Goal: Book appointment/travel/reservation: Book appointment/travel/reservation

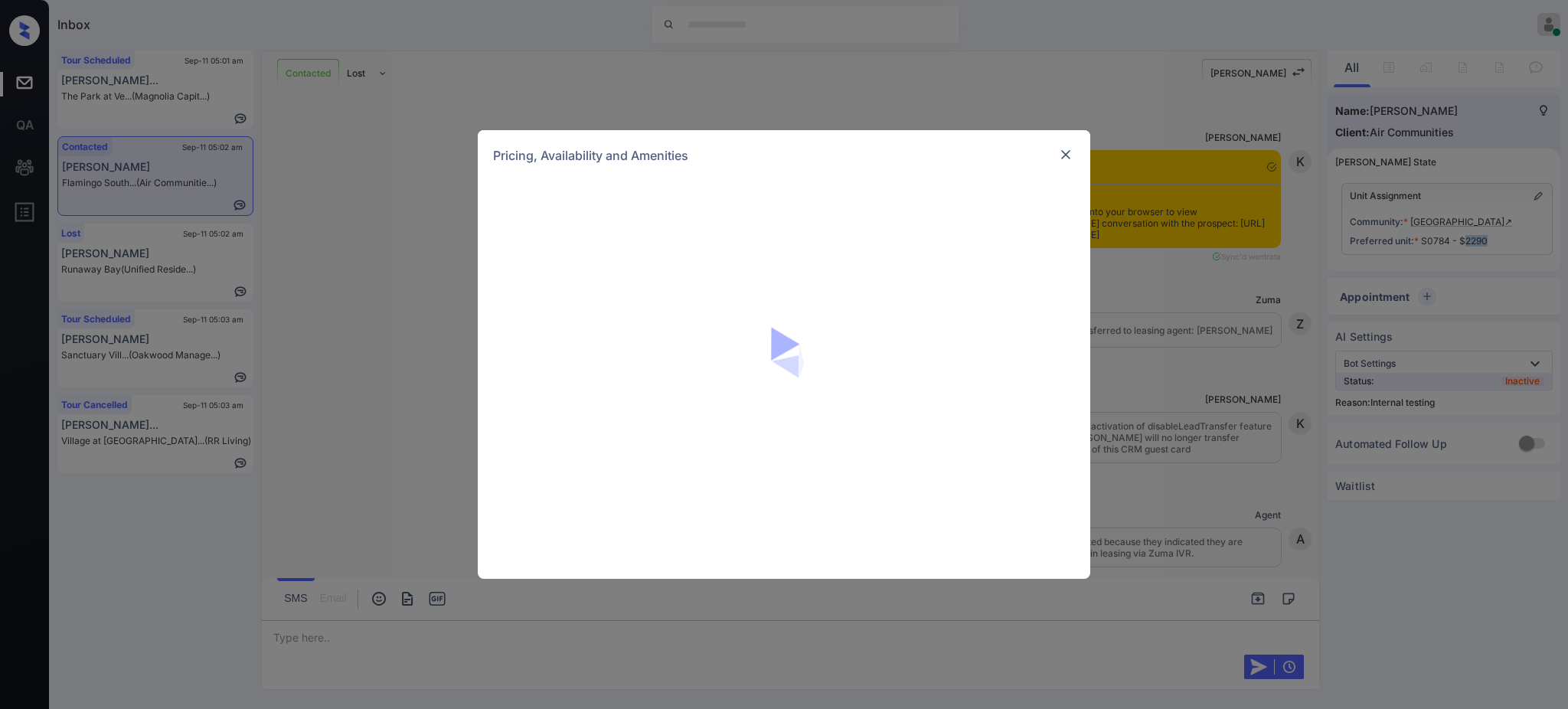
scroll to position [8731, 0]
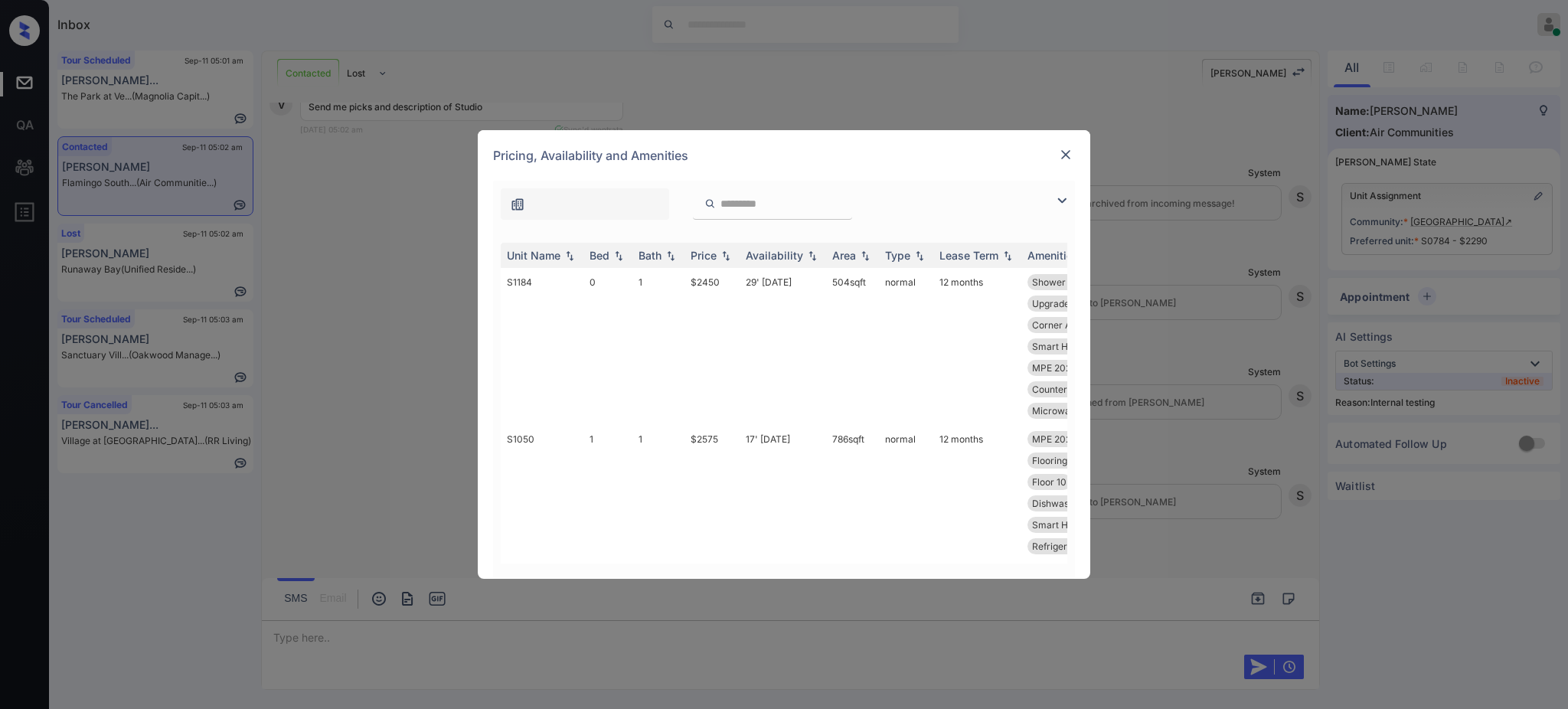
click at [629, 258] on th "Bed" at bounding box center [608, 255] width 49 height 25
click at [619, 259] on img at bounding box center [618, 255] width 15 height 12
drag, startPoint x: 738, startPoint y: 208, endPoint x: 747, endPoint y: 206, distance: 9.2
click at [738, 206] on input "search" at bounding box center [781, 204] width 126 height 13
paste input "****"
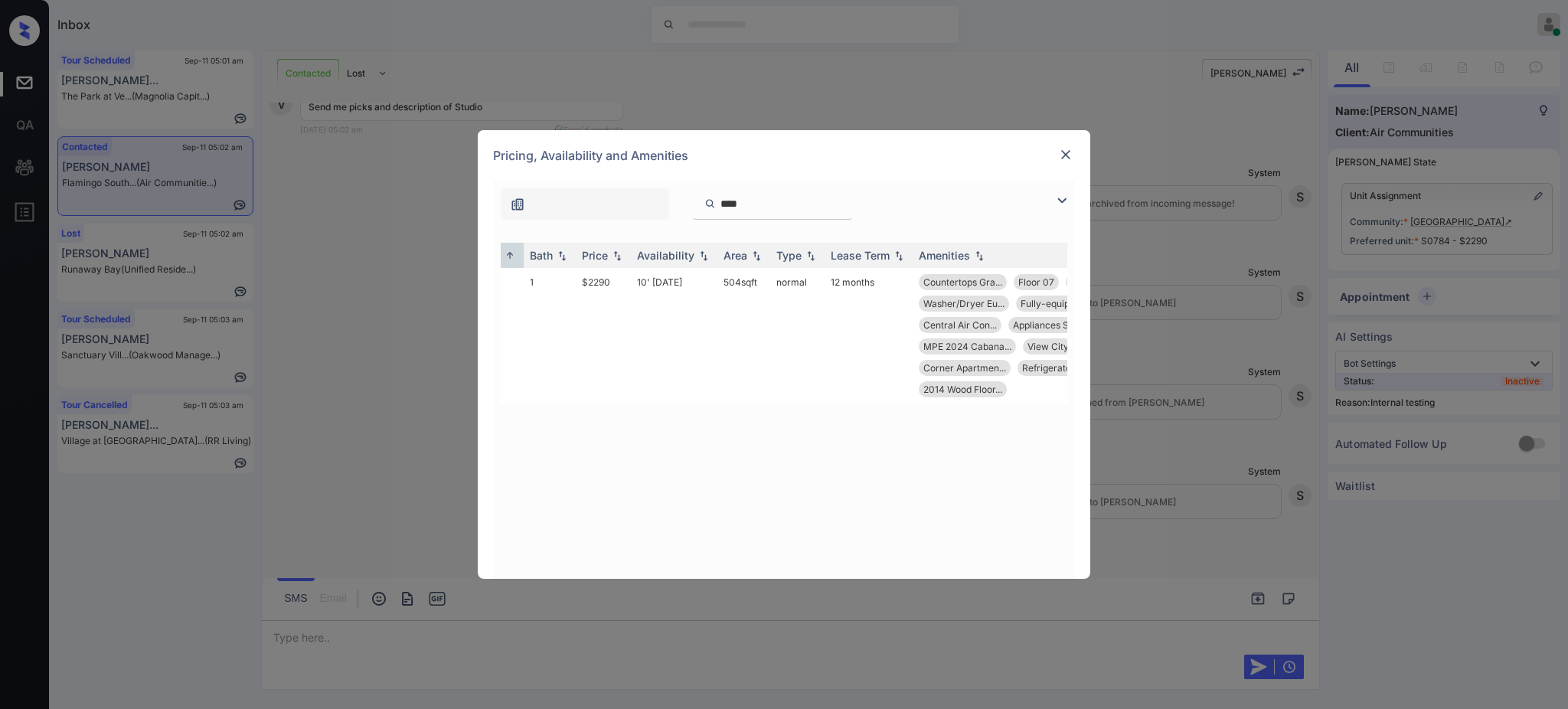
scroll to position [0, 233]
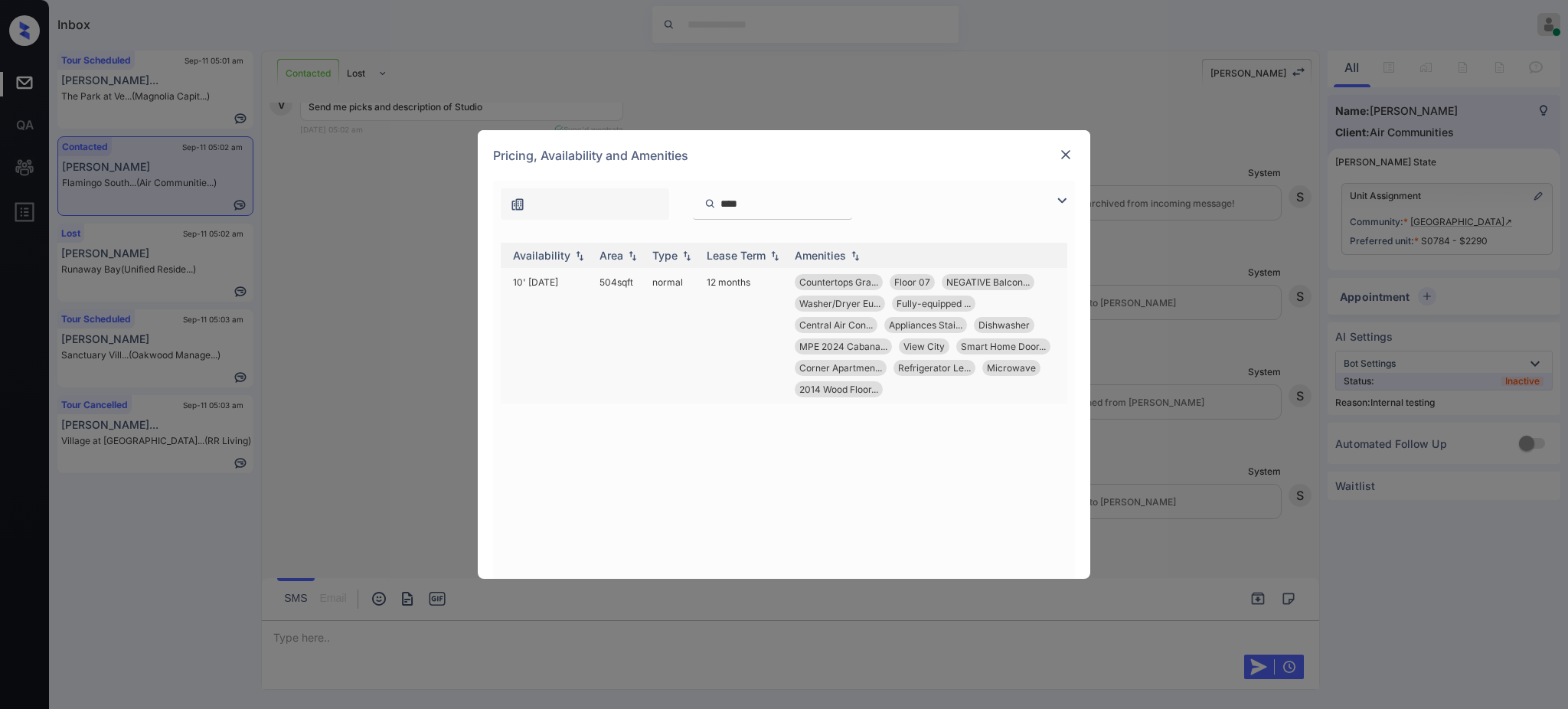
type input "****"
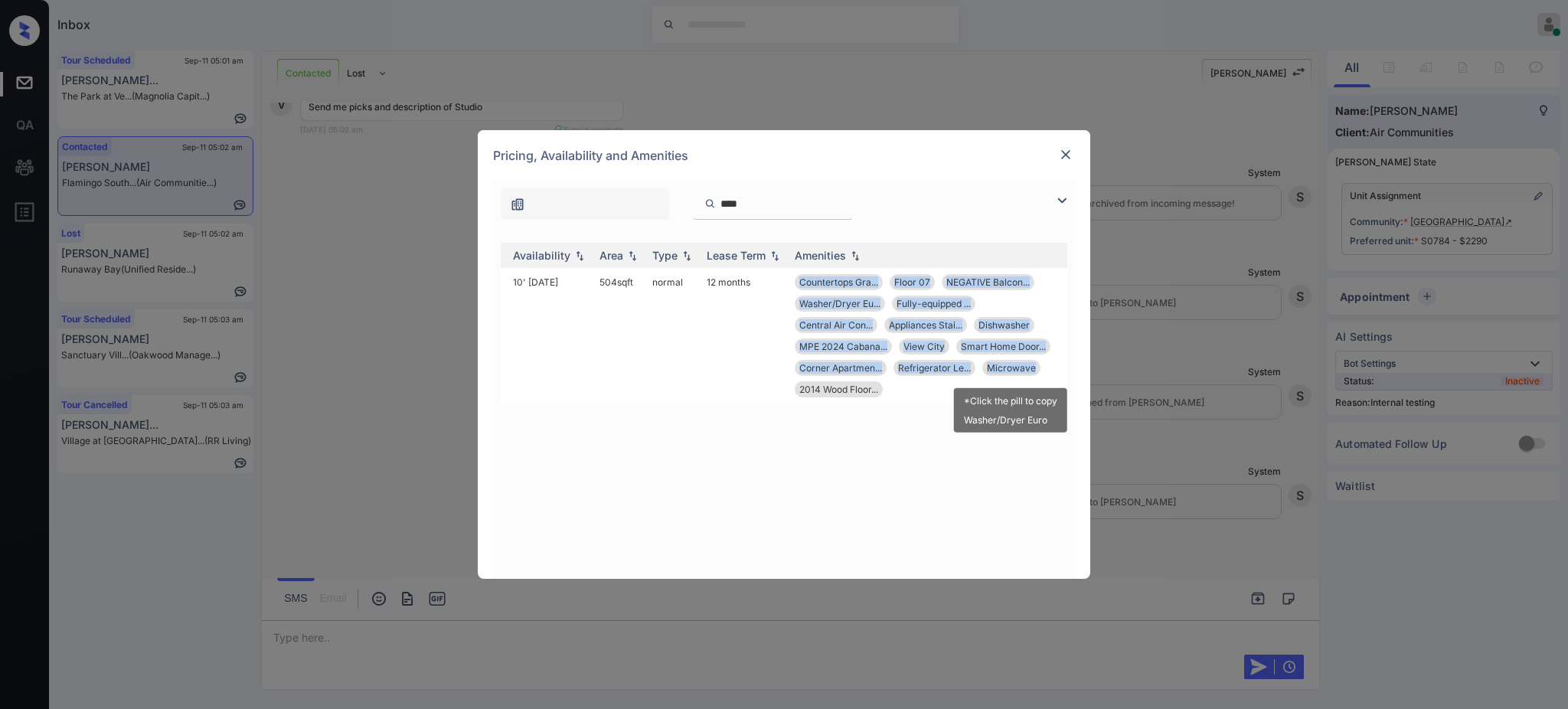
drag, startPoint x: 799, startPoint y: 277, endPoint x: 1037, endPoint y: 380, distance: 259.3
click at [1037, 367] on div "Countertops Gra... Floor 07 NEGATIVE Balcon... Washer/Dryer Eu... Fully-equippe…" at bounding box center [928, 336] width 267 height 123
copy div "Countertops Gra... Floor 07 NEGATIVE Balcon... Washer/Dryer Eu... Fully-equippe…"
click at [1063, 154] on img at bounding box center [1065, 154] width 15 height 15
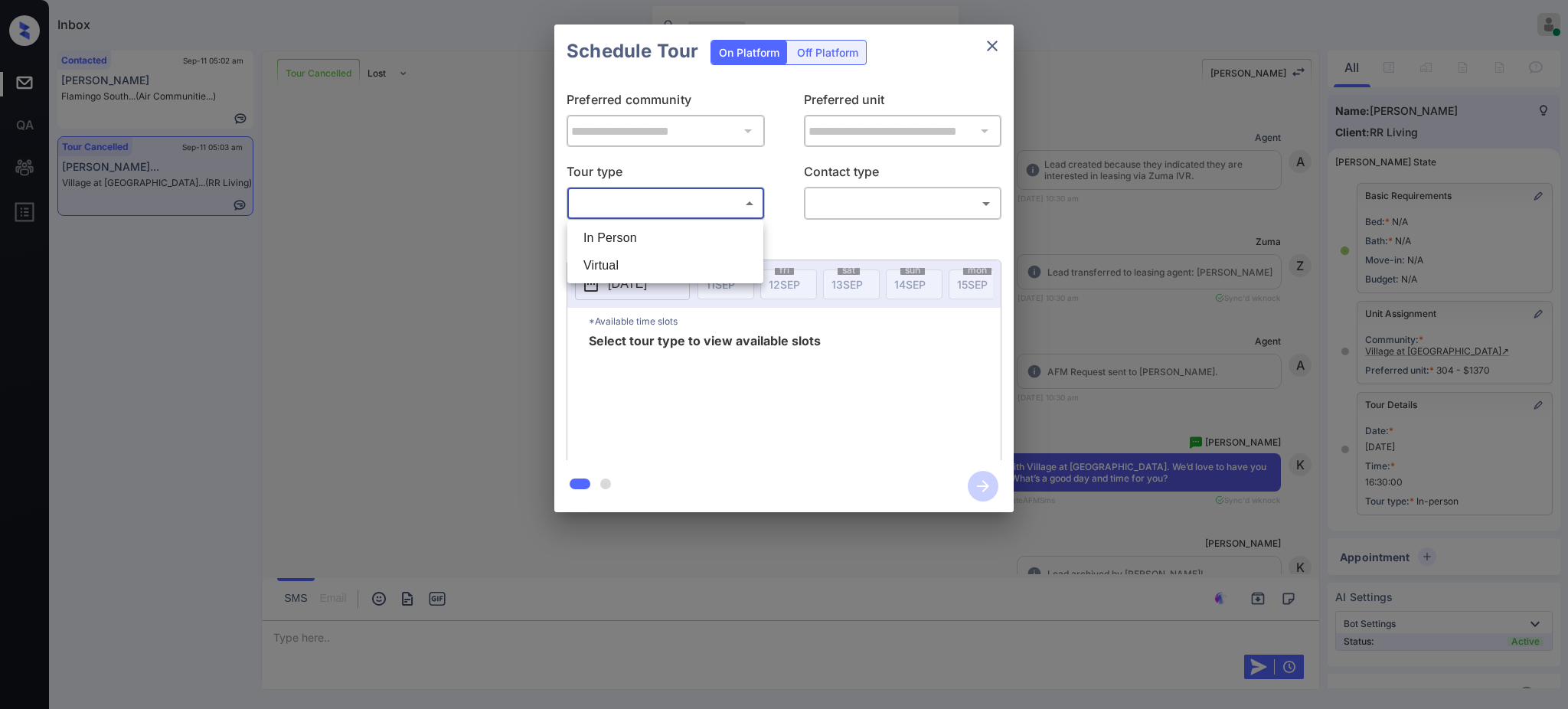
click at [679, 203] on body "Inbox Ajay Kumar Online Set yourself offline Set yourself on break Profile Swit…" at bounding box center [784, 354] width 1568 height 709
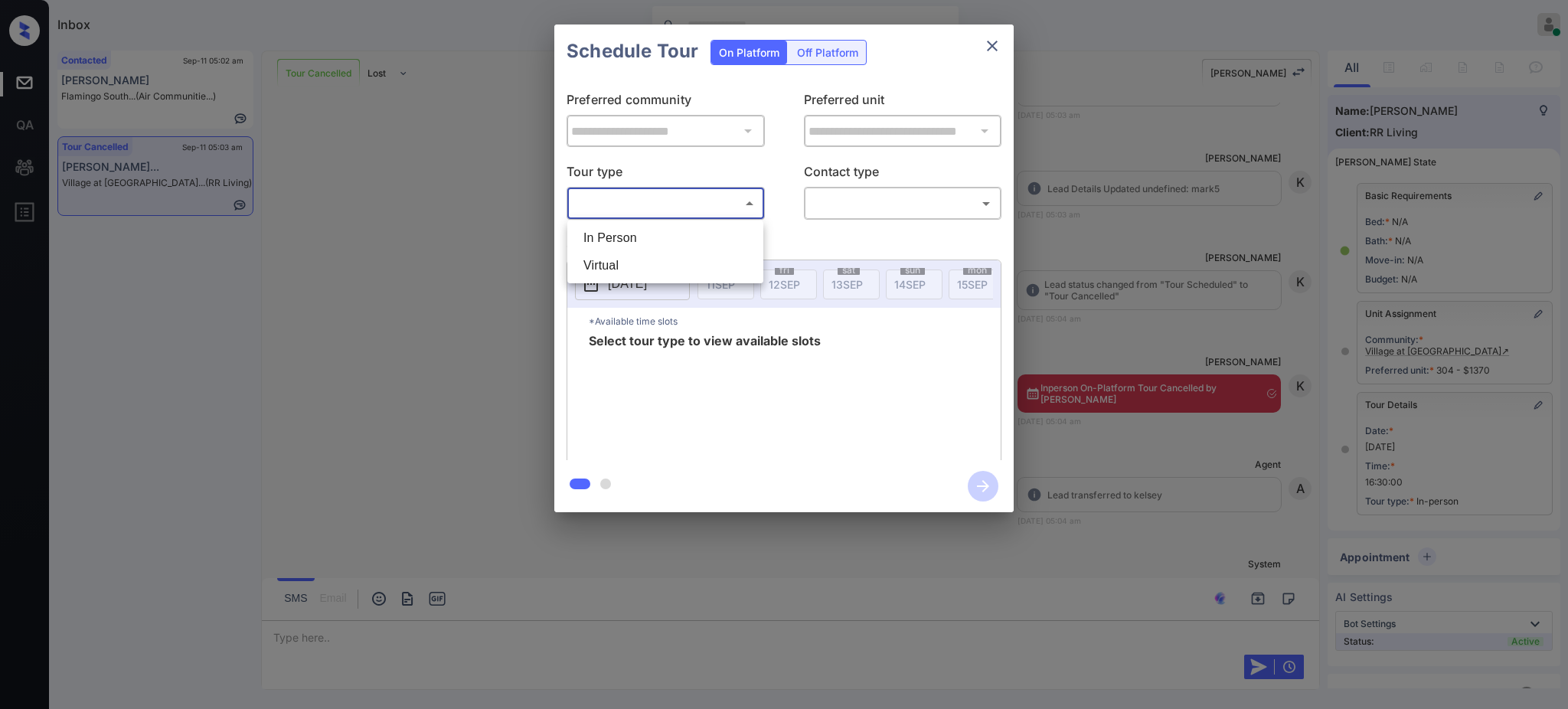
click at [660, 233] on li "In Person" at bounding box center [665, 238] width 189 height 28
type input "********"
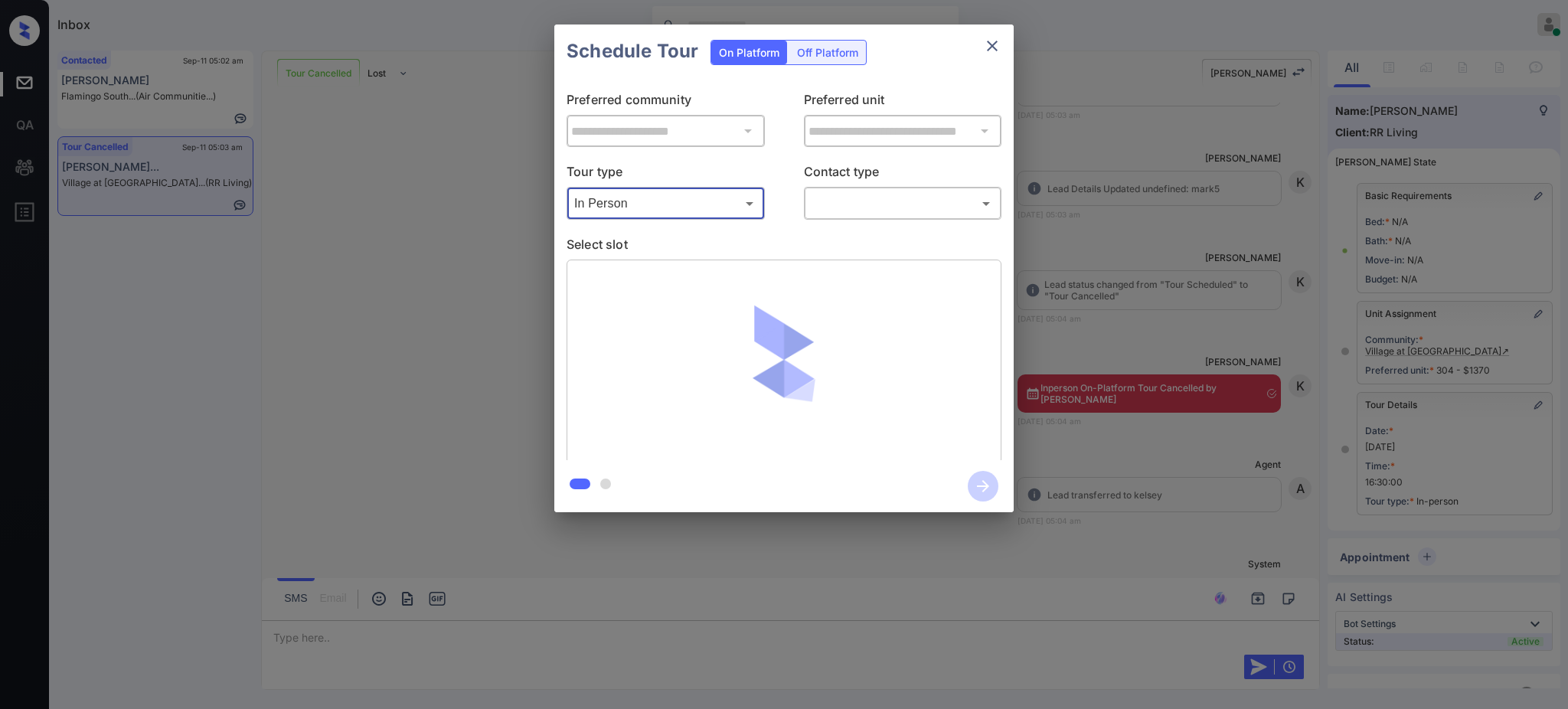
click at [885, 202] on body "Inbox Ajay Kumar Online Set yourself offline Set yourself on break Profile Swit…" at bounding box center [784, 354] width 1568 height 709
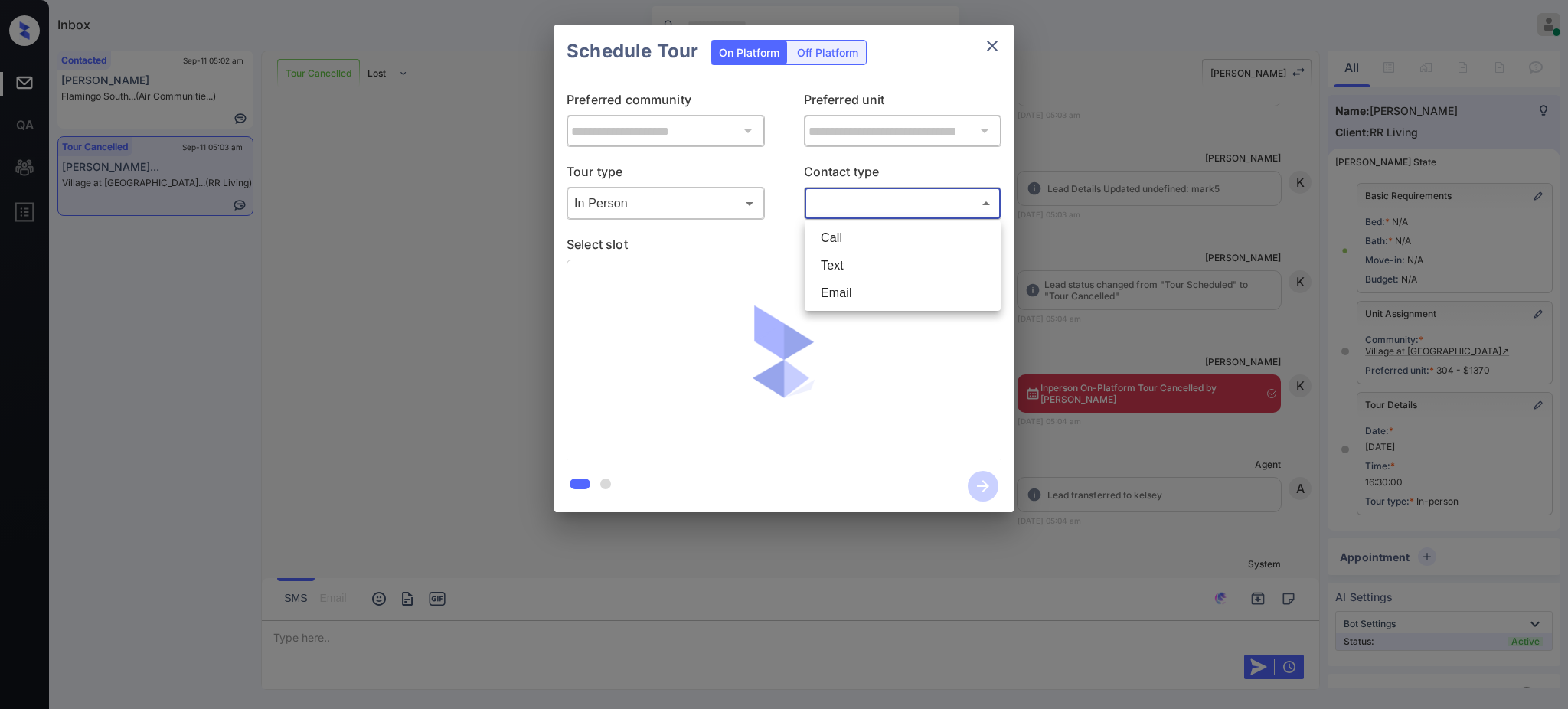
click at [849, 269] on li "Text" at bounding box center [902, 265] width 189 height 28
type input "****"
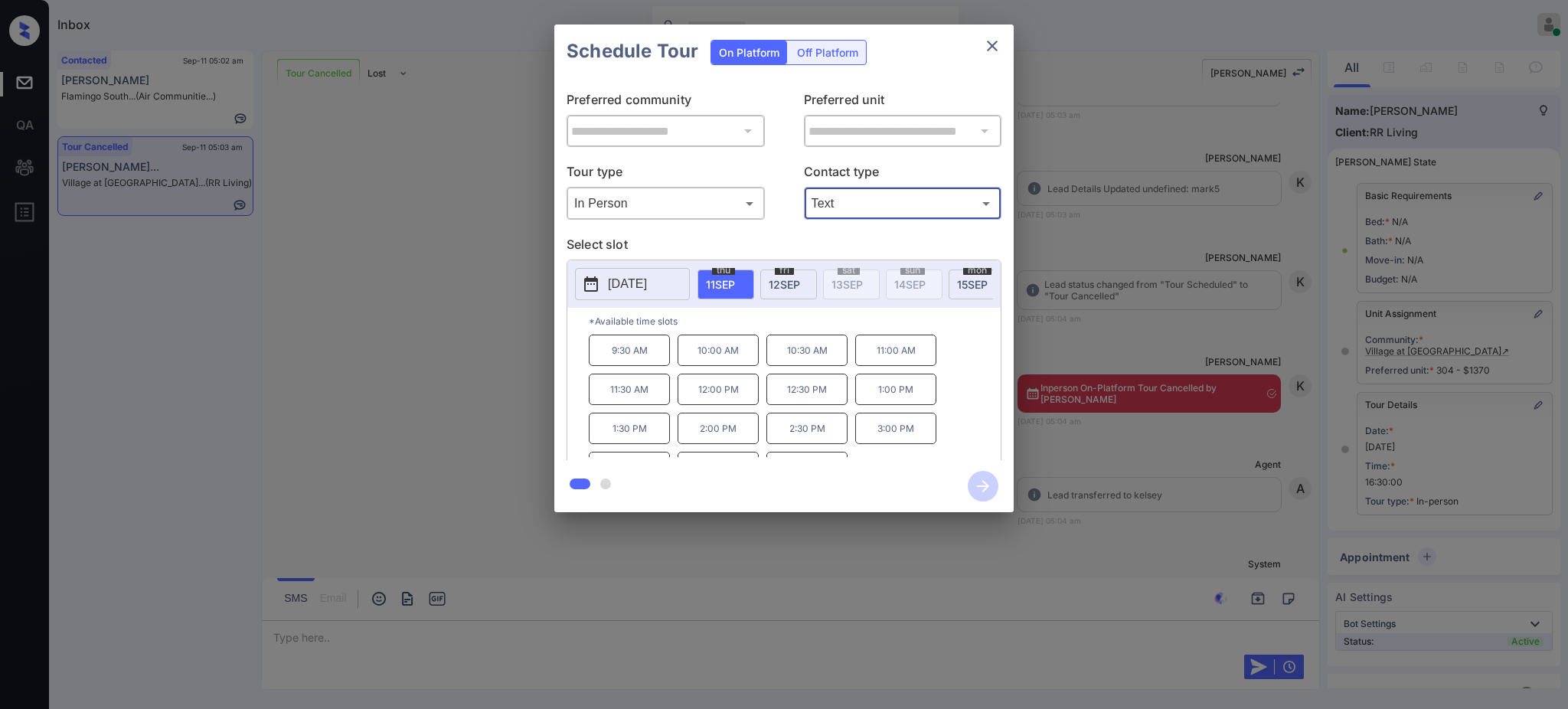
click at [735, 279] on span "11 SEP" at bounding box center [720, 284] width 29 height 13
click at [884, 405] on p "1:00 PM" at bounding box center [895, 389] width 81 height 32
click at [978, 484] on icon "button" at bounding box center [983, 486] width 31 height 31
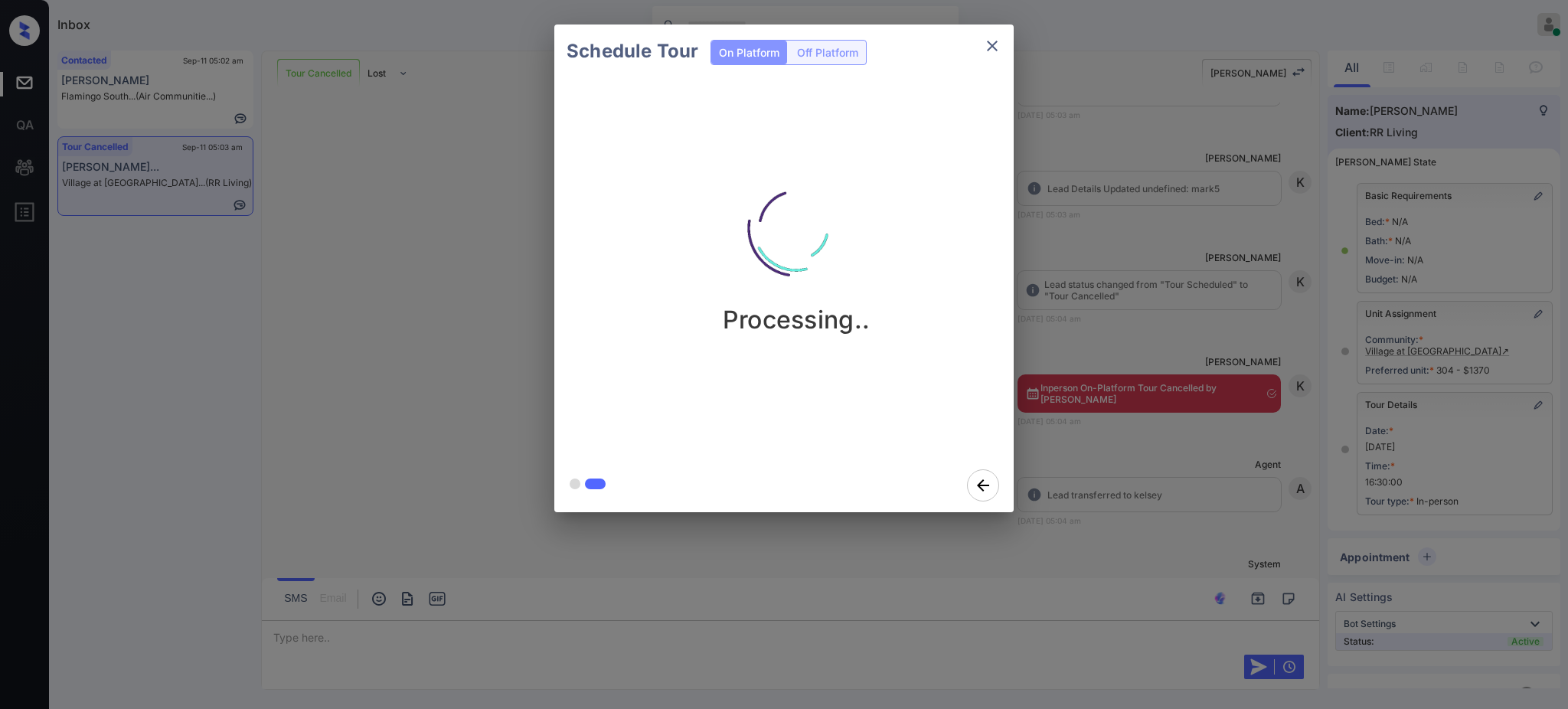
click at [1085, 444] on div "Schedule Tour On Platform Off Platform Processing.." at bounding box center [784, 268] width 1568 height 537
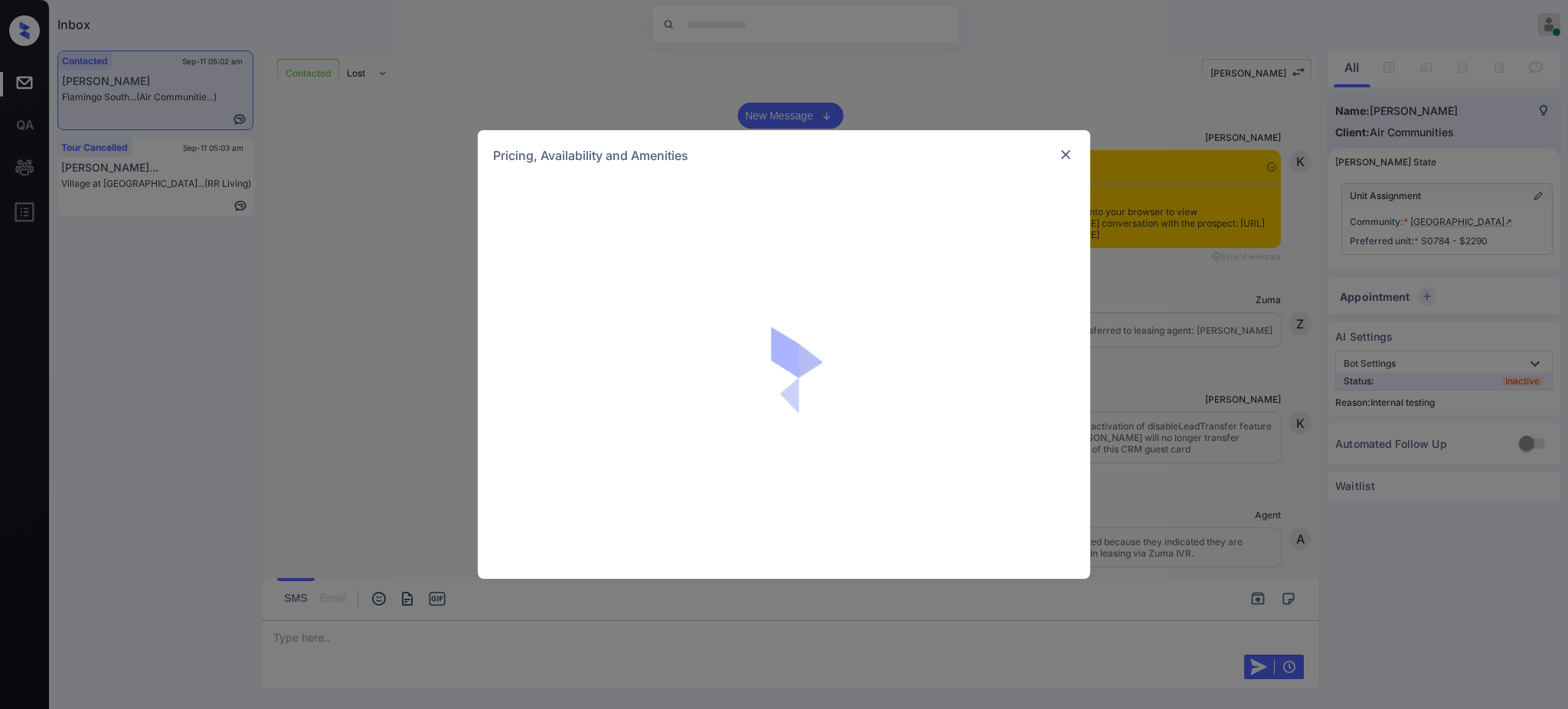
scroll to position [141, 0]
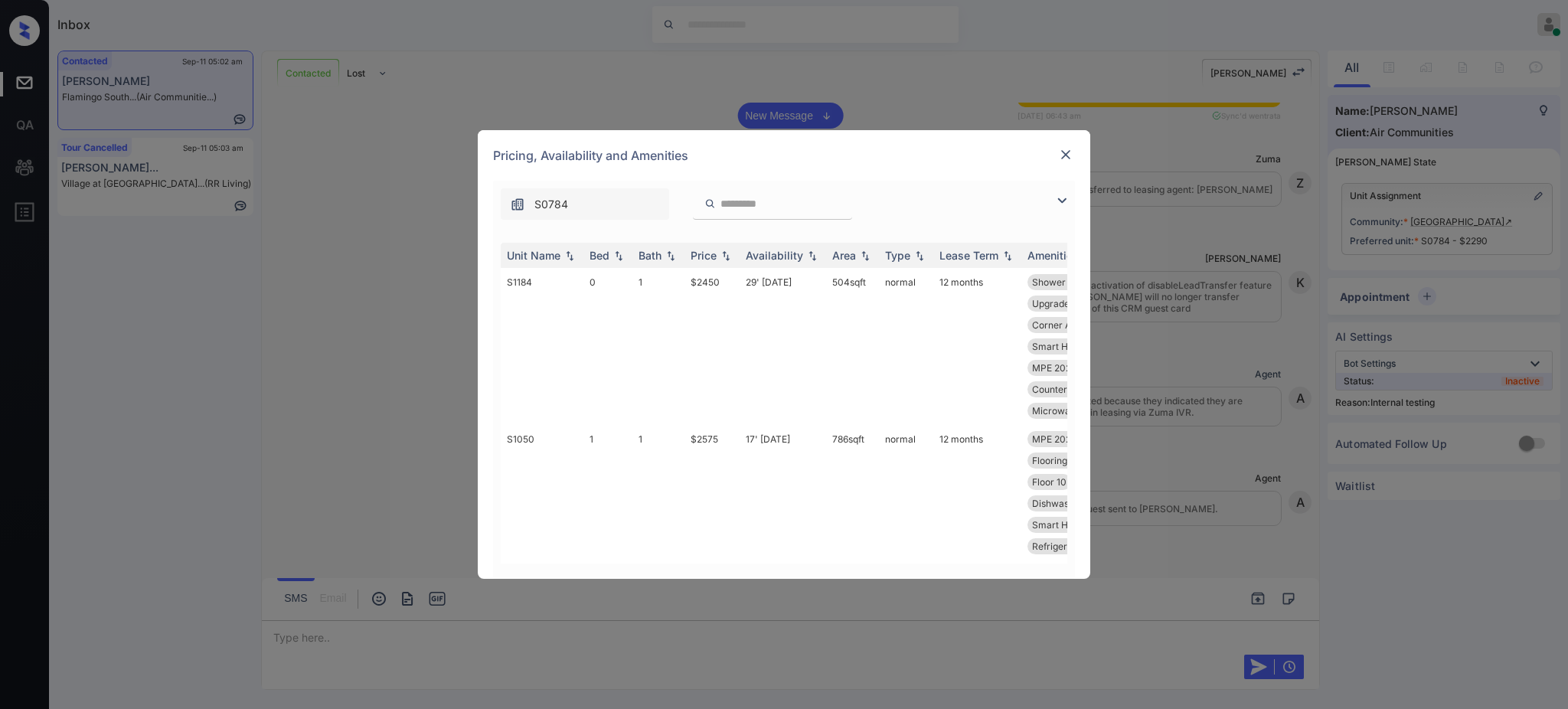
click at [1508, 246] on div "**********" at bounding box center [784, 354] width 1568 height 709
click at [1474, 238] on div "**********" at bounding box center [784, 354] width 1568 height 709
click at [1062, 156] on img at bounding box center [1065, 154] width 15 height 15
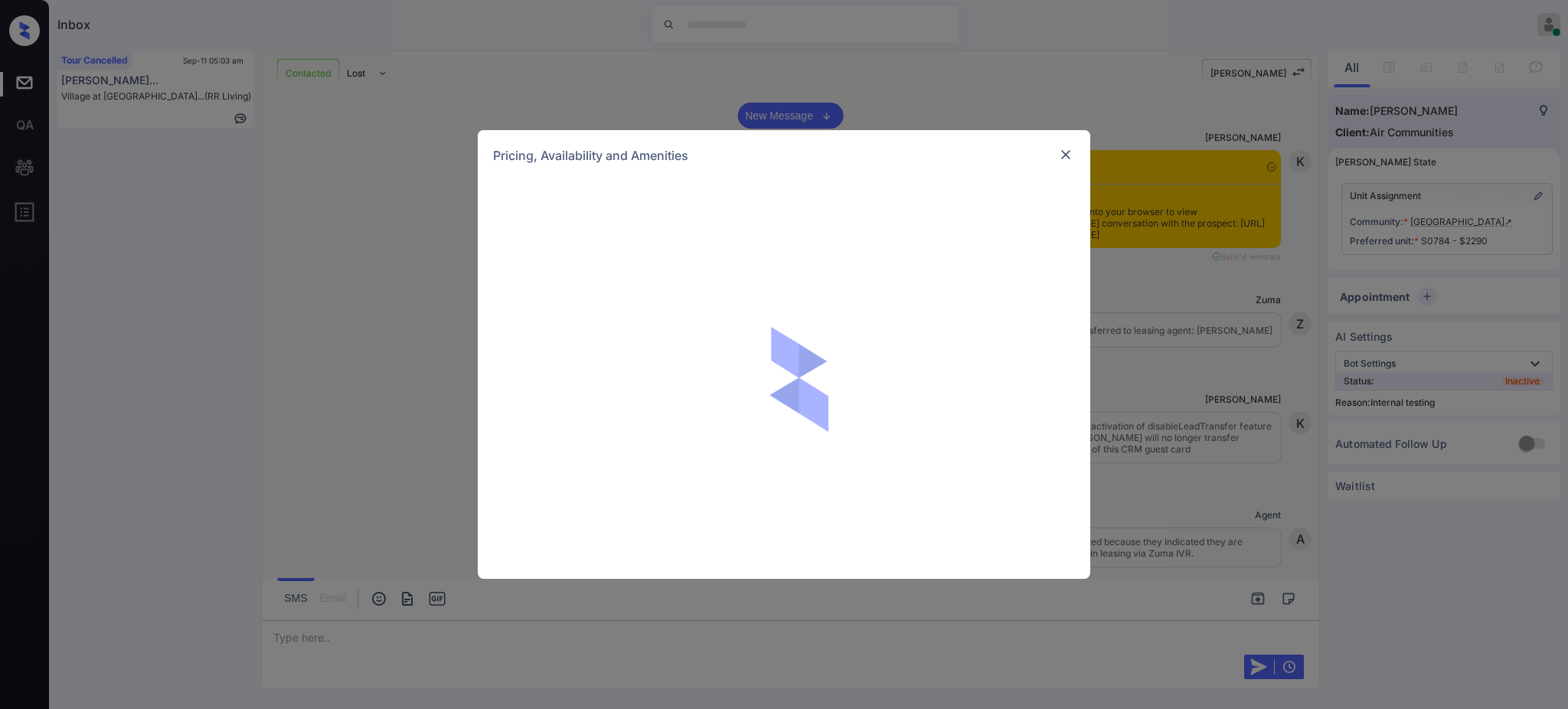
scroll to position [9413, 0]
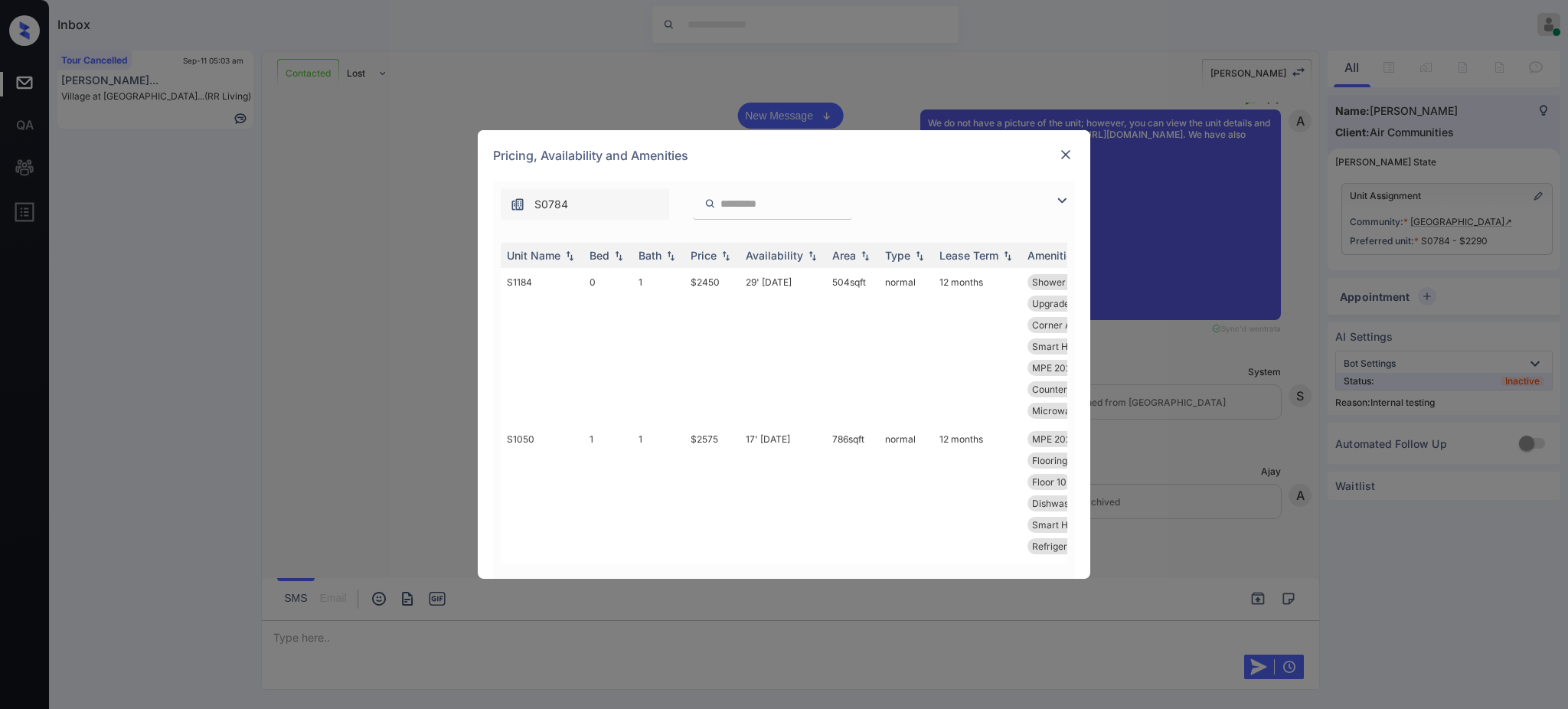
click at [729, 208] on input "search" at bounding box center [781, 204] width 126 height 13
paste input "*****"
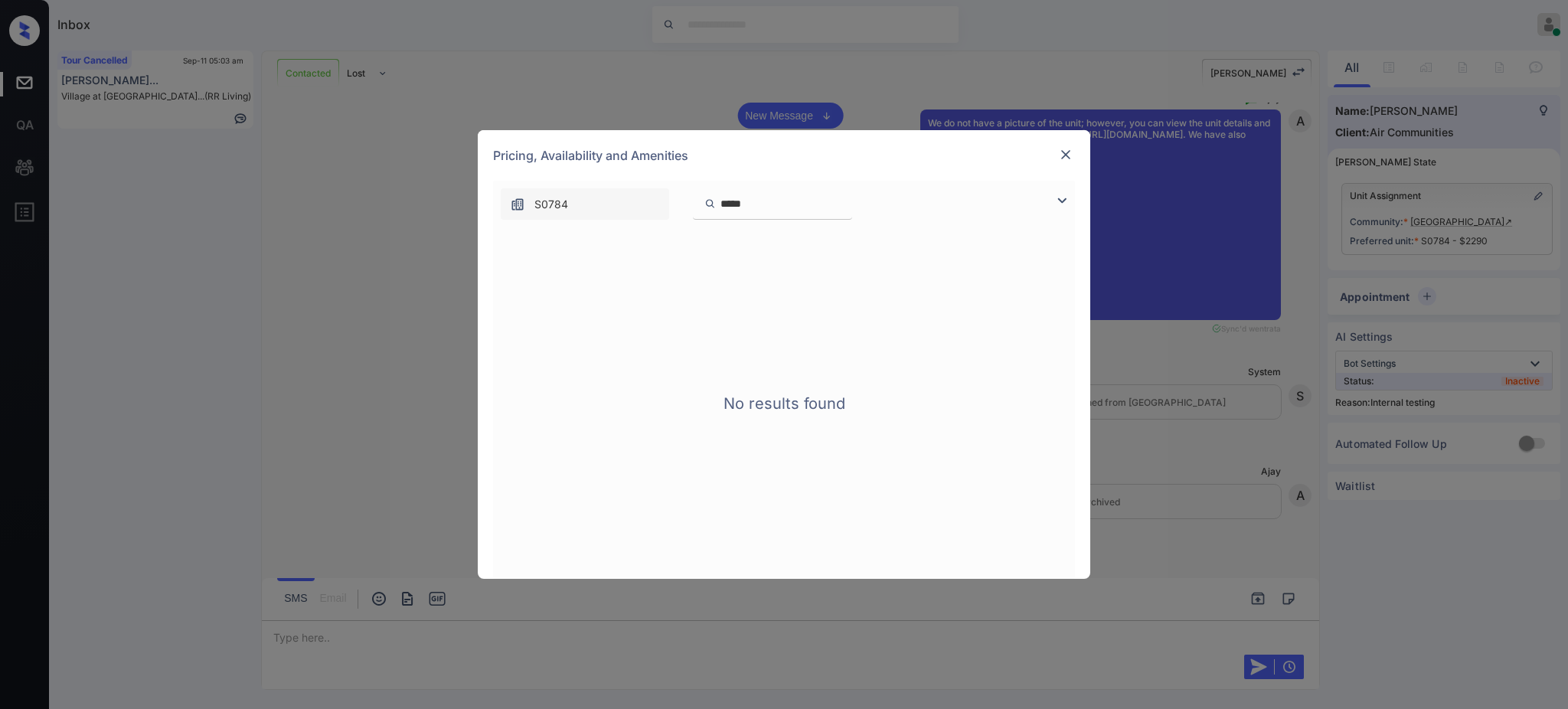
click at [718, 207] on input "*****" at bounding box center [781, 204] width 126 height 13
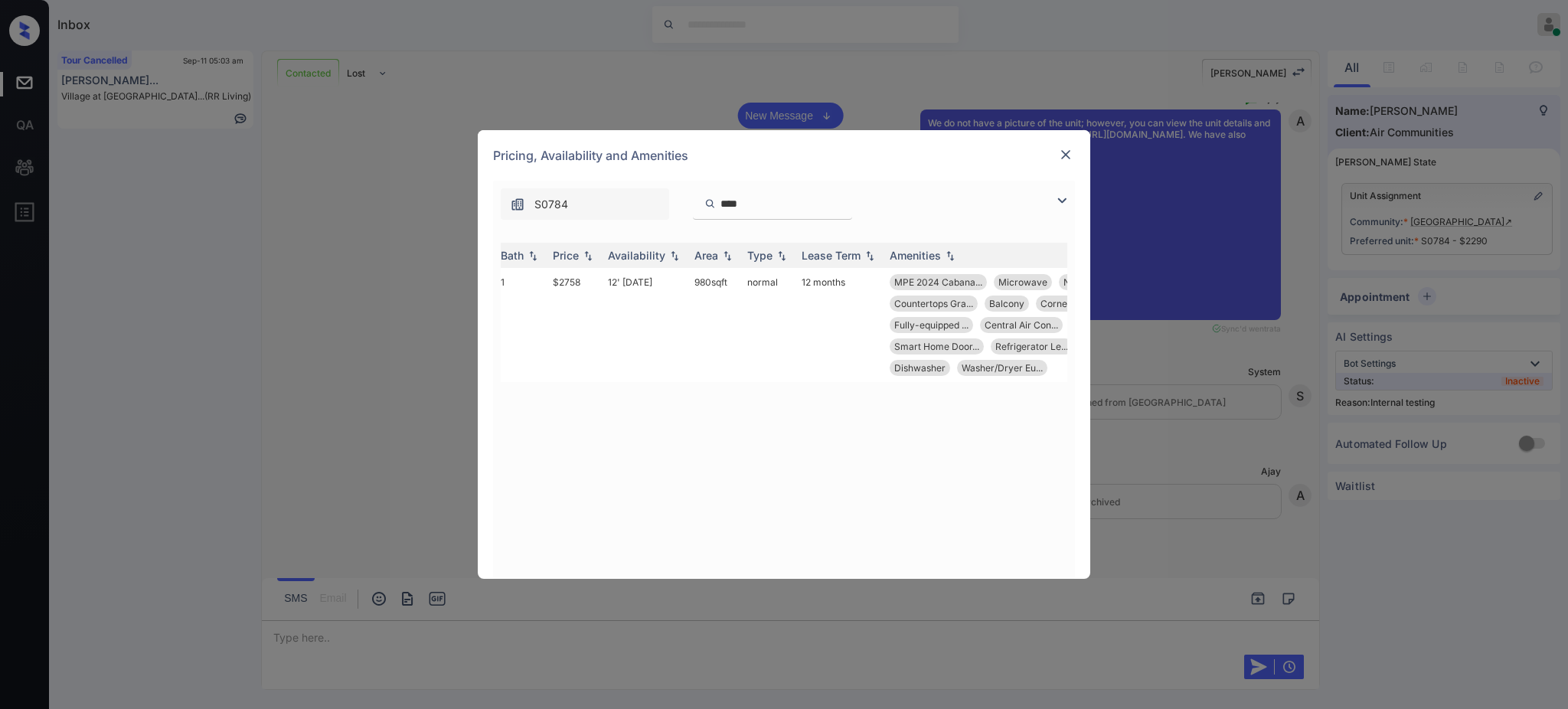
scroll to position [0, 233]
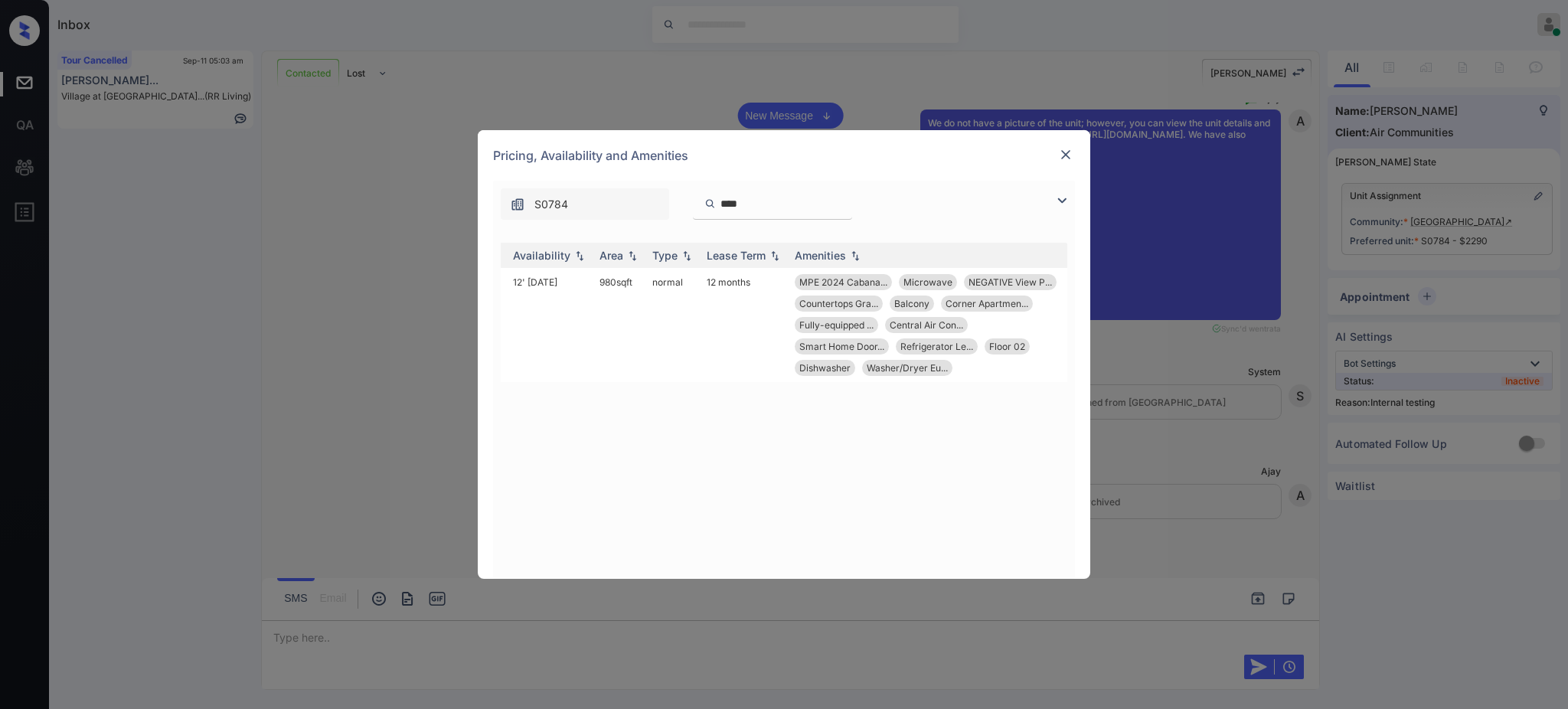
type input "****"
drag, startPoint x: 823, startPoint y: 422, endPoint x: 814, endPoint y: 371, distance: 51.8
click at [823, 422] on div "Unit Name Bed Bath Price Availability Area Type Lease Term Amenities S0202 1 1 …" at bounding box center [783, 403] width 566 height 321
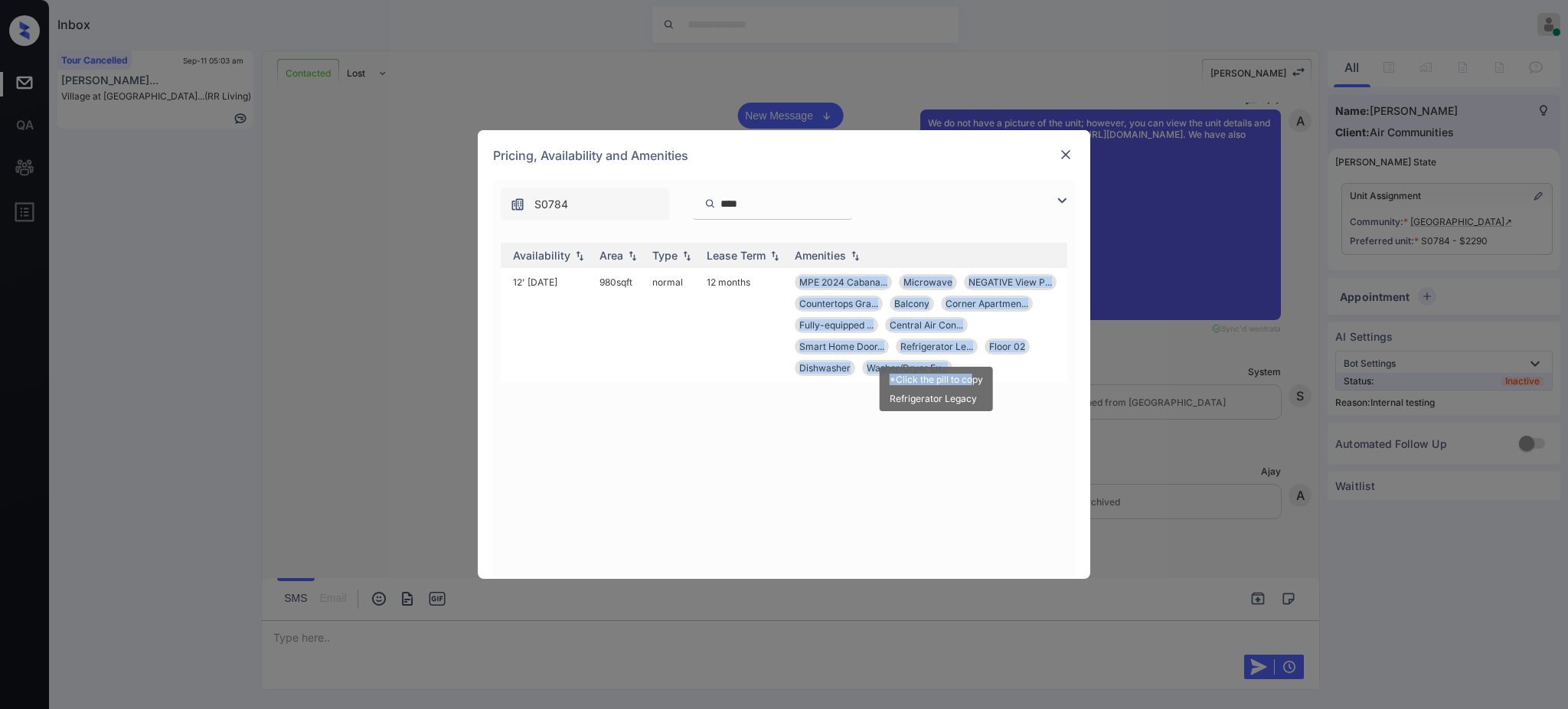
drag, startPoint x: 790, startPoint y: 280, endPoint x: 973, endPoint y: 379, distance: 208.1
click at [973, 379] on body "Inbox Ajay Kumar Online Set yourself offline Set yourself on break Profile Swit…" at bounding box center [784, 354] width 1568 height 709
copy body "MPE 2024 Cabana... Microwave NEGATIVE View P... Countertops Gra... Balcony Corn…"
click at [1059, 151] on img at bounding box center [1065, 154] width 15 height 15
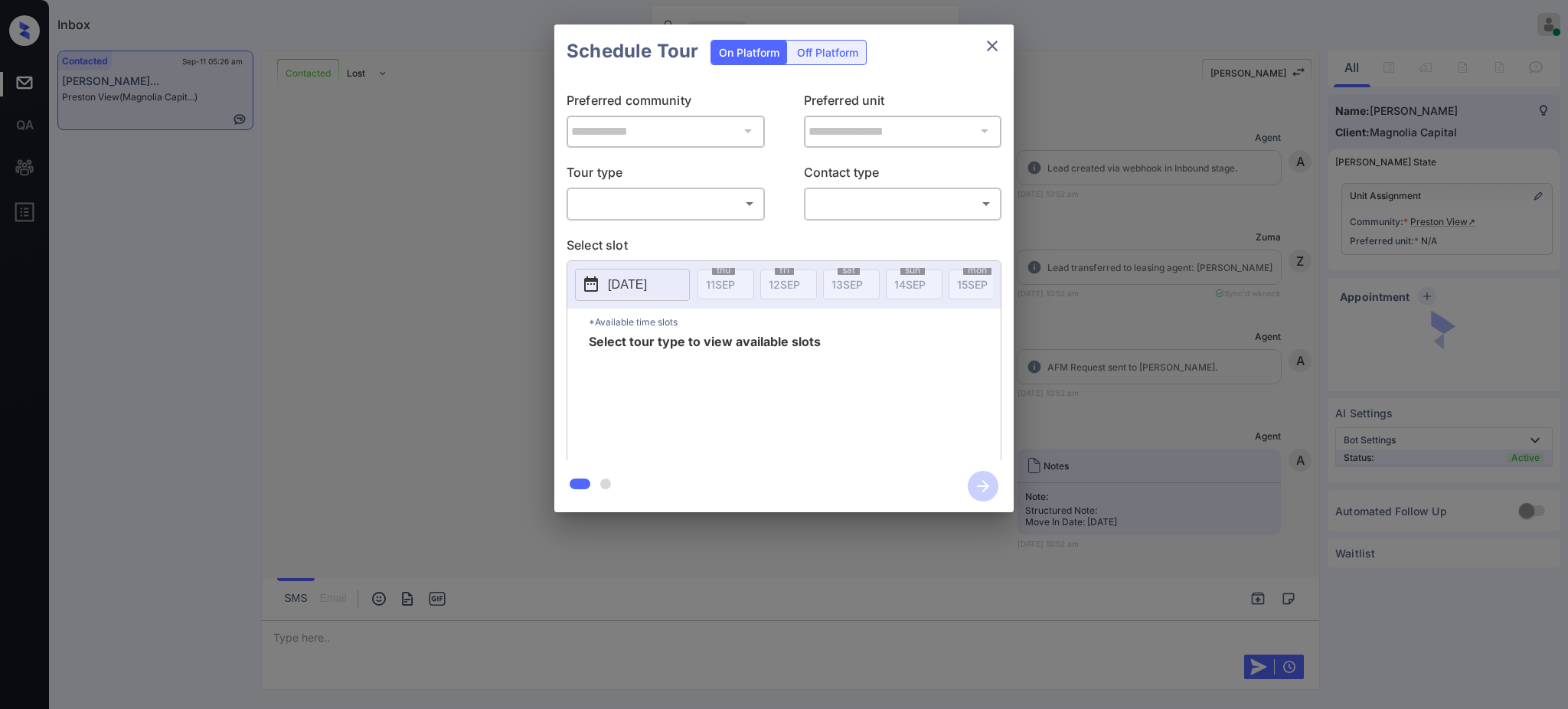
scroll to position [5076, 0]
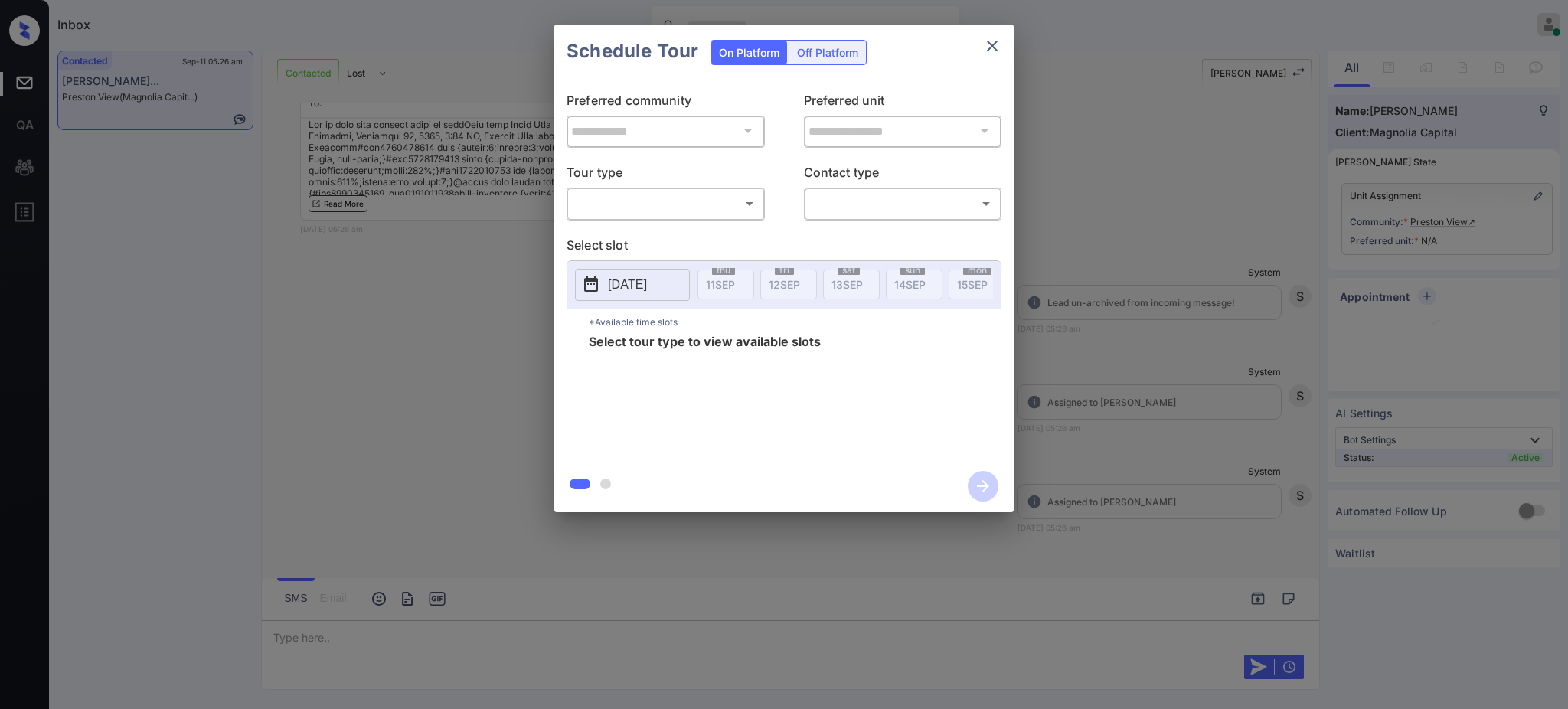
click at [705, 212] on body "Inbox Ajay Kumar Online Set yourself offline Set yourself on break Profile Swit…" at bounding box center [784, 354] width 1568 height 709
click at [639, 264] on li "Virtual" at bounding box center [665, 265] width 189 height 28
type input "*******"
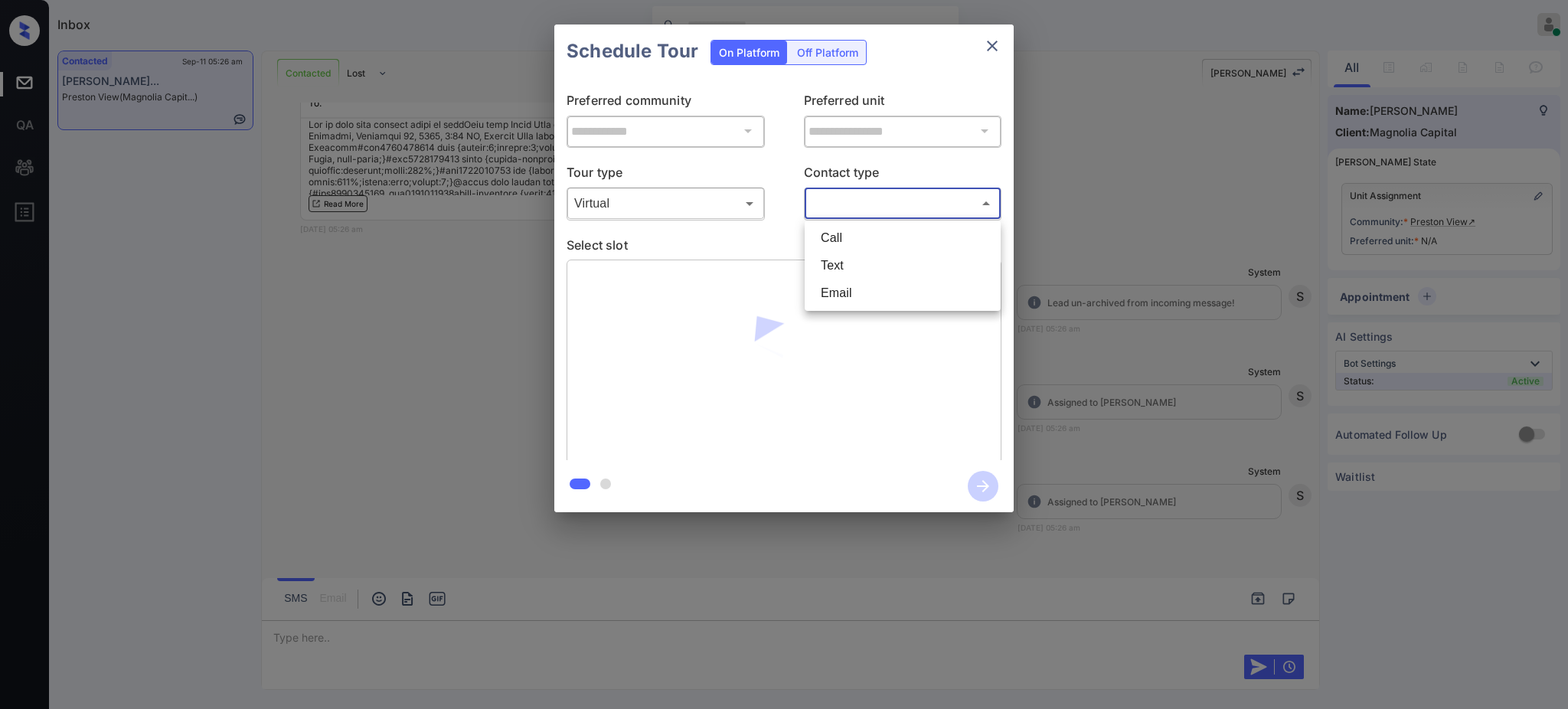
click at [842, 202] on body "Inbox Ajay Kumar Online Set yourself offline Set yourself on break Profile Swit…" at bounding box center [784, 354] width 1568 height 709
click at [829, 274] on li "Text" at bounding box center [902, 265] width 189 height 28
type input "****"
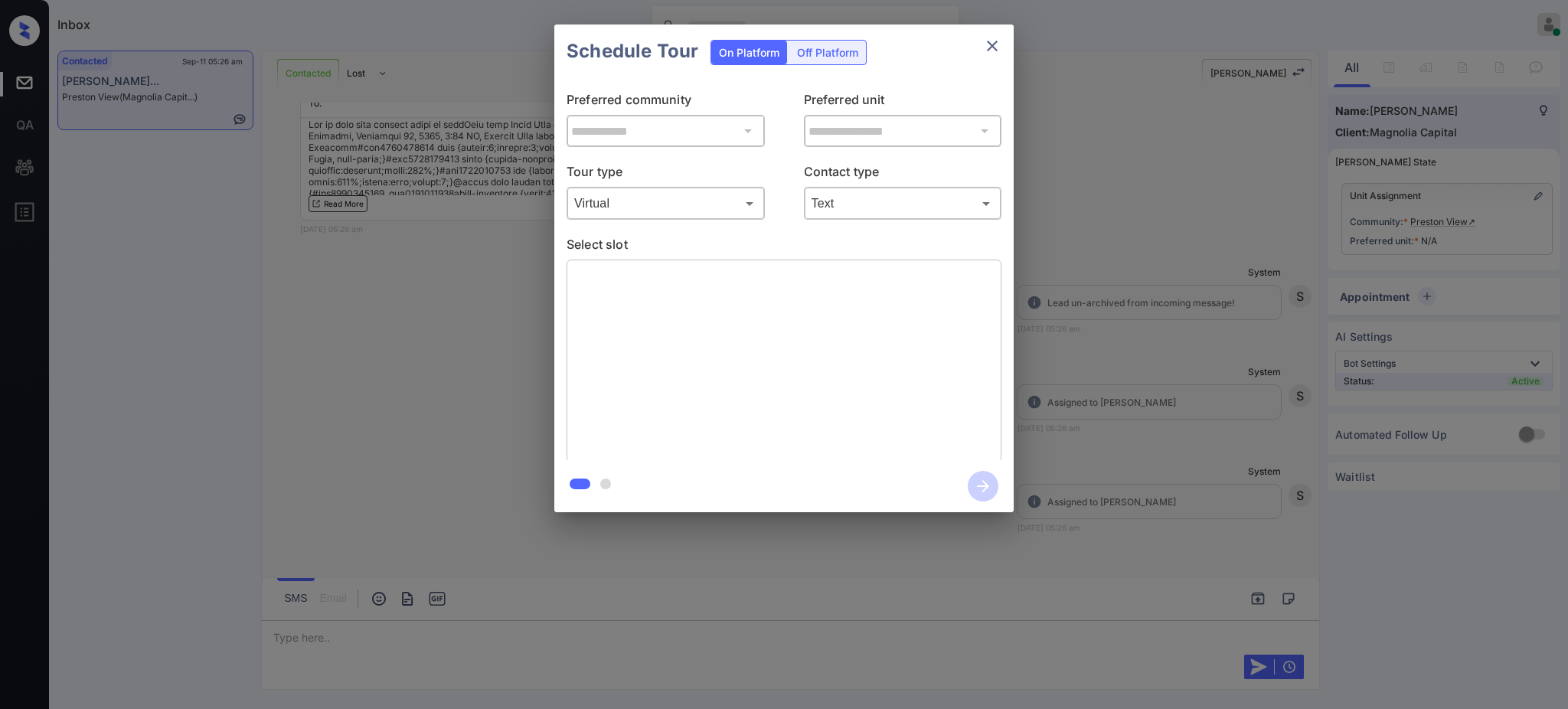
click at [741, 246] on p "Select slot" at bounding box center [783, 247] width 435 height 24
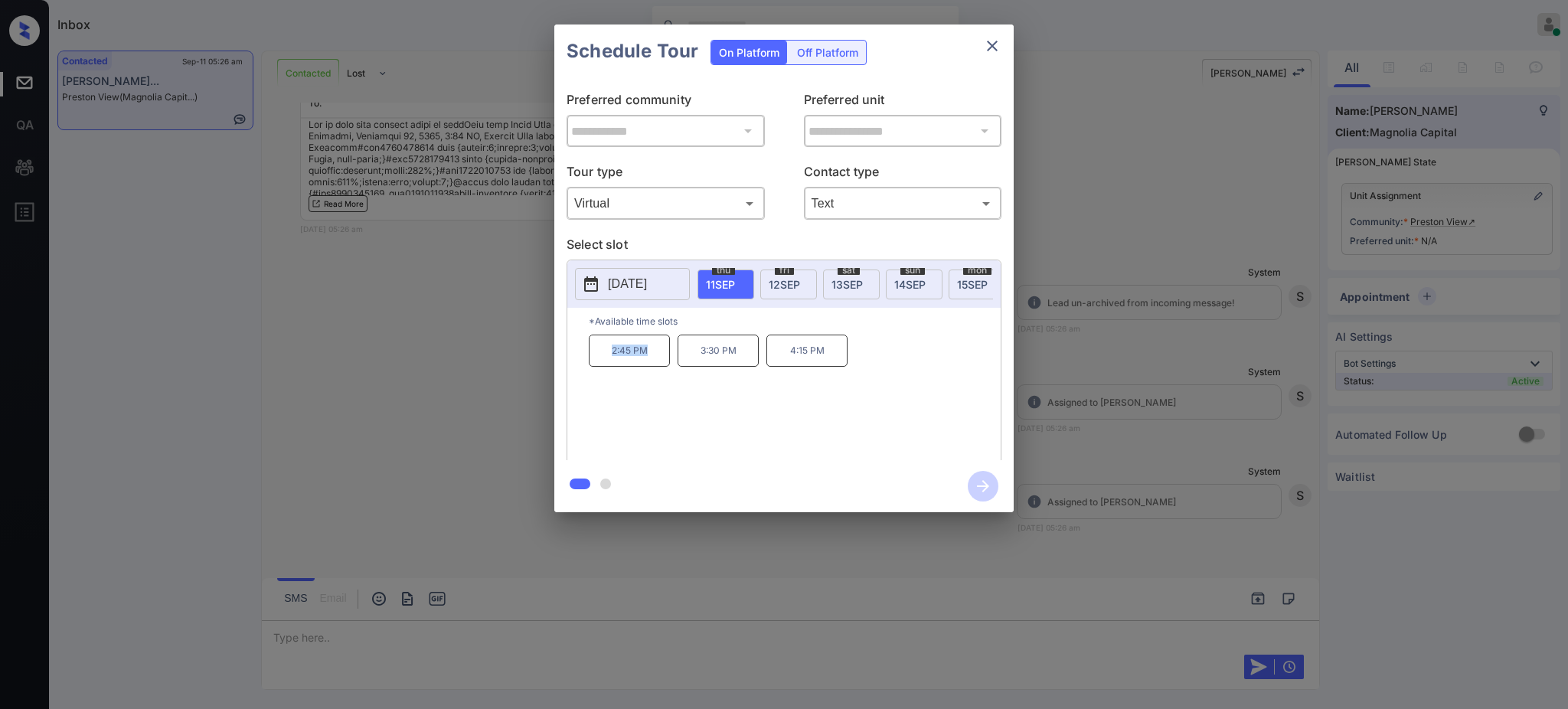
drag, startPoint x: 603, startPoint y: 367, endPoint x: 692, endPoint y: 336, distance: 94.2
click at [666, 365] on p "2:45 PM" at bounding box center [629, 351] width 81 height 32
copy p "2:45 PM"
click at [988, 46] on icon "close" at bounding box center [992, 46] width 18 height 18
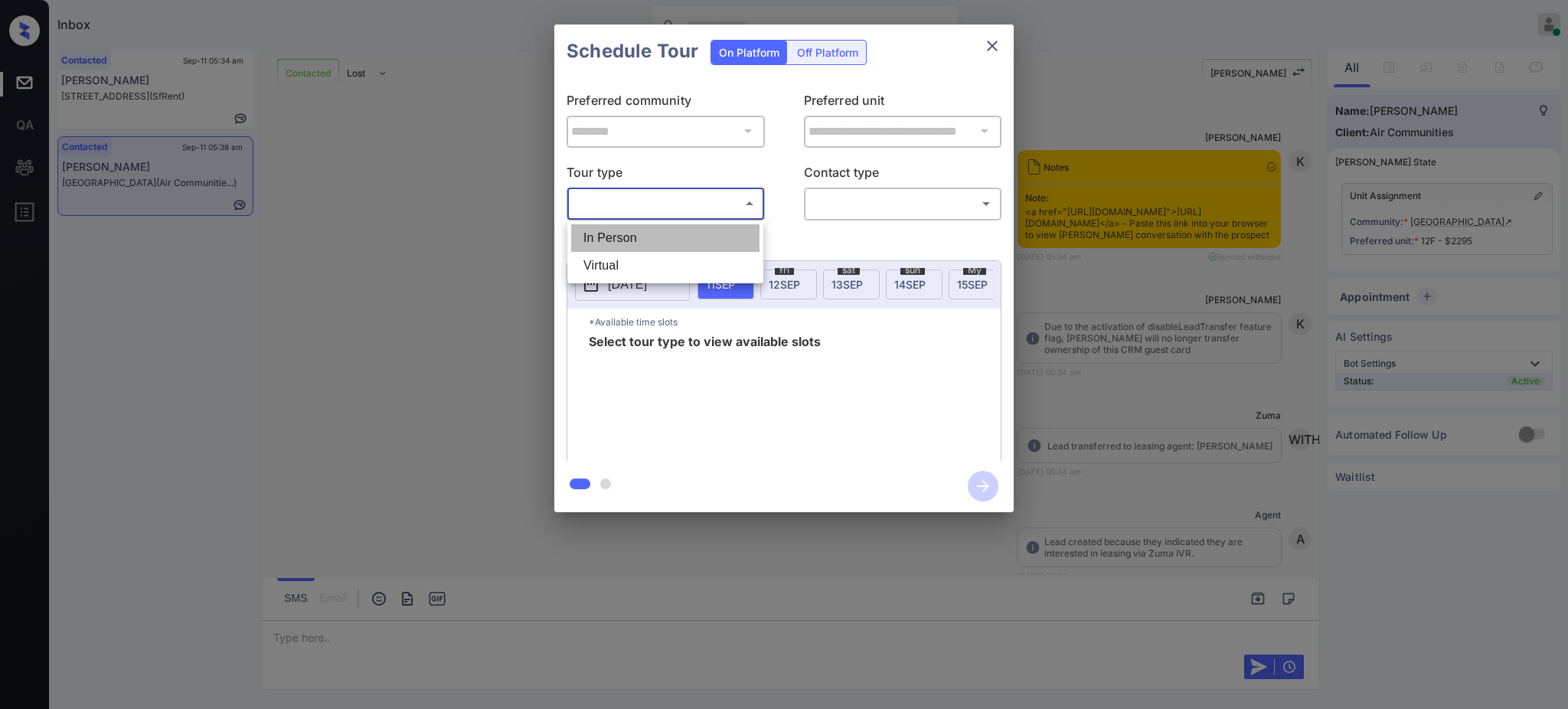
click at [629, 233] on li "In Person" at bounding box center [665, 238] width 189 height 28
type input "********"
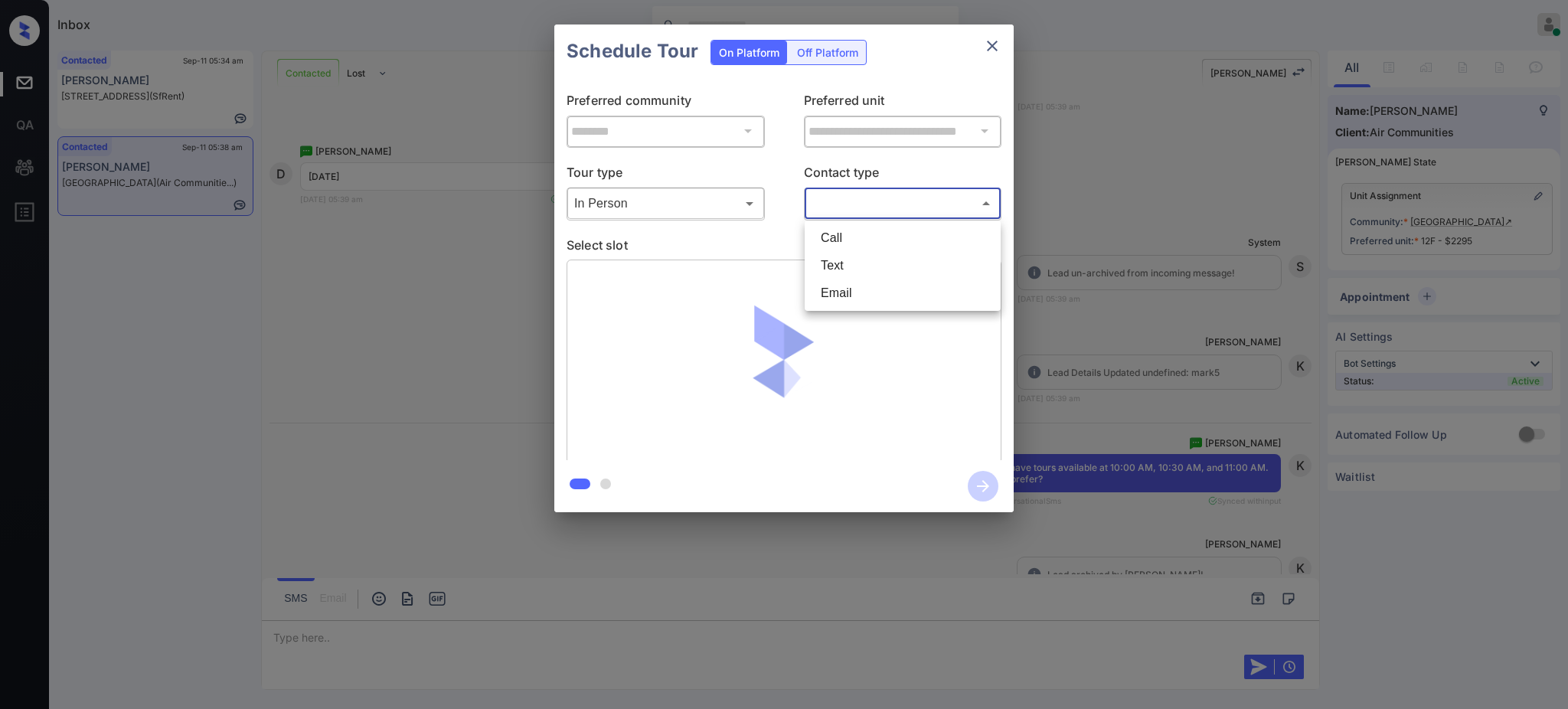
click at [865, 204] on body "Inbox [PERSON_NAME] Online Set yourself offline Set yourself on break Profile S…" at bounding box center [784, 354] width 1568 height 709
click at [1119, 212] on div at bounding box center [784, 354] width 1568 height 709
drag, startPoint x: 1119, startPoint y: 212, endPoint x: 1142, endPoint y: 261, distance: 54.1
click at [1119, 212] on div "Call Text Email" at bounding box center [784, 354] width 1568 height 709
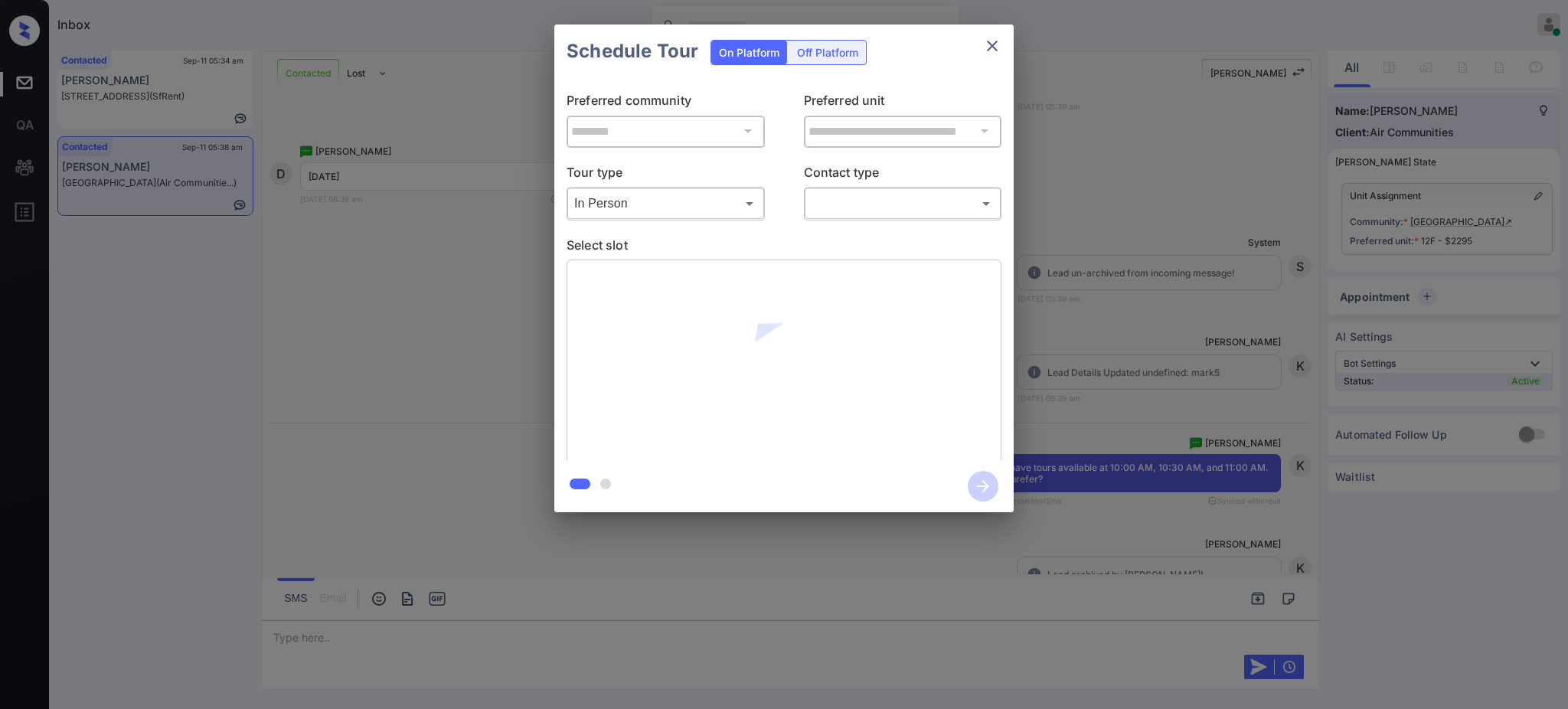
click at [1109, 193] on div "**********" at bounding box center [784, 268] width 1568 height 537
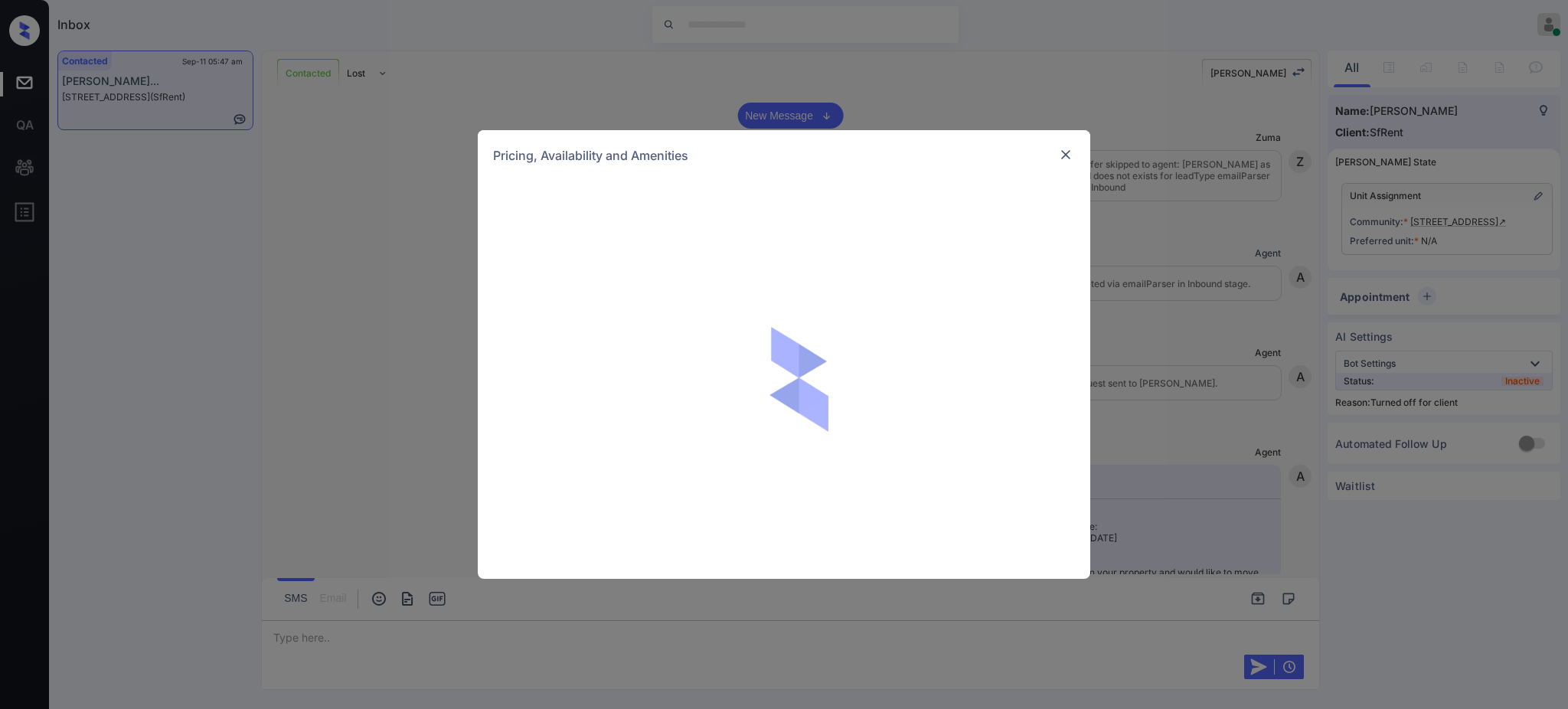
scroll to position [2651, 0]
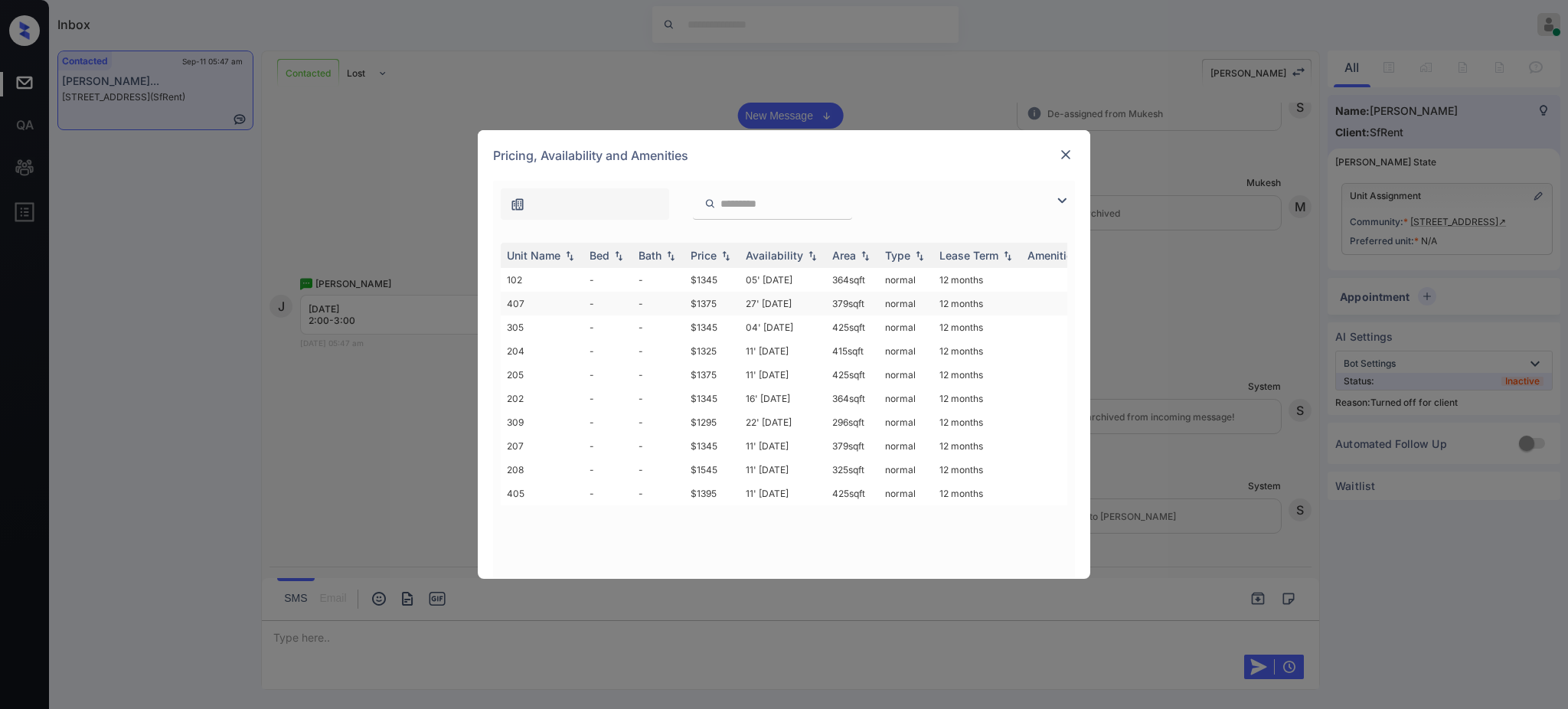
click at [709, 309] on td "$1375" at bounding box center [712, 303] width 55 height 24
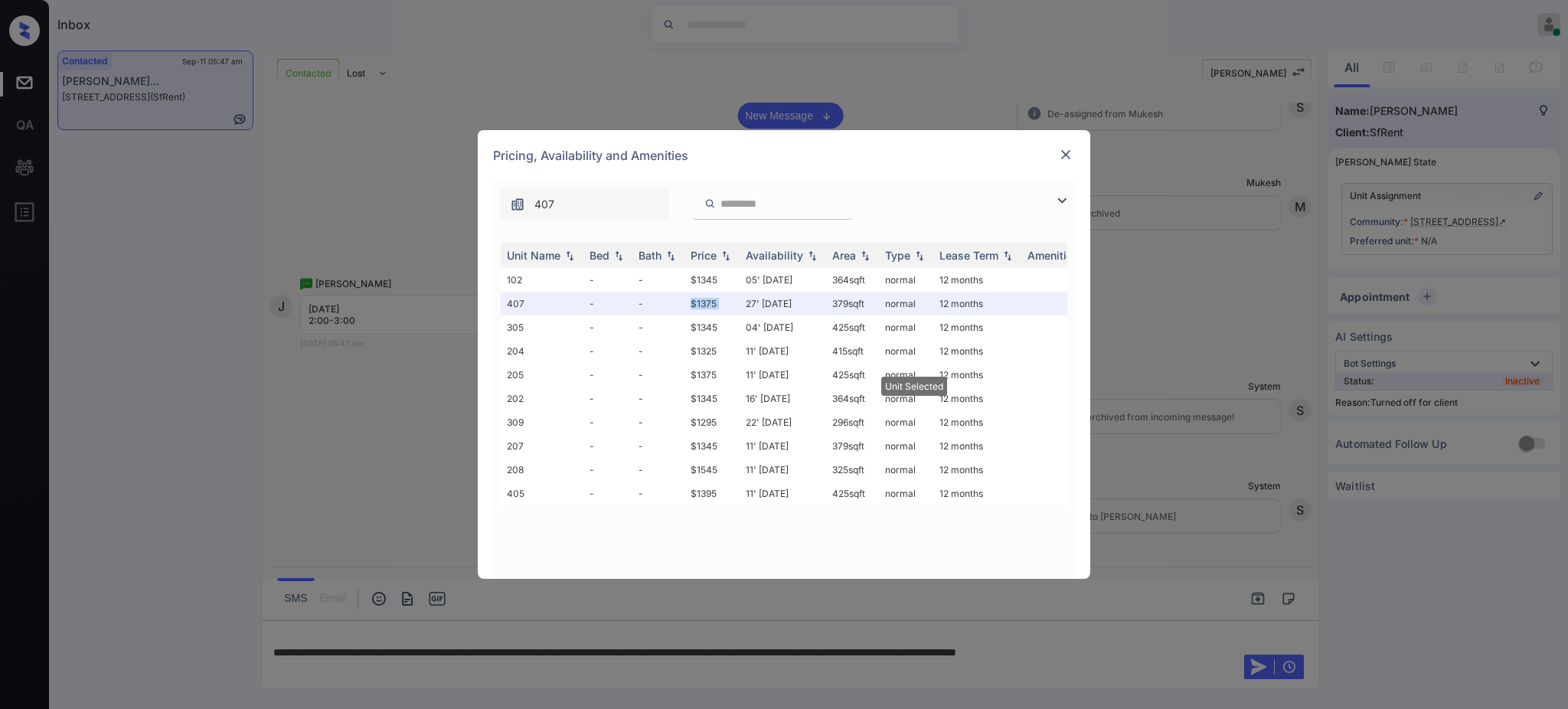
click at [1067, 148] on img at bounding box center [1065, 154] width 15 height 15
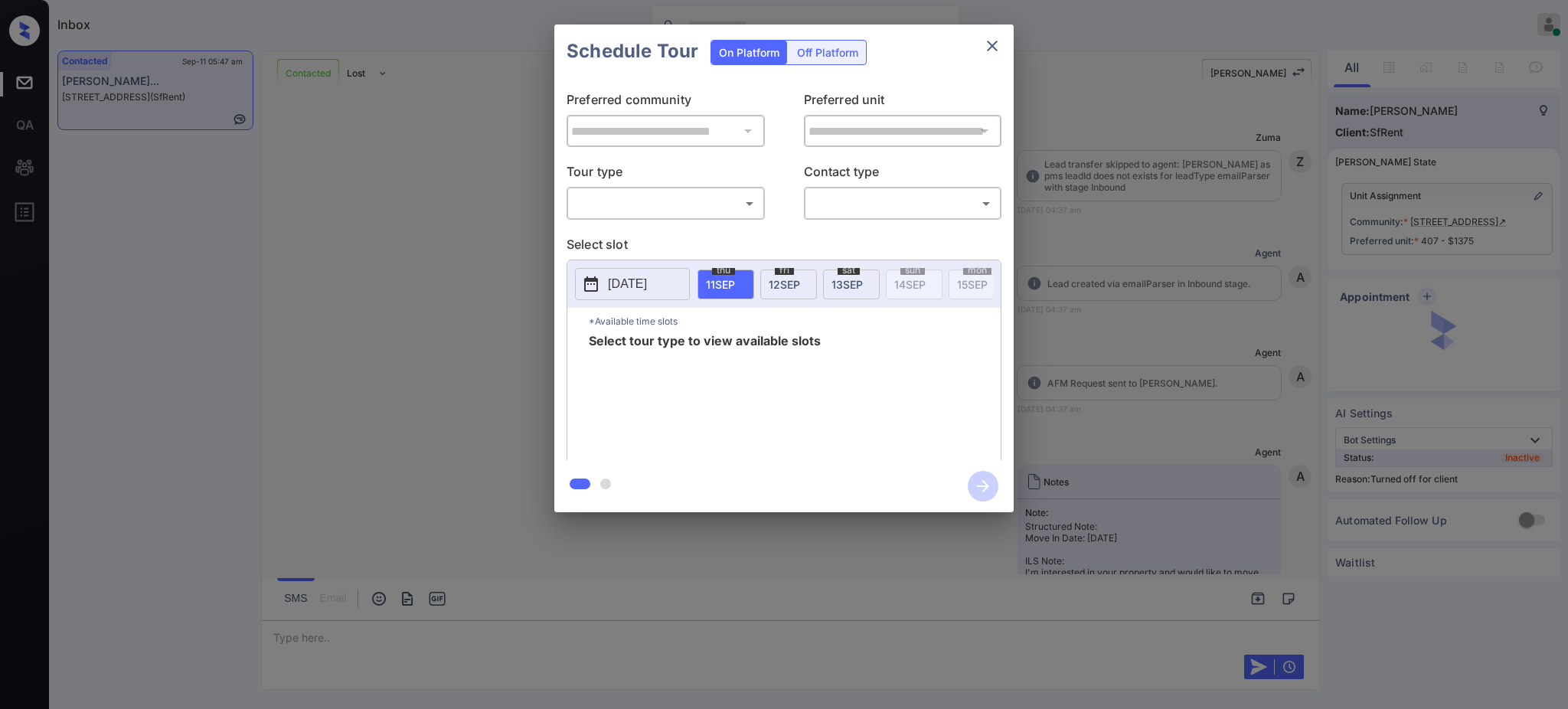
scroll to position [2651, 0]
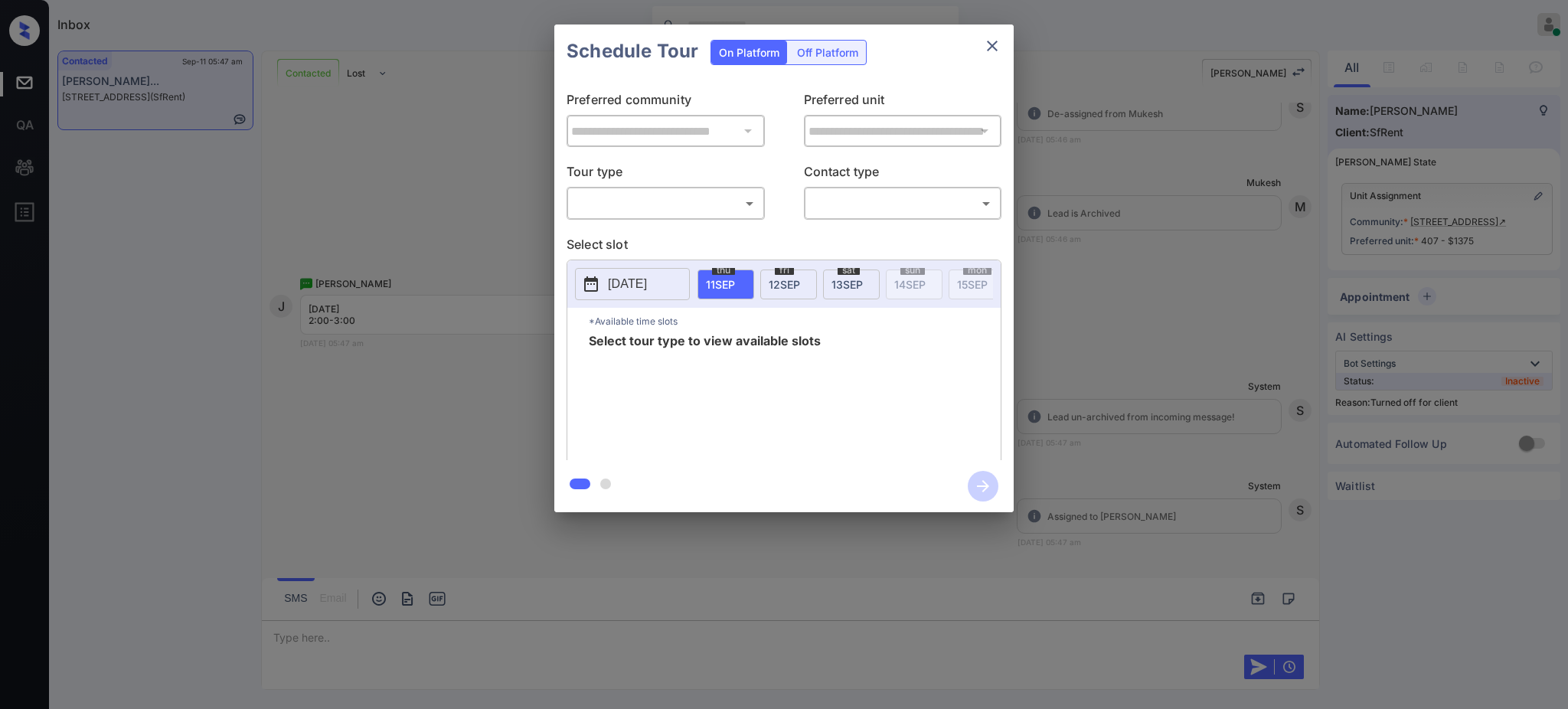
click at [808, 49] on div "Off Platform" at bounding box center [827, 52] width 77 height 24
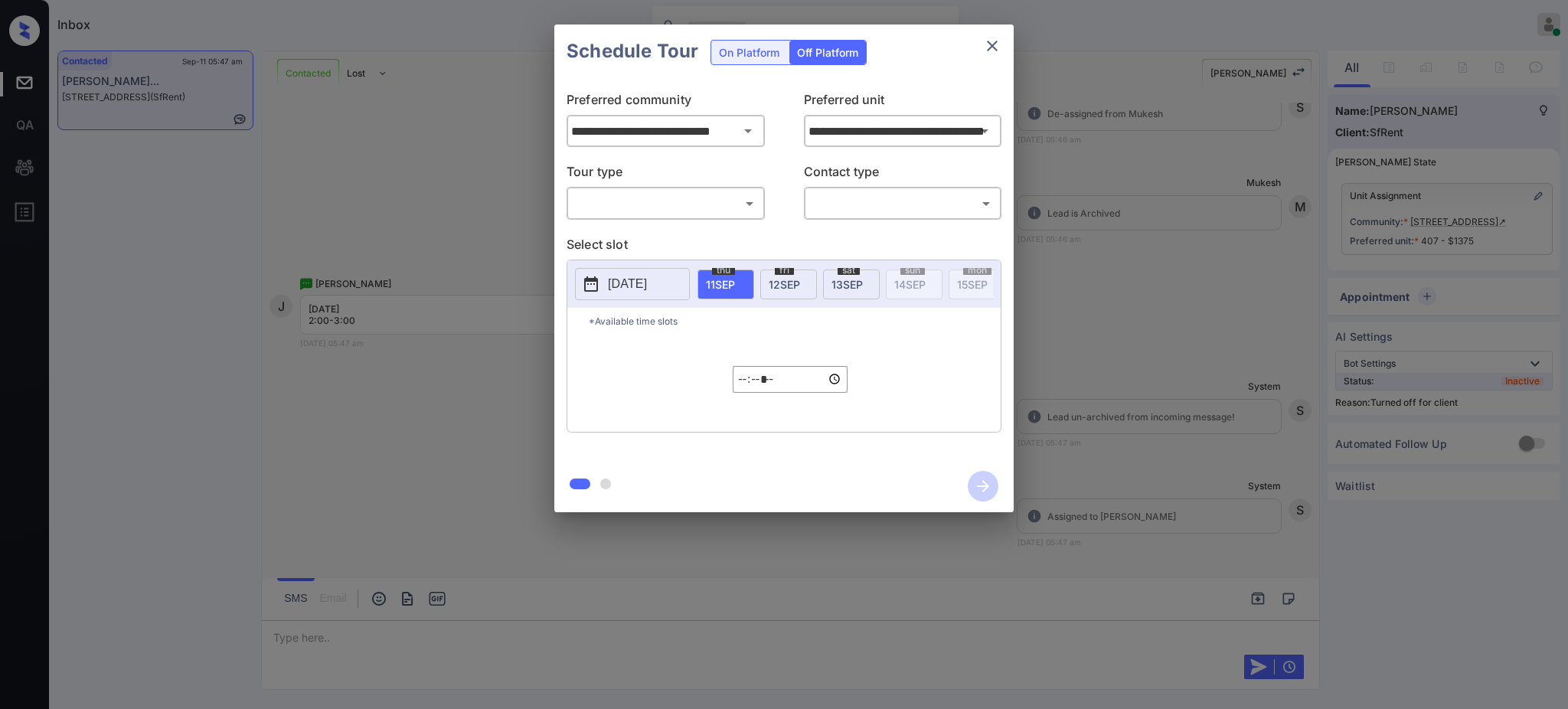
click at [690, 205] on body "Inbox Ajay Kumar Online Set yourself offline Set yourself on break Profile Swit…" at bounding box center [784, 354] width 1568 height 709
click at [664, 238] on li "In Person" at bounding box center [665, 238] width 189 height 28
type input "********"
click at [852, 199] on body "Inbox Ajay Kumar Online Set yourself offline Set yourself on break Profile Swit…" at bounding box center [784, 354] width 1568 height 709
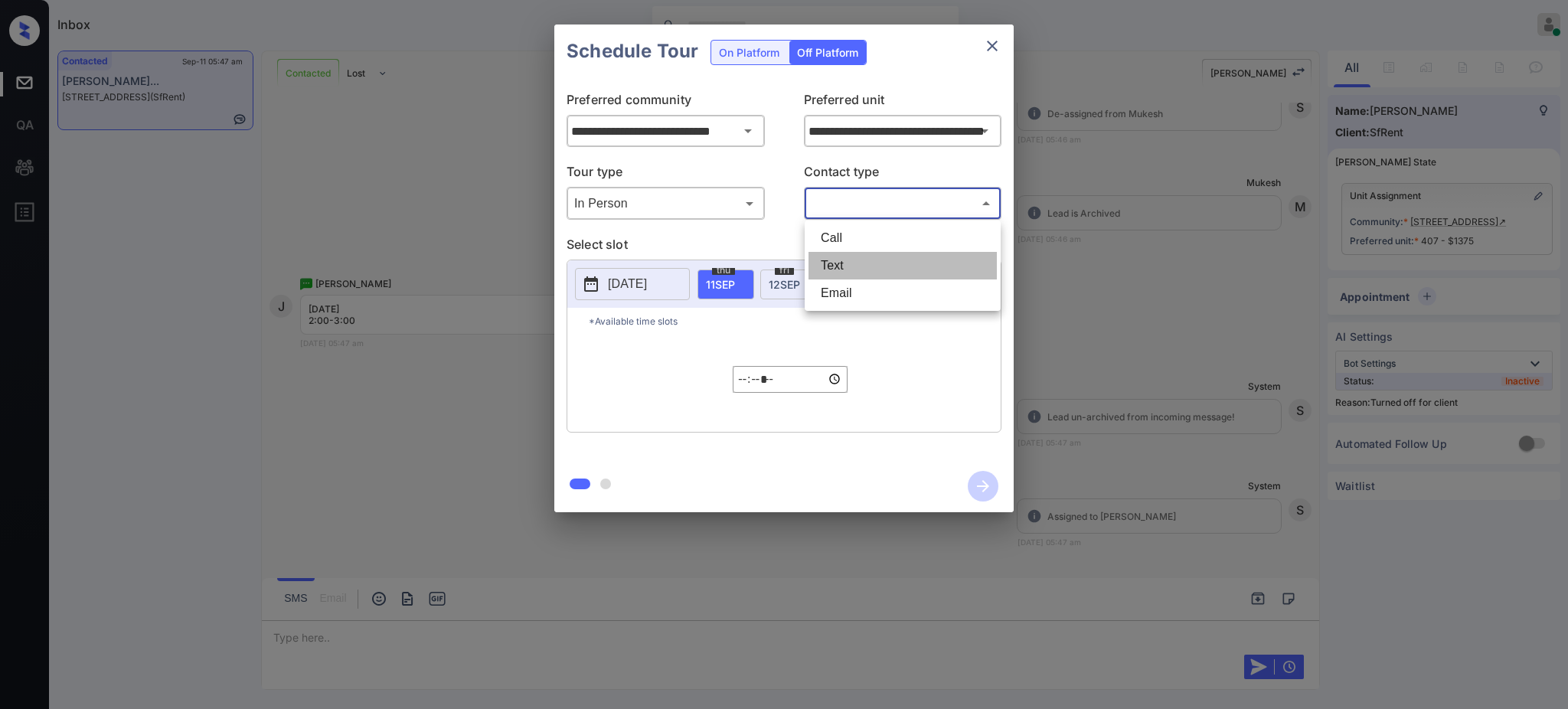
click at [838, 262] on li "Text" at bounding box center [902, 265] width 189 height 28
type input "****"
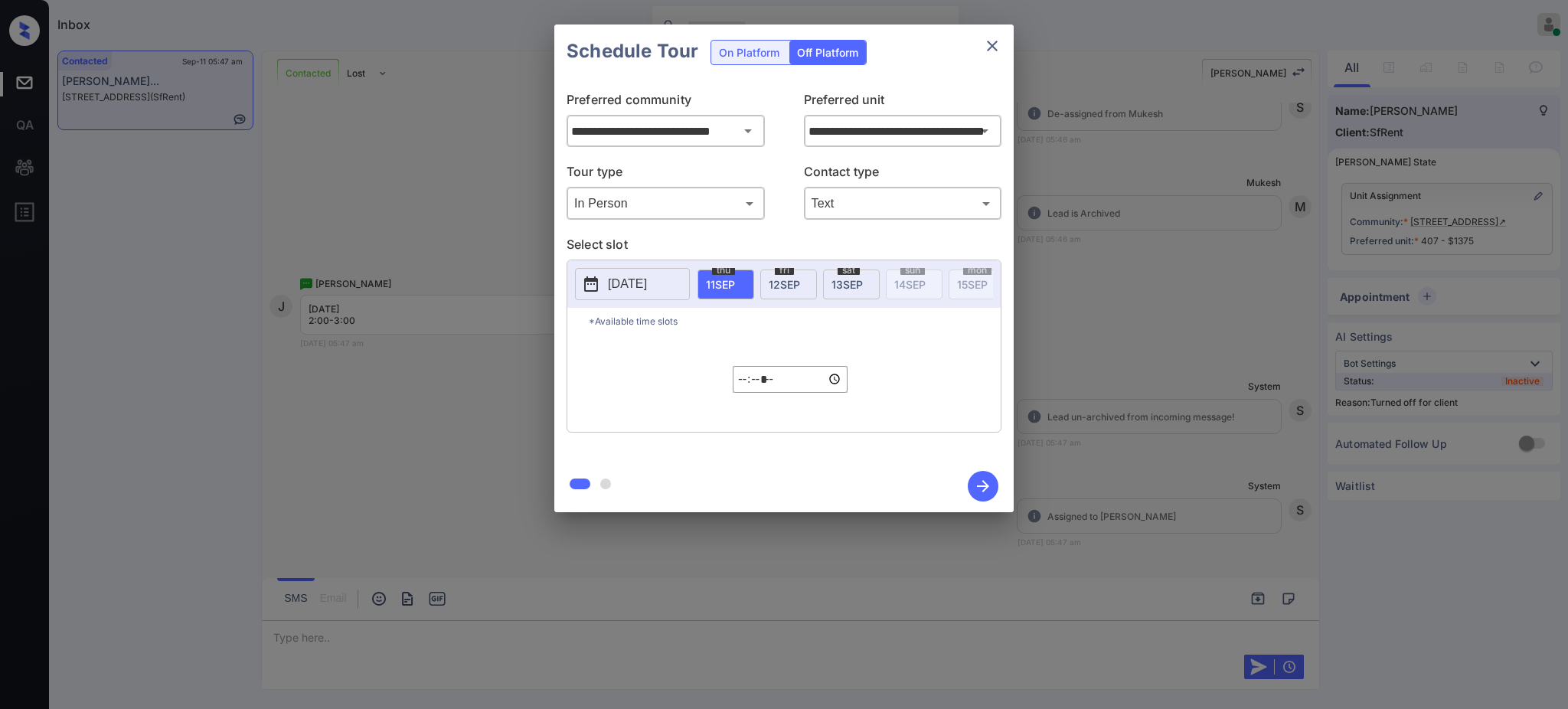
click at [647, 286] on p "2025-09-10" at bounding box center [627, 283] width 39 height 18
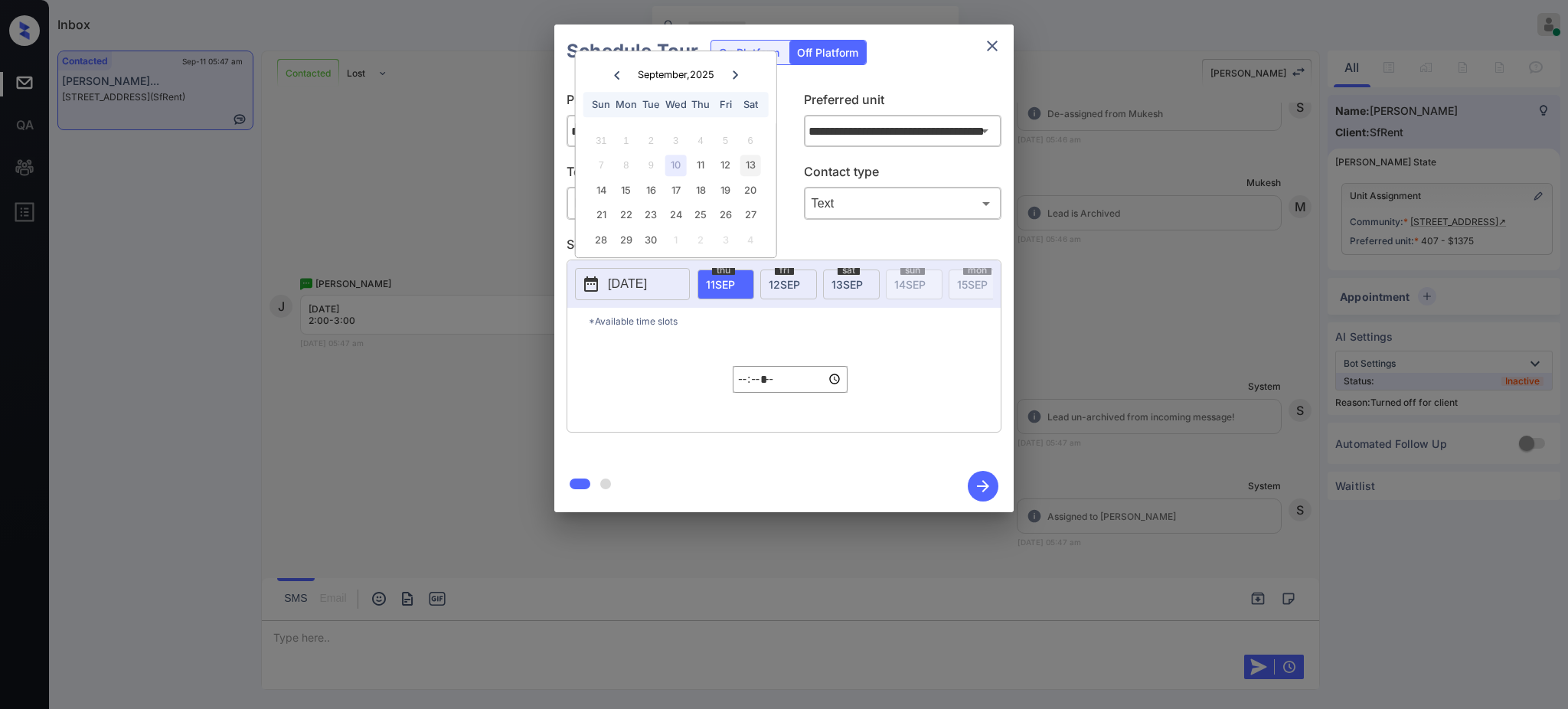
click at [745, 163] on div "13" at bounding box center [750, 165] width 21 height 21
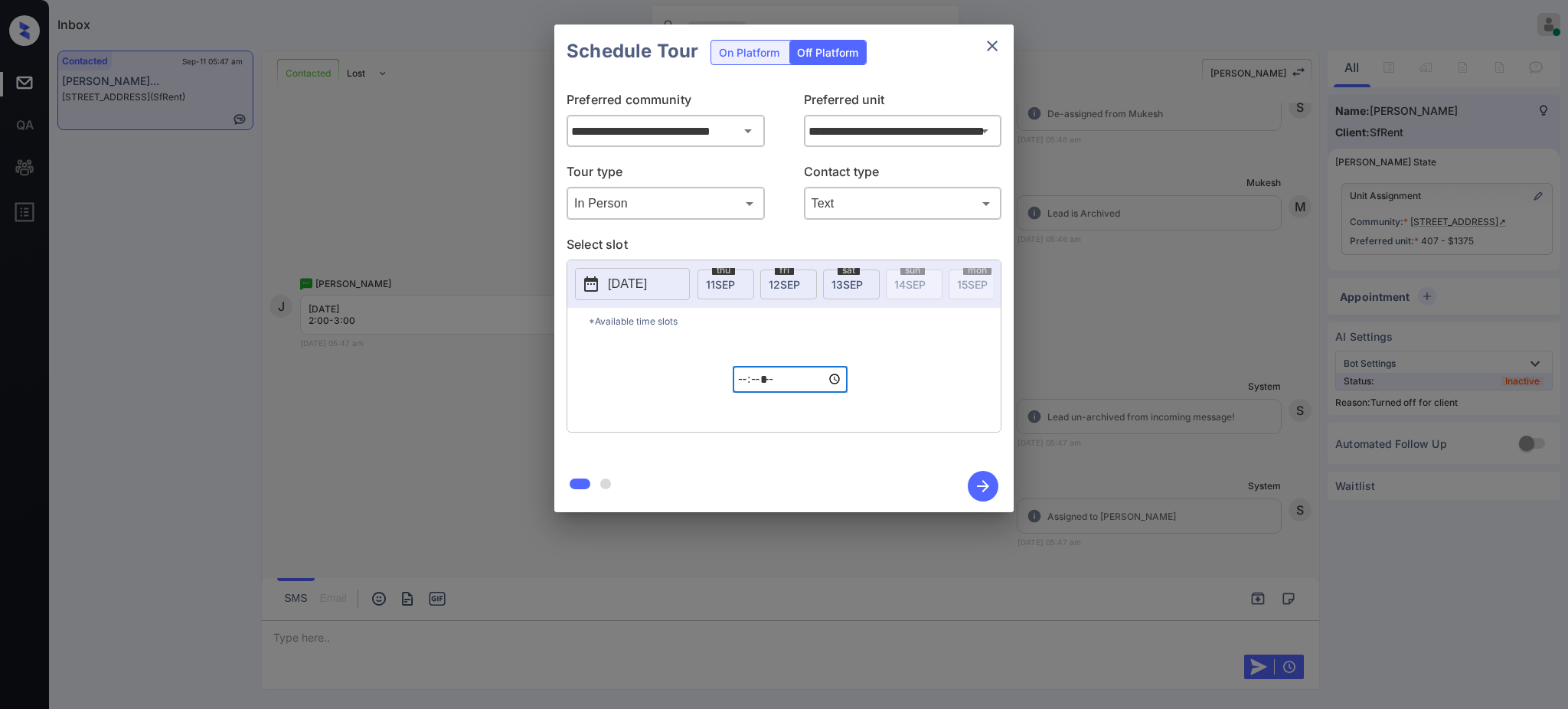
click at [743, 392] on input "*****" at bounding box center [790, 379] width 114 height 27
type input "*****"
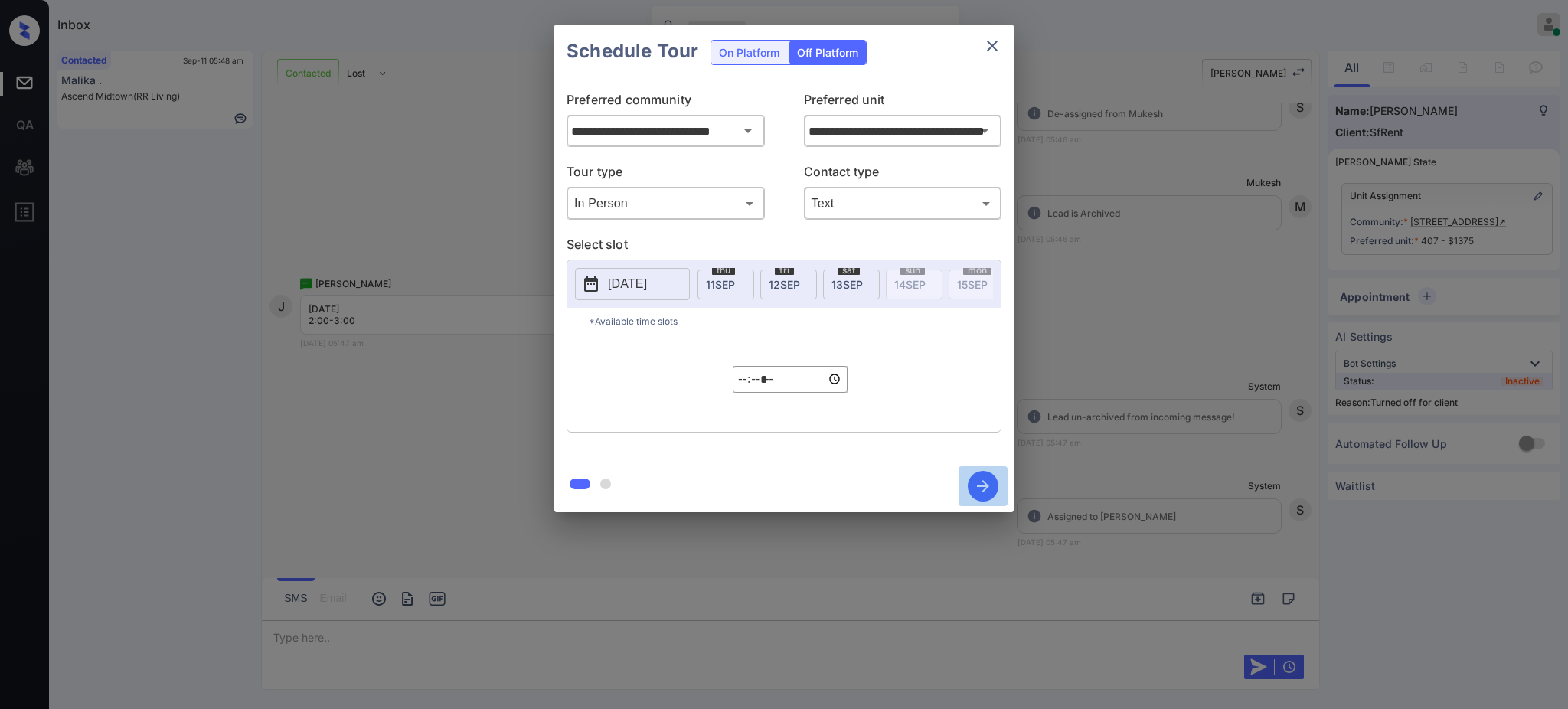
click at [988, 490] on icon "button" at bounding box center [983, 486] width 31 height 31
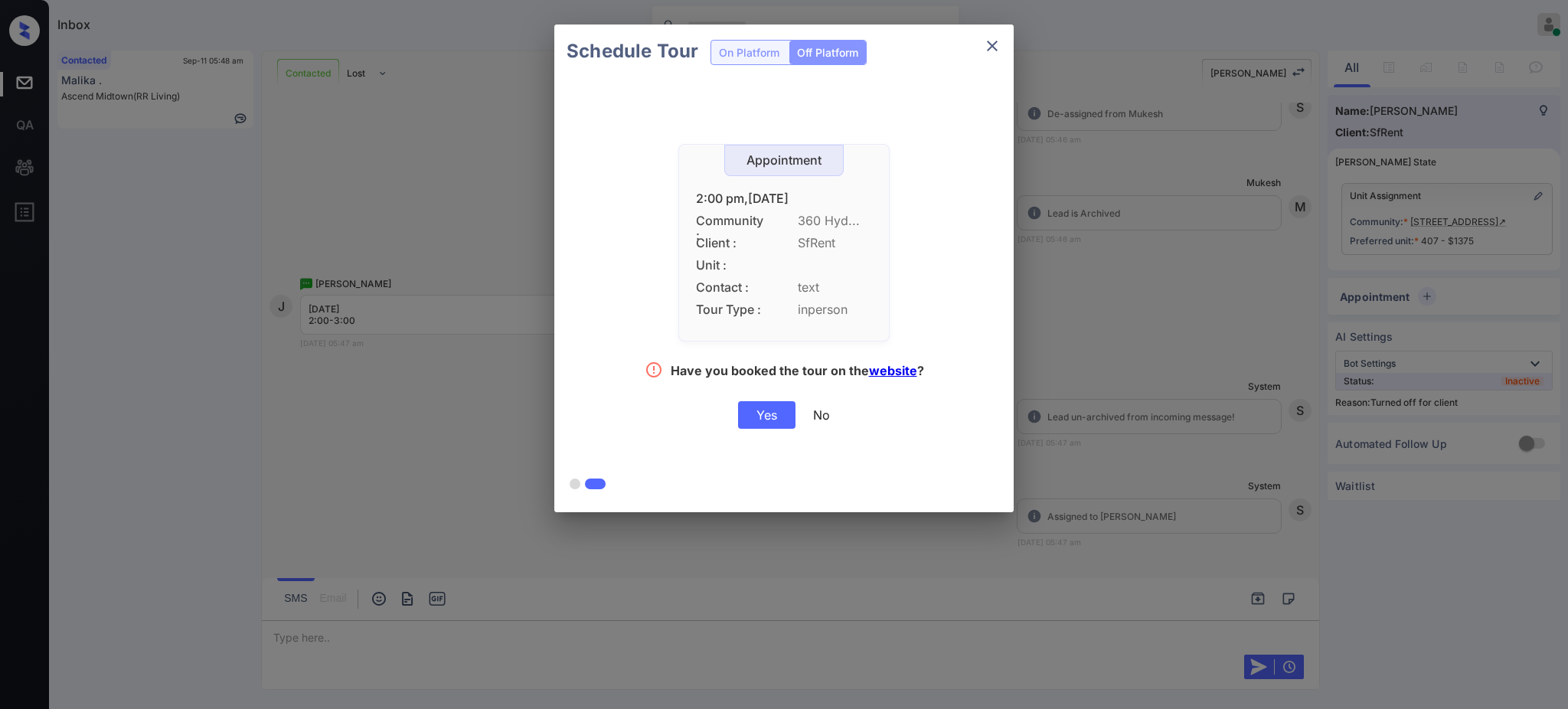
click at [767, 415] on div "Yes" at bounding box center [767, 415] width 58 height 28
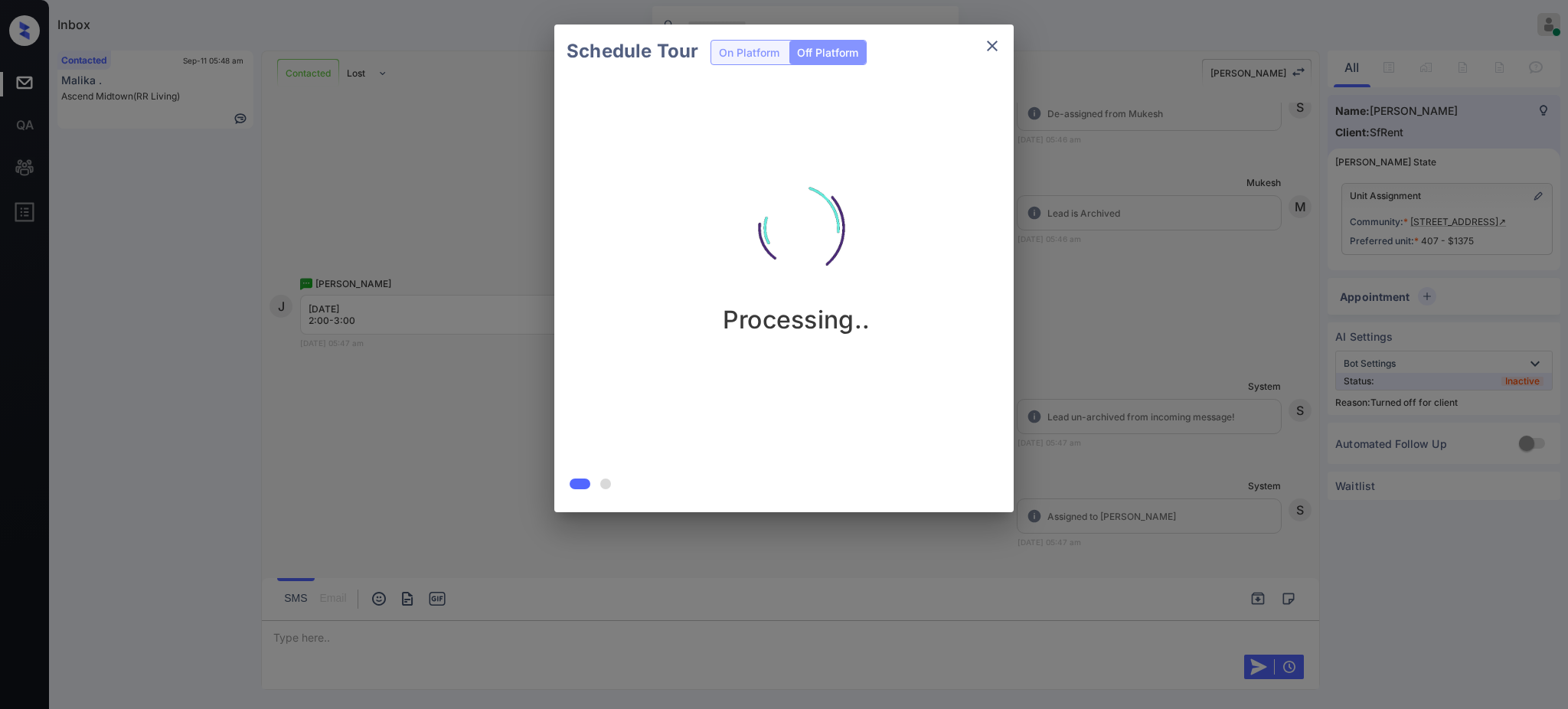
click at [1285, 384] on div "Schedule Tour On Platform Off Platform Processing.." at bounding box center [784, 268] width 1568 height 537
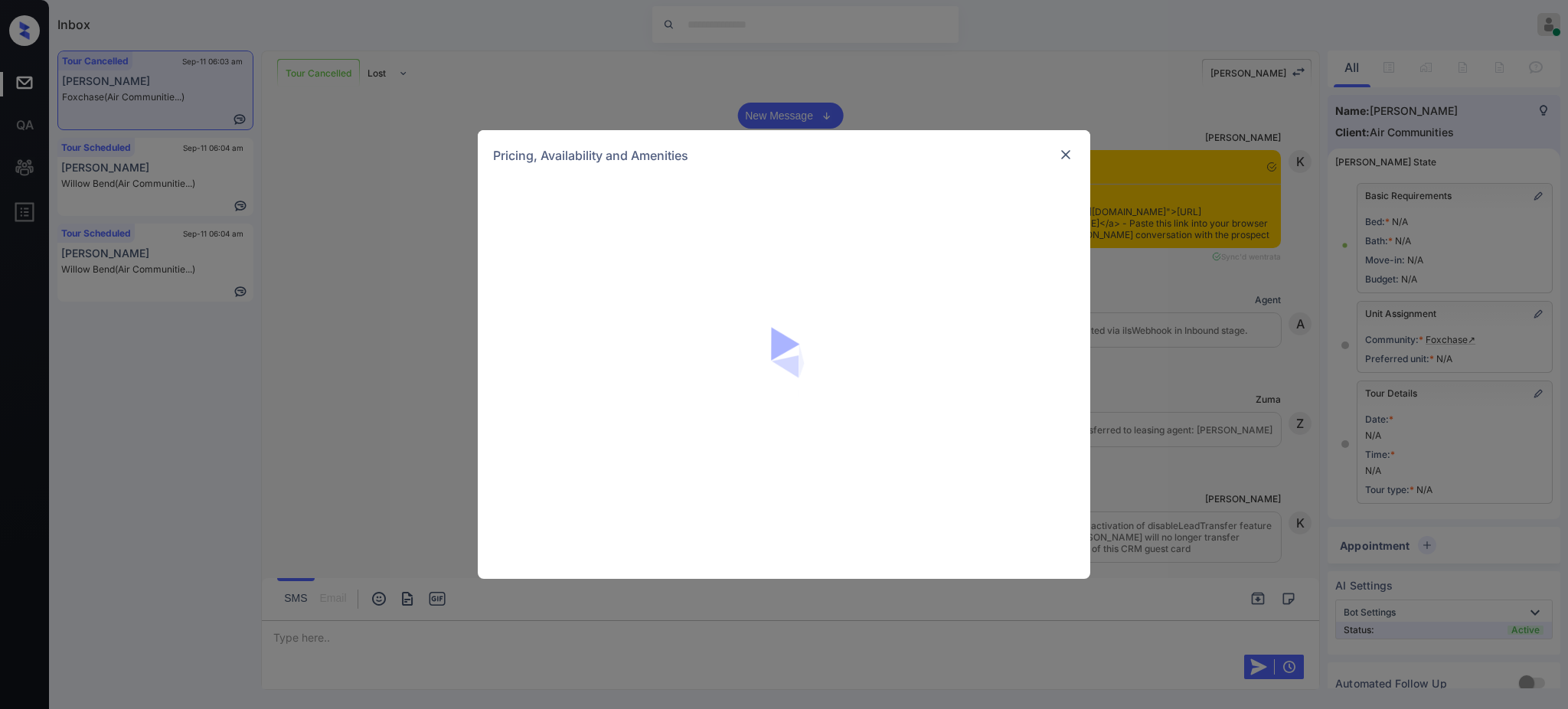
scroll to position [6631, 0]
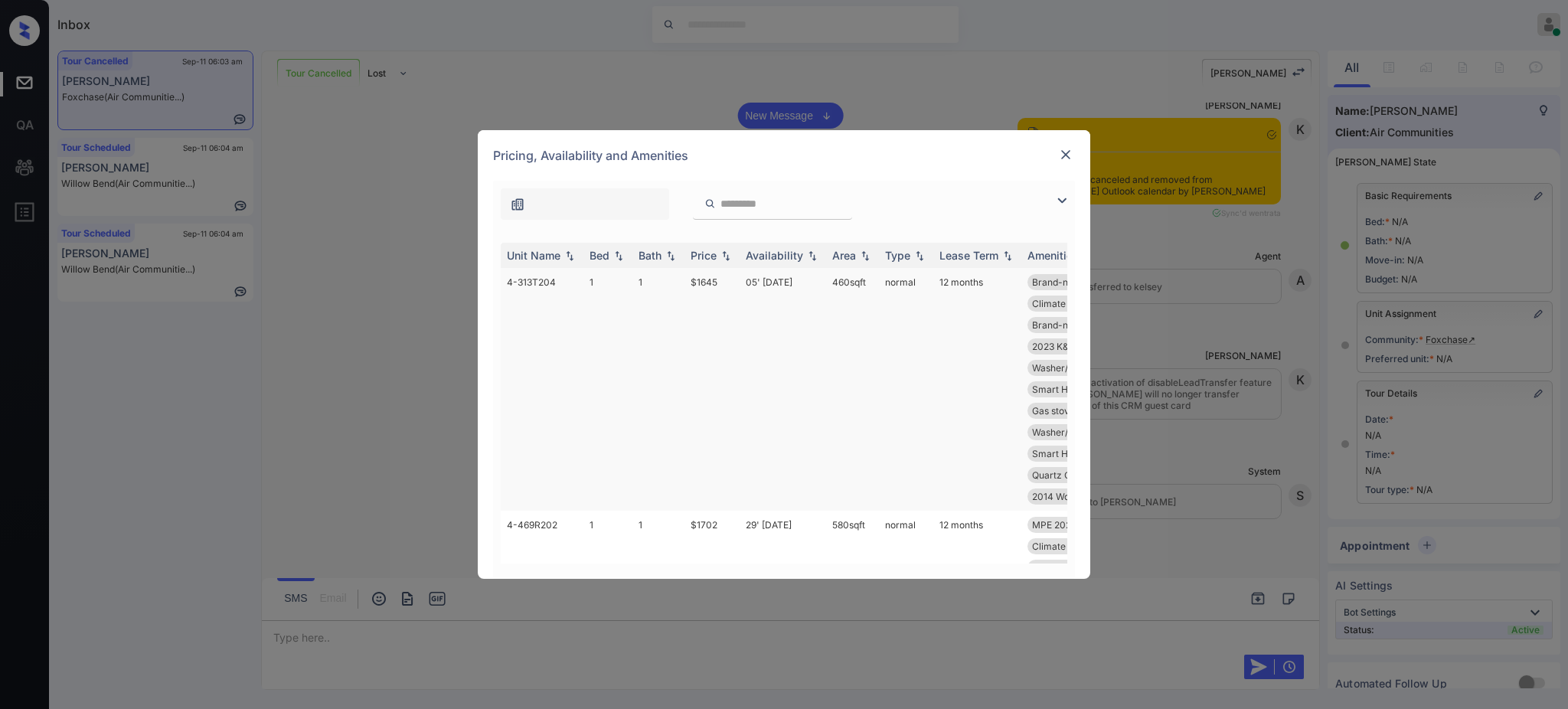
click at [756, 283] on td "05' Sep 25" at bounding box center [783, 388] width 87 height 242
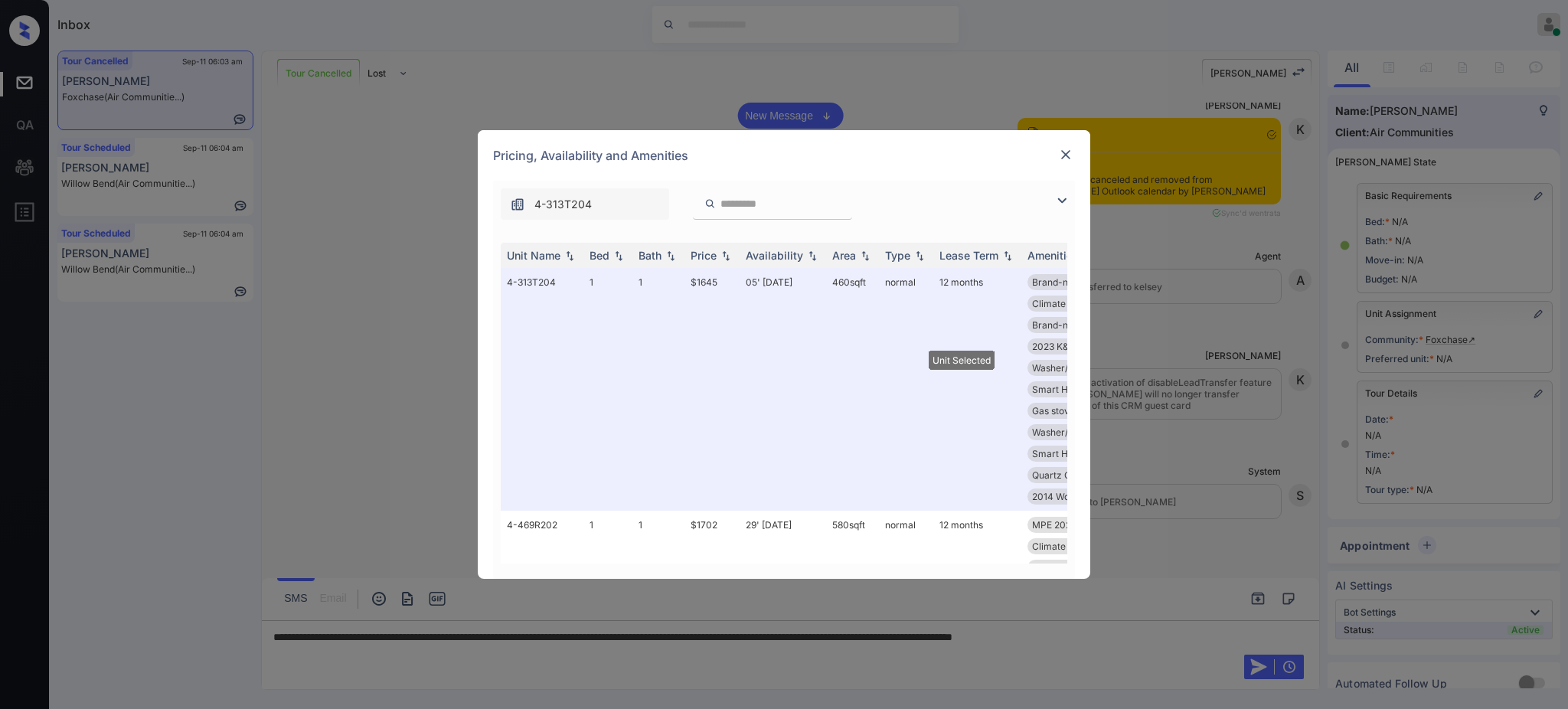
drag, startPoint x: 785, startPoint y: 282, endPoint x: 1078, endPoint y: 143, distance: 324.3
click at [784, 281] on td "05' Sep 25" at bounding box center [783, 388] width 87 height 242
drag, startPoint x: 1078, startPoint y: 143, endPoint x: 1064, endPoint y: 148, distance: 14.9
click at [1075, 145] on div "Pricing, Availability and Amenities" at bounding box center [784, 156] width 613 height 51
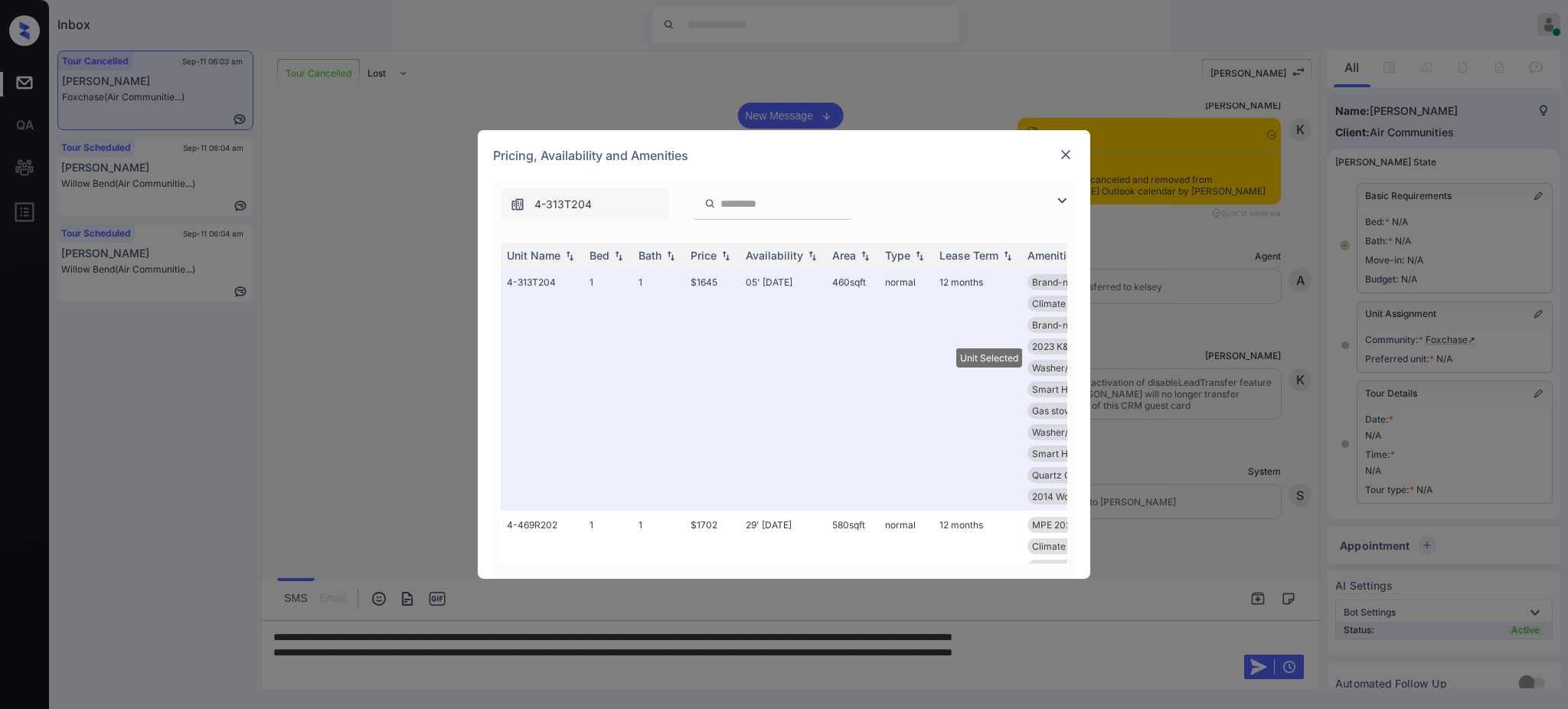
click at [1064, 148] on img at bounding box center [1065, 154] width 15 height 15
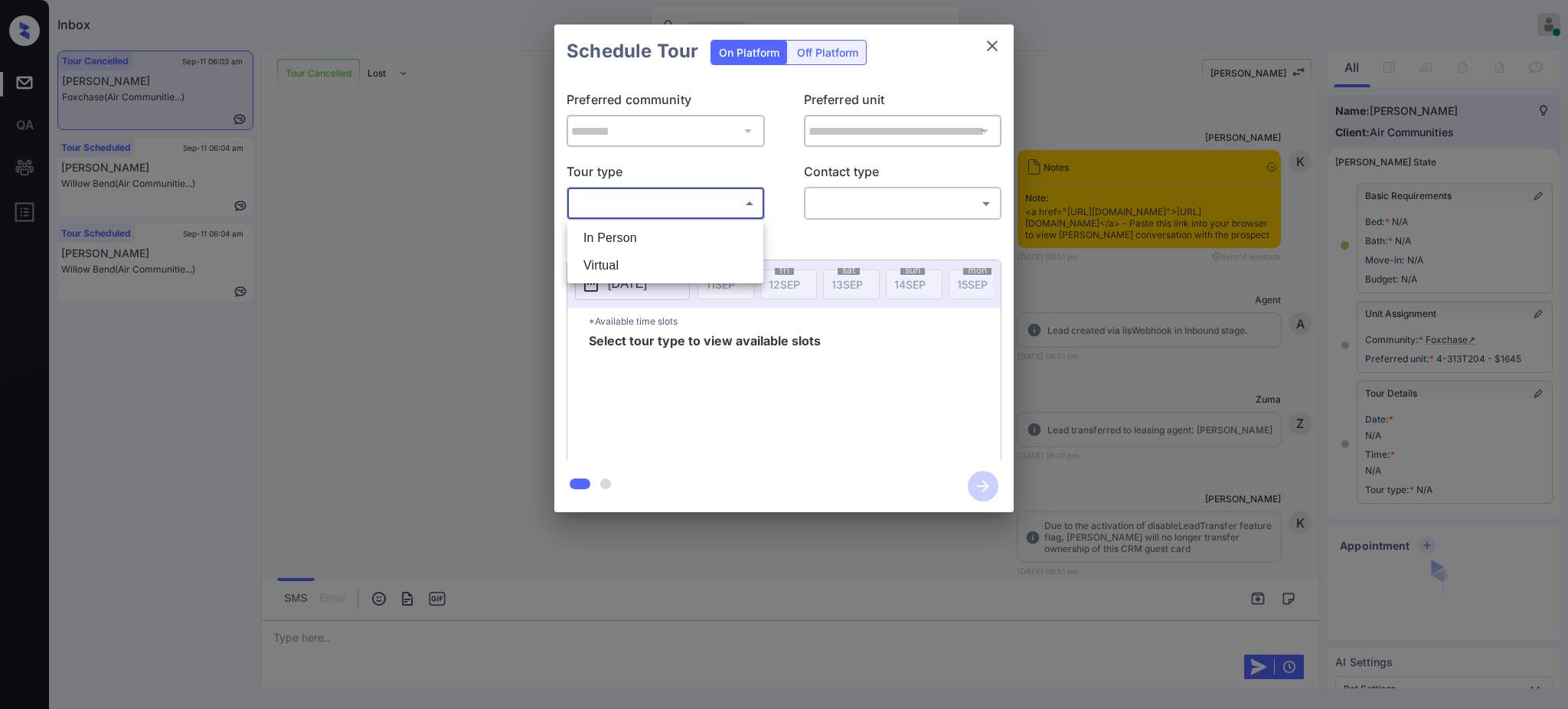
click at [656, 234] on li "In Person" at bounding box center [665, 238] width 189 height 28
type input "********"
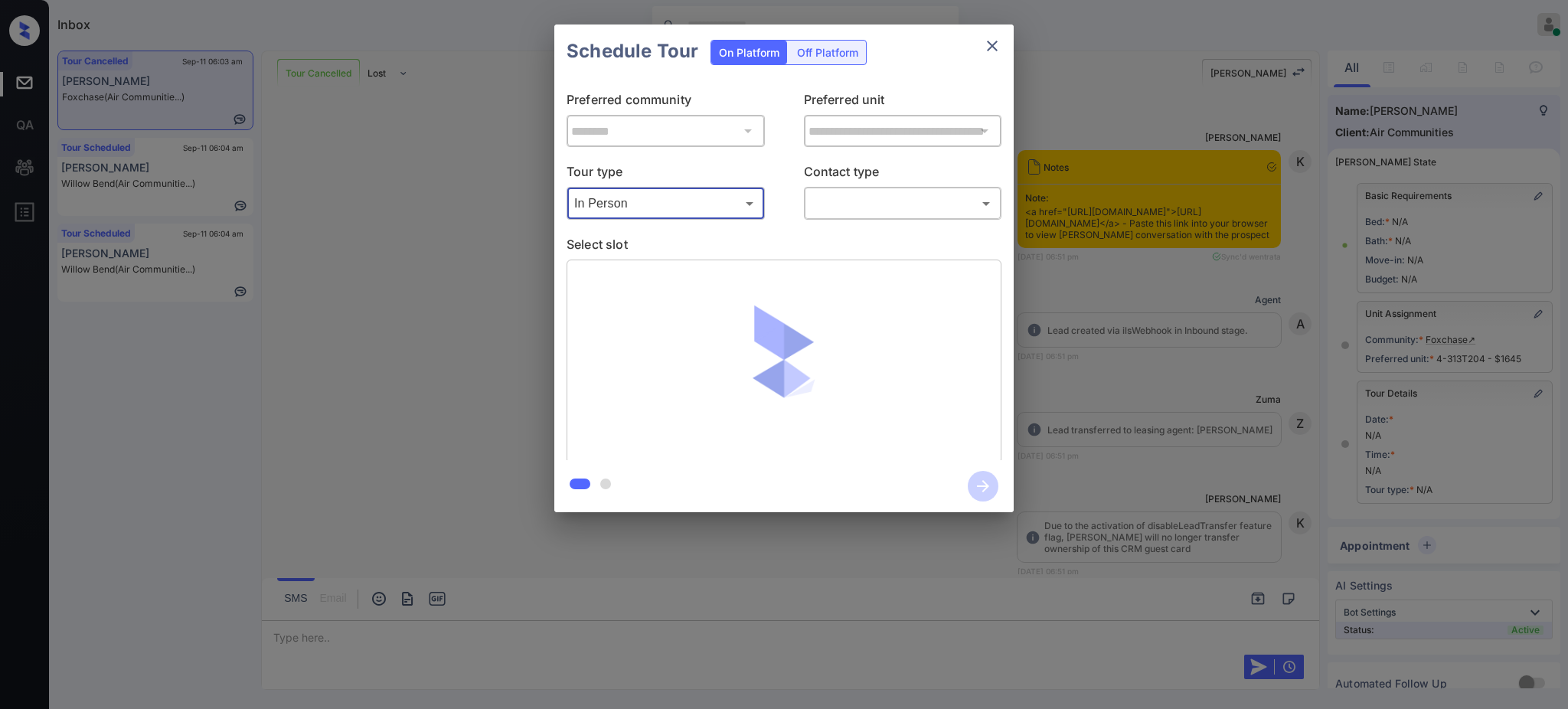
scroll to position [6019, 0]
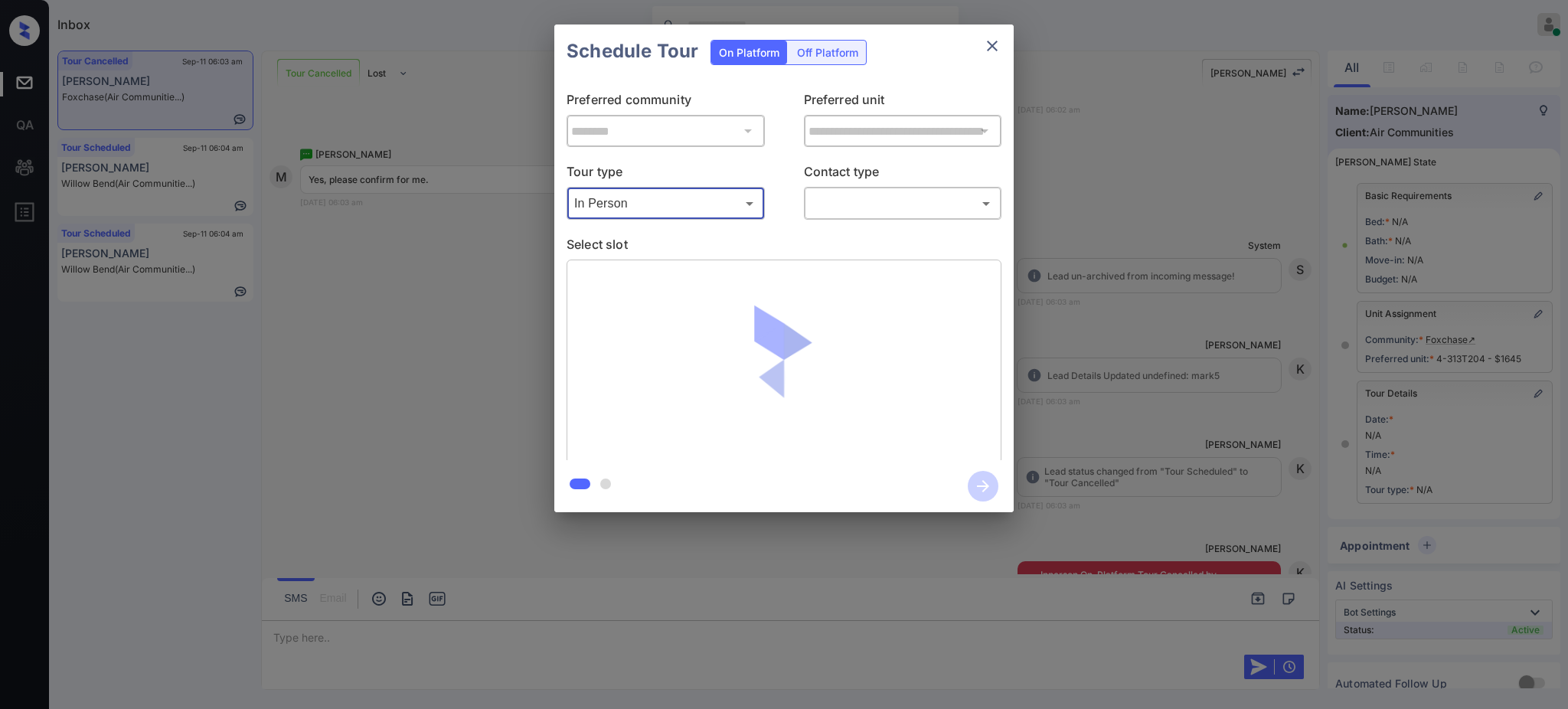
click at [847, 193] on body "Inbox Ajay Kumar Online Set yourself offline Set yourself on break Profile Swit…" at bounding box center [784, 354] width 1568 height 709
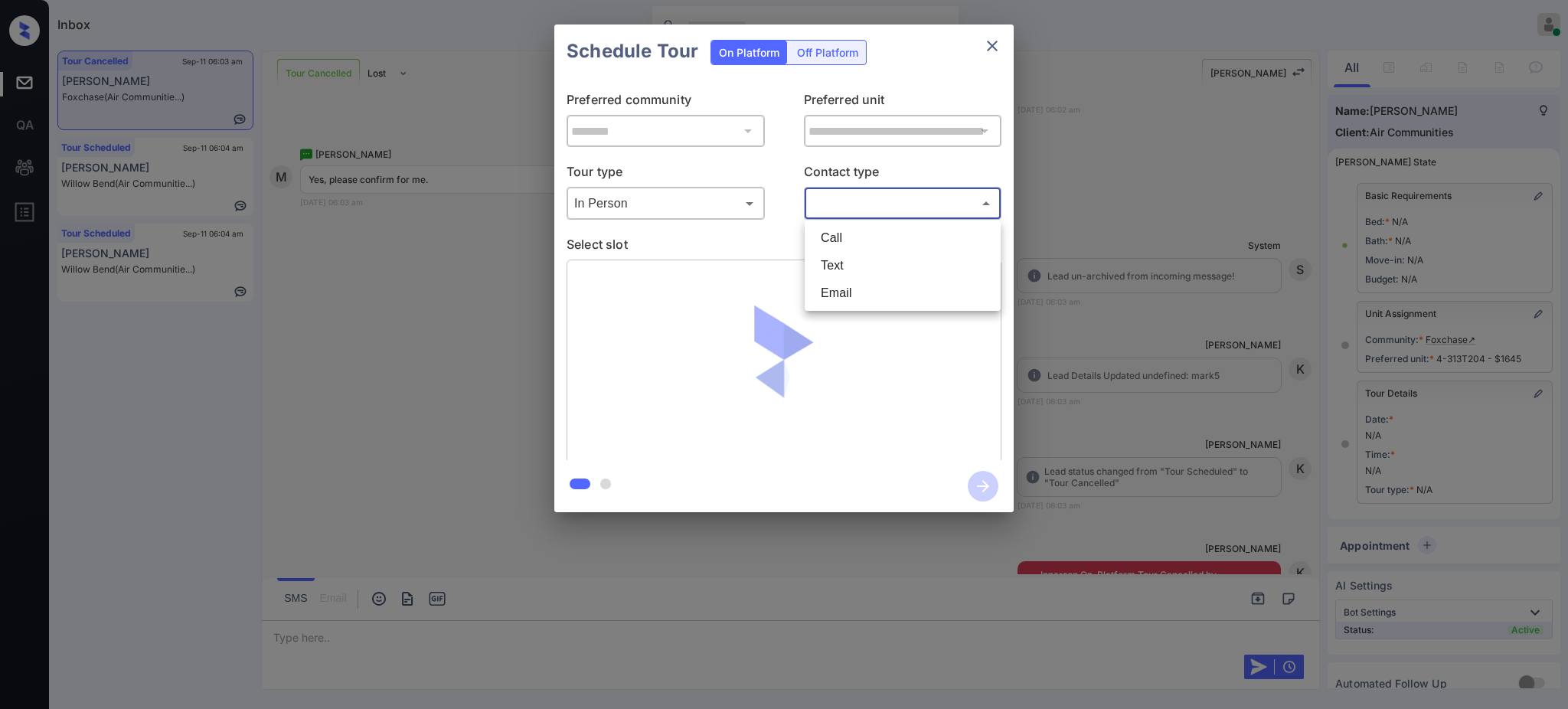
click at [854, 256] on li "Text" at bounding box center [902, 265] width 189 height 28
type input "****"
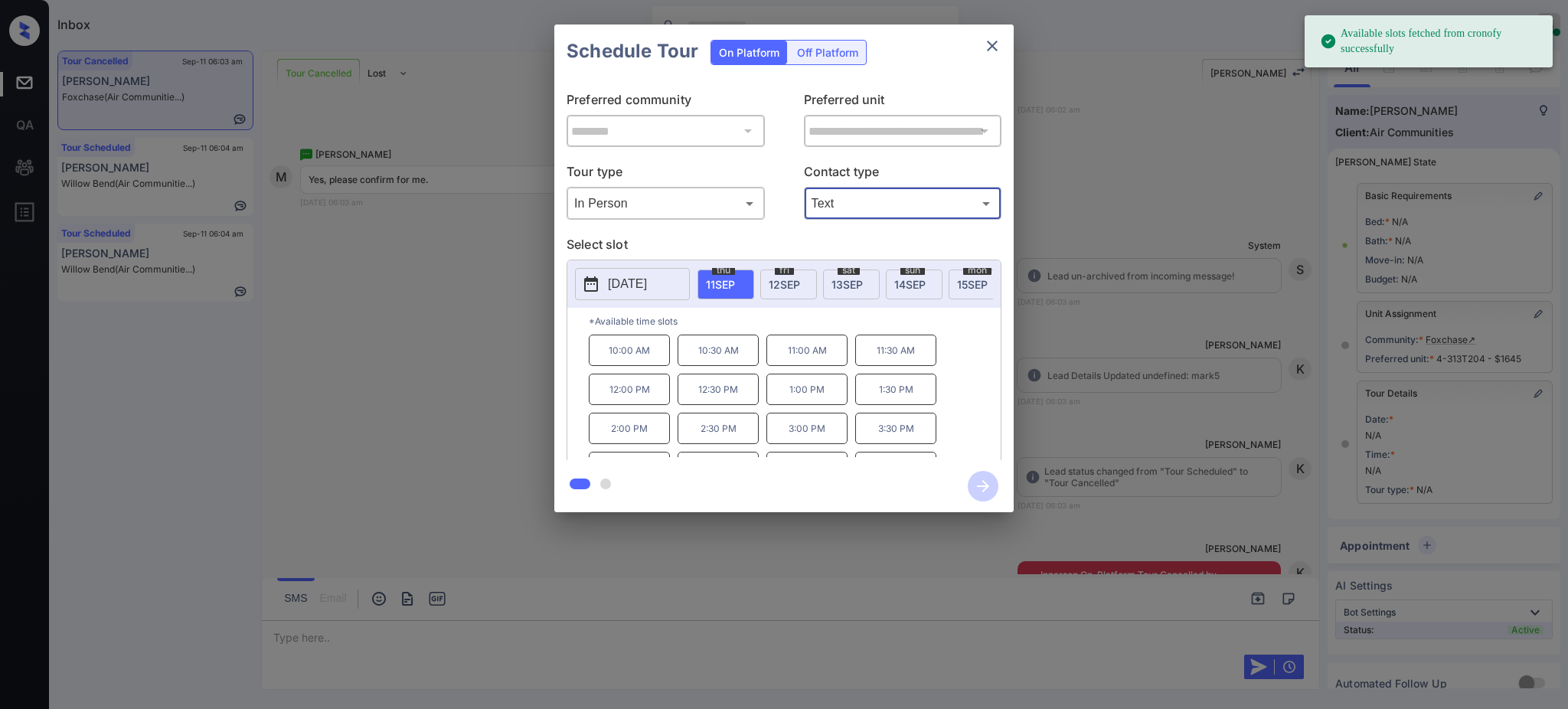
click at [793, 283] on span "12 SEP" at bounding box center [784, 284] width 32 height 13
click at [634, 365] on p "10:00 AM" at bounding box center [629, 351] width 81 height 32
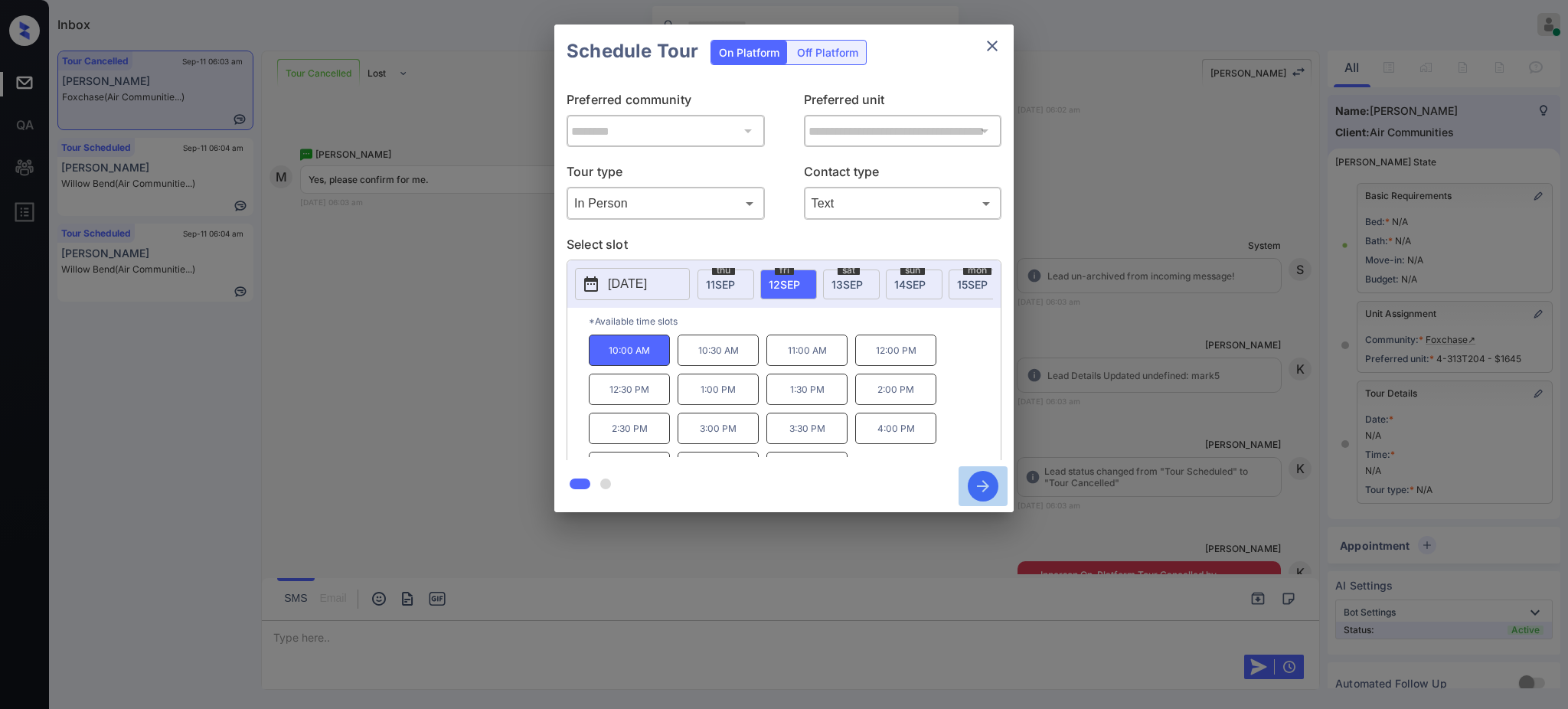
click at [981, 479] on icon "button" at bounding box center [983, 486] width 31 height 31
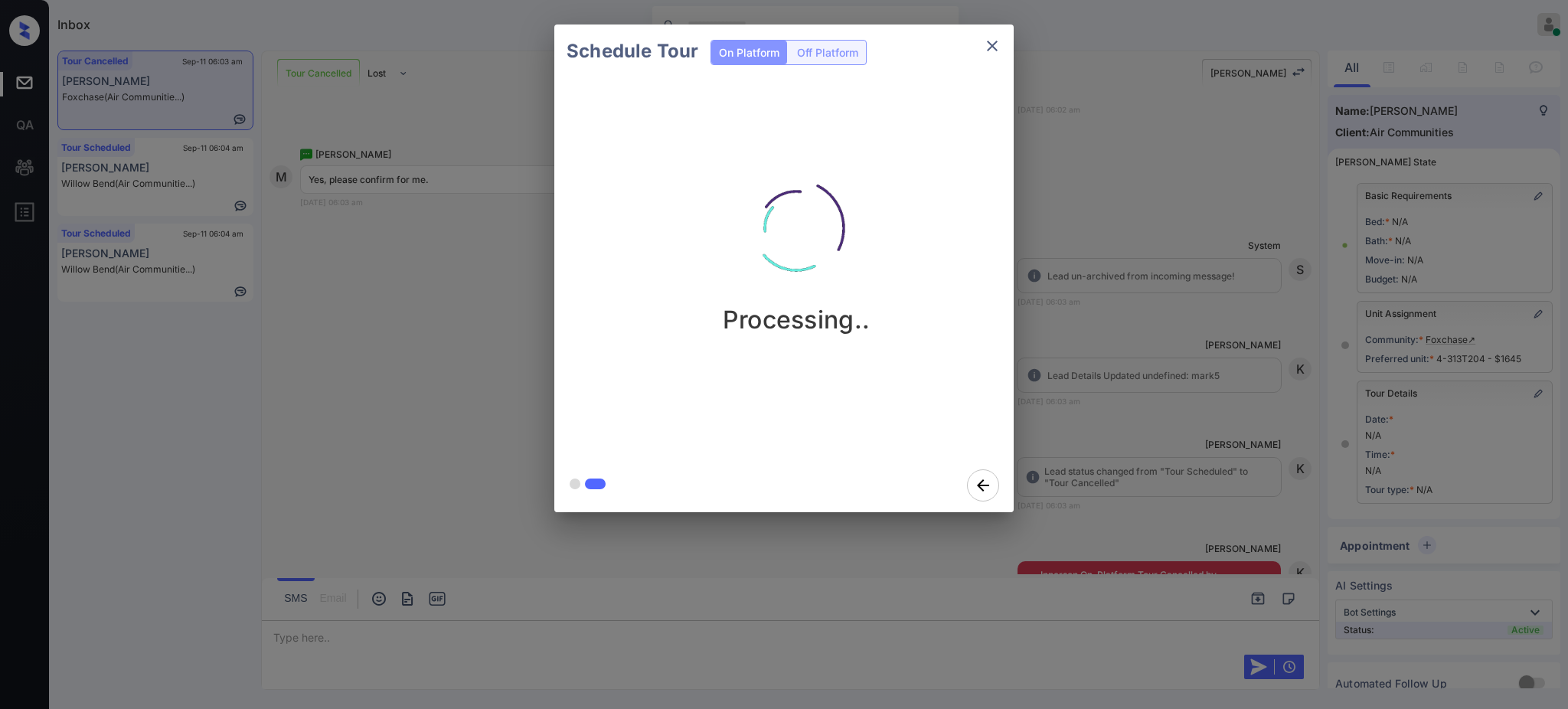
click at [1116, 384] on div "Schedule Tour On Platform Off Platform Processing.." at bounding box center [784, 268] width 1568 height 537
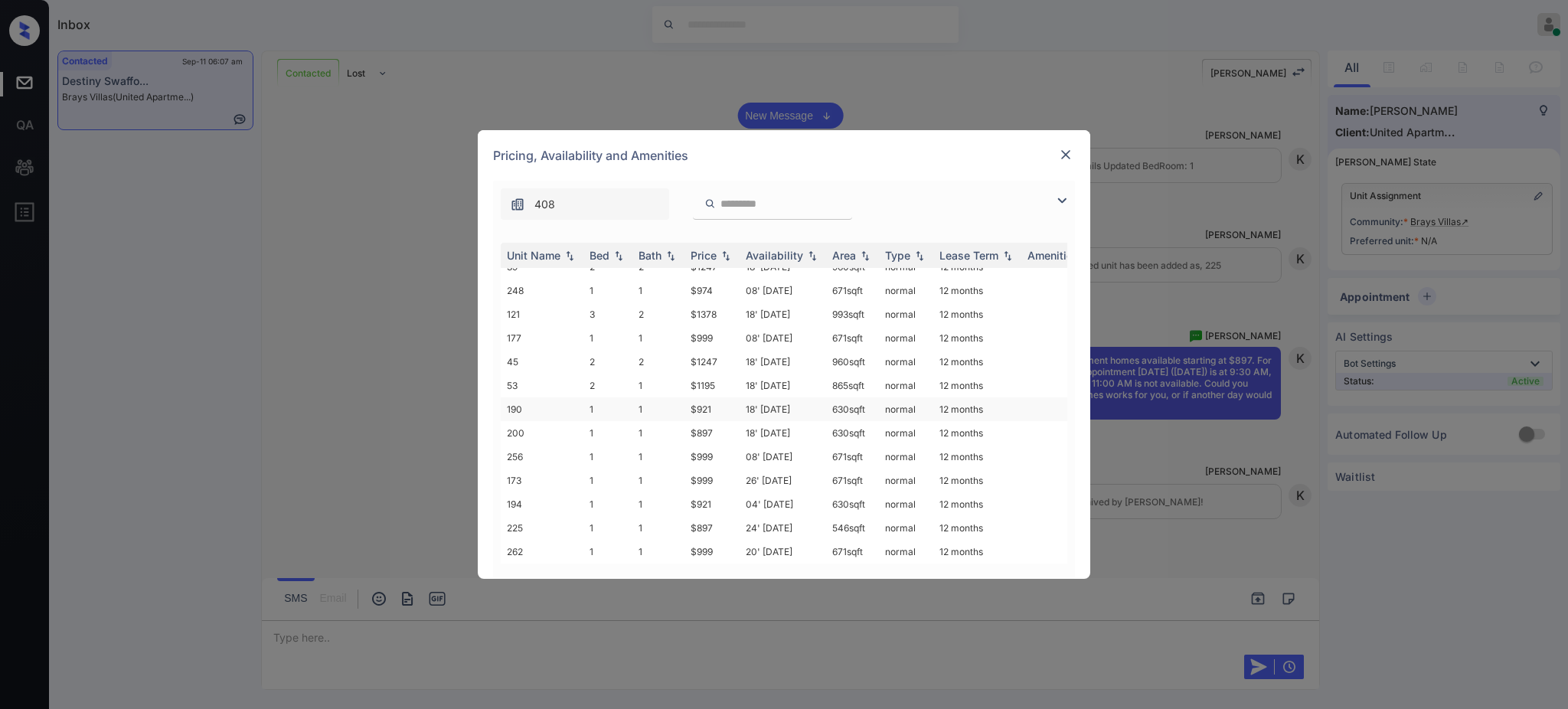
scroll to position [28, 0]
click at [675, 397] on td "1" at bounding box center [658, 409] width 52 height 24
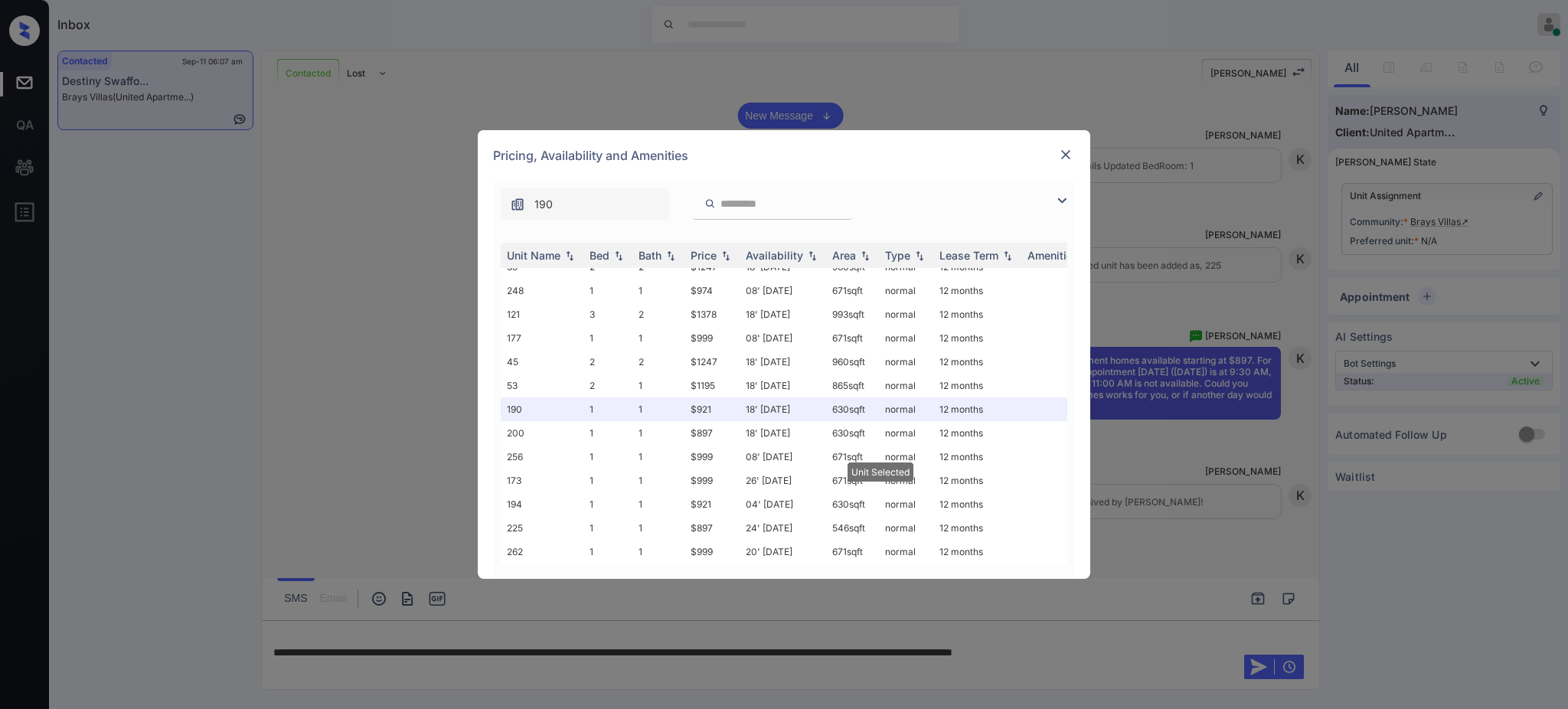
click at [1061, 155] on img at bounding box center [1065, 154] width 15 height 15
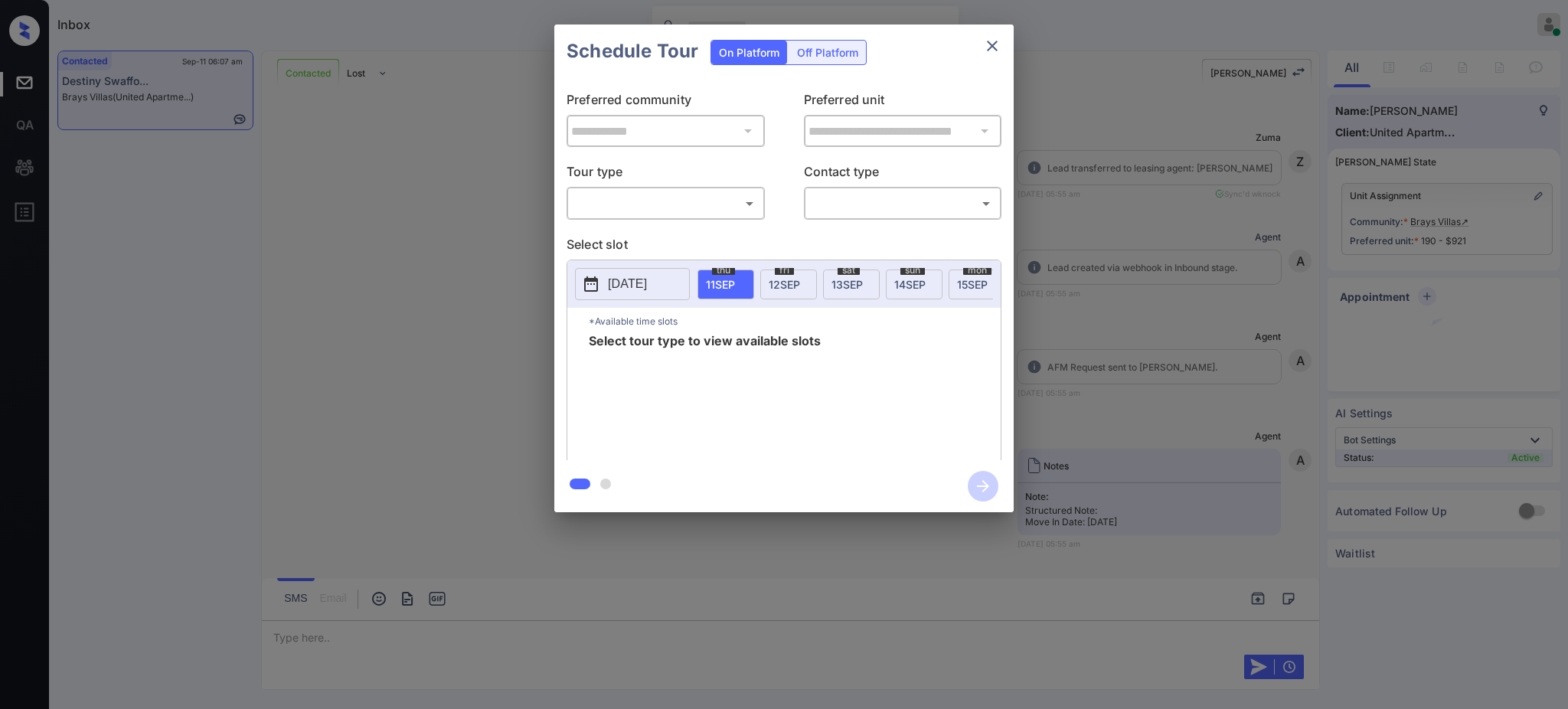
click at [706, 222] on div "**********" at bounding box center [784, 269] width 460 height 382
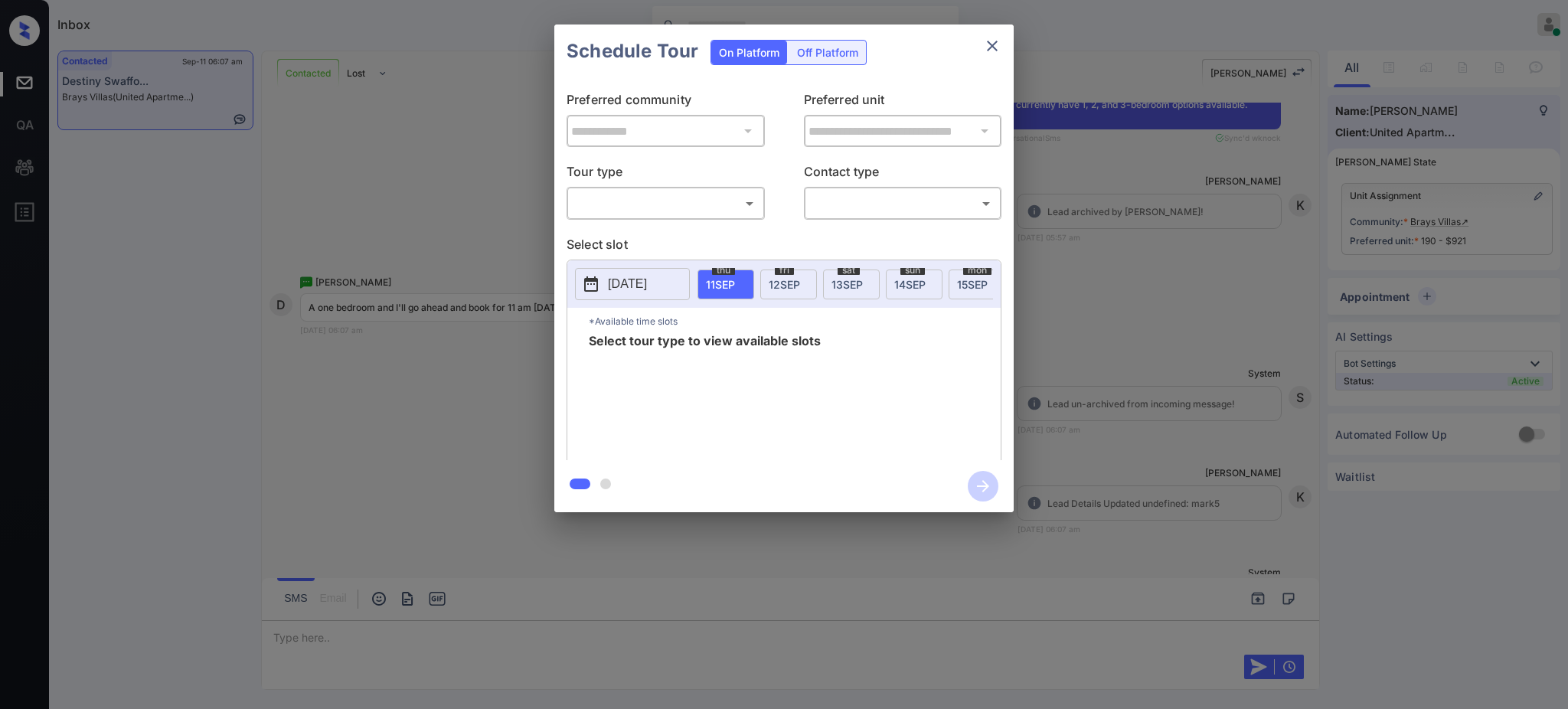
click at [687, 208] on body "Inbox [PERSON_NAME] Online Set yourself offline Set yourself on break Profile S…" at bounding box center [784, 354] width 1568 height 709
click at [627, 240] on li "In Person" at bounding box center [665, 238] width 189 height 28
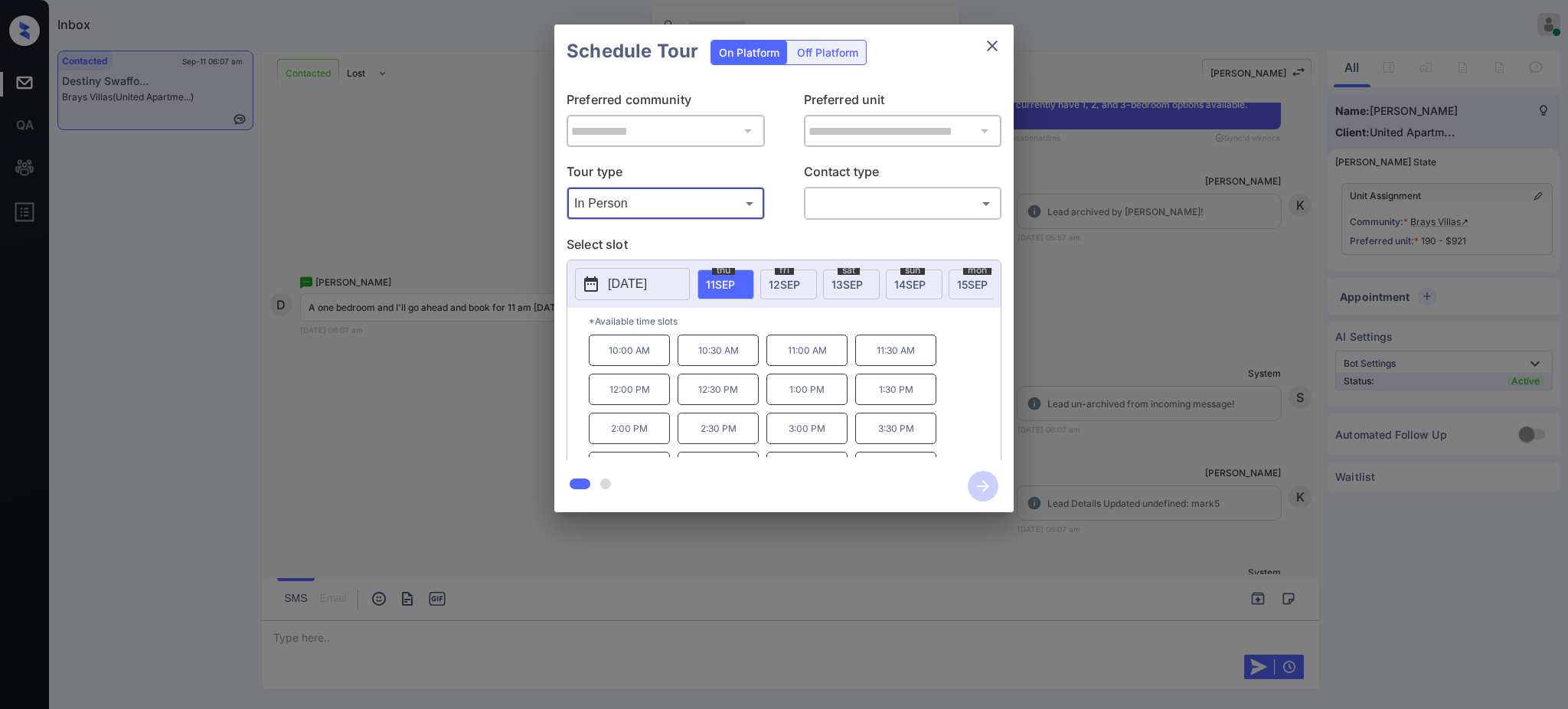
type input "********"
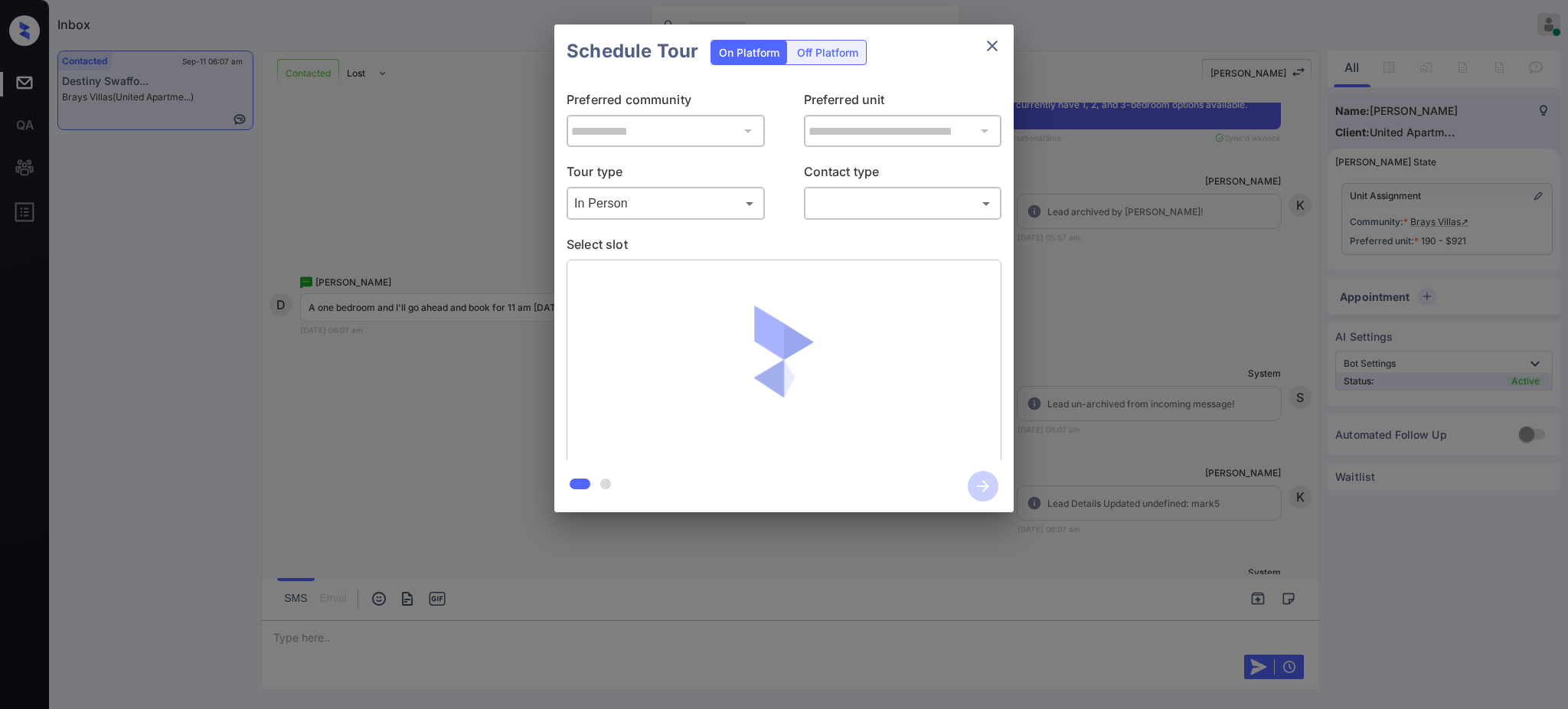
click at [838, 224] on div "**********" at bounding box center [784, 269] width 460 height 382
click at [840, 204] on body "Inbox Ajay Kumar Online Set yourself offline Set yourself on break Profile Swit…" at bounding box center [784, 354] width 1568 height 709
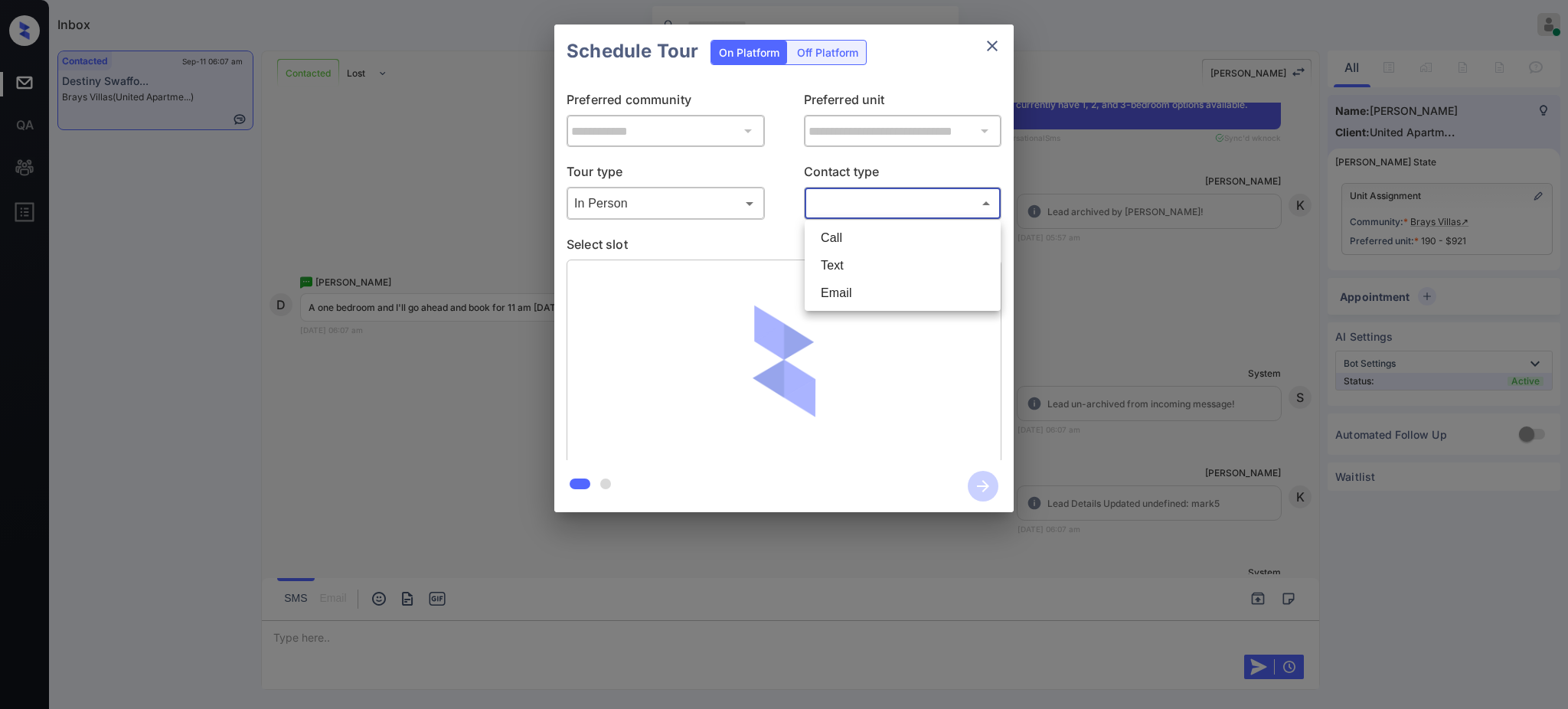
click at [823, 267] on li "Text" at bounding box center [902, 265] width 189 height 28
type input "****"
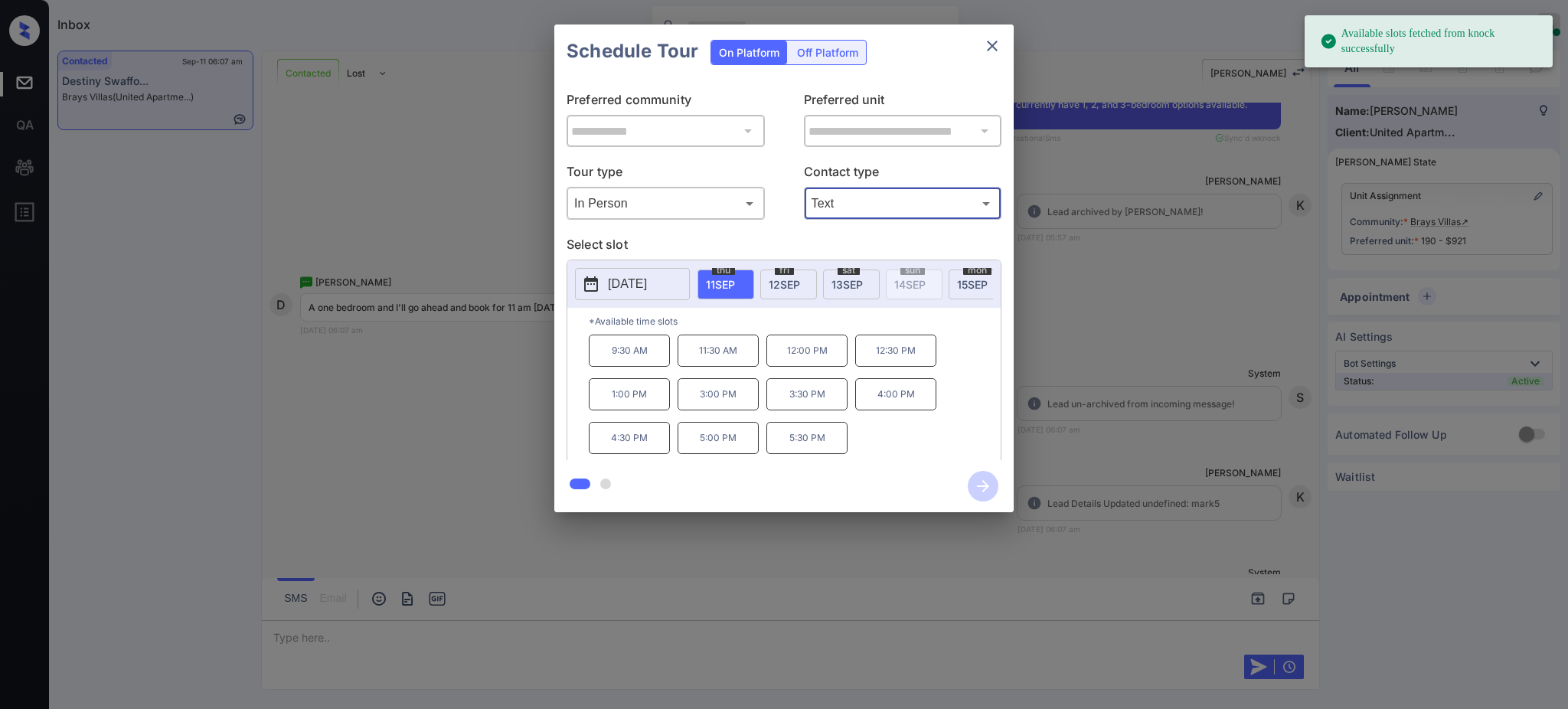
click at [1207, 384] on div "**********" at bounding box center [784, 268] width 1568 height 537
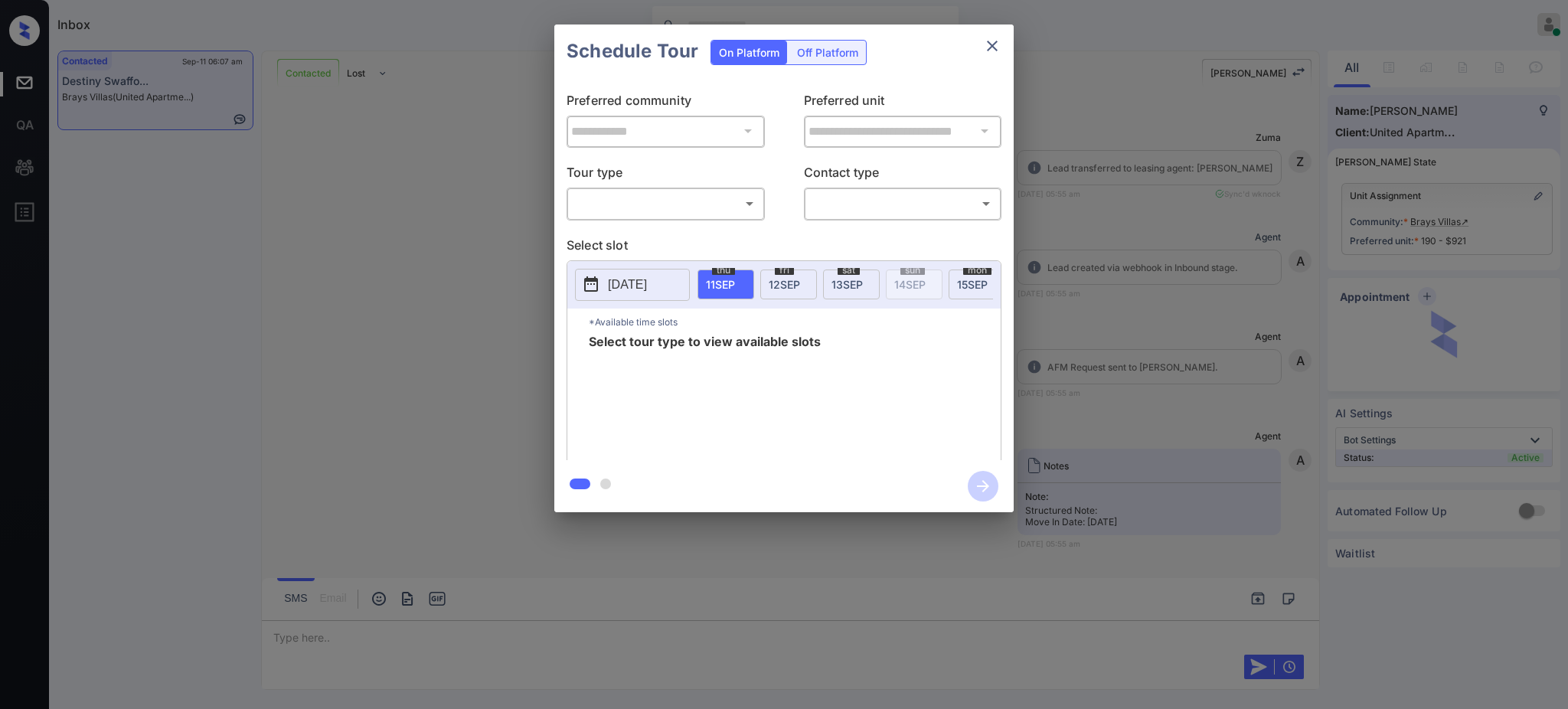
click at [694, 212] on body "Inbox [PERSON_NAME] Online Set yourself offline Set yourself on break Profile S…" at bounding box center [784, 354] width 1568 height 709
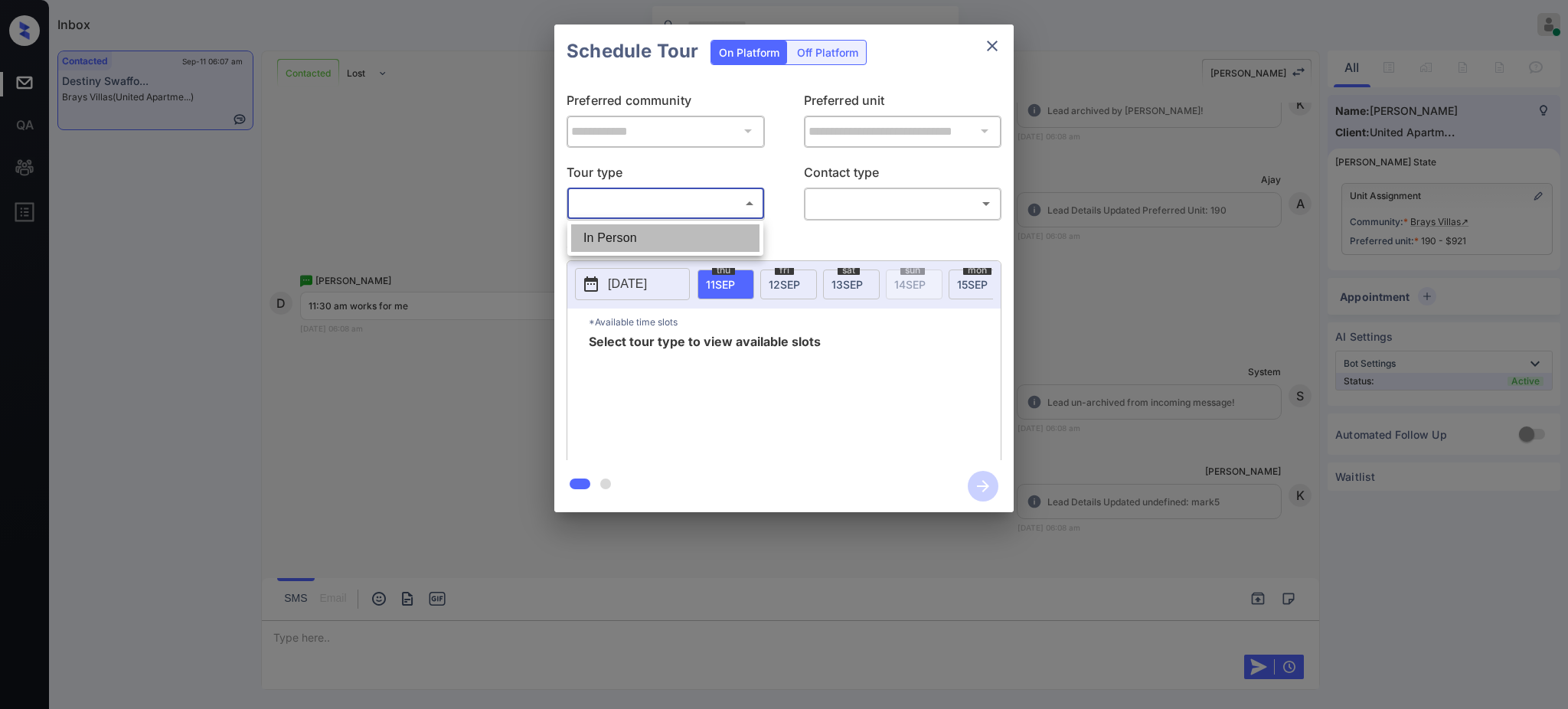
click at [673, 224] on li "In Person" at bounding box center [665, 238] width 189 height 28
type input "********"
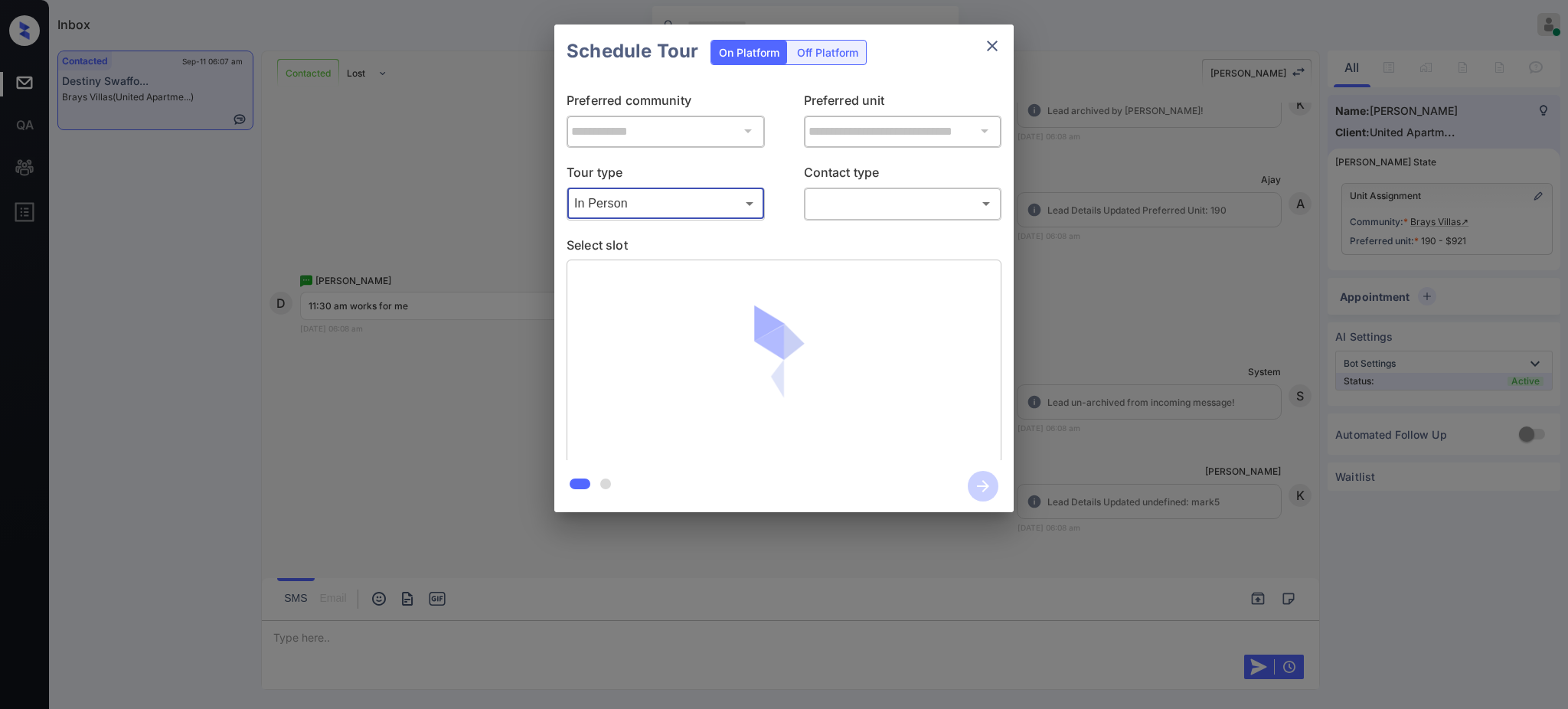
click at [833, 204] on body "Inbox [PERSON_NAME] Online Set yourself offline Set yourself on break Profile S…" at bounding box center [784, 354] width 1568 height 709
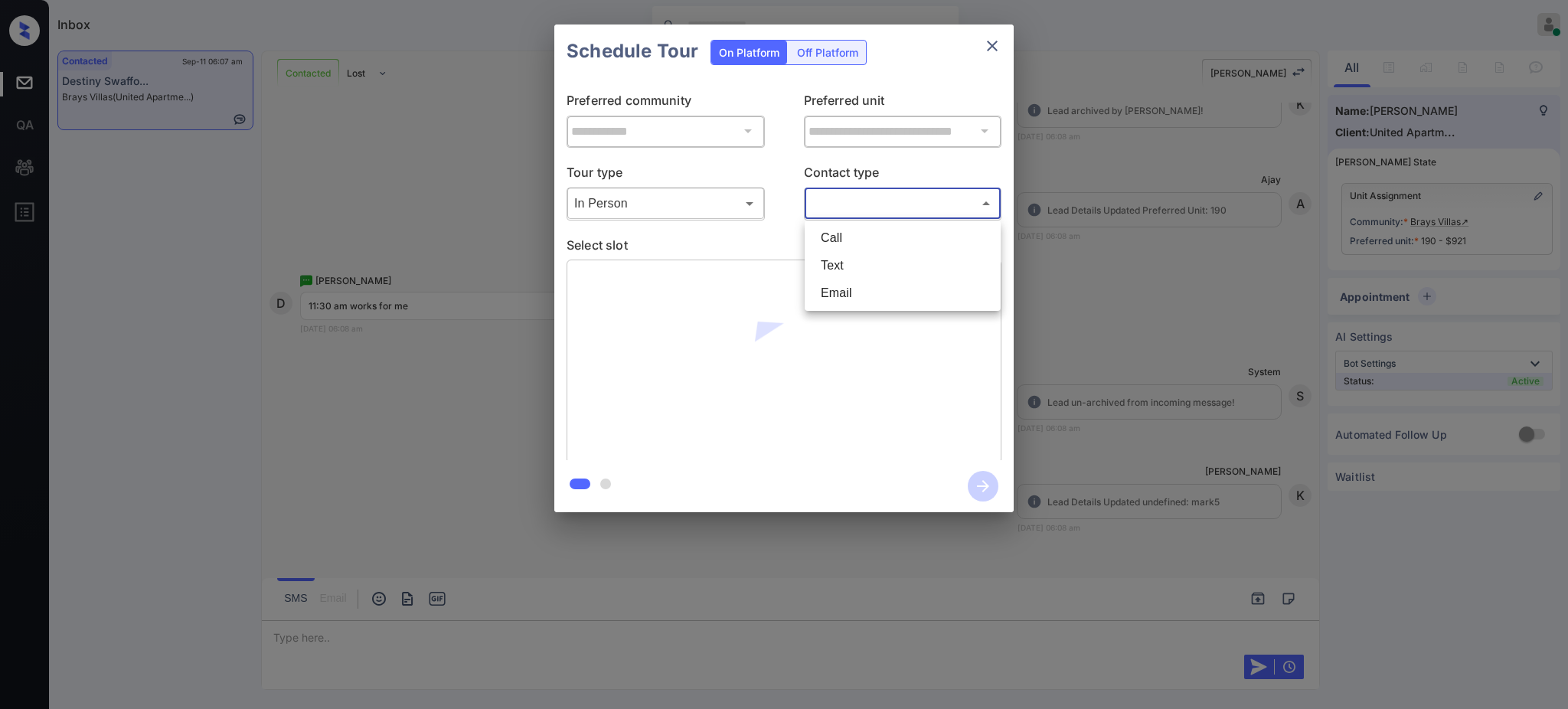
click at [983, 52] on div at bounding box center [784, 354] width 1568 height 709
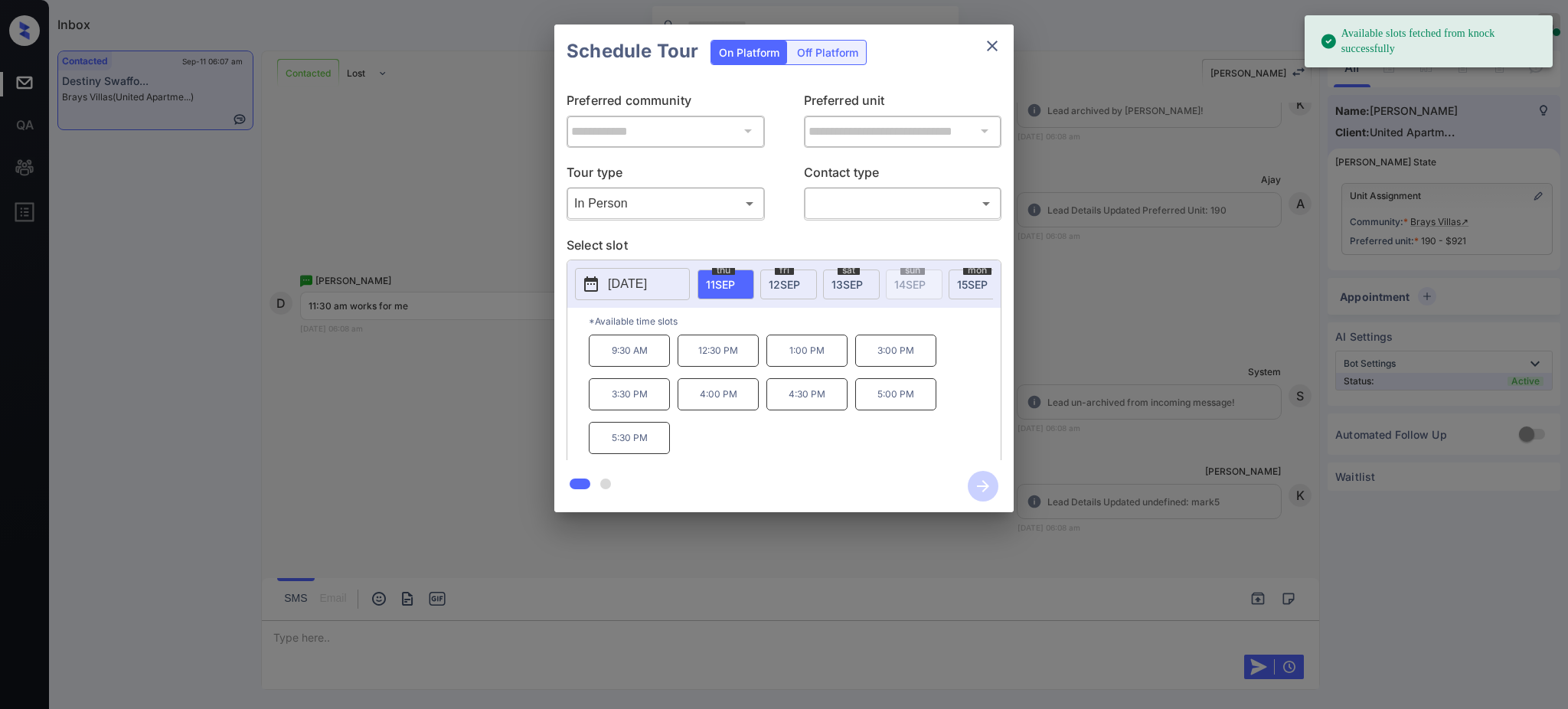
click at [988, 43] on icon "close" at bounding box center [992, 46] width 18 height 18
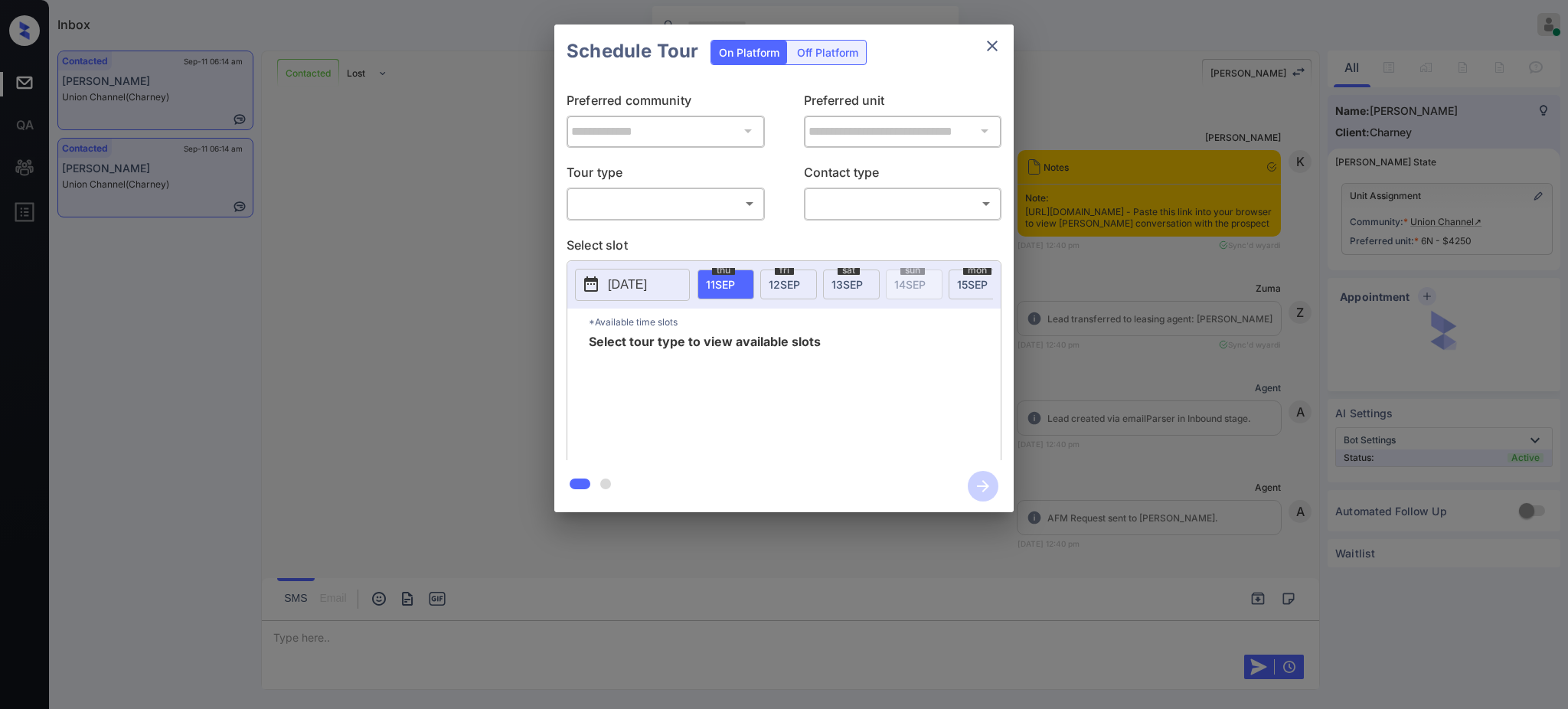
scroll to position [7265, 0]
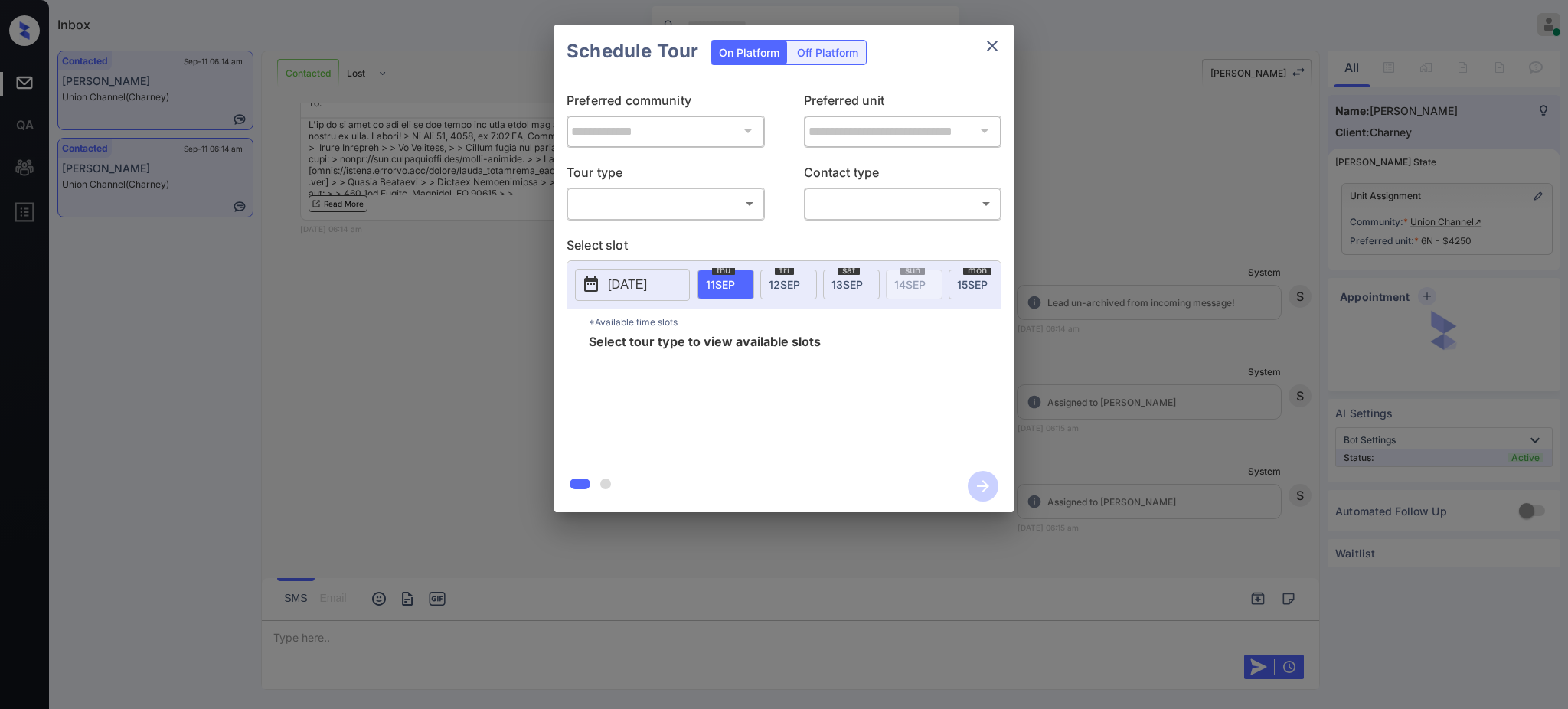
click at [610, 197] on body "Inbox [PERSON_NAME] Online Set yourself offline Set yourself on break Profile S…" at bounding box center [784, 354] width 1568 height 709
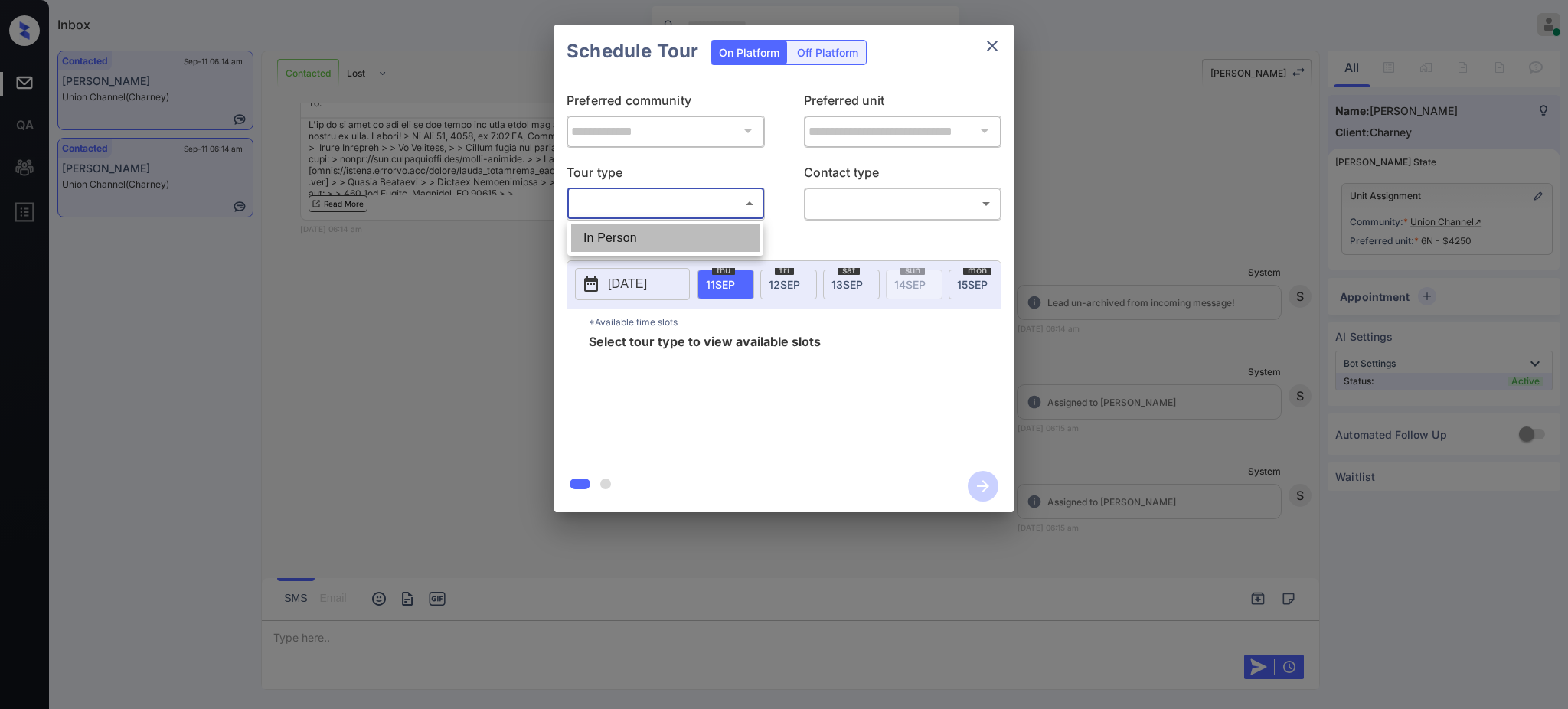
click at [613, 225] on li "In Person" at bounding box center [665, 238] width 189 height 28
type input "********"
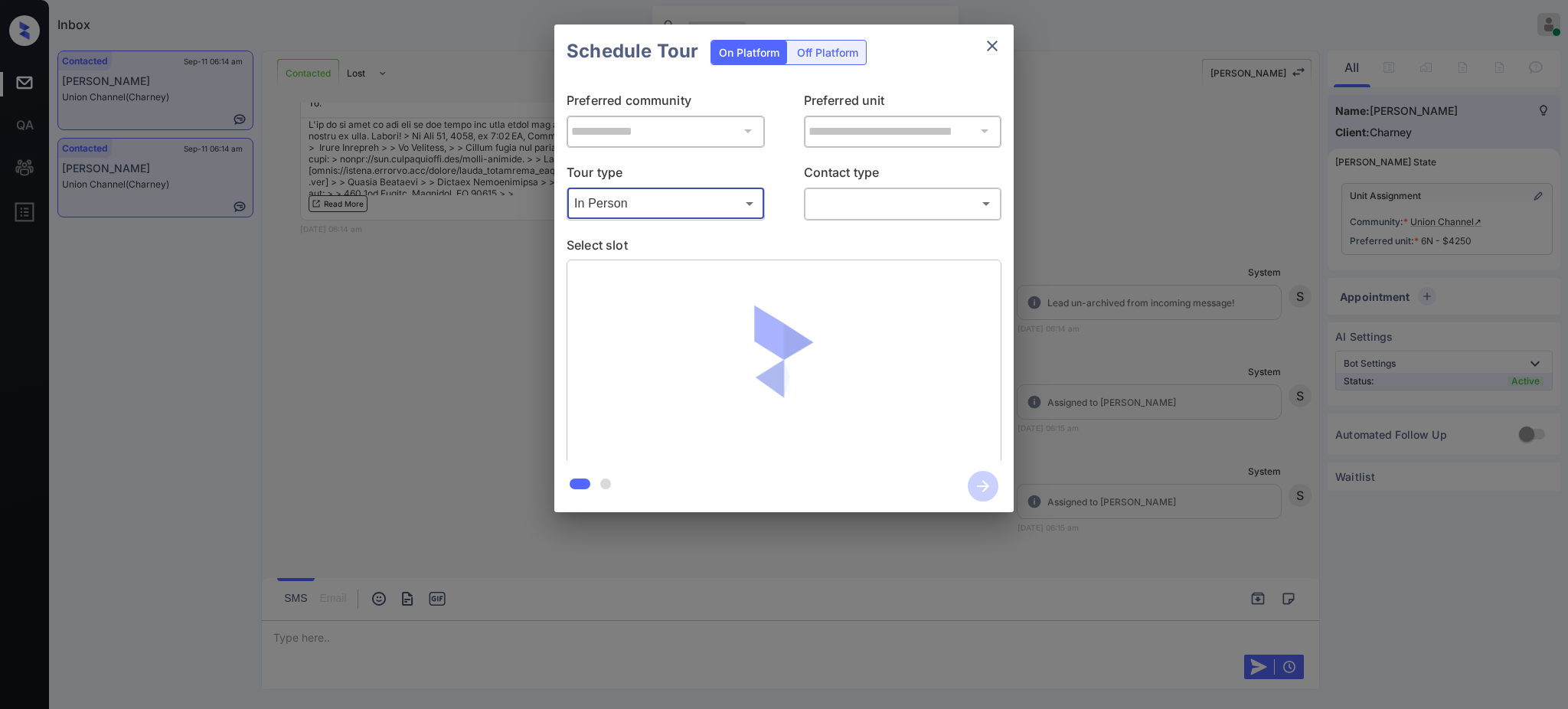
click at [869, 209] on body "Inbox [PERSON_NAME] Online Set yourself offline Set yourself on break Profile S…" at bounding box center [784, 354] width 1568 height 709
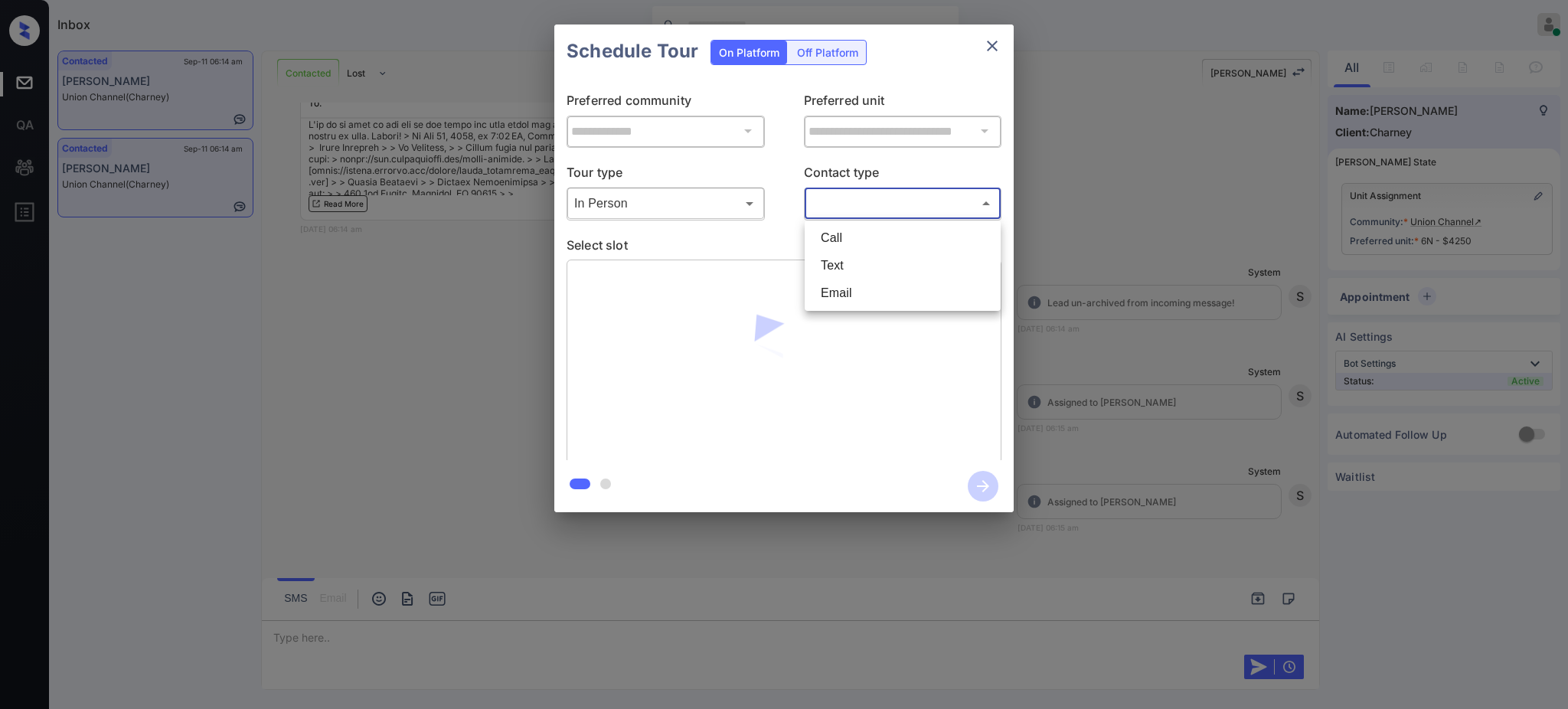
click at [838, 266] on li "Text" at bounding box center [902, 265] width 189 height 28
type input "****"
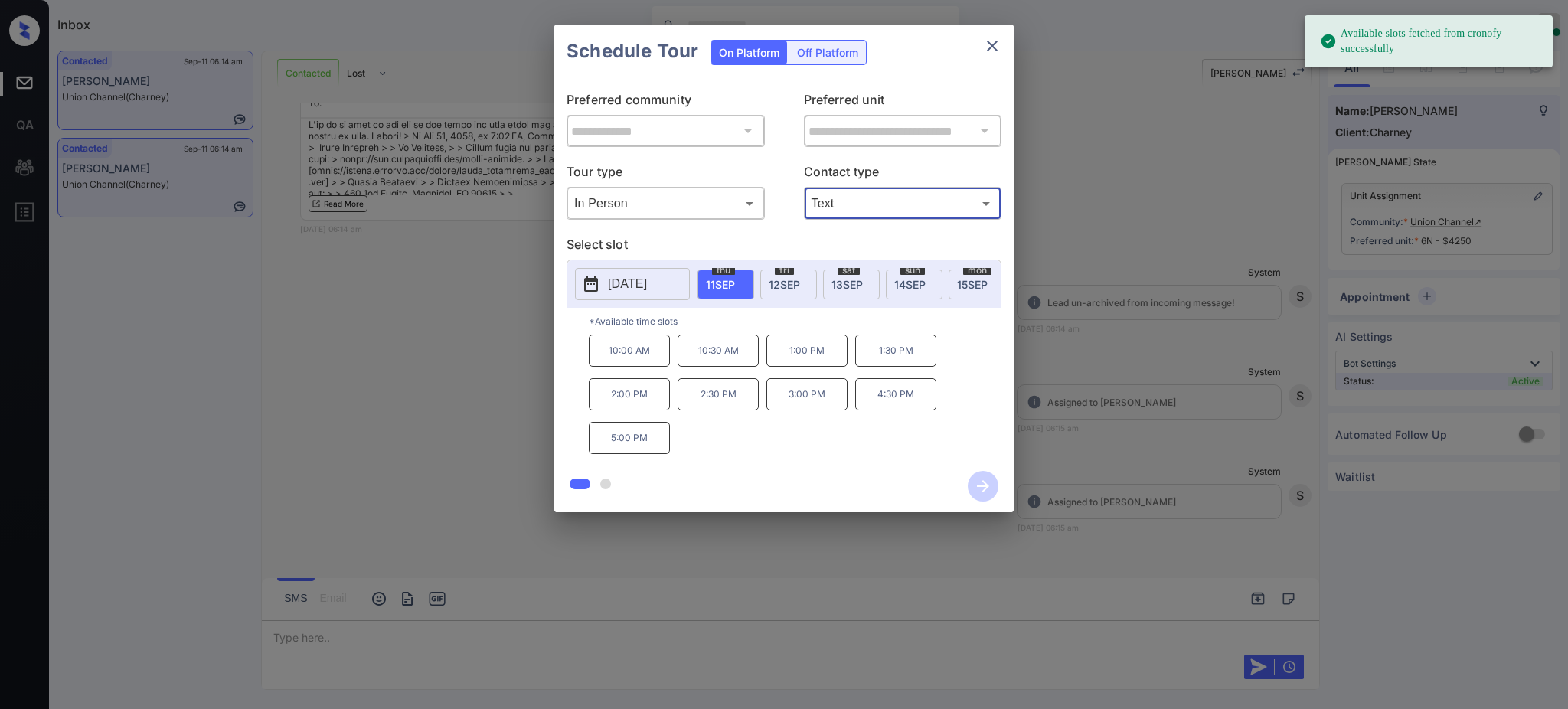
click at [610, 283] on p "[DATE]" at bounding box center [627, 283] width 39 height 18
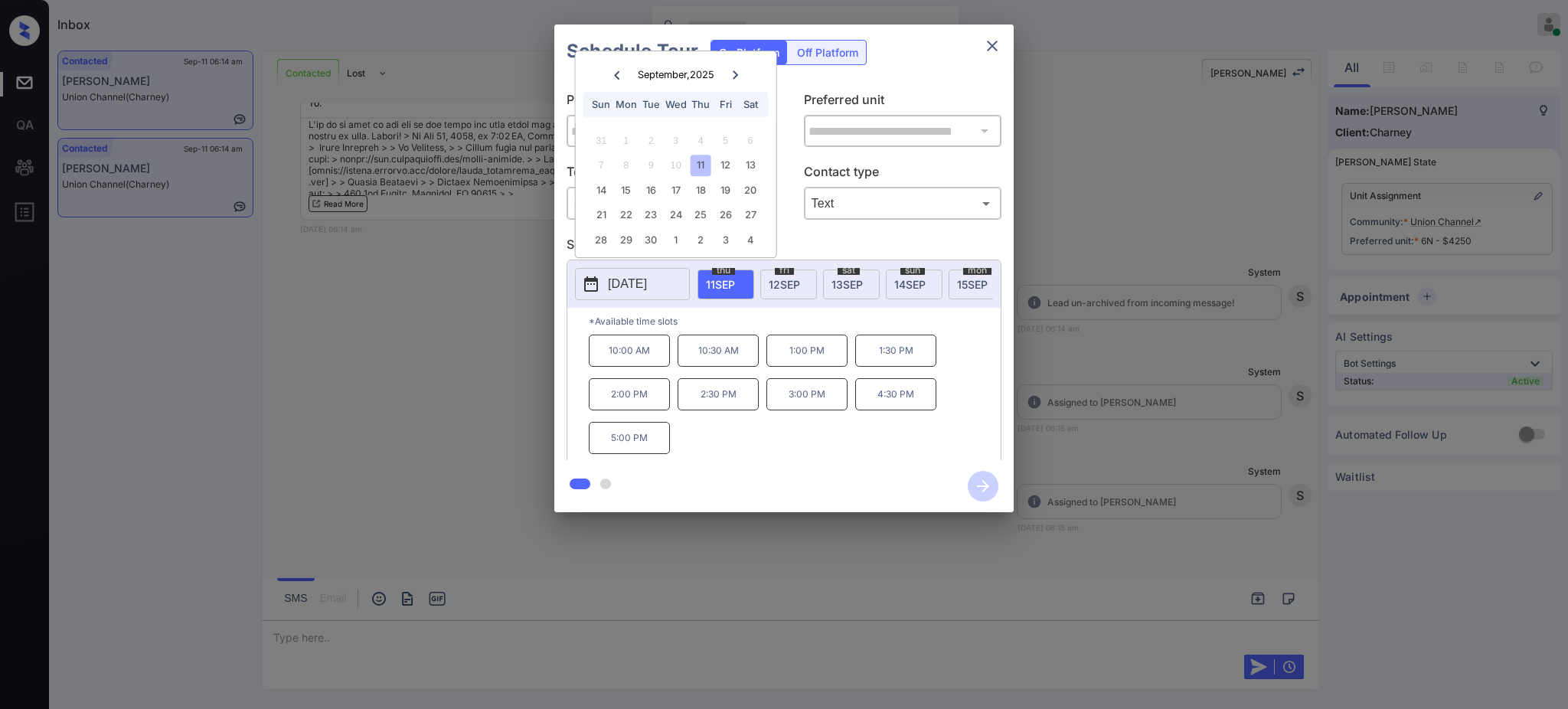
click at [1178, 356] on div "**********" at bounding box center [784, 268] width 1568 height 537
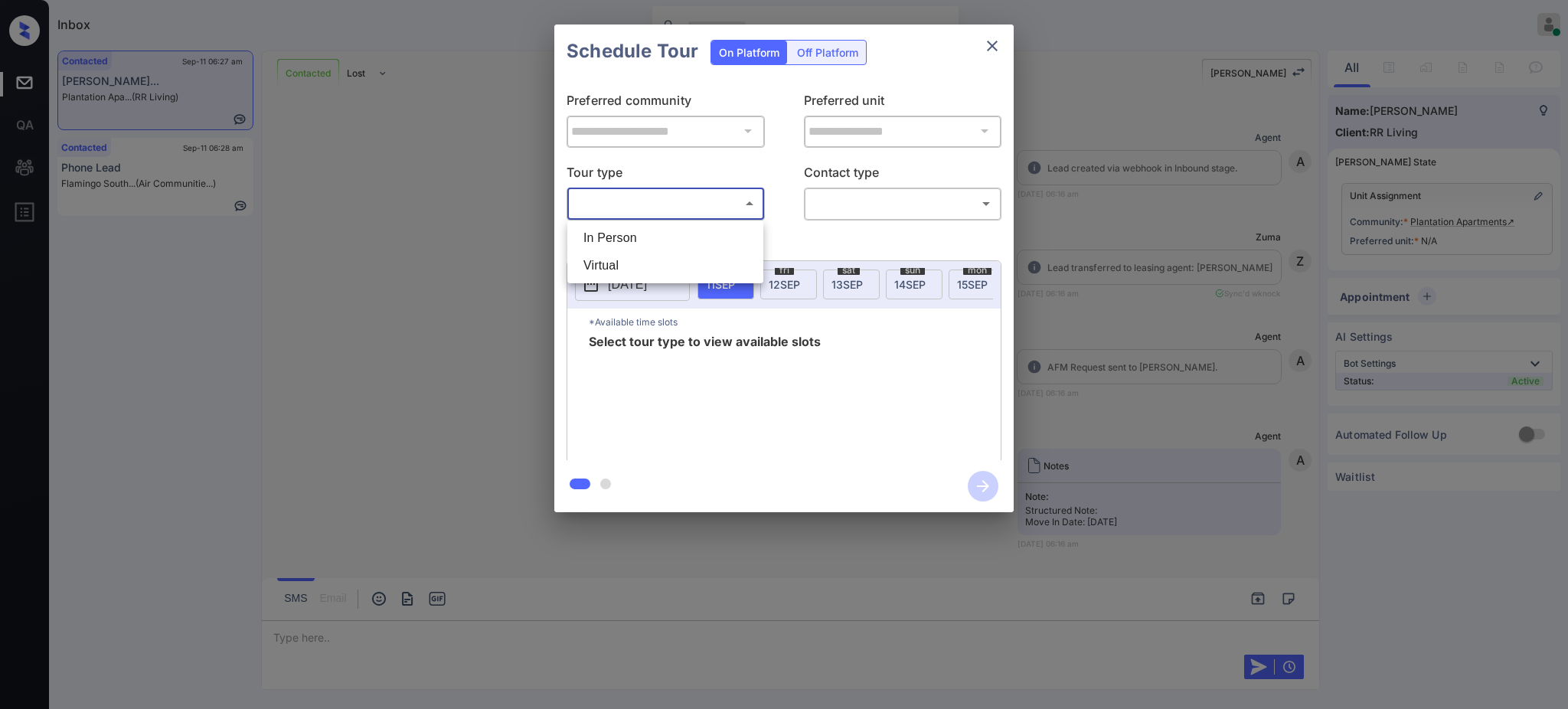
click at [636, 206] on body "Inbox [PERSON_NAME] Online Set yourself offline Set yourself on break Profile S…" at bounding box center [784, 354] width 1568 height 709
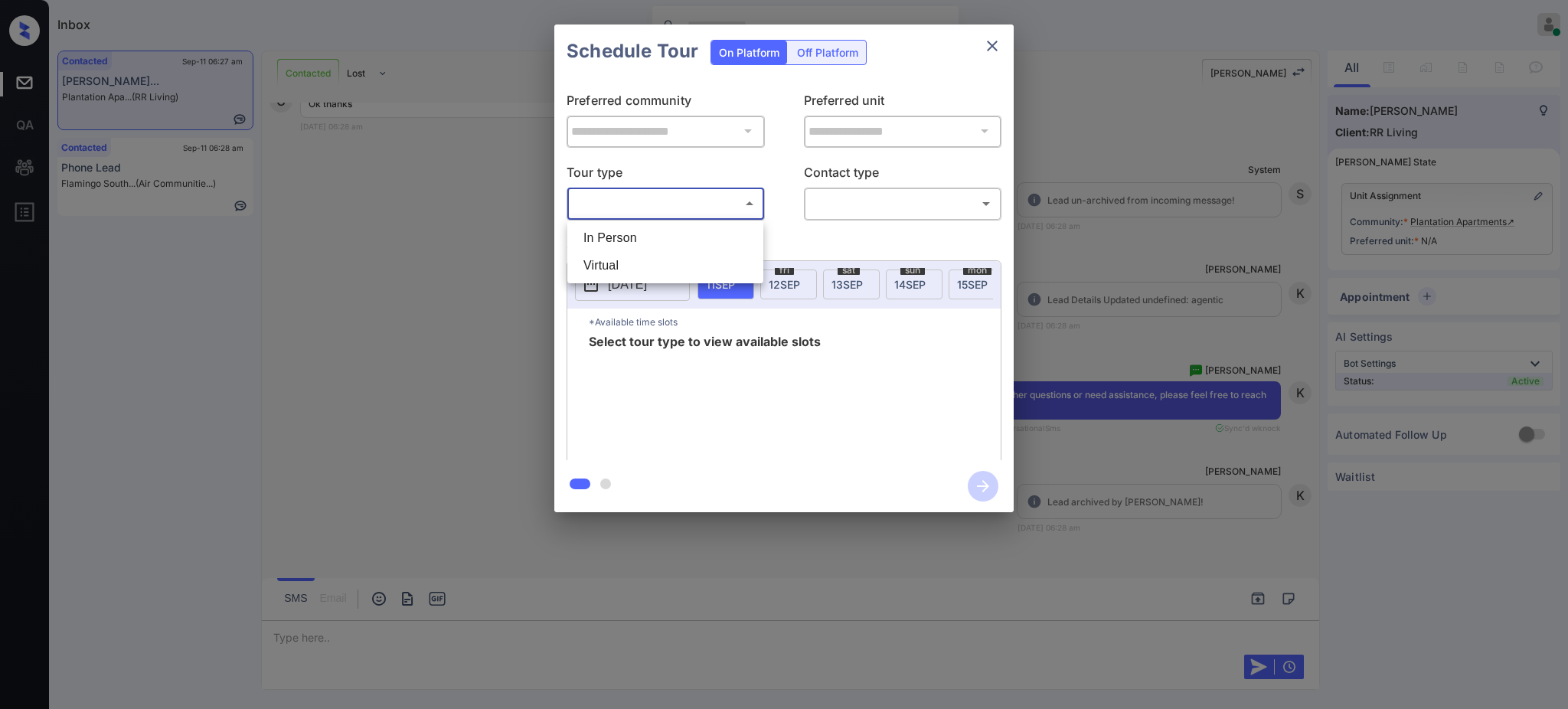
drag, startPoint x: 641, startPoint y: 271, endPoint x: 812, endPoint y: 231, distance: 175.6
click at [642, 271] on li "Virtual" at bounding box center [665, 265] width 189 height 28
type input "*******"
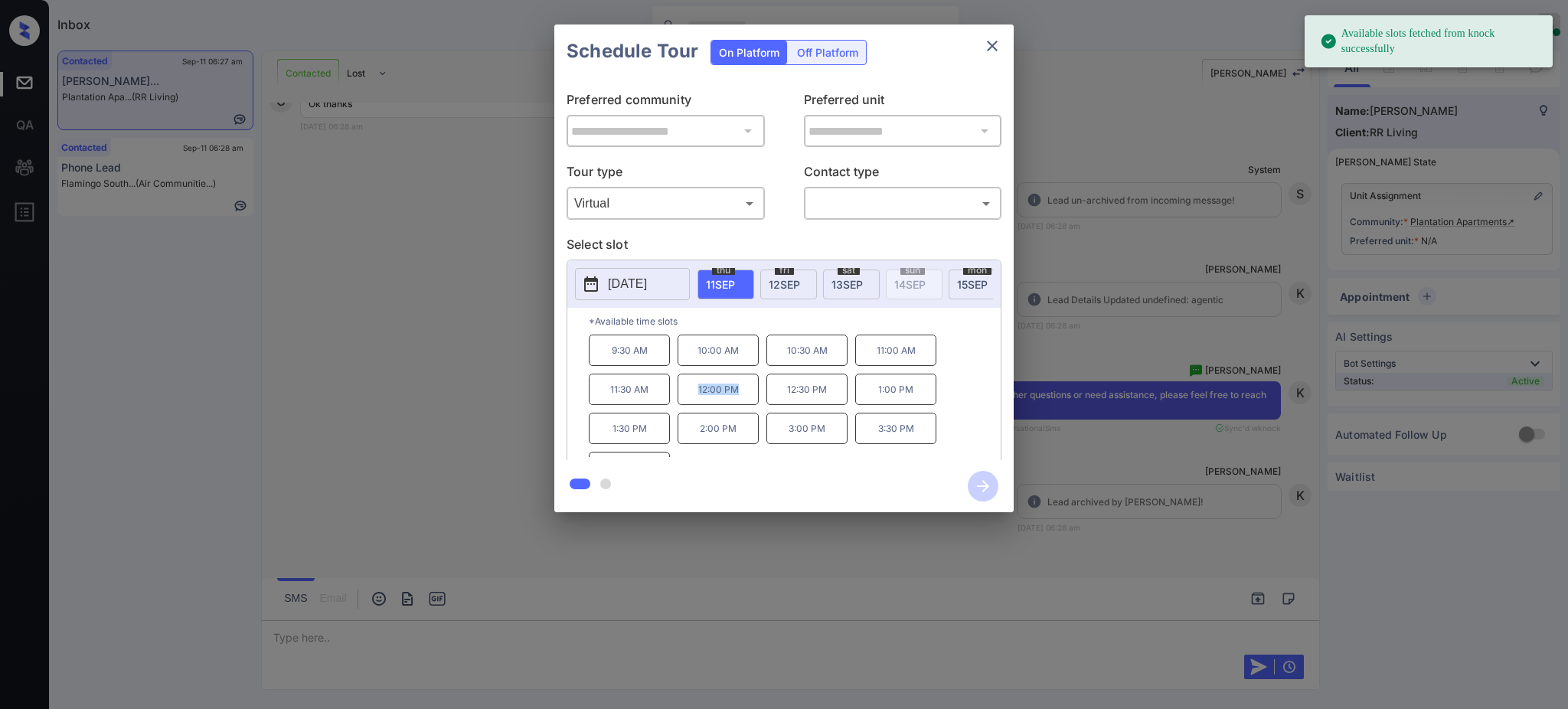
drag, startPoint x: 689, startPoint y: 398, endPoint x: 892, endPoint y: 330, distance: 214.1
click at [742, 402] on p "12:00 PM" at bounding box center [718, 389] width 81 height 32
copy p "12:00 PM"
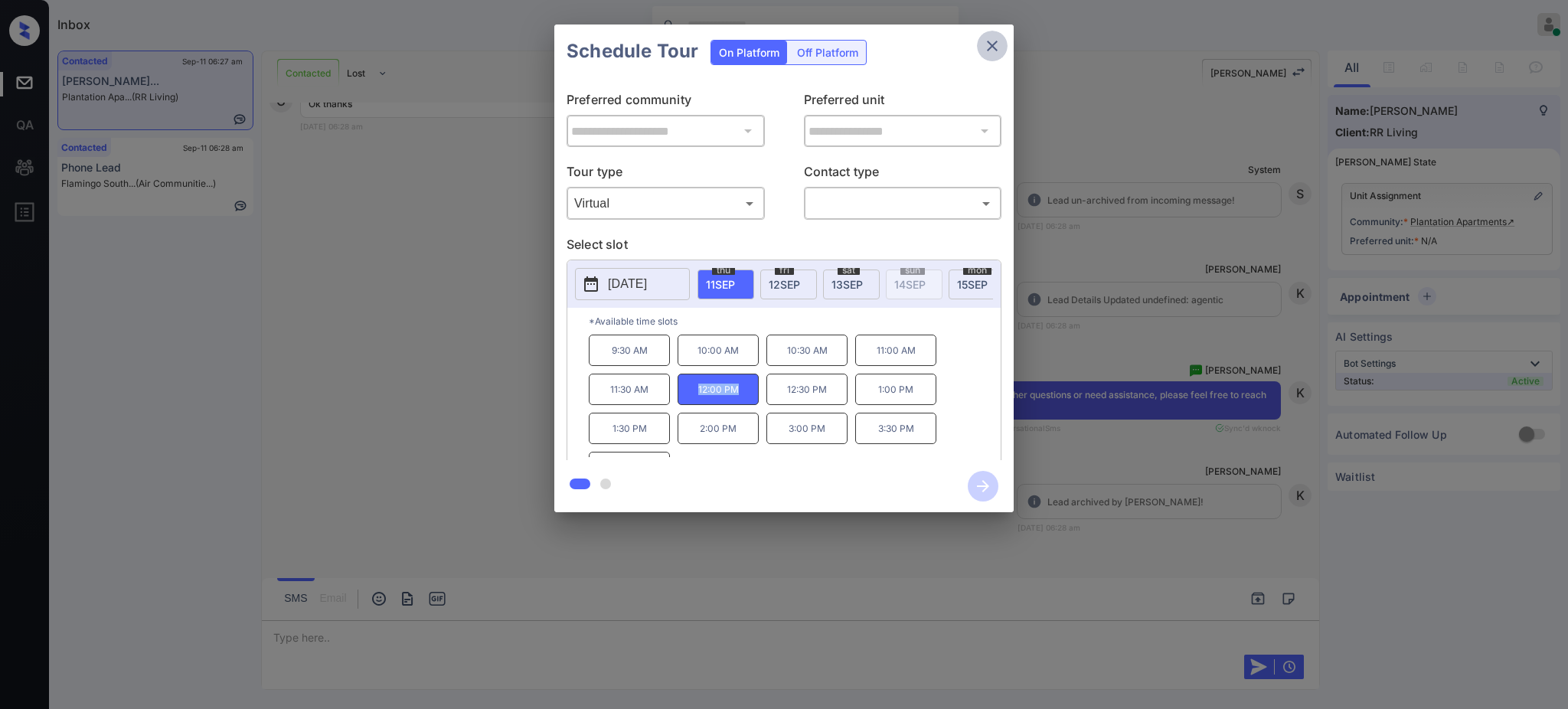
click at [1000, 45] on icon "close" at bounding box center [992, 46] width 18 height 18
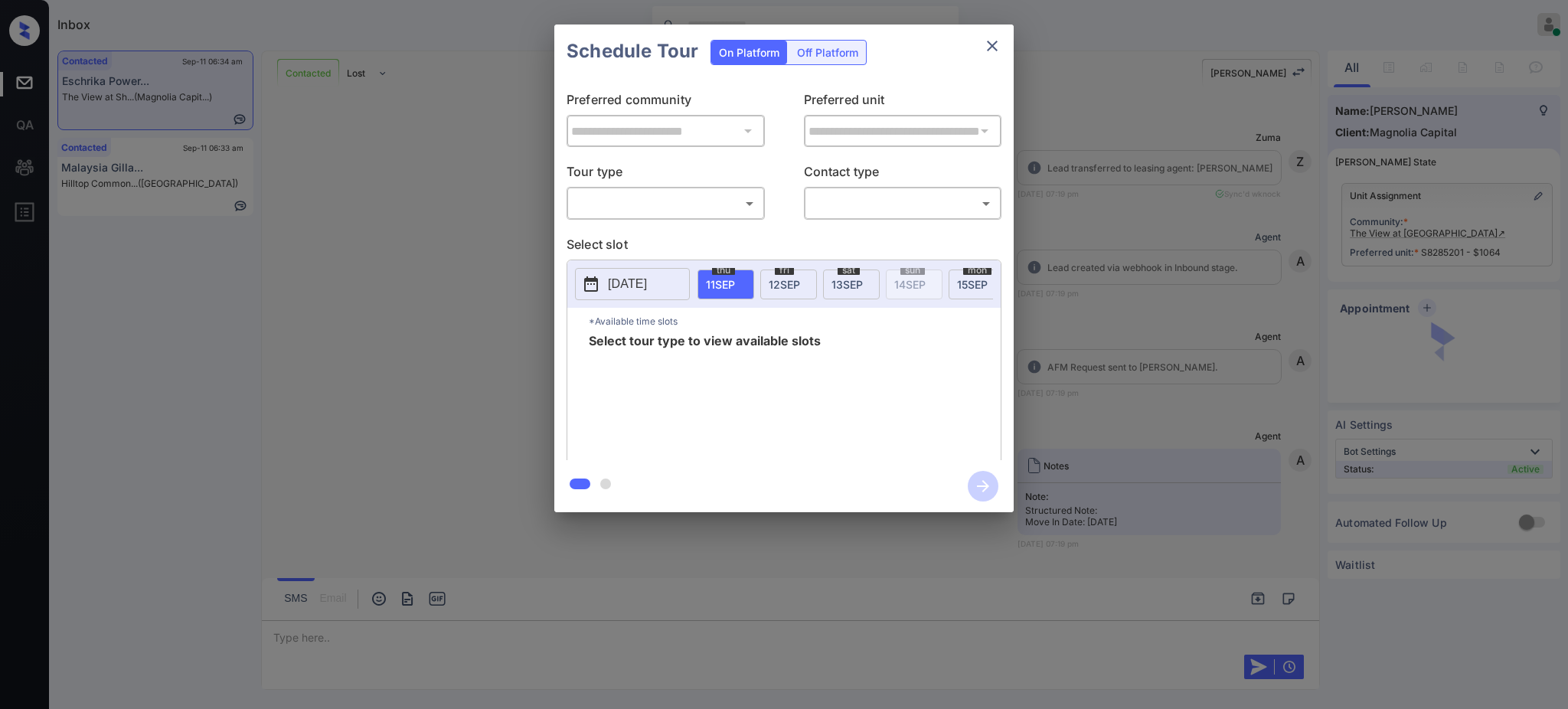
scroll to position [3422, 0]
click at [681, 196] on body "Inbox [PERSON_NAME] Online Set yourself offline Set yourself on break Profile S…" at bounding box center [784, 354] width 1568 height 709
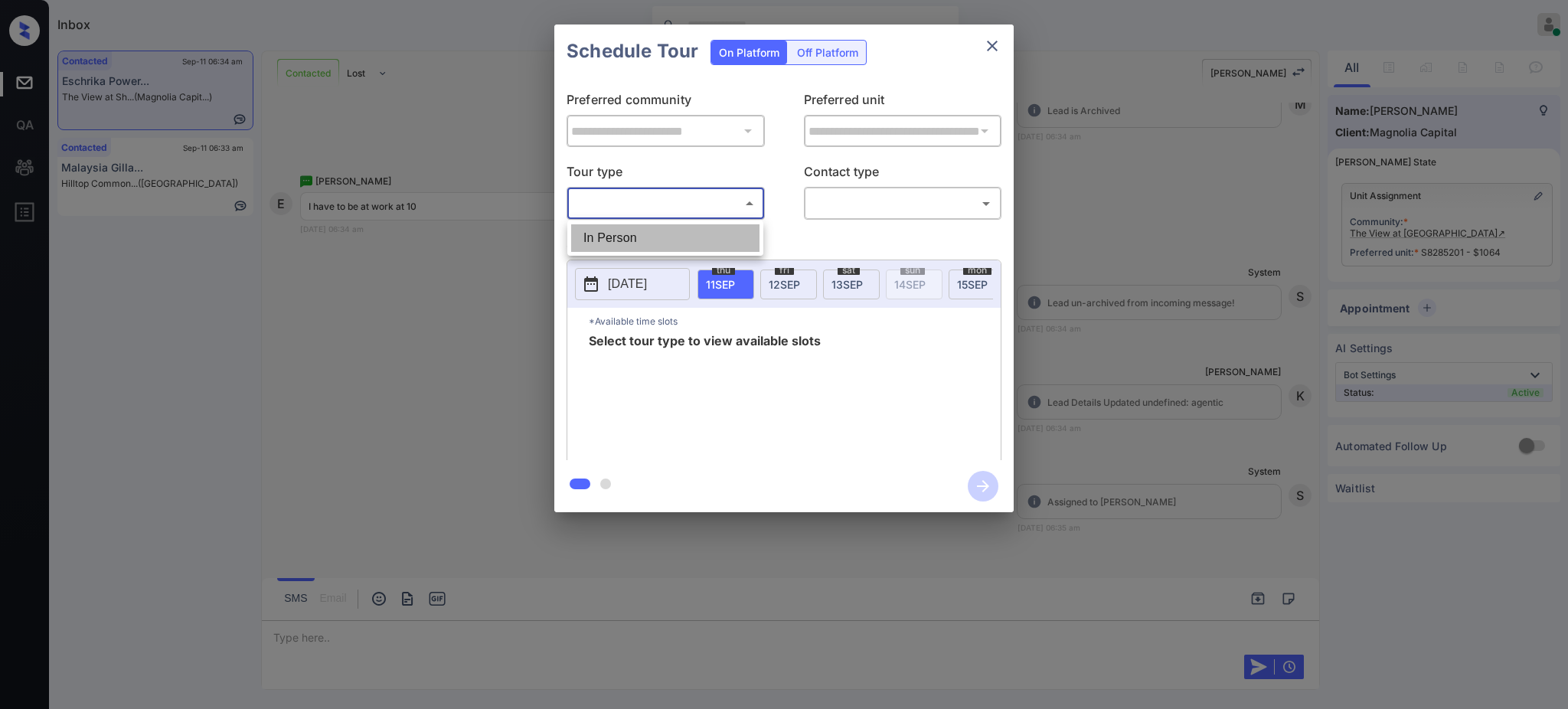
click at [634, 244] on li "In Person" at bounding box center [665, 238] width 189 height 28
type input "********"
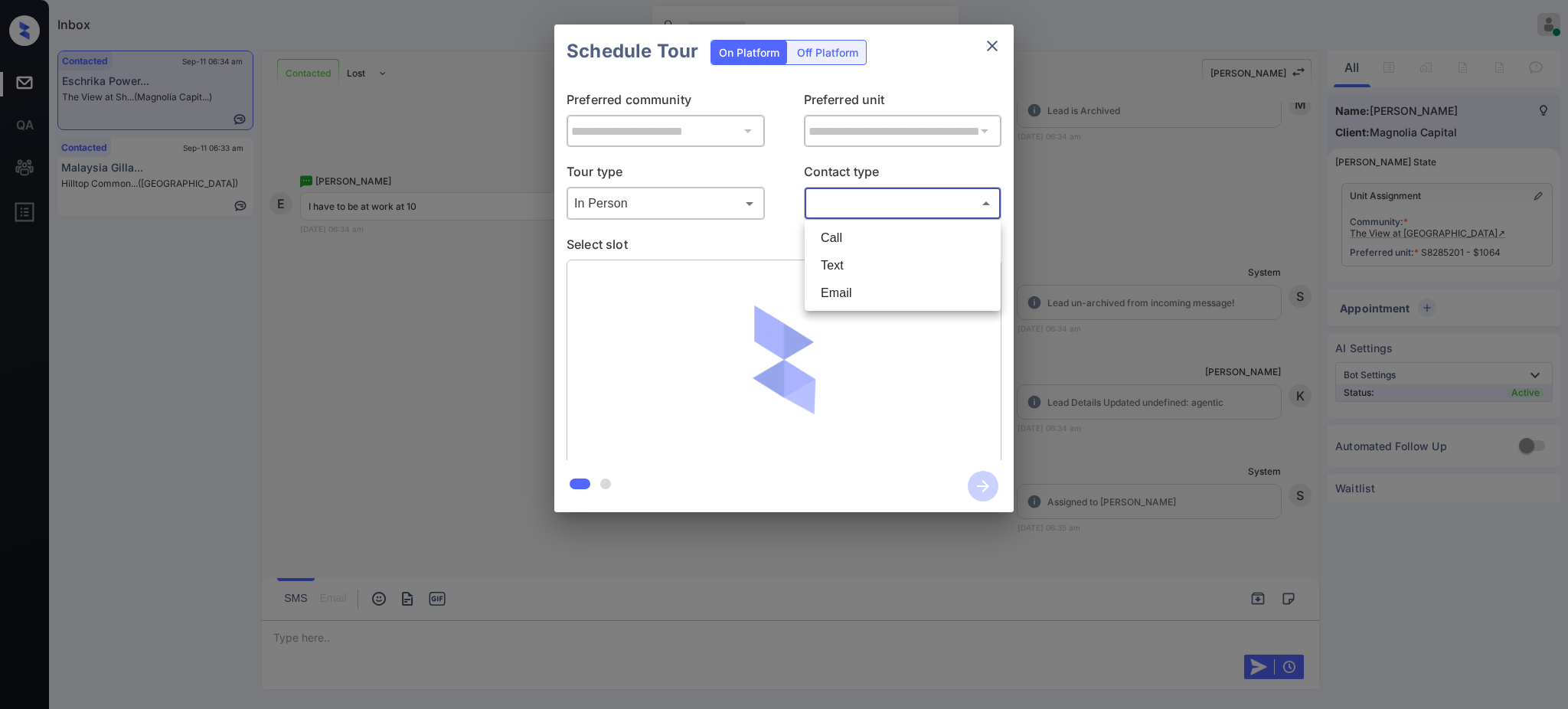
click at [853, 208] on body "Inbox [PERSON_NAME] Online Set yourself offline Set yourself on break Profile S…" at bounding box center [784, 354] width 1568 height 709
click at [827, 271] on li "Text" at bounding box center [902, 265] width 189 height 28
type input "****"
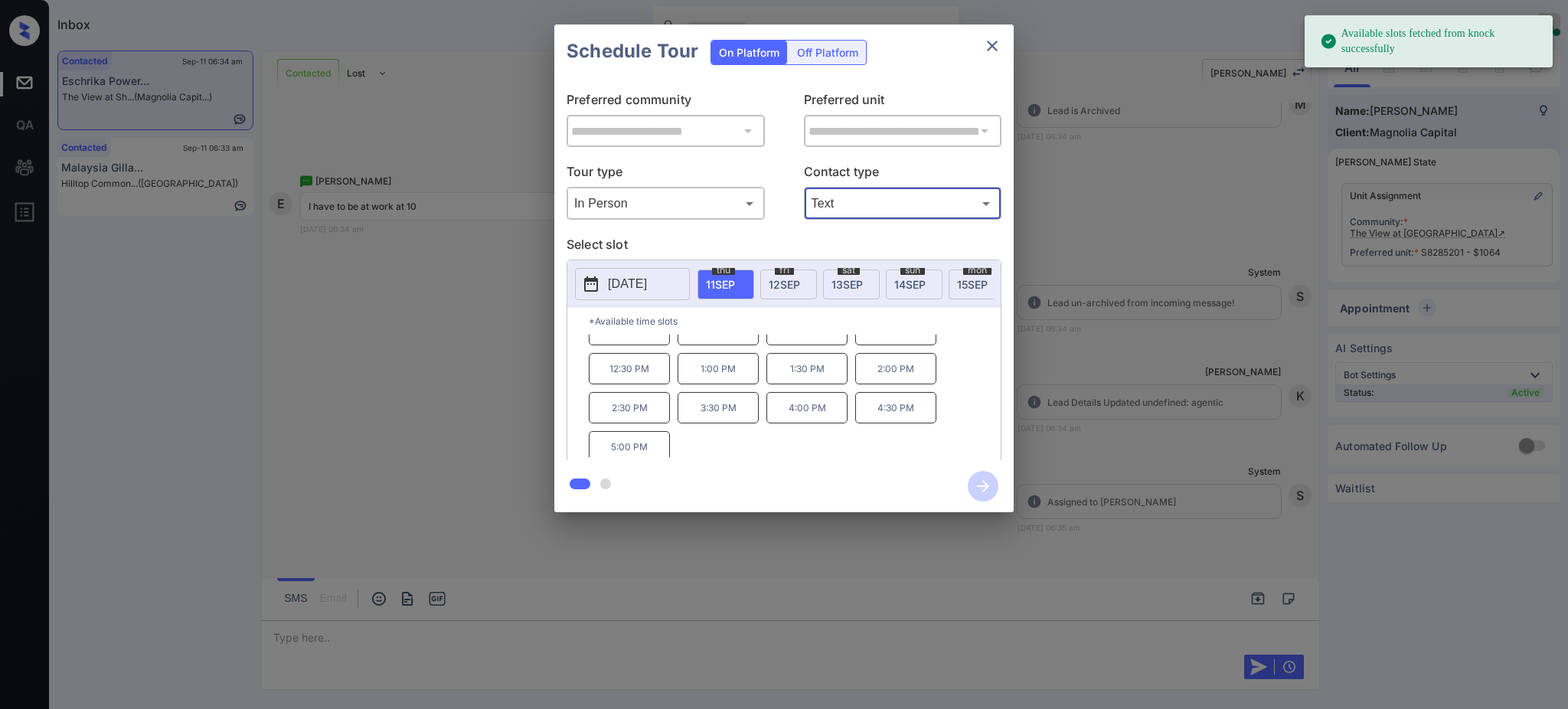
scroll to position [26, 0]
click at [1083, 389] on div "**********" at bounding box center [784, 268] width 1568 height 537
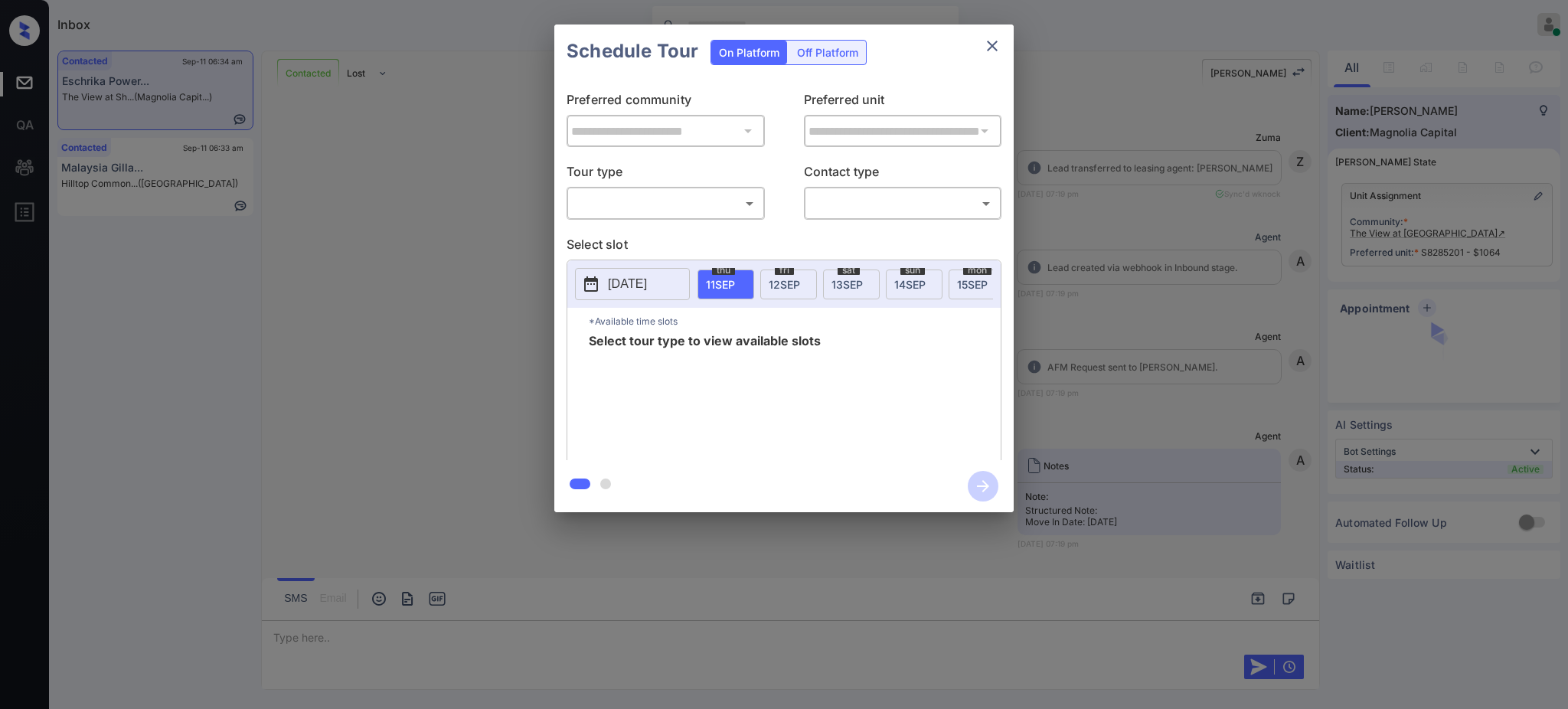
scroll to position [3422, 0]
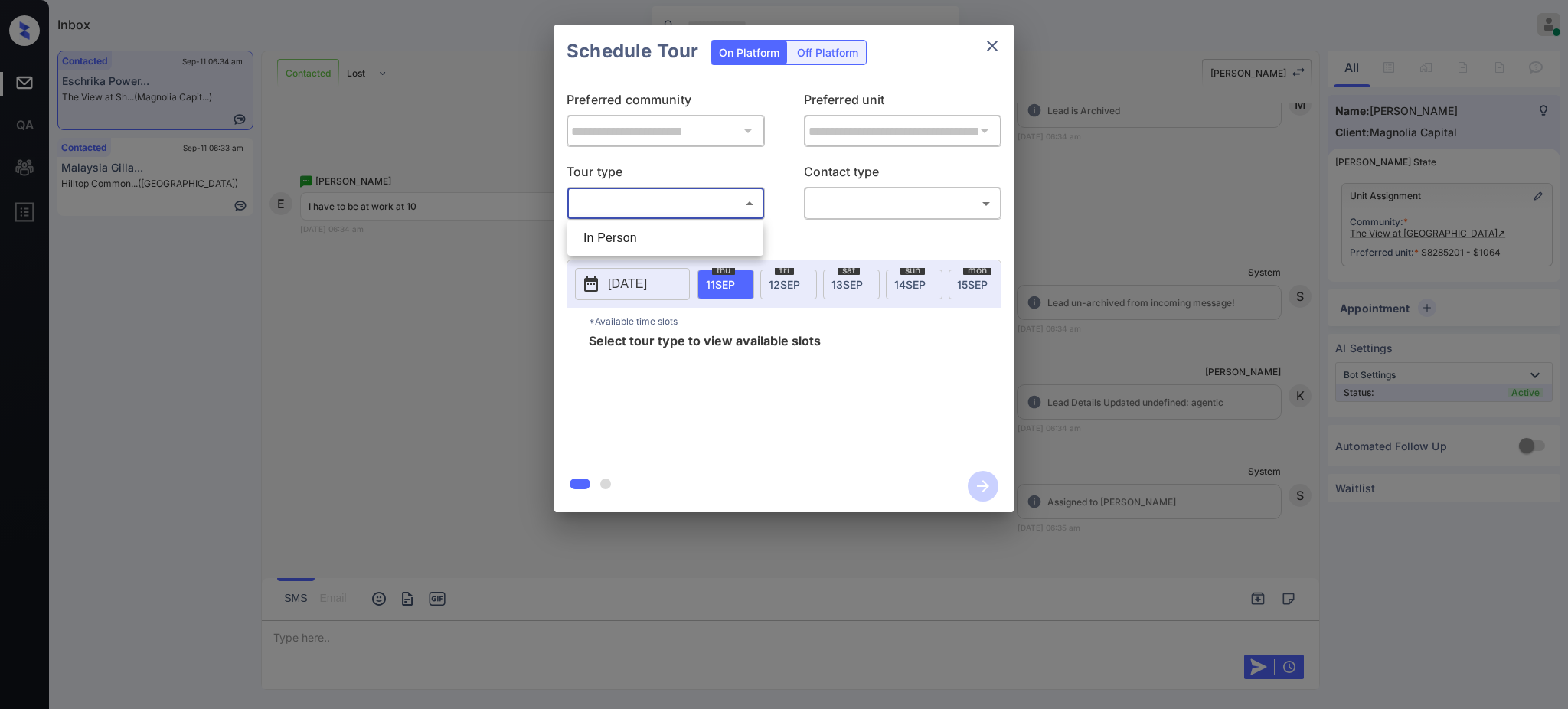
drag, startPoint x: 674, startPoint y: 209, endPoint x: 617, endPoint y: 240, distance: 64.9
click at [670, 209] on body "Inbox Ajay Kumar Online Set yourself offline Set yourself on break Profile Swit…" at bounding box center [784, 354] width 1568 height 709
click at [617, 240] on li "In Person" at bounding box center [665, 238] width 189 height 28
type input "********"
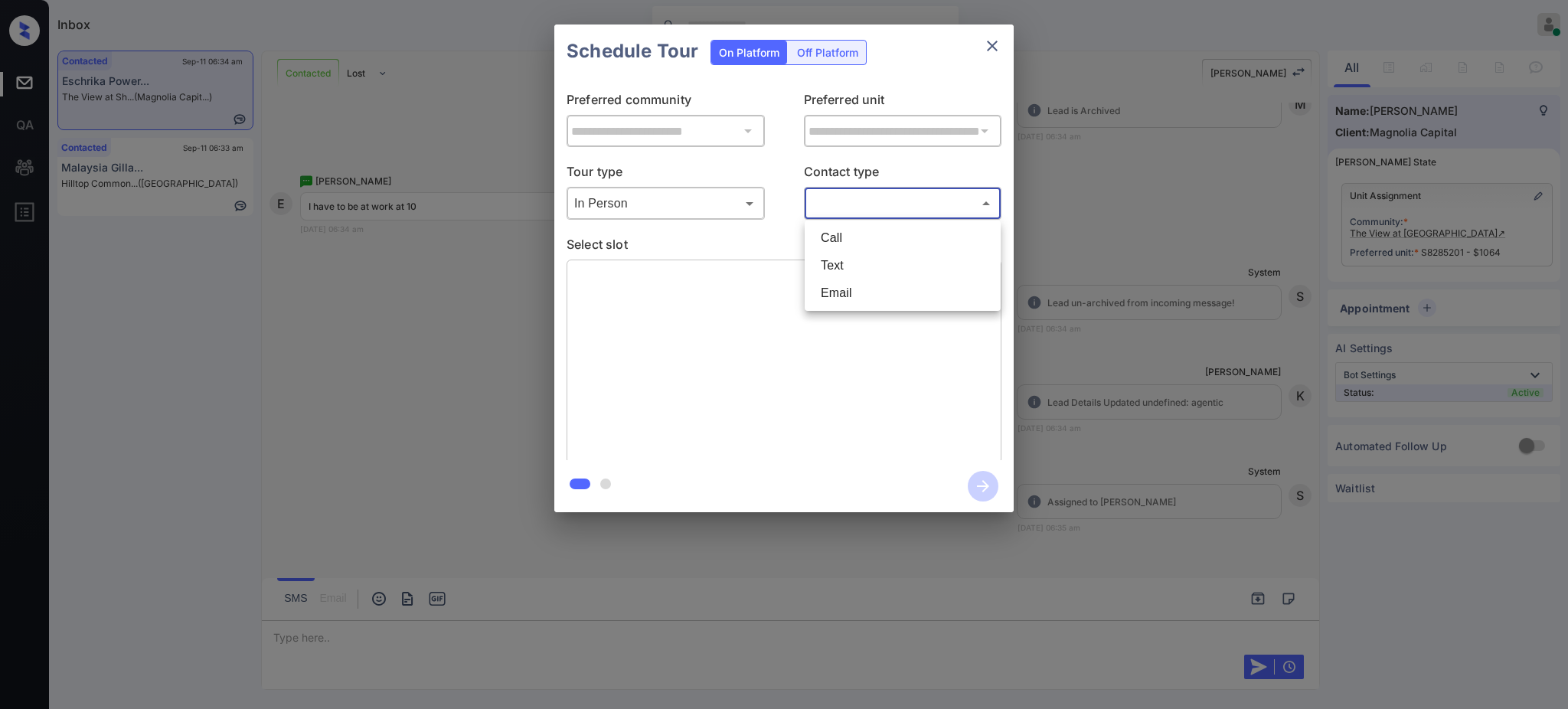
click at [821, 204] on body "Inbox Ajay Kumar Online Set yourself offline Set yourself on break Profile Swit…" at bounding box center [784, 354] width 1568 height 709
click at [820, 253] on ul "Call Text Email" at bounding box center [902, 265] width 196 height 90
click at [821, 255] on li "Text" at bounding box center [902, 265] width 189 height 28
type input "****"
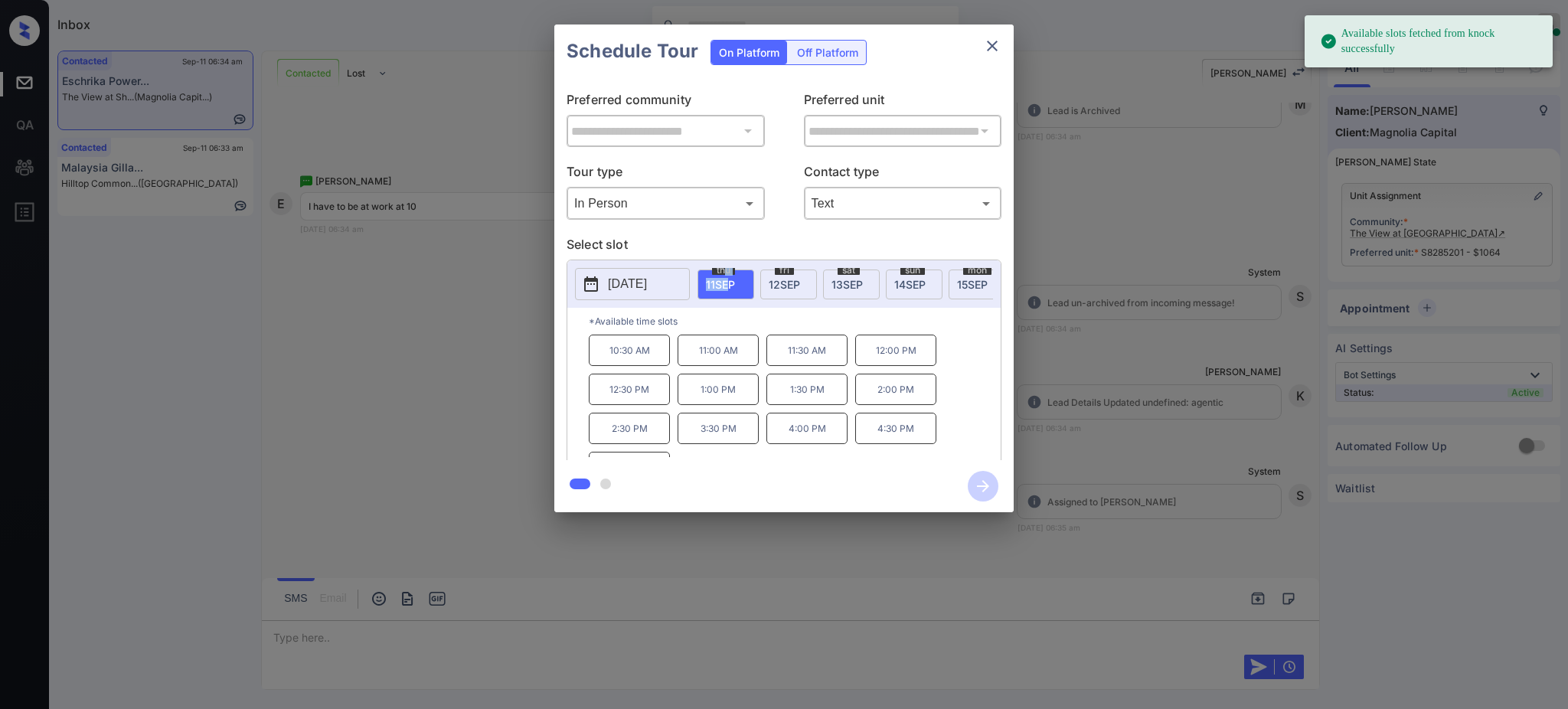
click at [726, 274] on div "thu 11 SEP" at bounding box center [726, 284] width 57 height 30
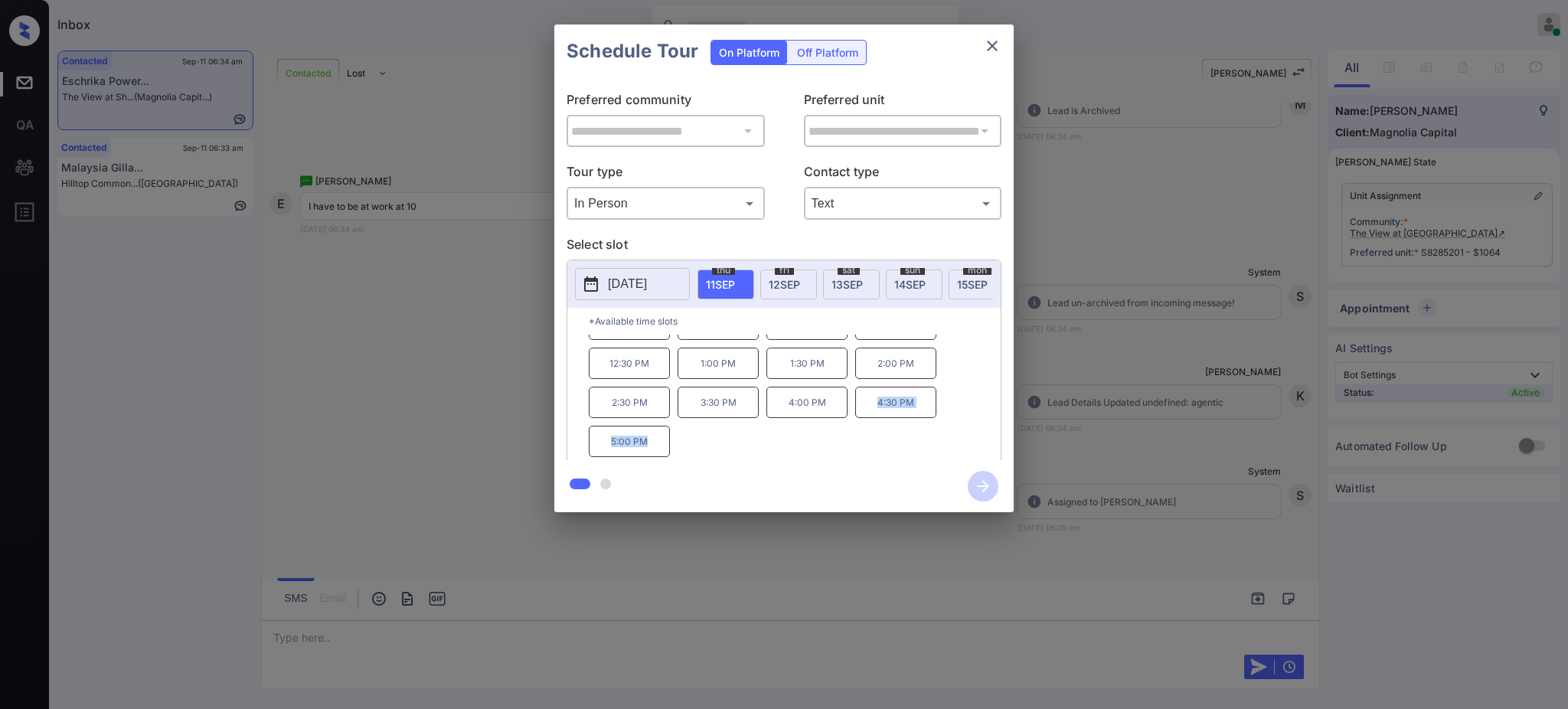
drag, startPoint x: 870, startPoint y: 415, endPoint x: 883, endPoint y: 483, distance: 69.2
click at [883, 483] on div "**********" at bounding box center [784, 268] width 460 height 488
copy div "4:30 PM 5:00 PM"
click at [993, 33] on button "close" at bounding box center [992, 46] width 31 height 31
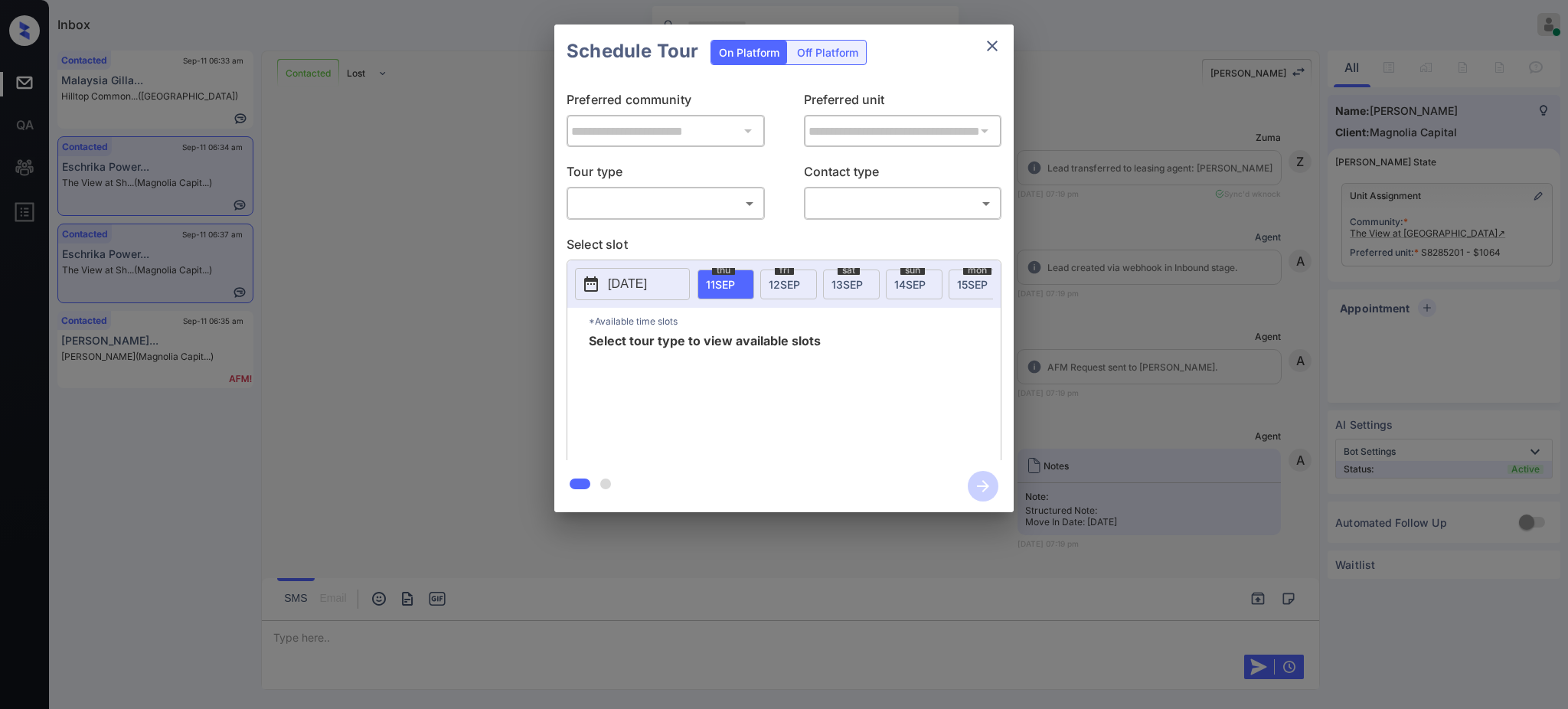
click at [625, 201] on body "Inbox [PERSON_NAME] Online Set yourself offline Set yourself on break Profile S…" at bounding box center [784, 354] width 1568 height 709
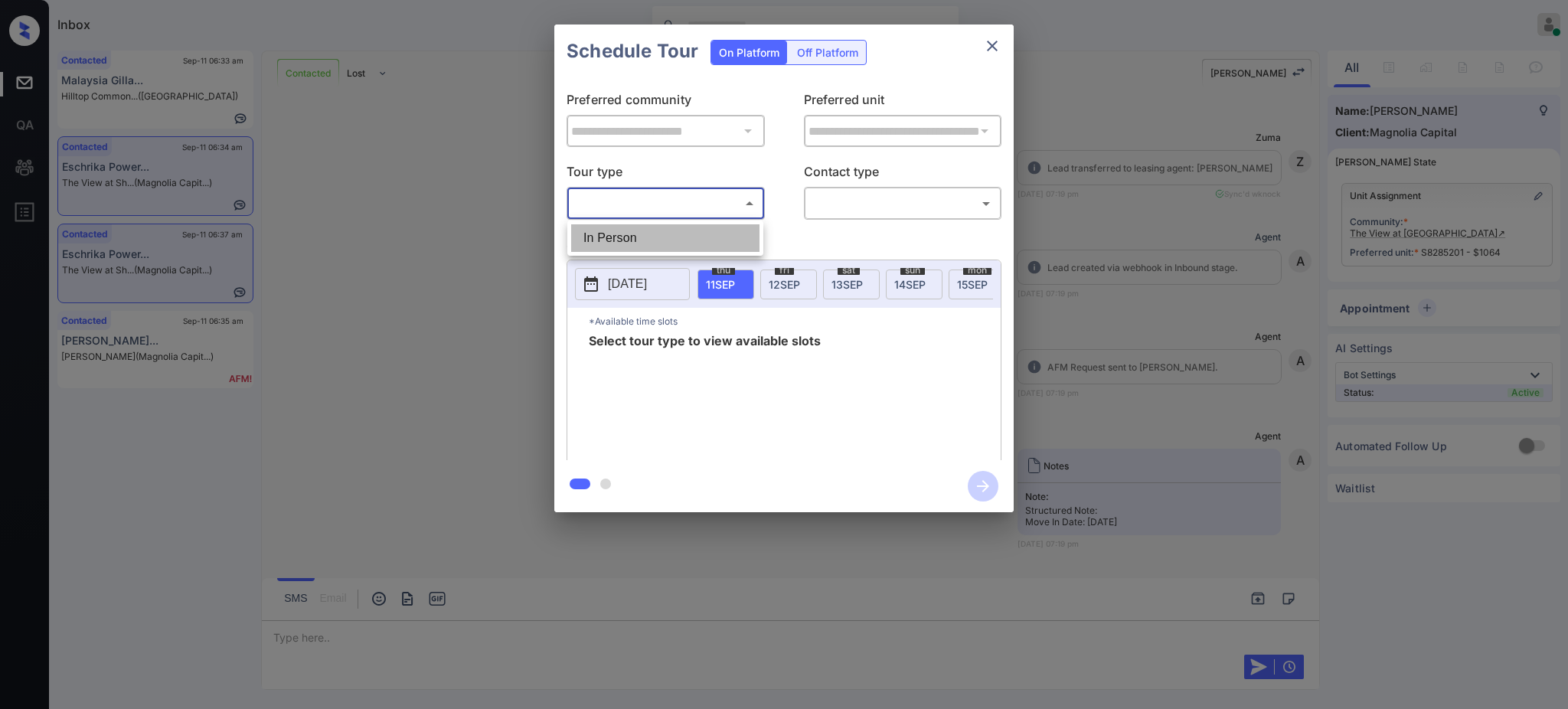
drag, startPoint x: 0, startPoint y: 0, endPoint x: 808, endPoint y: 207, distance: 834.1
click at [628, 244] on li "In Person" at bounding box center [665, 238] width 189 height 28
type input "********"
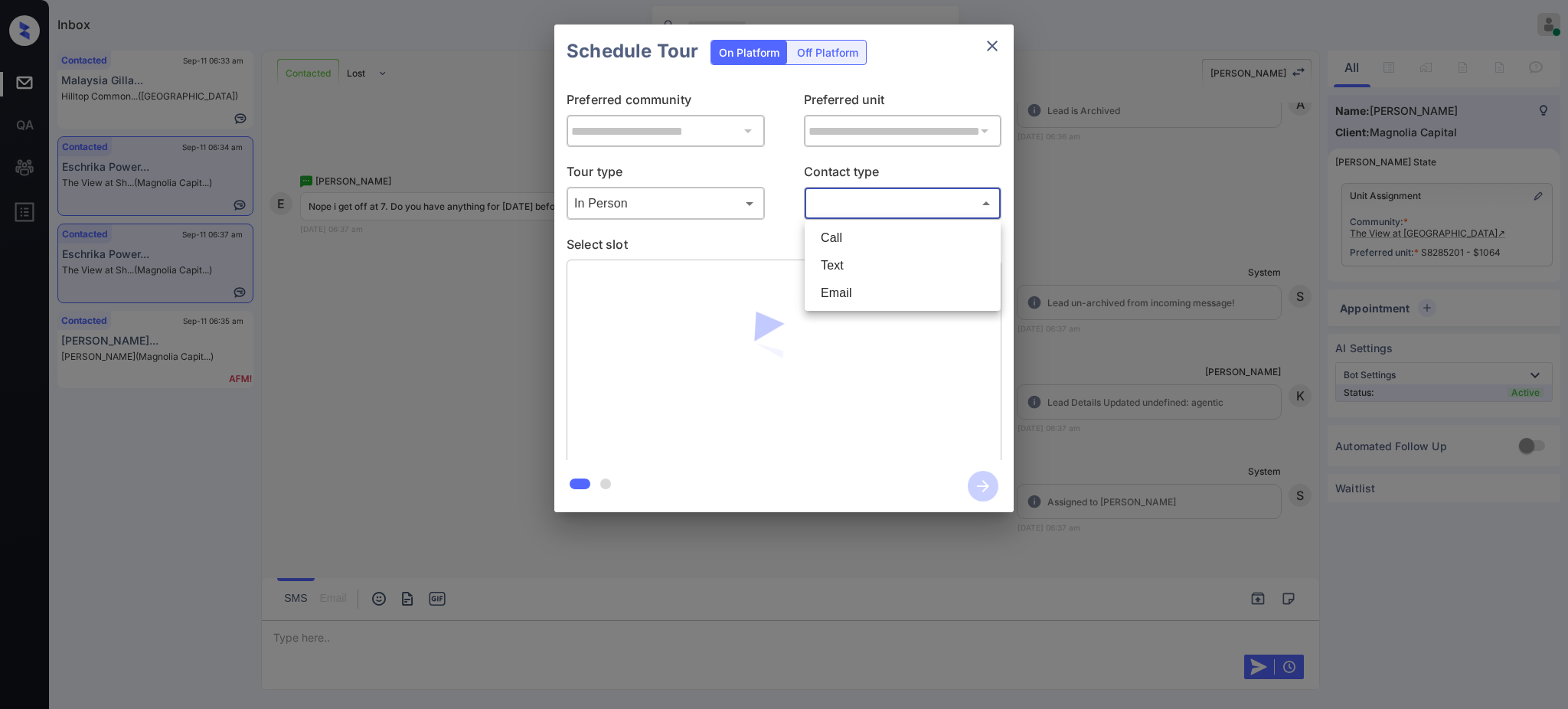
click at [868, 197] on body "Inbox [PERSON_NAME] Online Set yourself offline Set yourself on break Profile S…" at bounding box center [784, 354] width 1568 height 709
click at [843, 270] on li "Text" at bounding box center [902, 265] width 189 height 28
type input "****"
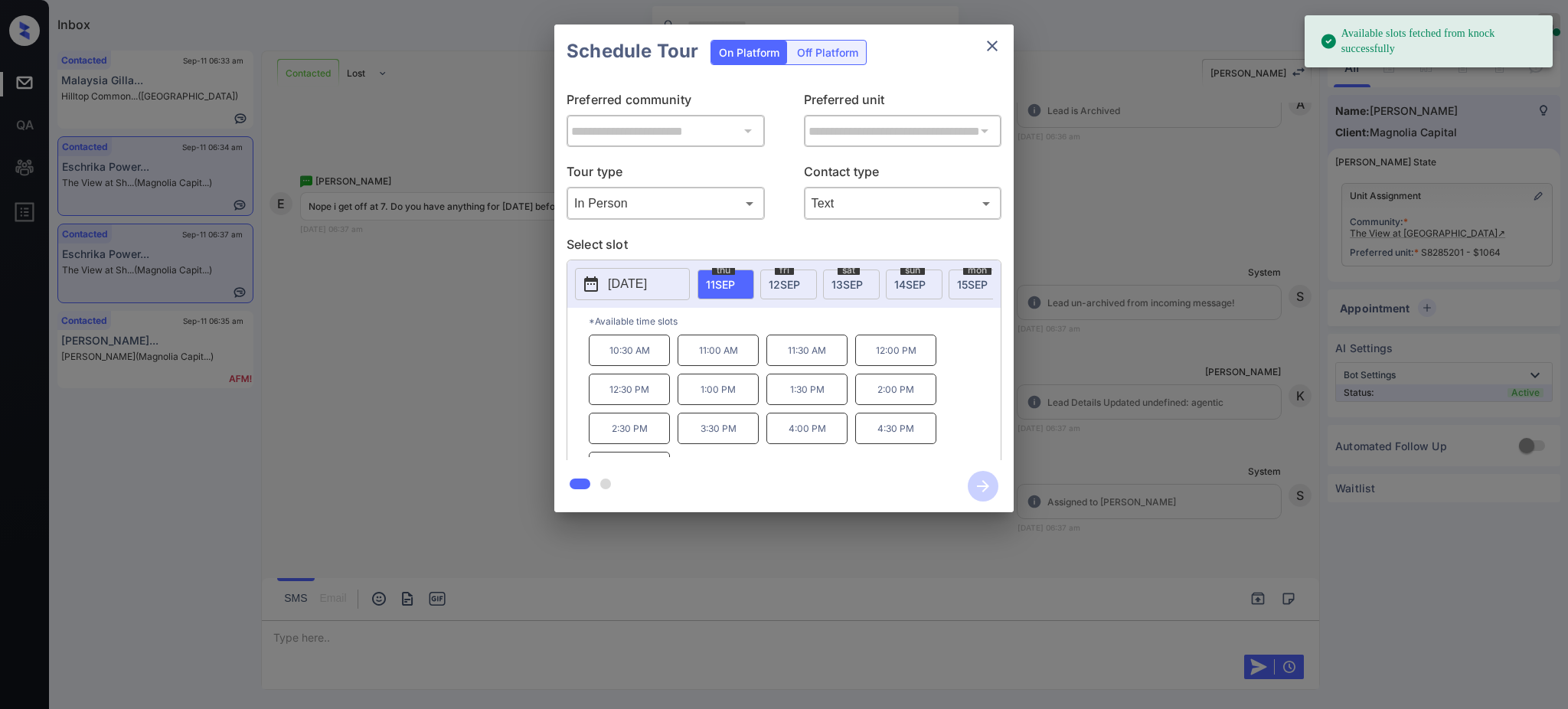
click at [782, 287] on span "[DATE]" at bounding box center [784, 284] width 32 height 13
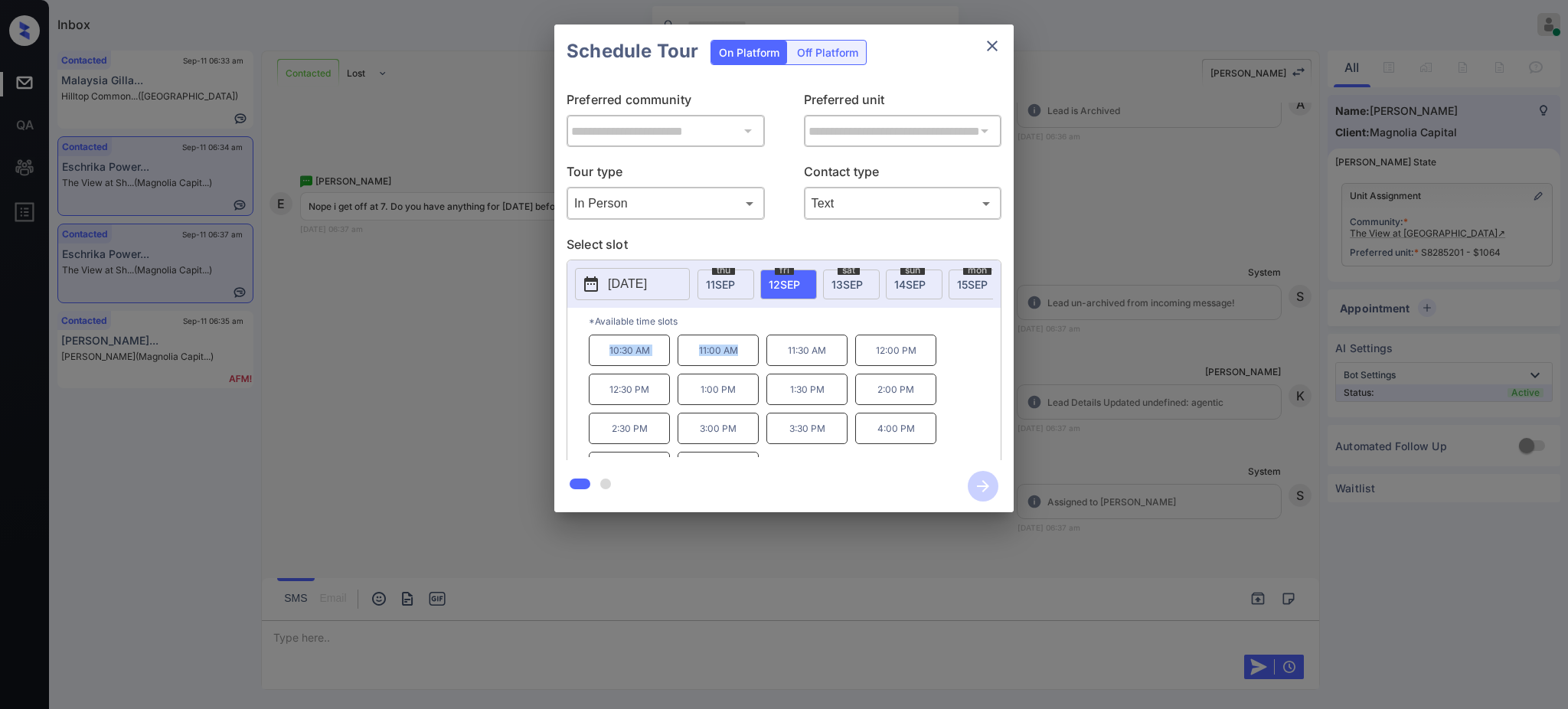
drag, startPoint x: 592, startPoint y: 362, endPoint x: 903, endPoint y: 270, distance: 324.3
click at [749, 362] on div "10:30 AM 11:00 AM 11:30 AM 12:00 PM 12:30 PM 1:00 PM 1:30 PM 2:00 PM 2:30 PM 3:…" at bounding box center [795, 396] width 412 height 122
copy div "10:30 AM 11:00 AM"
click at [988, 46] on icon "close" at bounding box center [992, 46] width 18 height 18
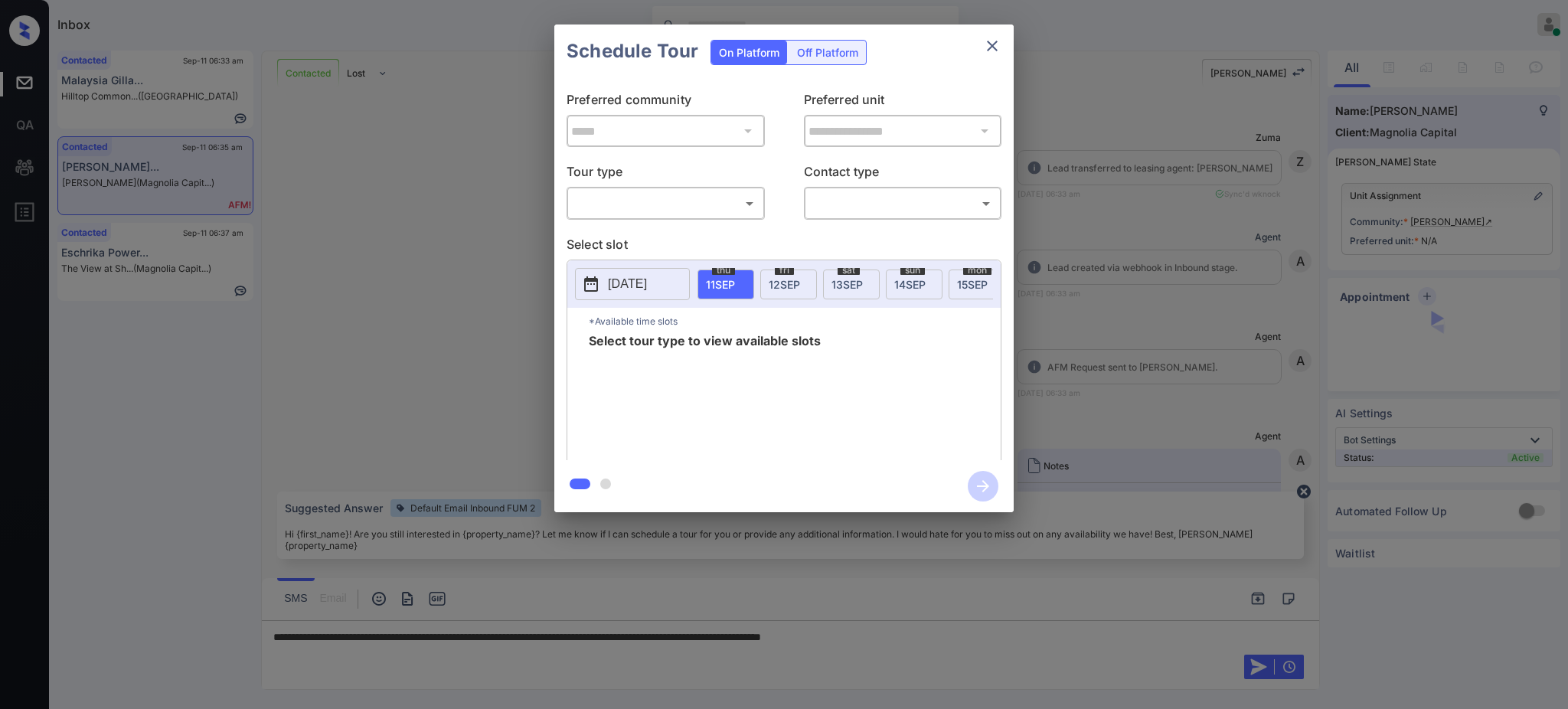
scroll to position [730, 0]
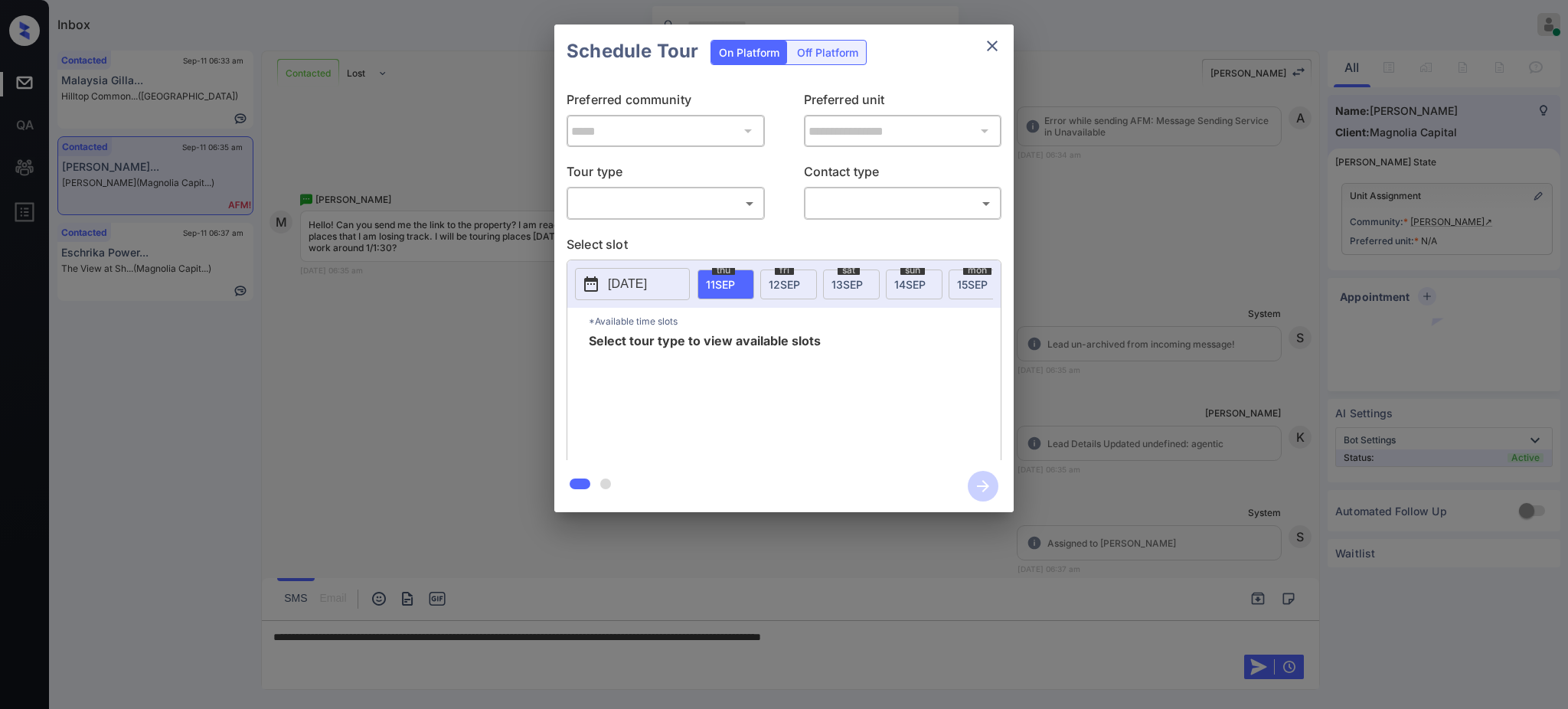
click at [690, 212] on body "Inbox [PERSON_NAME] Online Set yourself offline Set yourself on break Profile S…" at bounding box center [784, 354] width 1568 height 709
click at [681, 229] on li "In Person" at bounding box center [665, 238] width 189 height 28
type input "********"
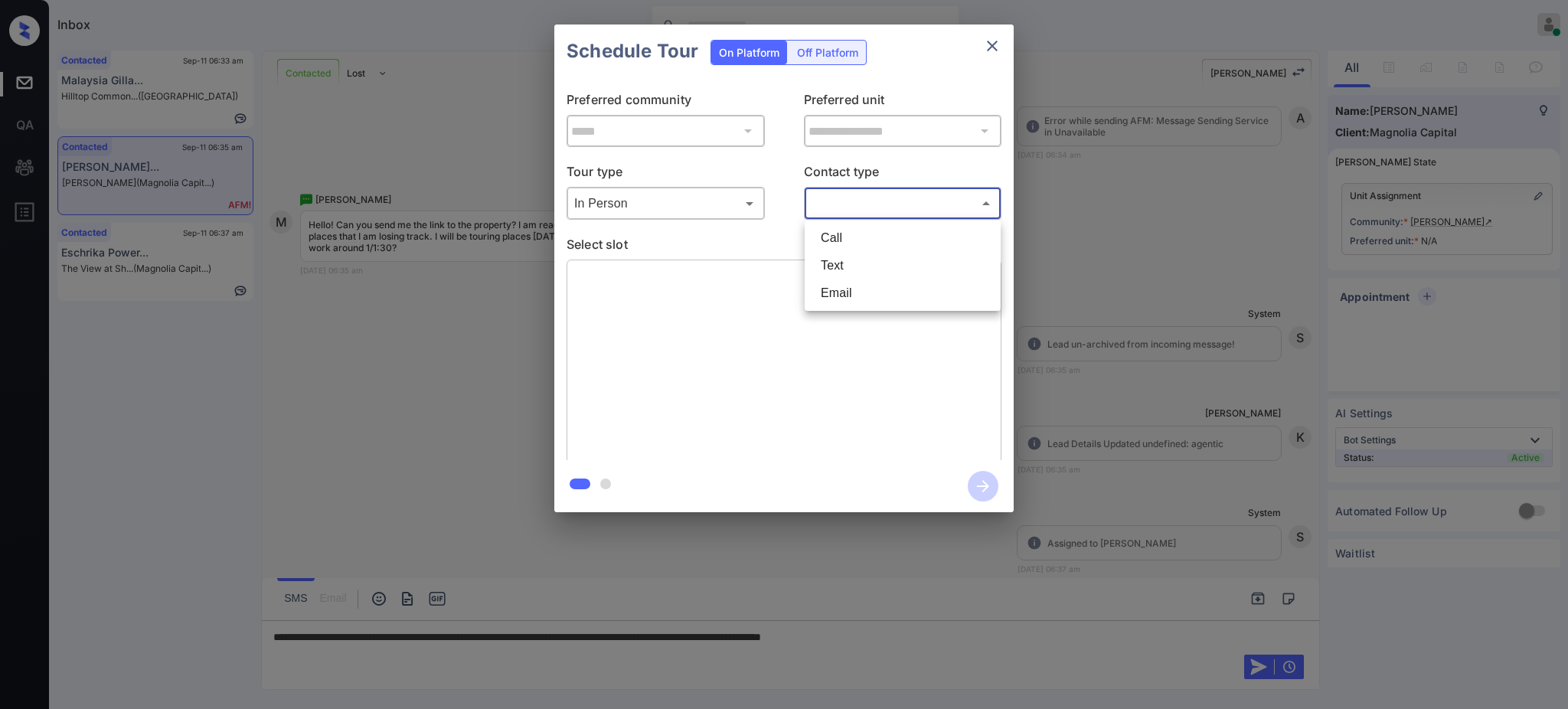
click at [894, 193] on body "Inbox [PERSON_NAME] Online Set yourself offline Set yourself on break Profile S…" at bounding box center [784, 354] width 1568 height 709
click at [851, 266] on li "Text" at bounding box center [902, 265] width 189 height 28
type input "****"
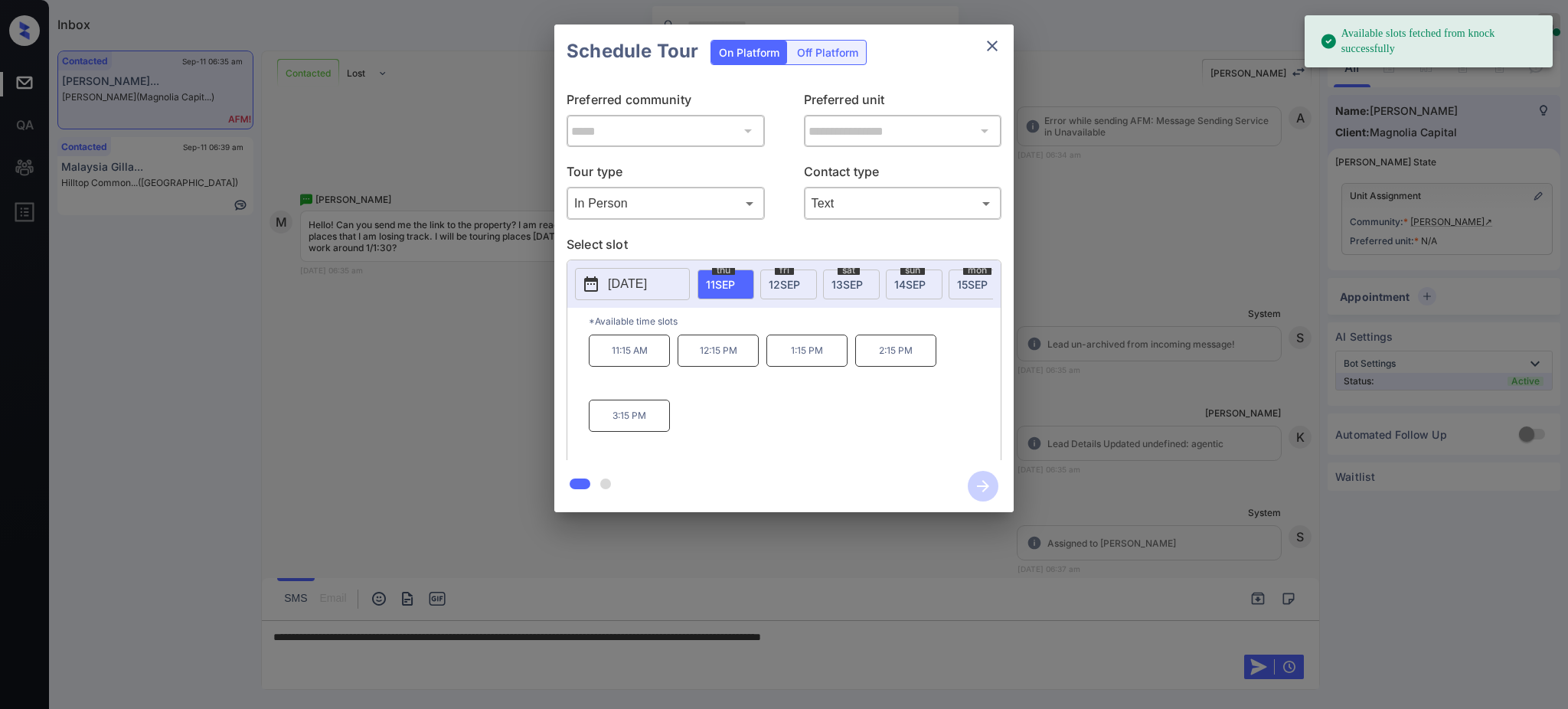
click at [632, 274] on button "[DATE]" at bounding box center [632, 283] width 114 height 32
click at [726, 166] on div "12" at bounding box center [726, 165] width 21 height 21
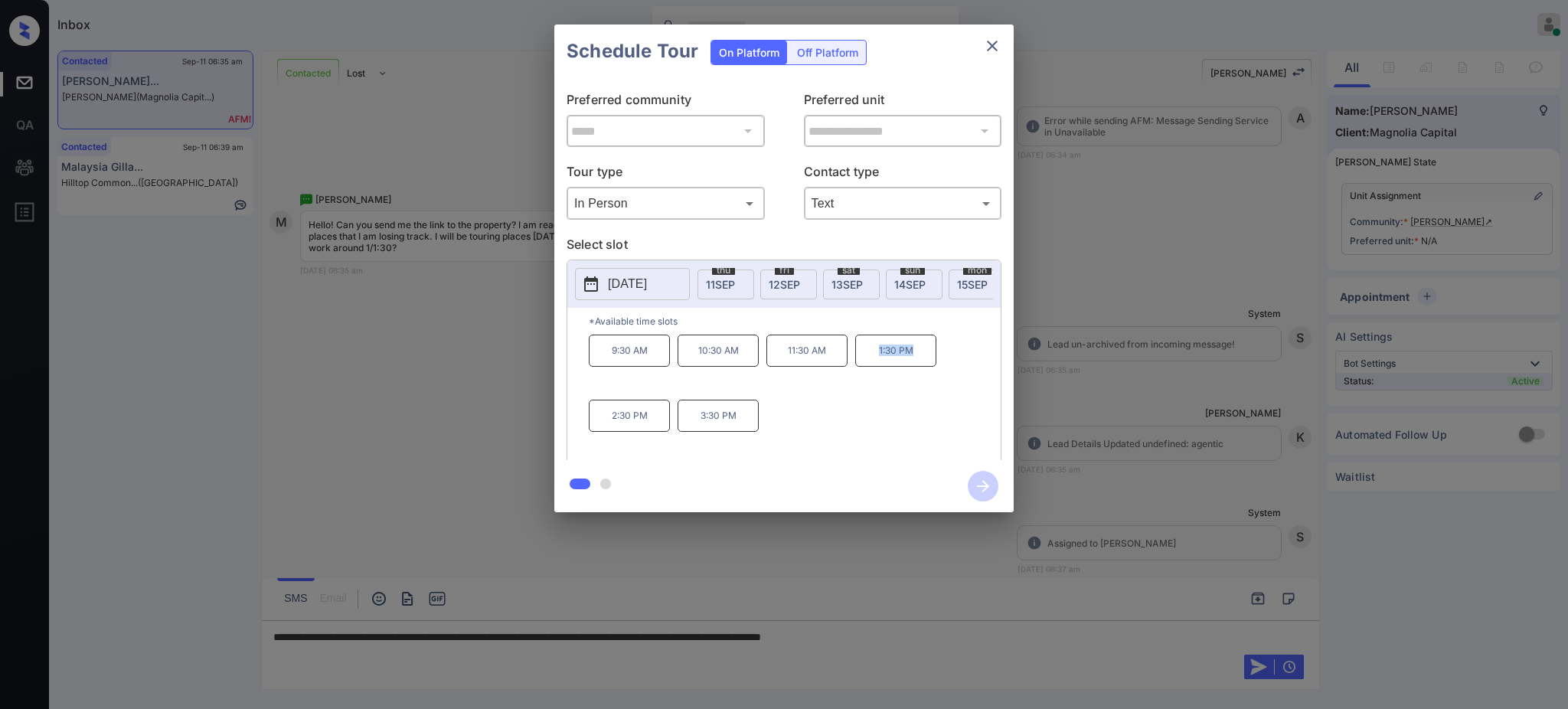
drag, startPoint x: 865, startPoint y: 362, endPoint x: 1000, endPoint y: 226, distance: 191.6
click at [911, 362] on p "1:30 PM" at bounding box center [895, 351] width 81 height 32
copy p "1:30 PM"
click at [995, 51] on icon "close" at bounding box center [992, 46] width 18 height 18
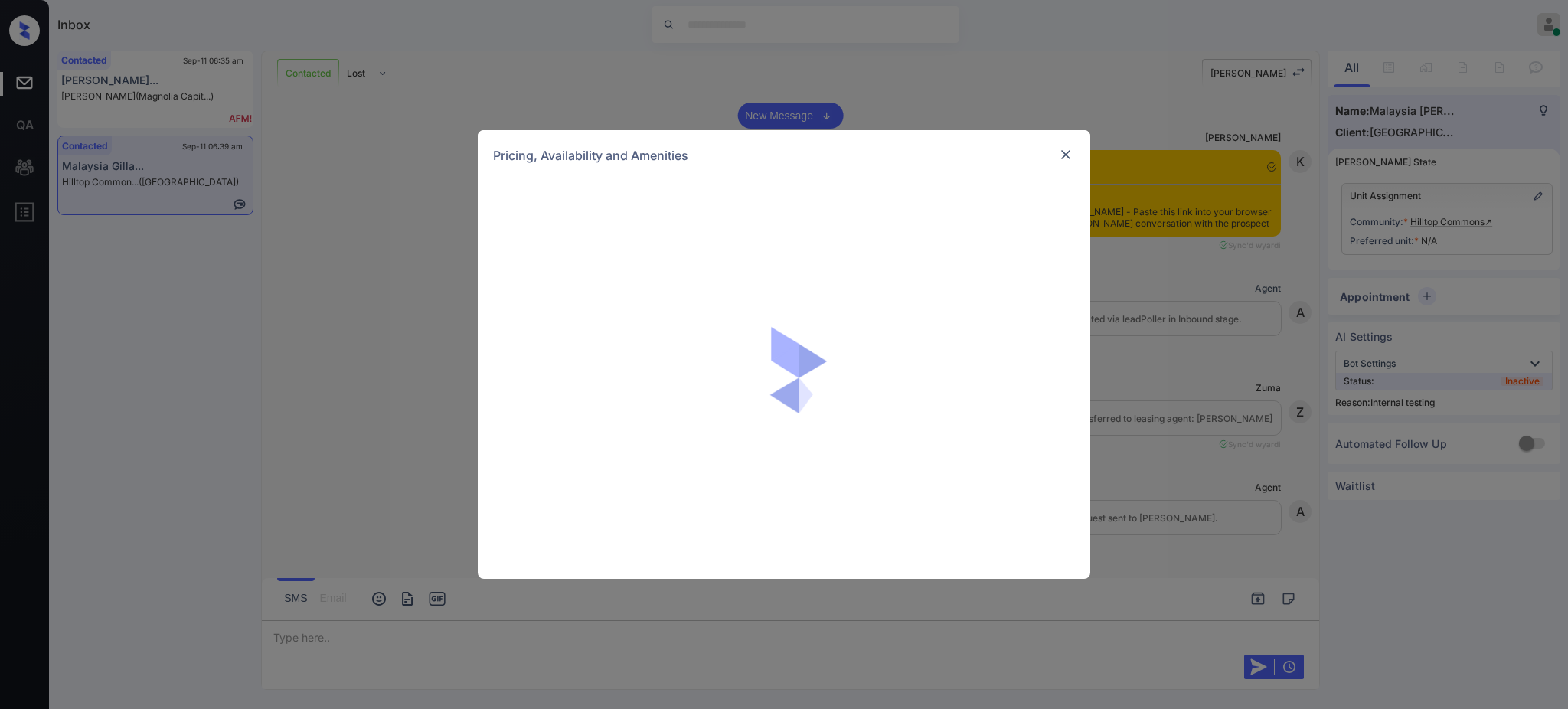
scroll to position [2578, 0]
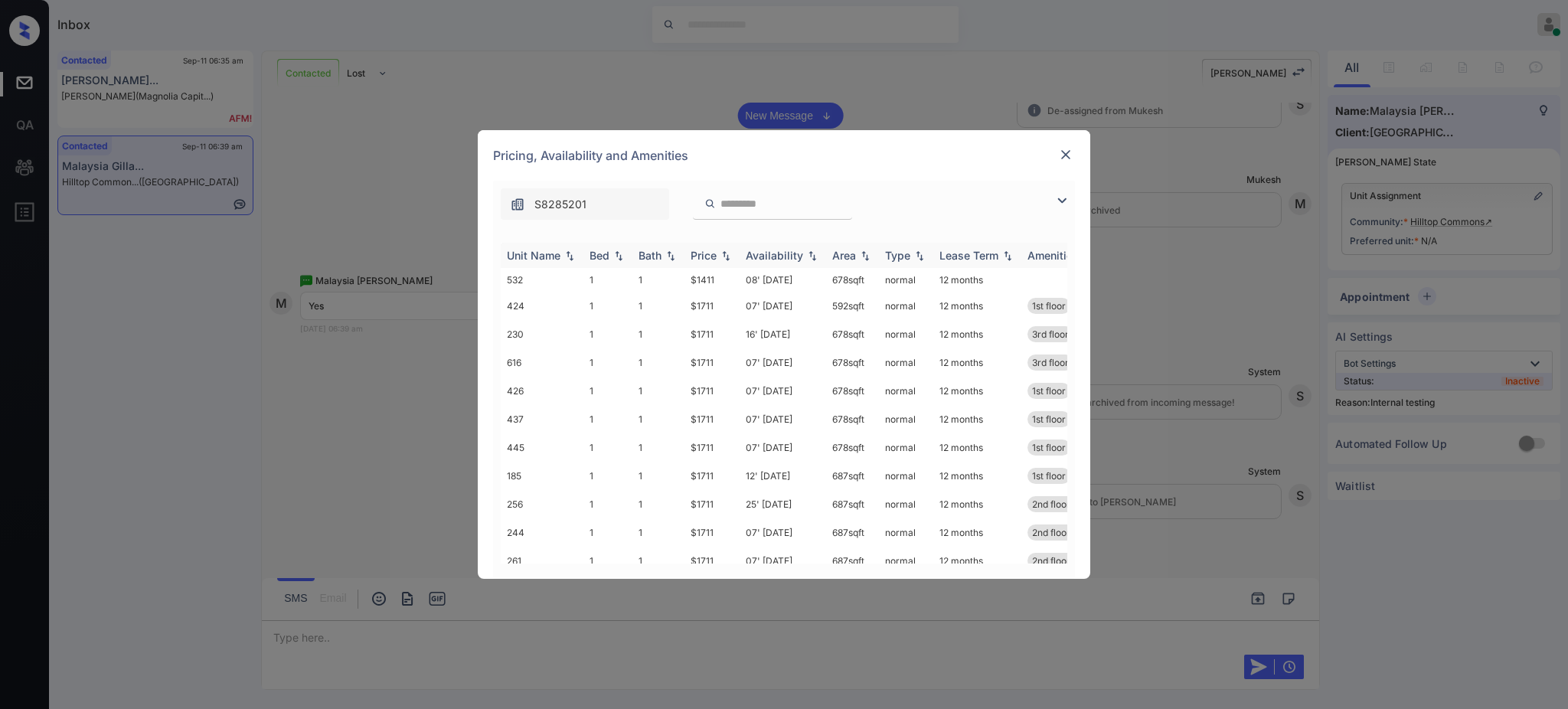
click at [609, 262] on div "Bed" at bounding box center [599, 255] width 20 height 13
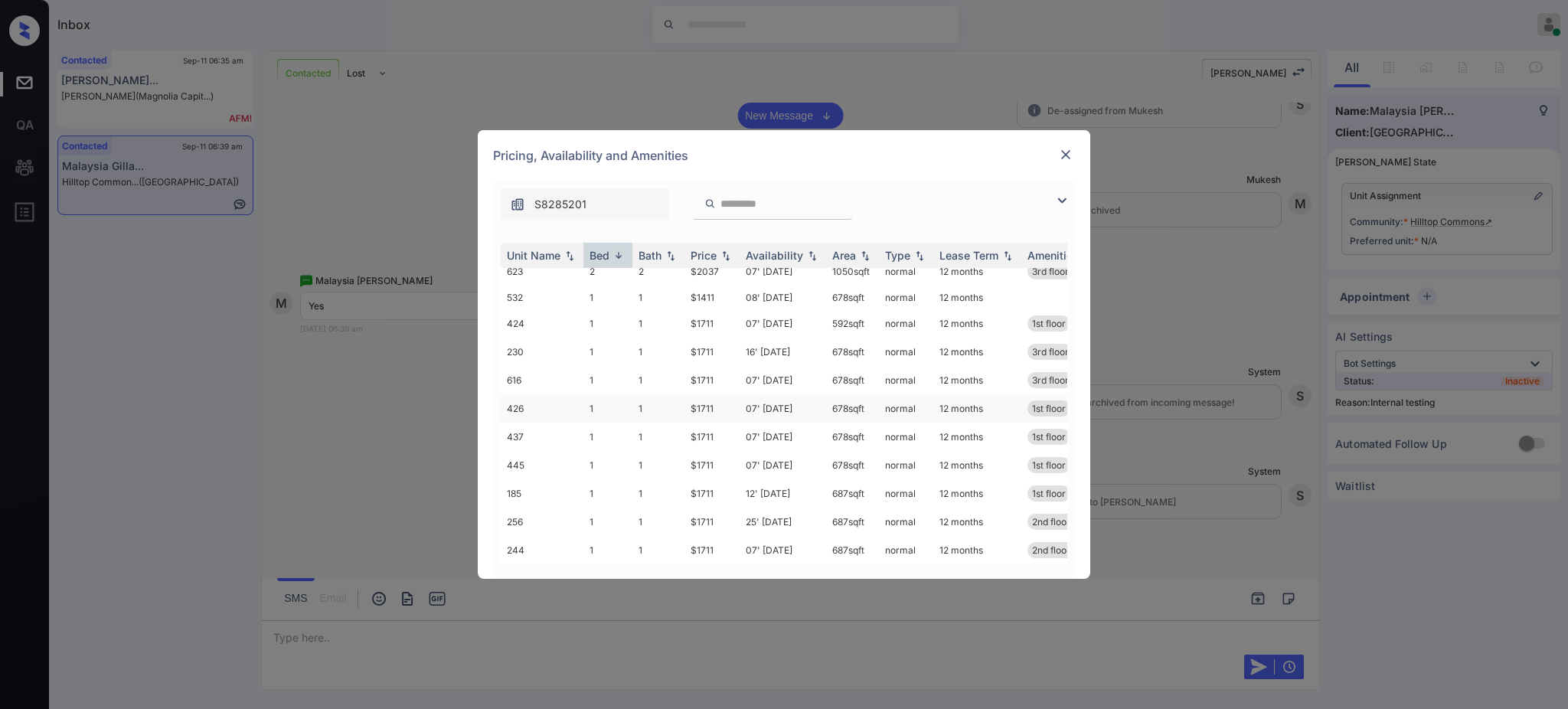
scroll to position [0, 0]
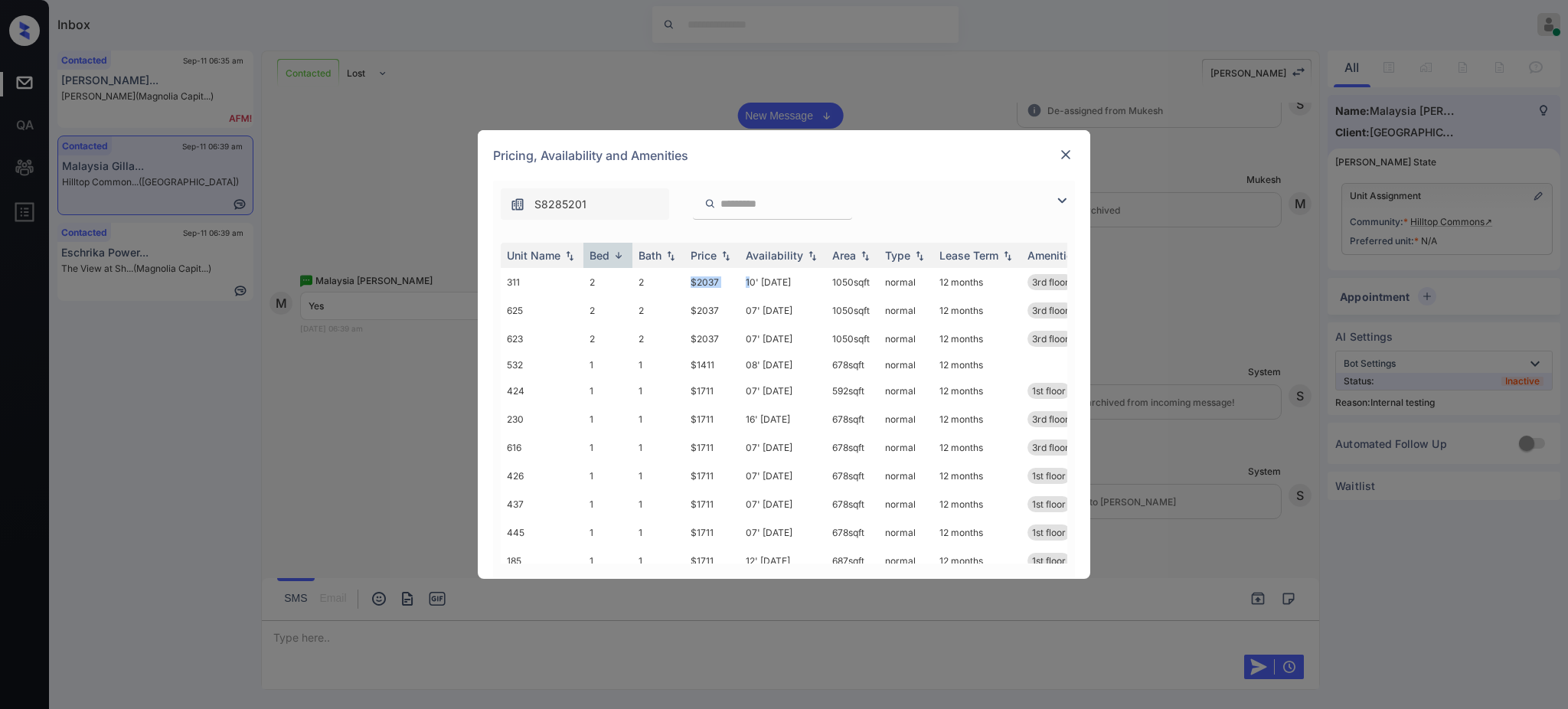
drag, startPoint x: 681, startPoint y: 281, endPoint x: 1006, endPoint y: 227, distance: 329.5
click at [752, 277] on tr "311 2 2 $2037 10' Sep 25 1050 sqft normal 12 months 3rd floor" at bounding box center [900, 282] width 800 height 28
copy tr "$2037 1"
click at [752, 179] on div "Pricing, Availability and Amenities" at bounding box center [784, 156] width 613 height 51
drag, startPoint x: 688, startPoint y: 280, endPoint x: 1040, endPoint y: 188, distance: 363.8
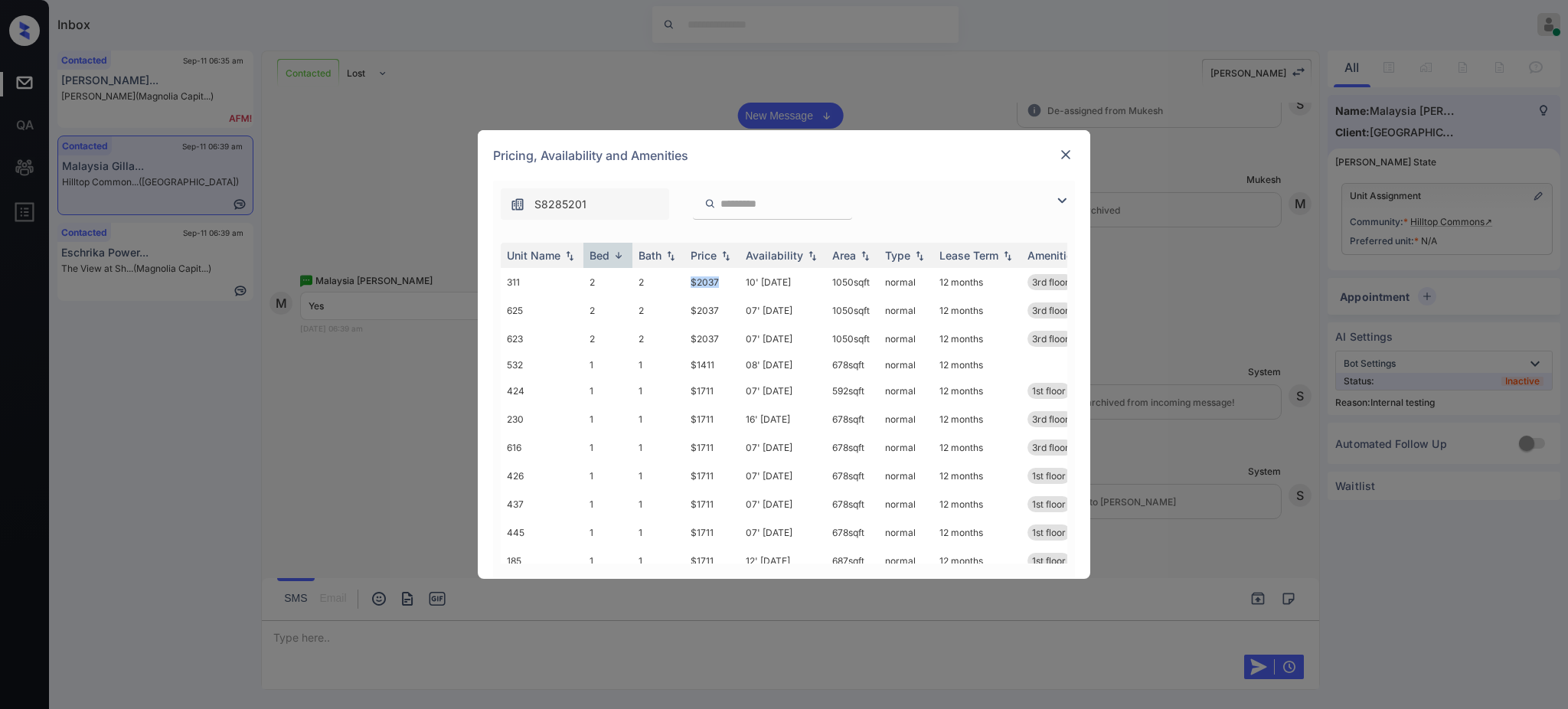
click at [739, 280] on td "$2037" at bounding box center [712, 282] width 55 height 28
copy td "$2037"
click at [1067, 155] on img at bounding box center [1065, 154] width 15 height 15
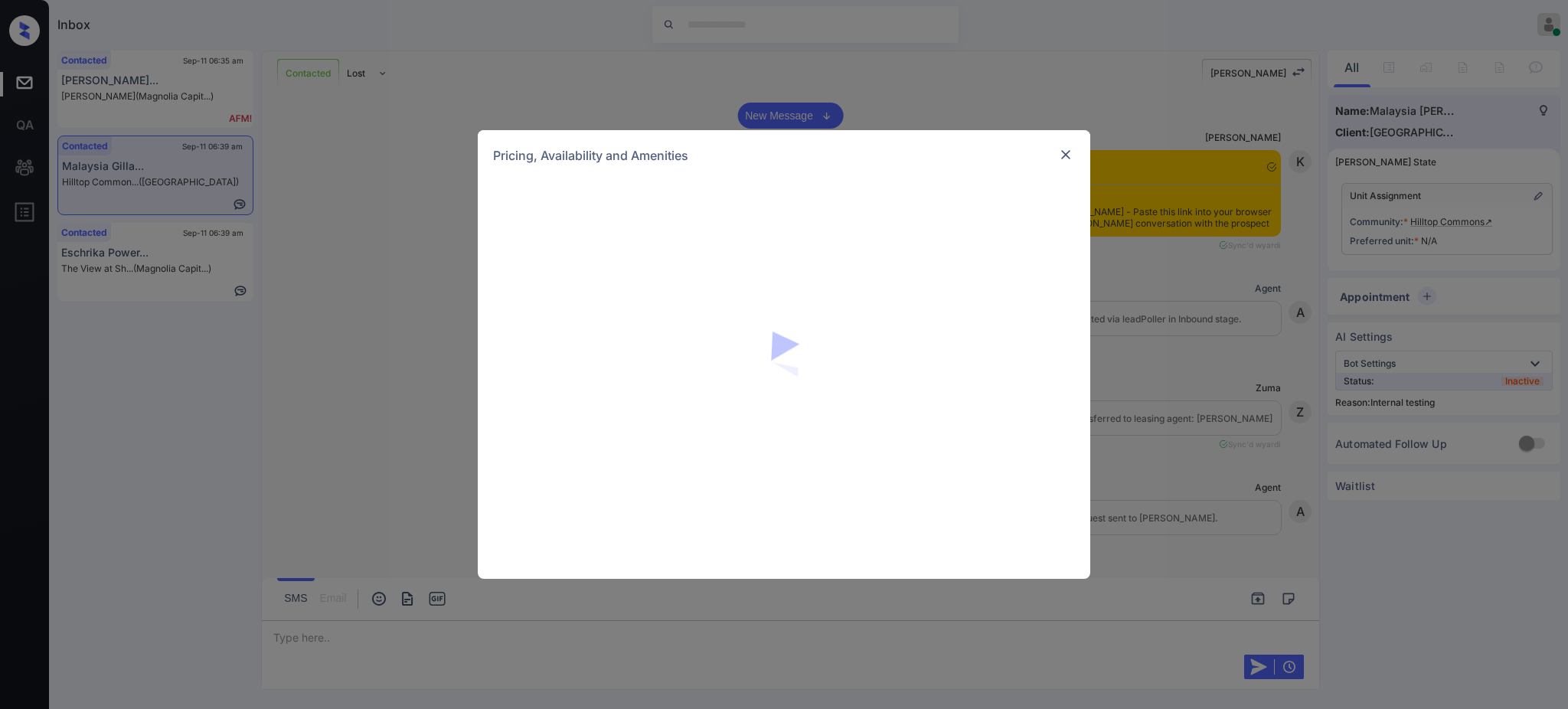
scroll to position [1455, 0]
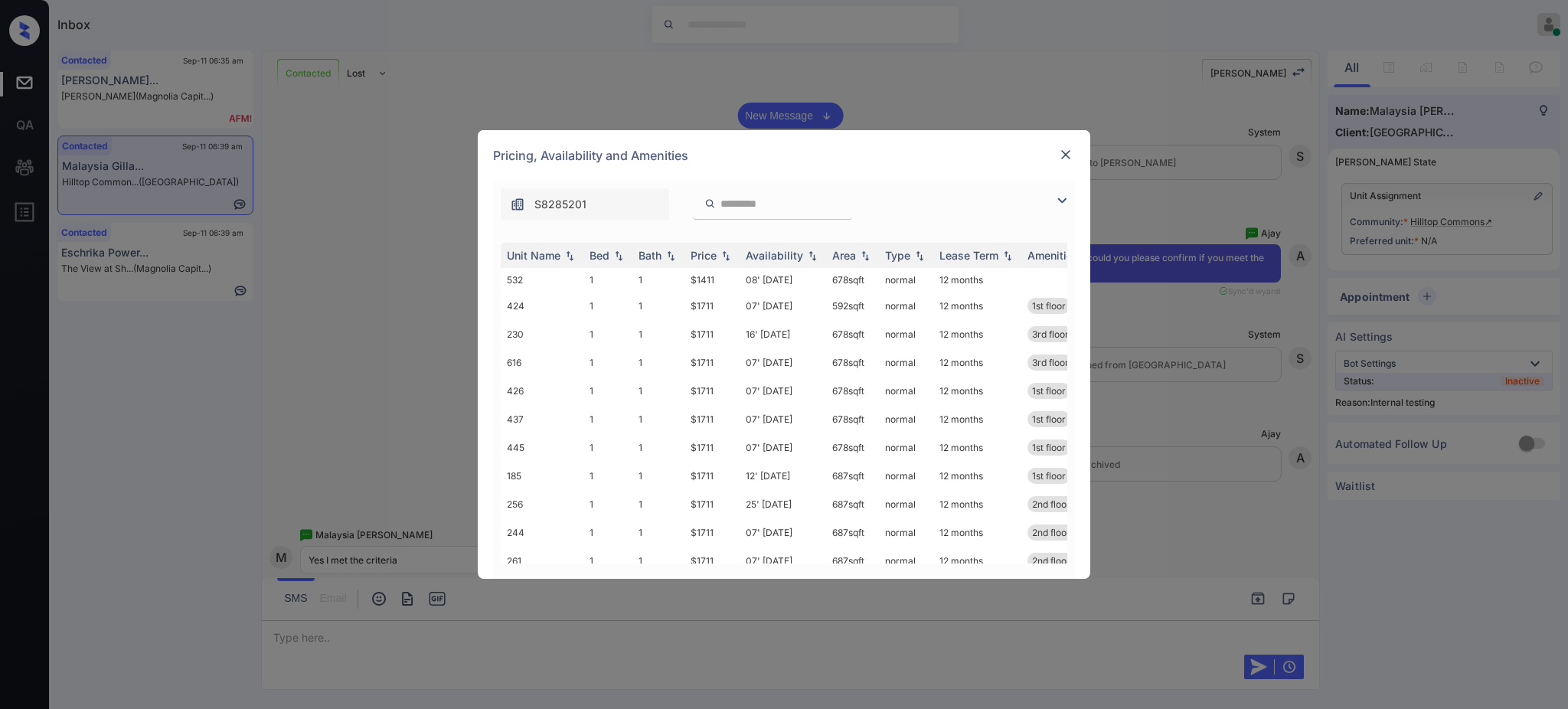
click at [696, 339] on td "$1711" at bounding box center [712, 334] width 55 height 28
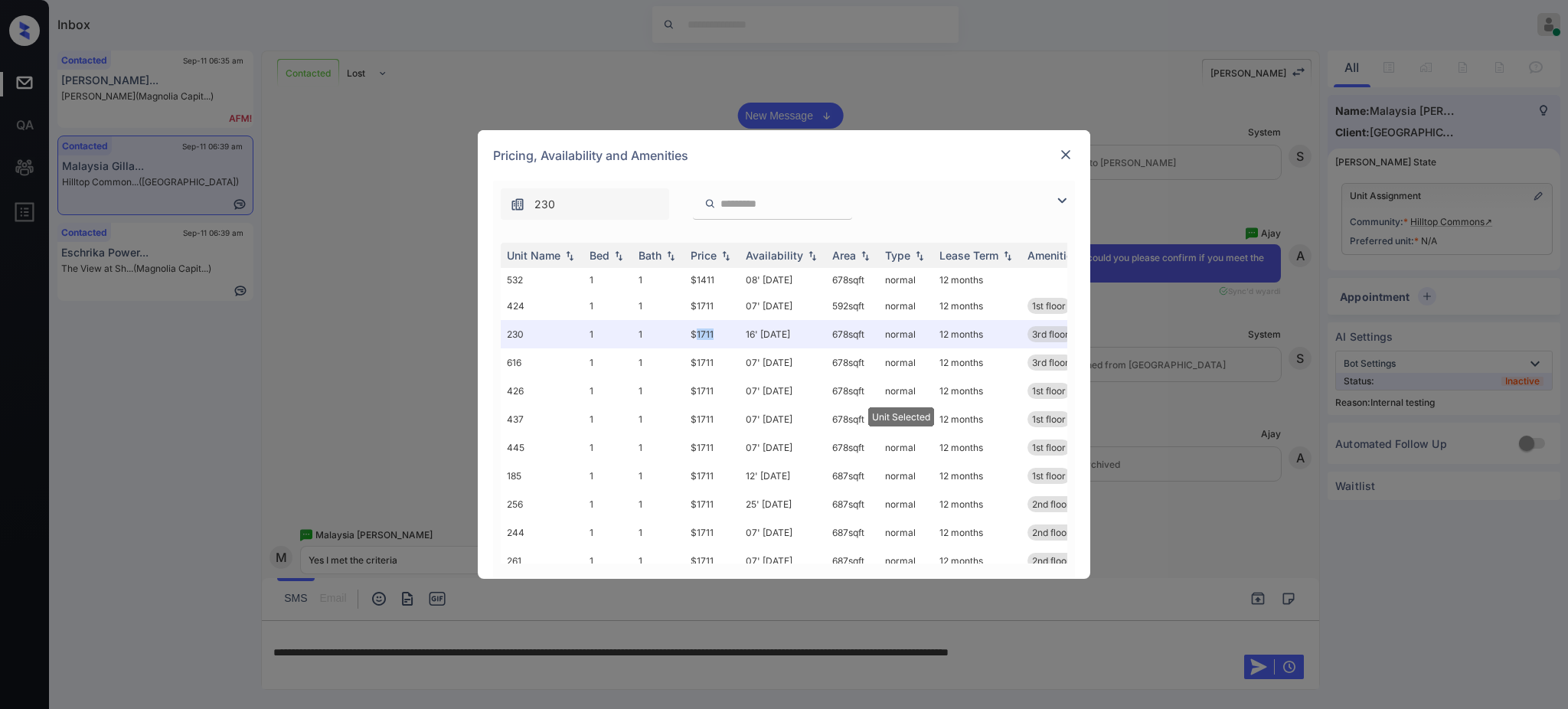
click at [1067, 147] on img at bounding box center [1065, 154] width 15 height 15
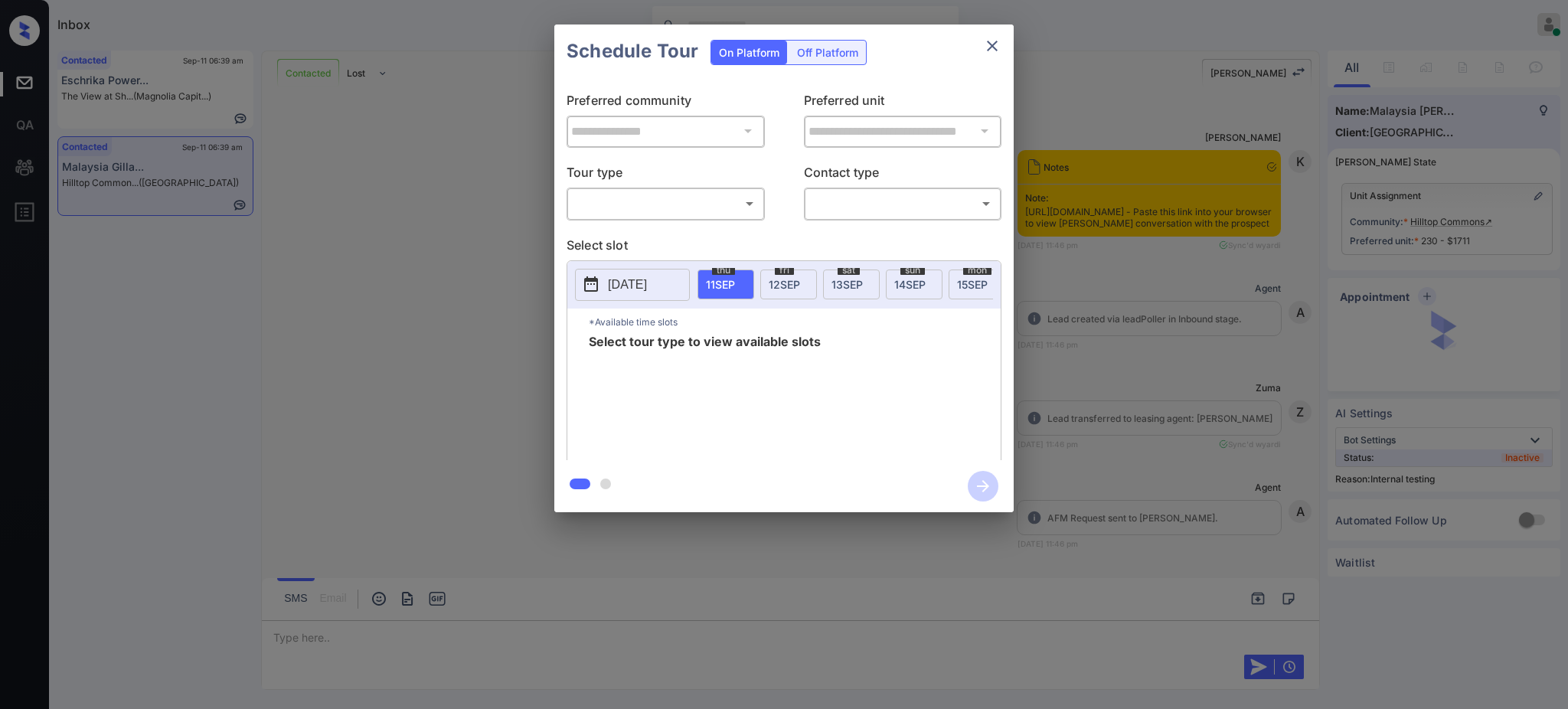
click at [658, 195] on body "Inbox Ajay Kumar Online Set yourself offline Set yourself on break Profile Swit…" at bounding box center [784, 354] width 1568 height 709
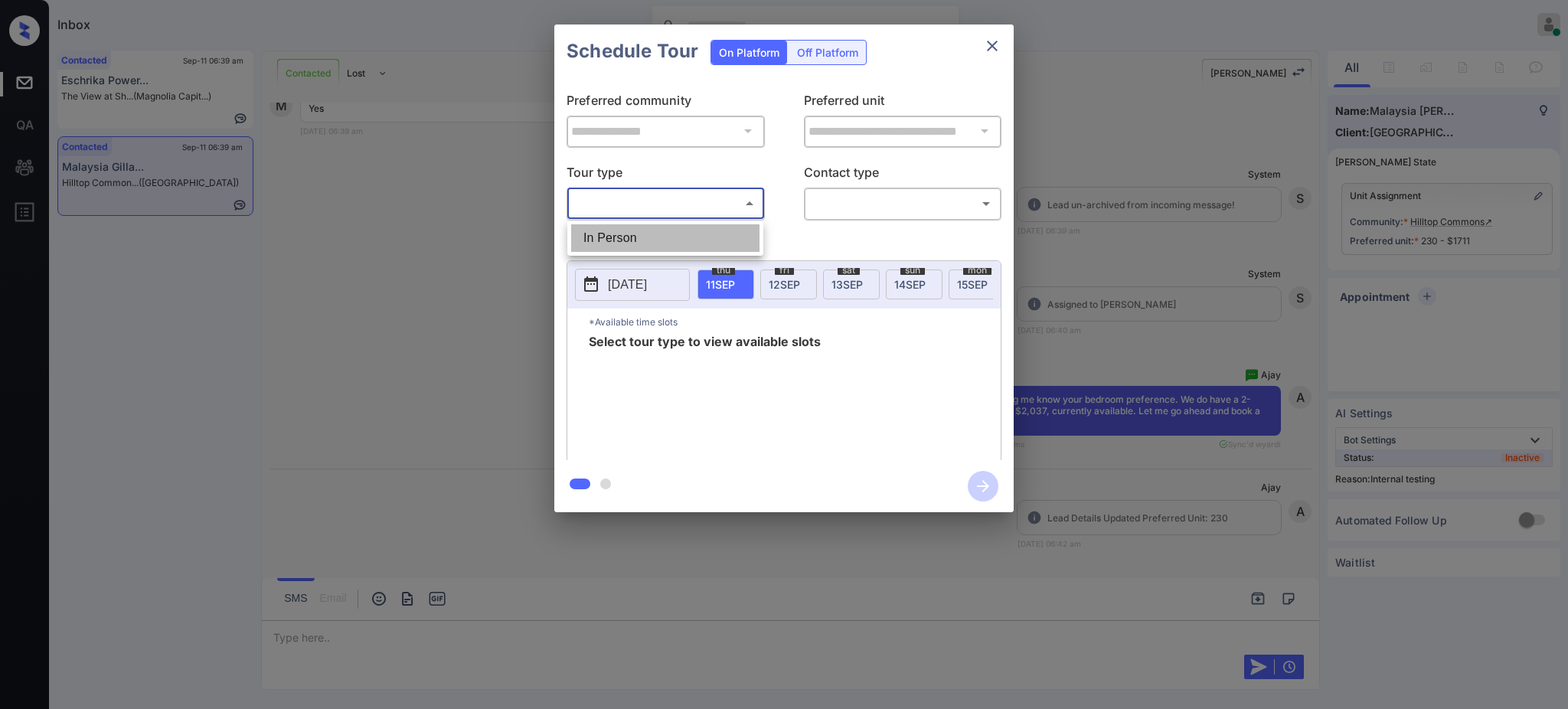
click at [653, 228] on li "In Person" at bounding box center [665, 238] width 189 height 28
type input "********"
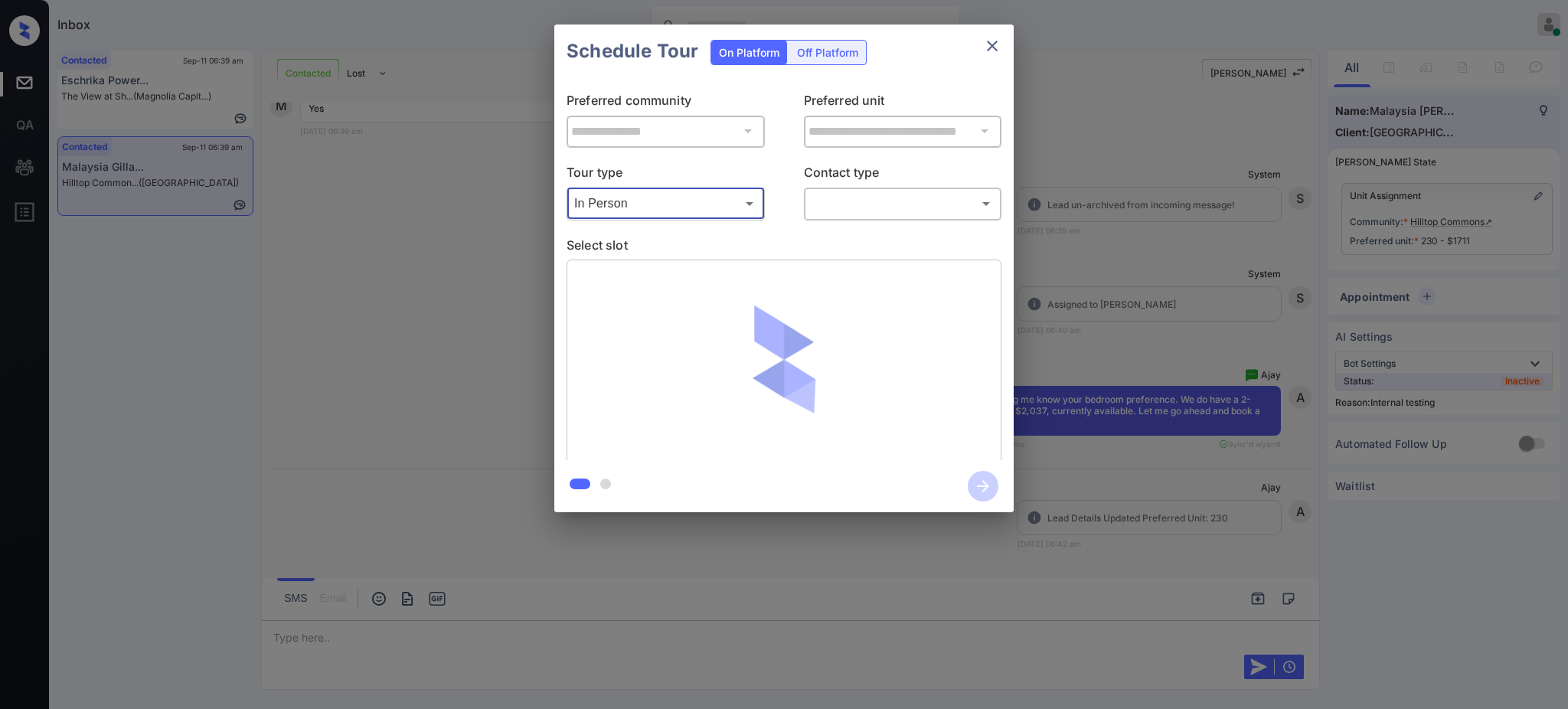
click at [838, 206] on body "Inbox Ajay Kumar Online Set yourself offline Set yourself on break Profile Swit…" at bounding box center [784, 354] width 1568 height 709
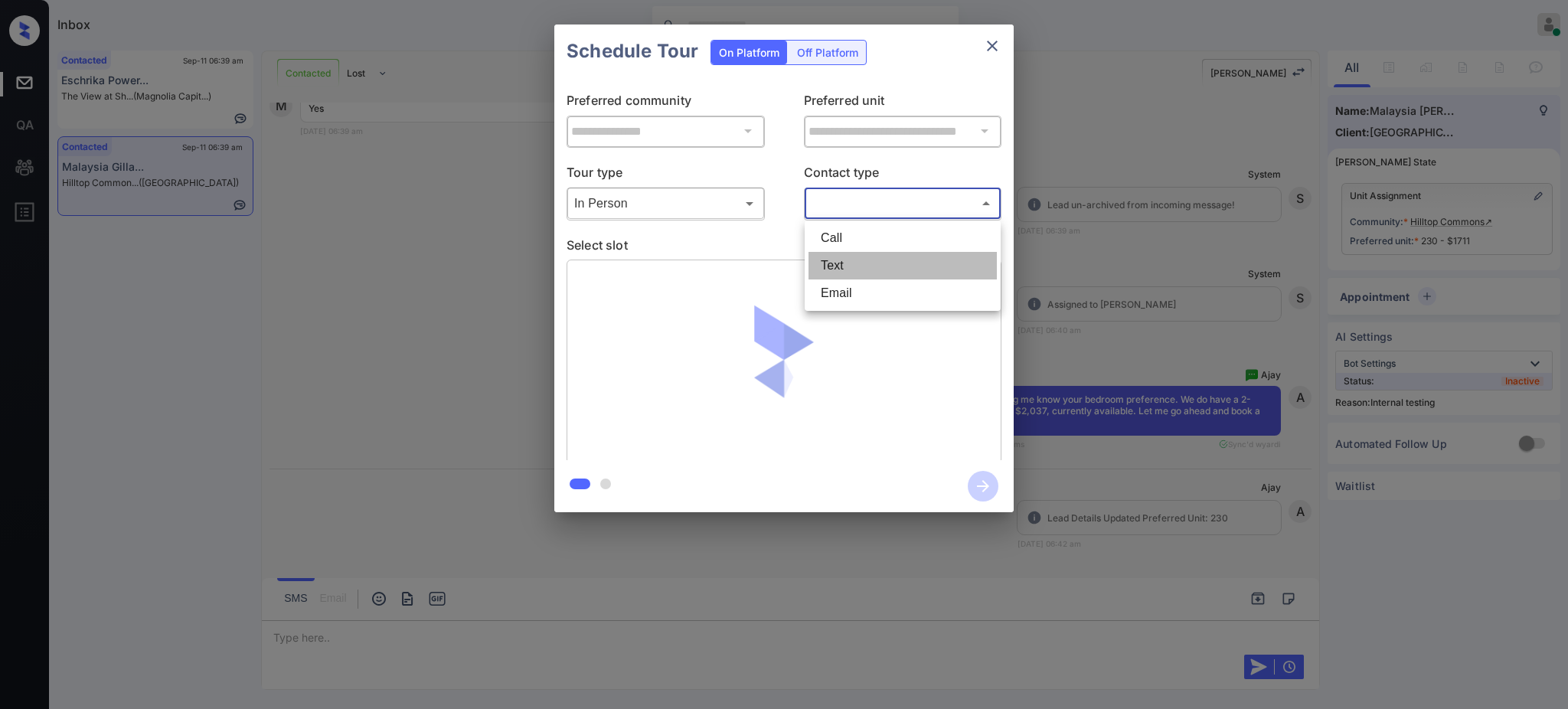
click at [866, 256] on li "Text" at bounding box center [902, 265] width 189 height 28
type input "****"
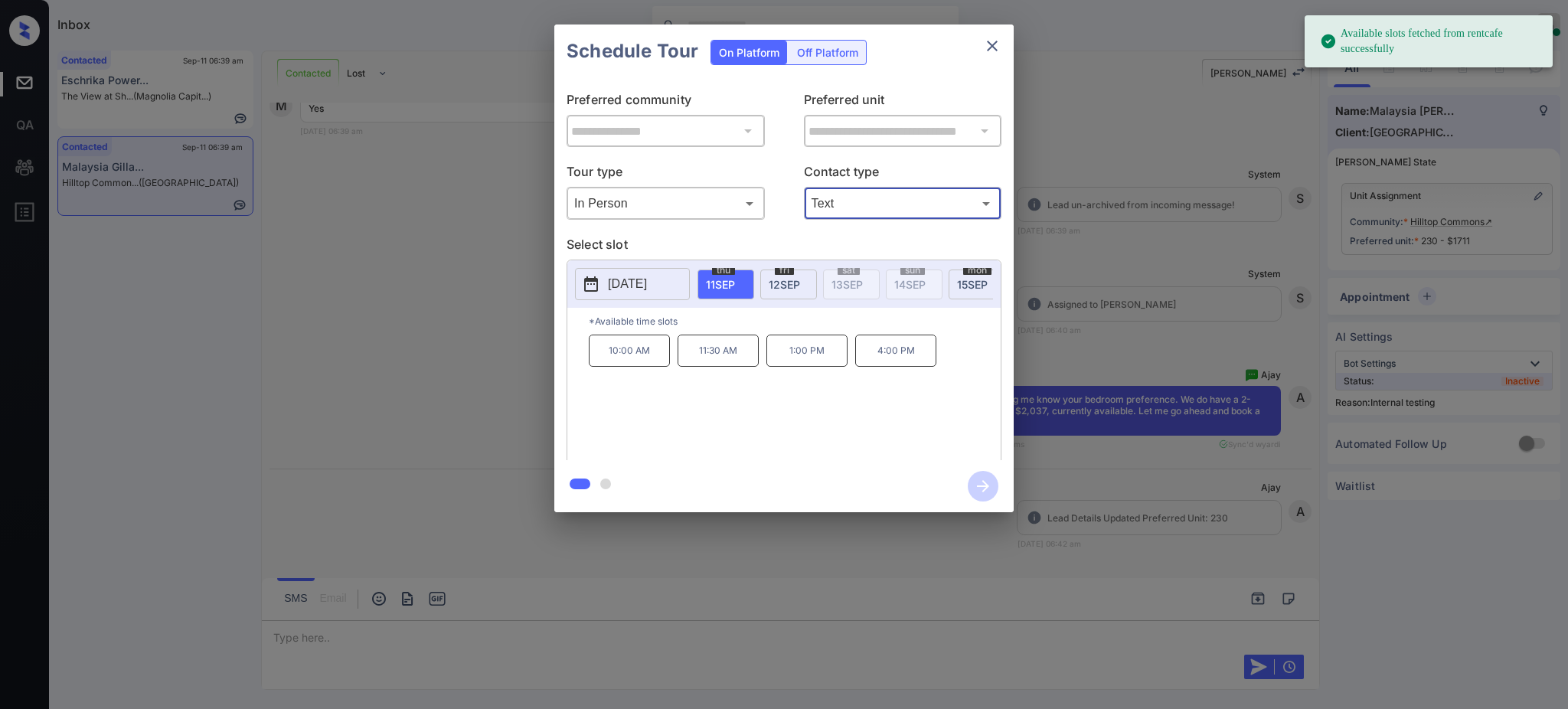
click at [1165, 337] on div "**********" at bounding box center [784, 268] width 1568 height 537
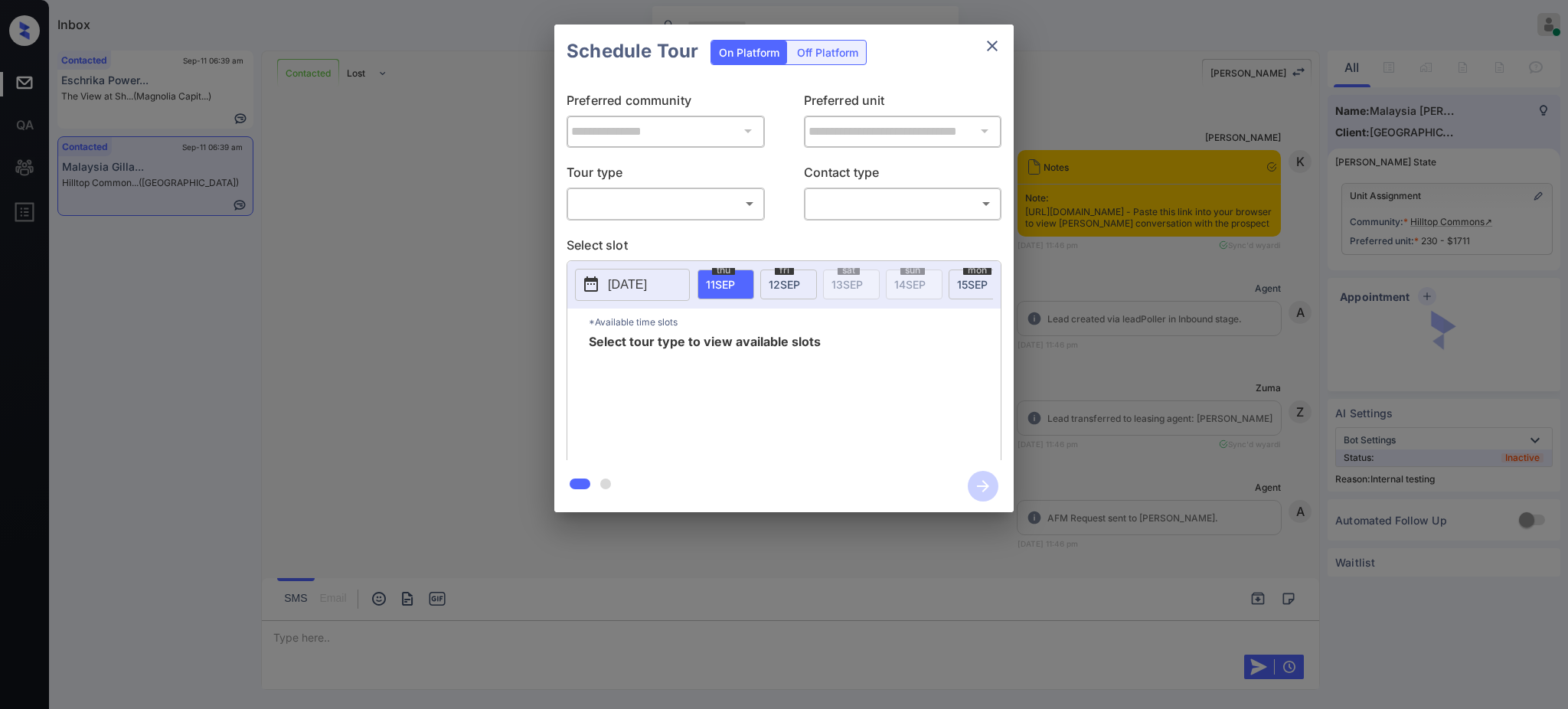
scroll to position [640, 0]
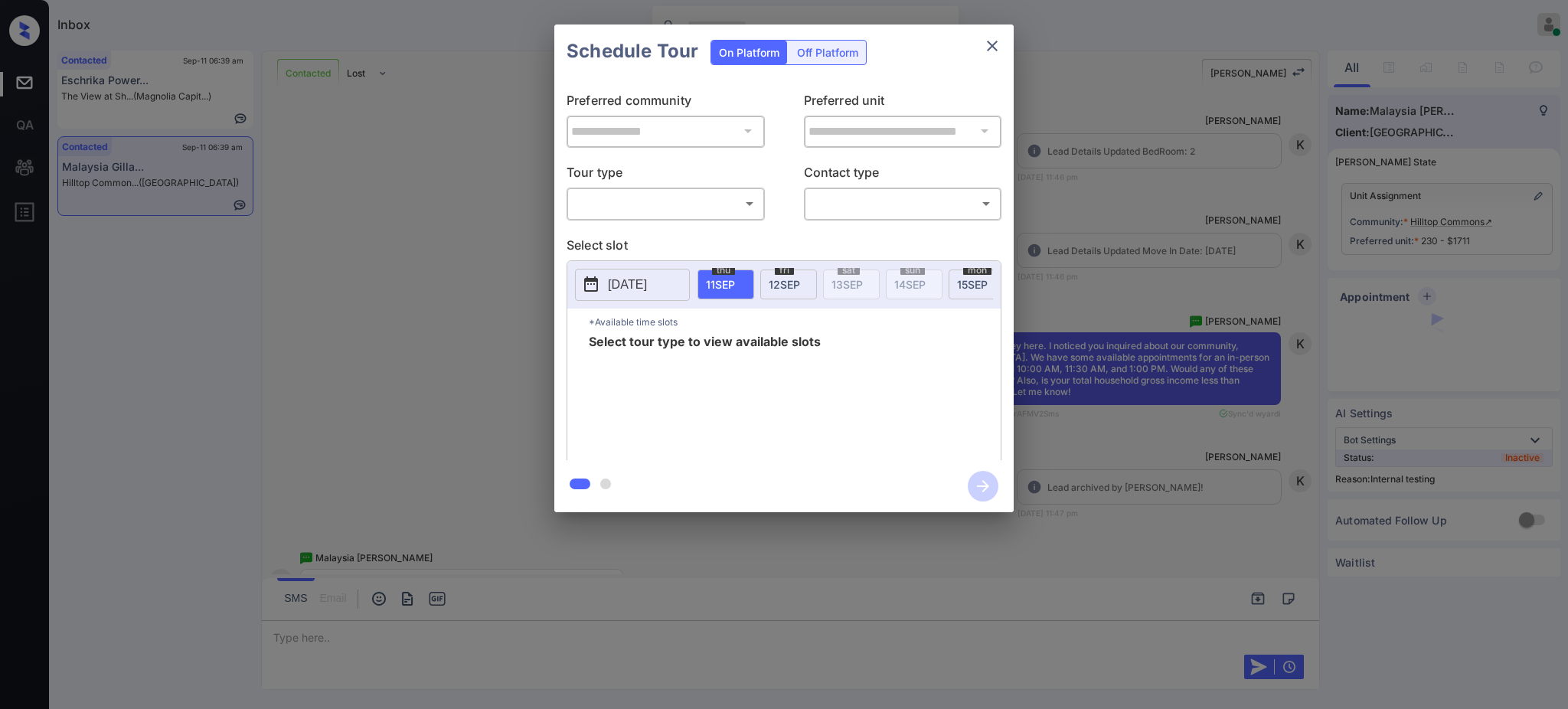
click at [1170, 434] on div "**********" at bounding box center [784, 268] width 1568 height 537
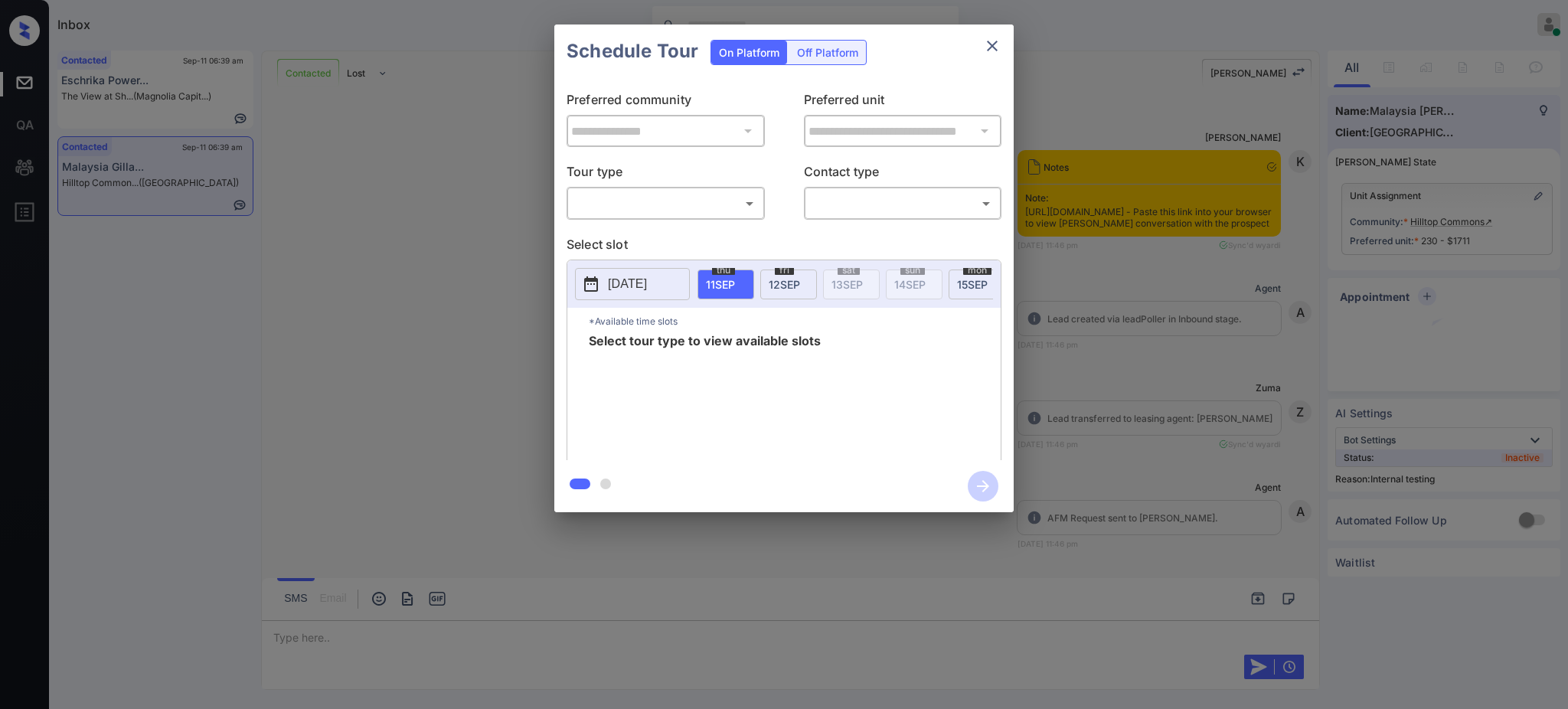
scroll to position [2988, 0]
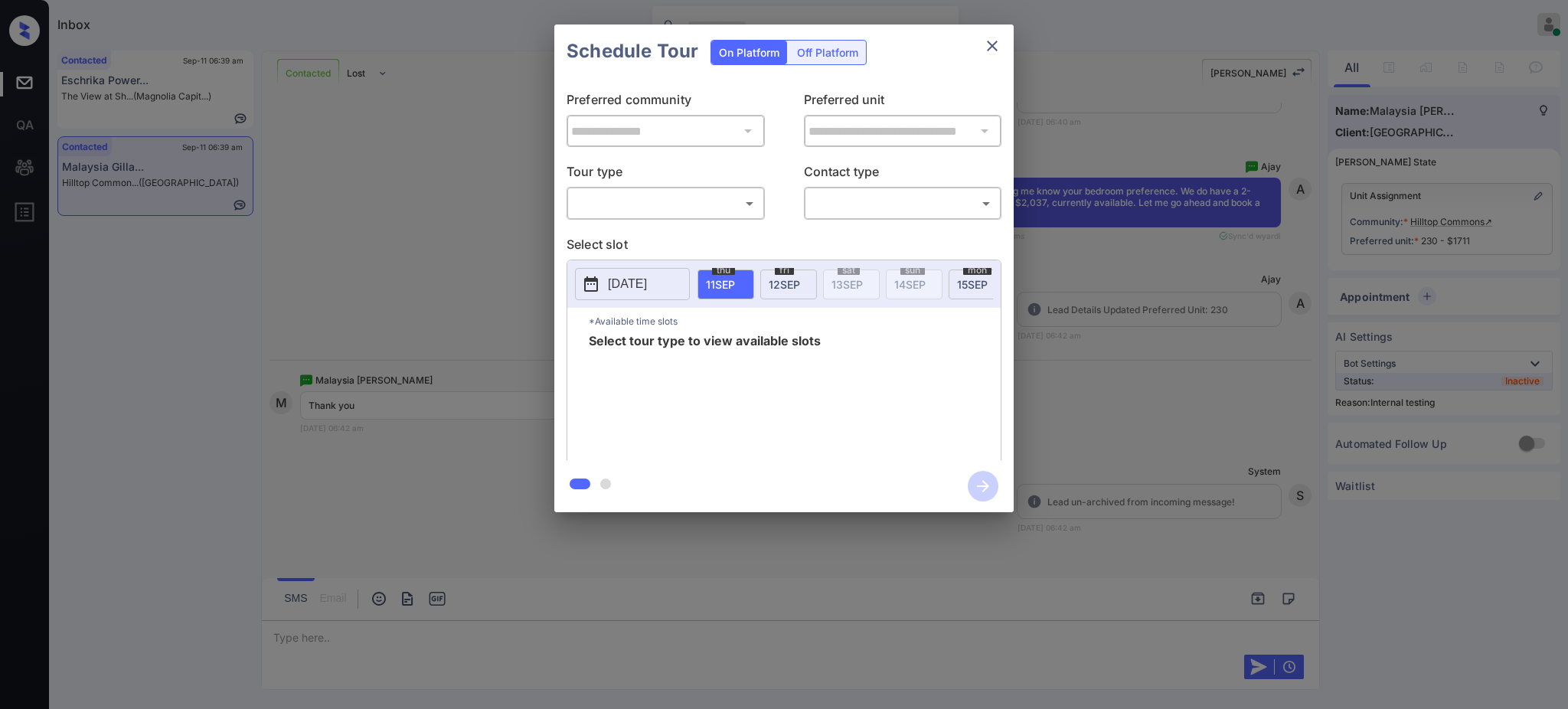
click at [642, 208] on body "Inbox Ajay Kumar Online Set yourself offline Set yourself on break Profile Swit…" at bounding box center [784, 354] width 1568 height 709
click at [628, 234] on li "In Person" at bounding box center [665, 238] width 189 height 28
type input "********"
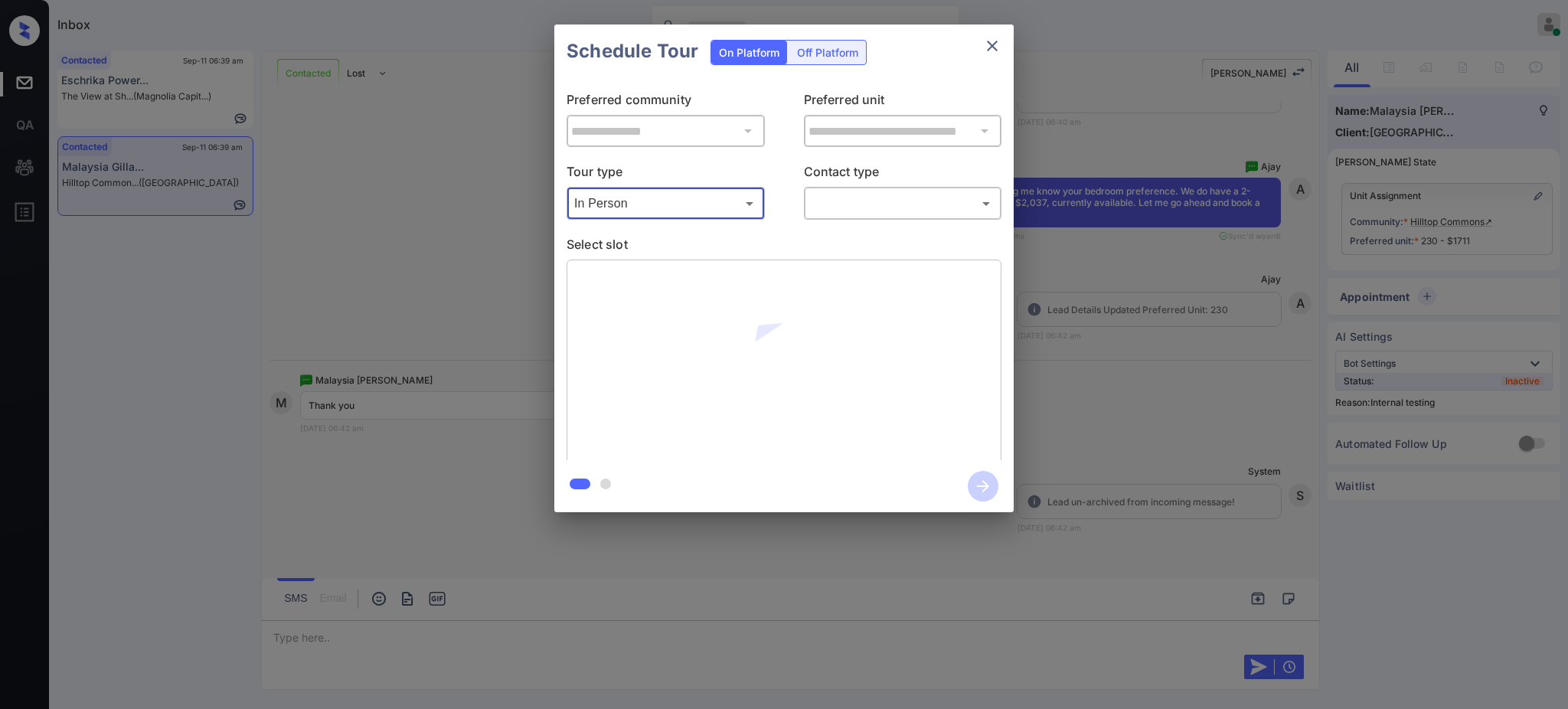
click at [887, 214] on body "Inbox Ajay Kumar Online Set yourself offline Set yourself on break Profile Swit…" at bounding box center [784, 354] width 1568 height 709
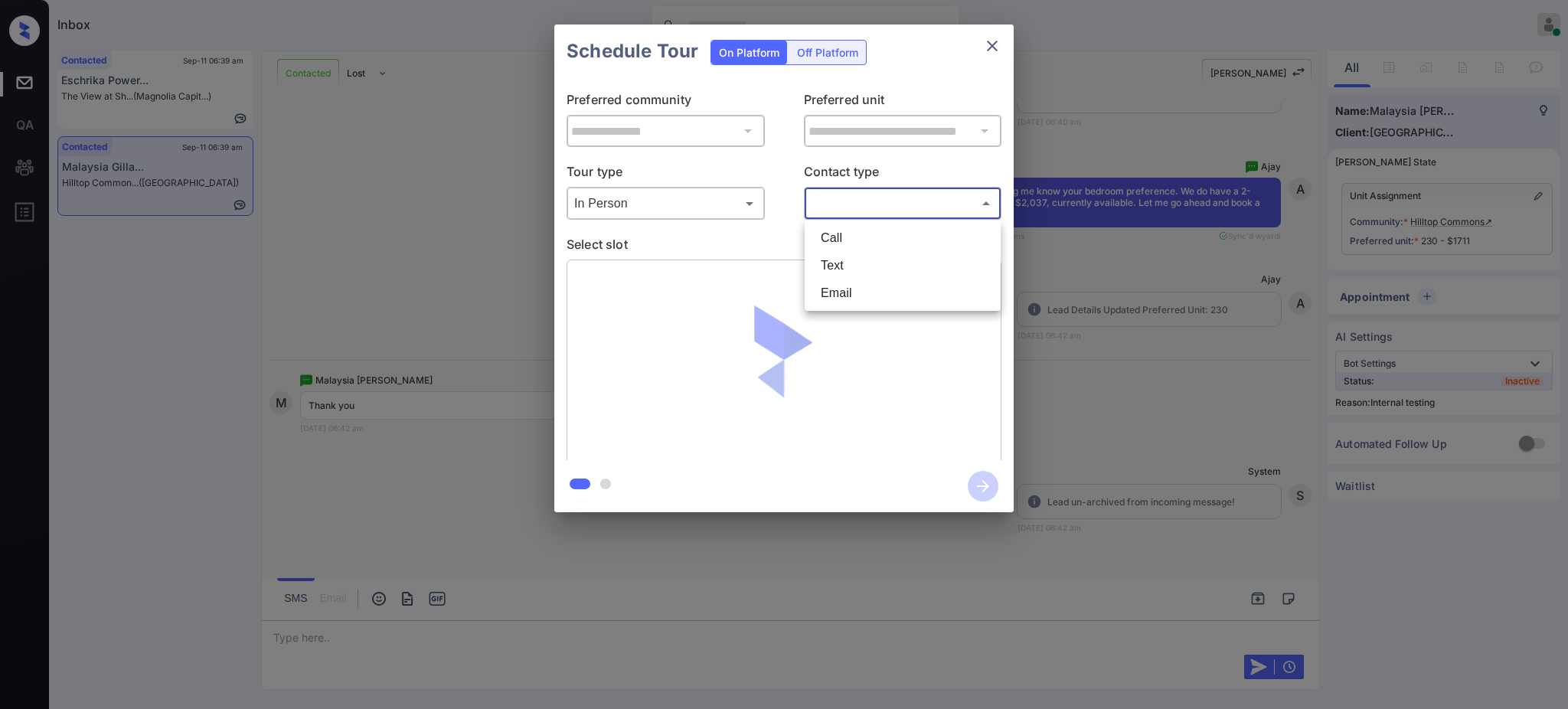
click at [854, 259] on li "Text" at bounding box center [902, 265] width 189 height 28
type input "****"
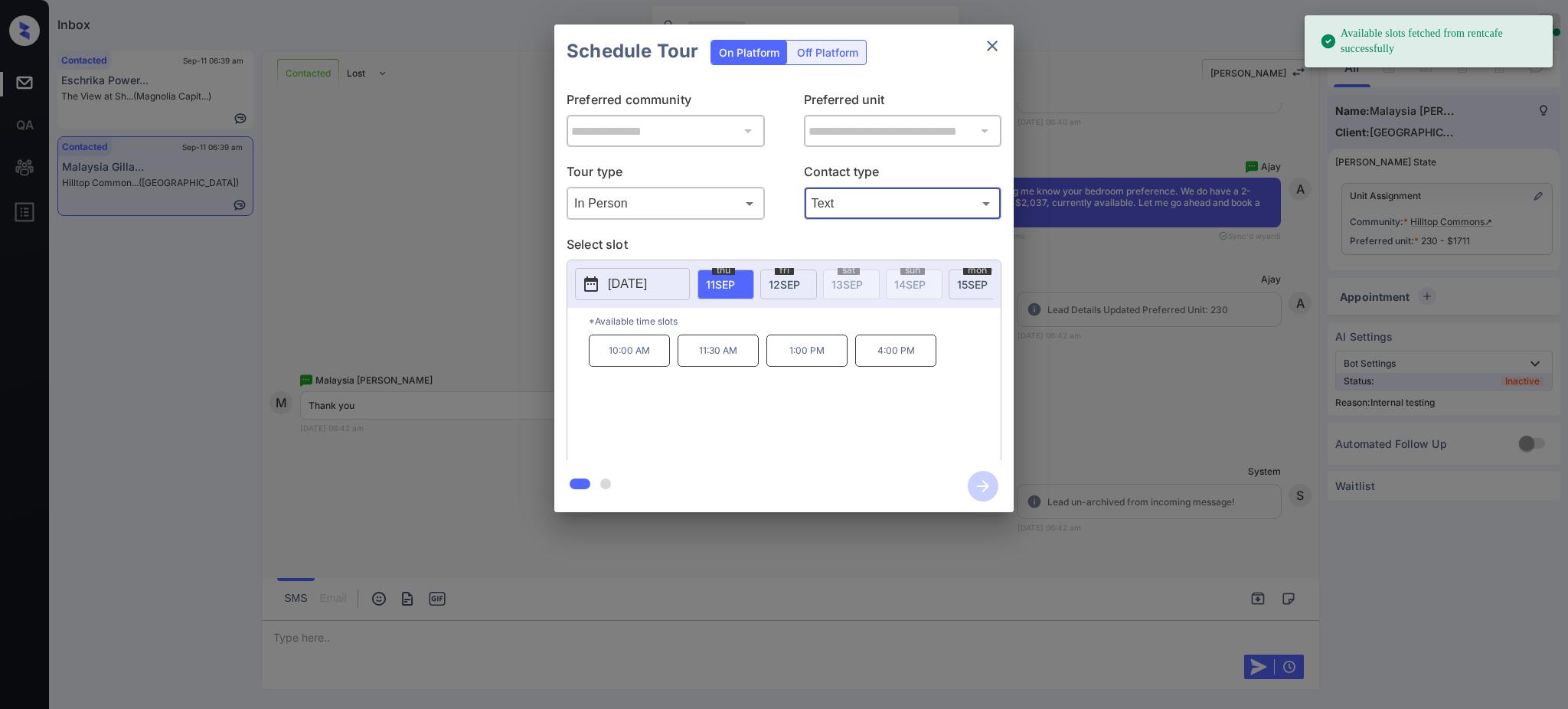
click at [716, 275] on div "thu 11 SEP" at bounding box center [726, 284] width 57 height 30
click at [621, 360] on p "10:00 AM" at bounding box center [629, 351] width 81 height 32
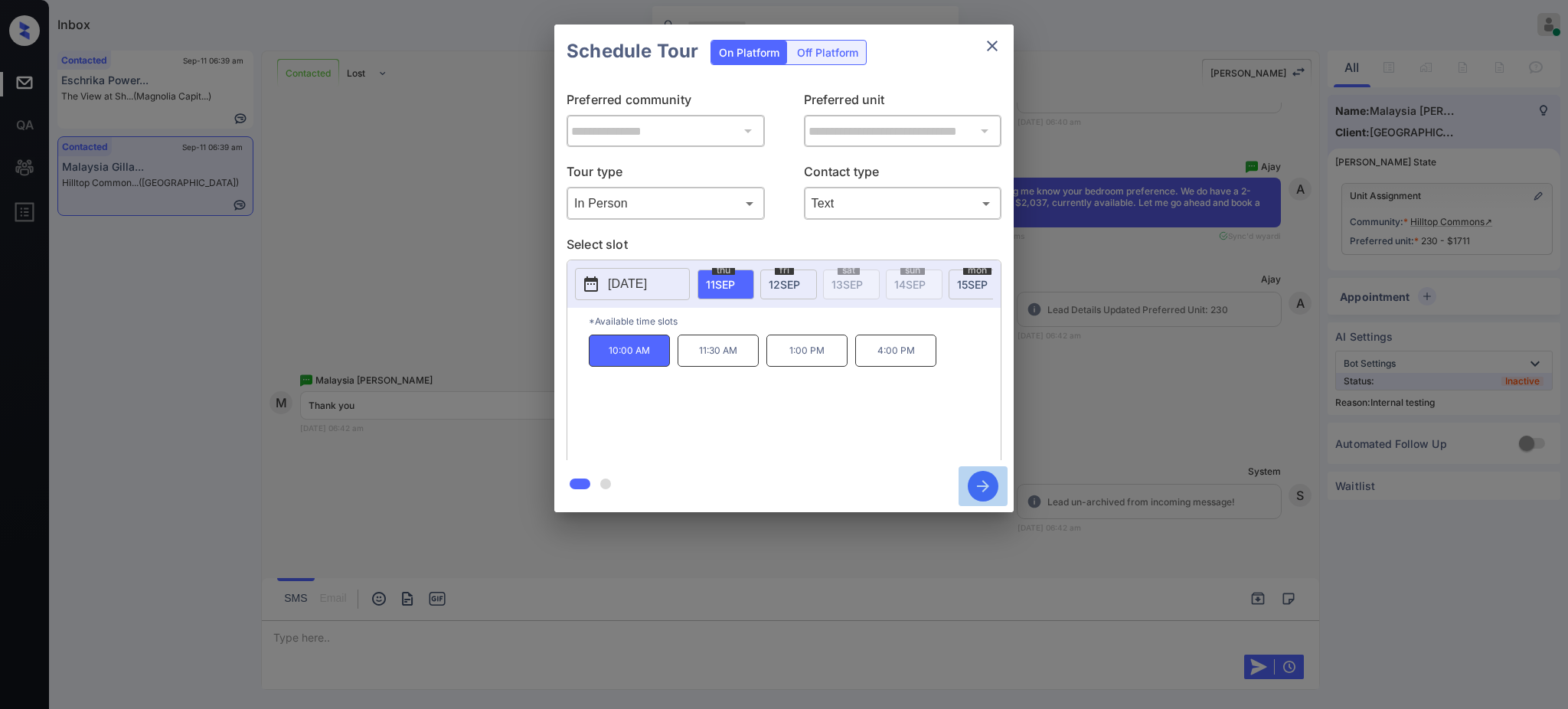
click at [973, 486] on icon "button" at bounding box center [983, 486] width 31 height 31
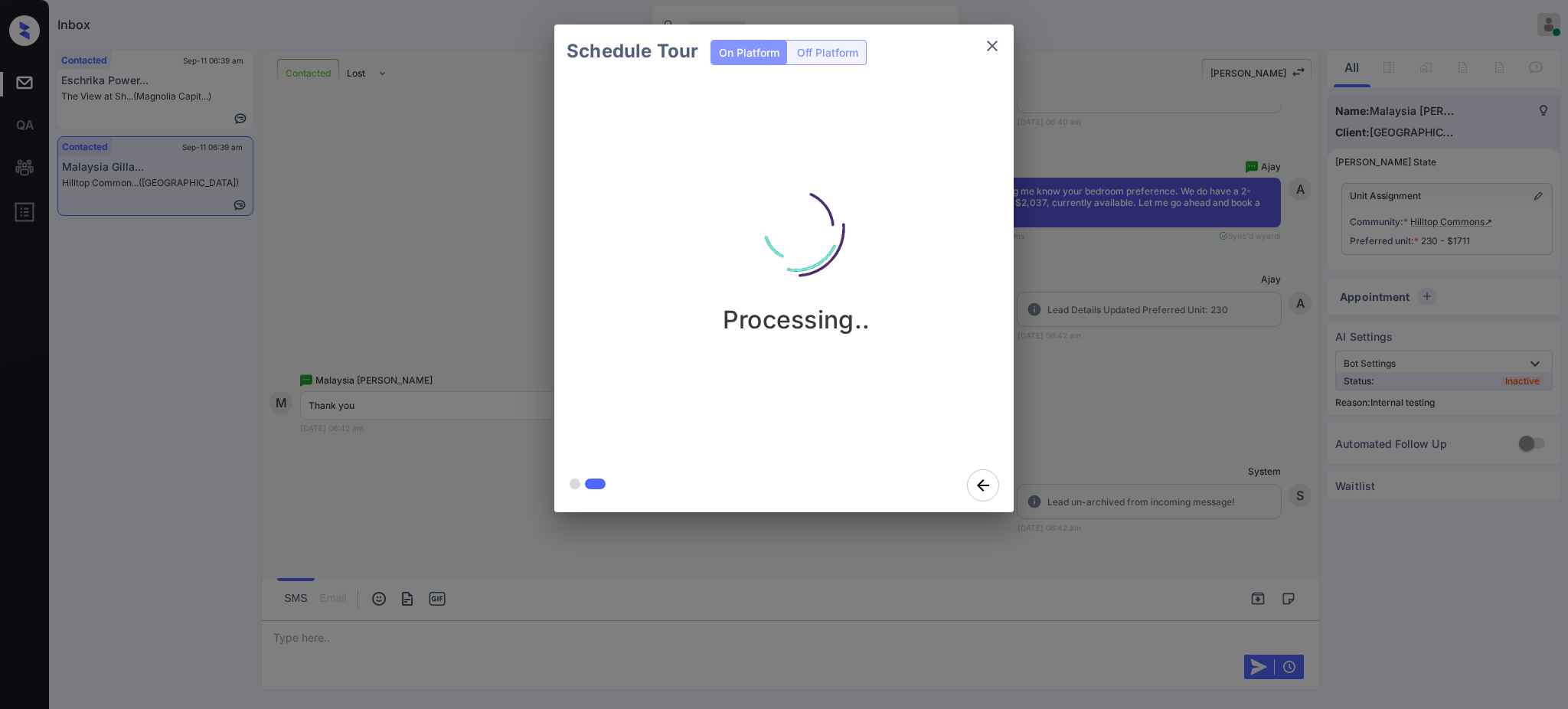
click at [1089, 474] on div "Schedule Tour On Platform Off Platform Processing.." at bounding box center [784, 268] width 1568 height 537
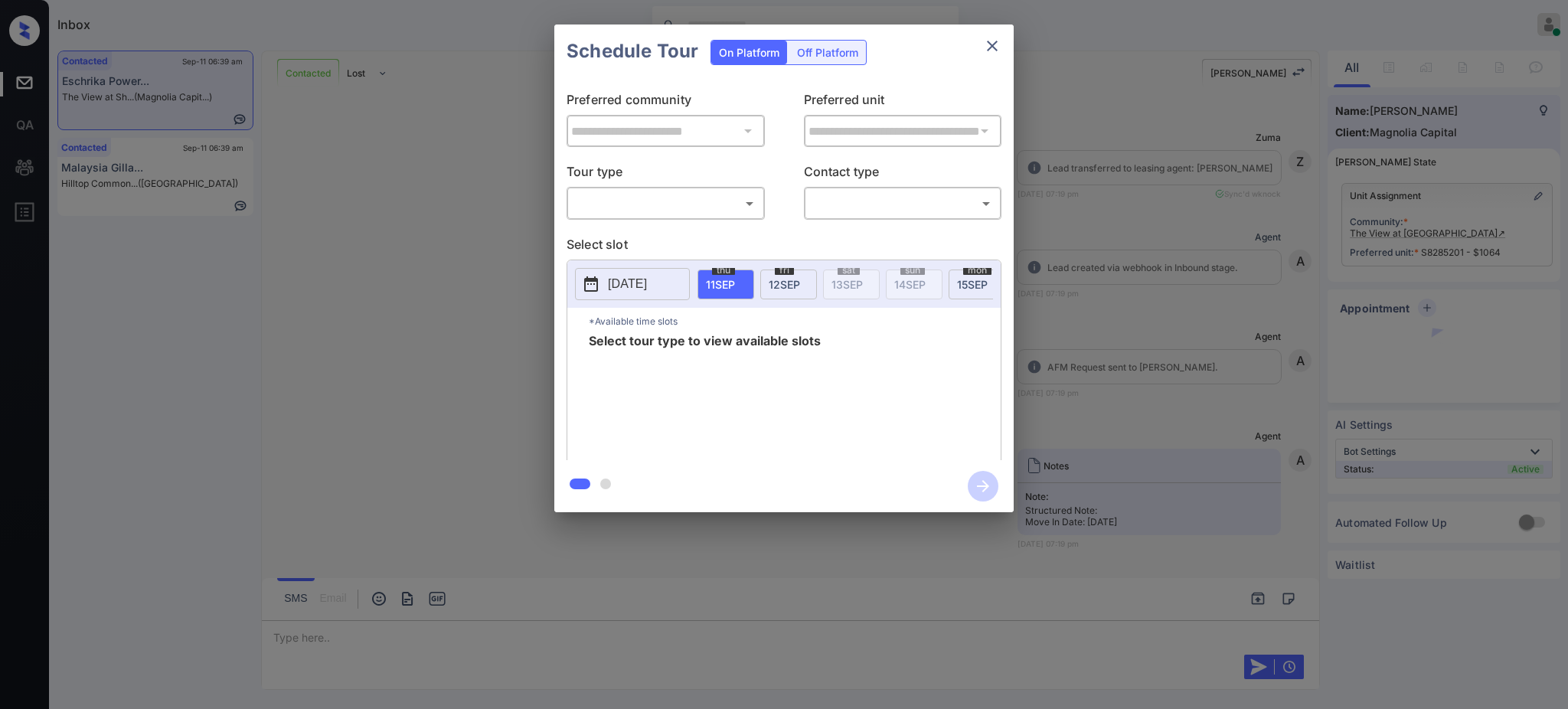
scroll to position [4411, 0]
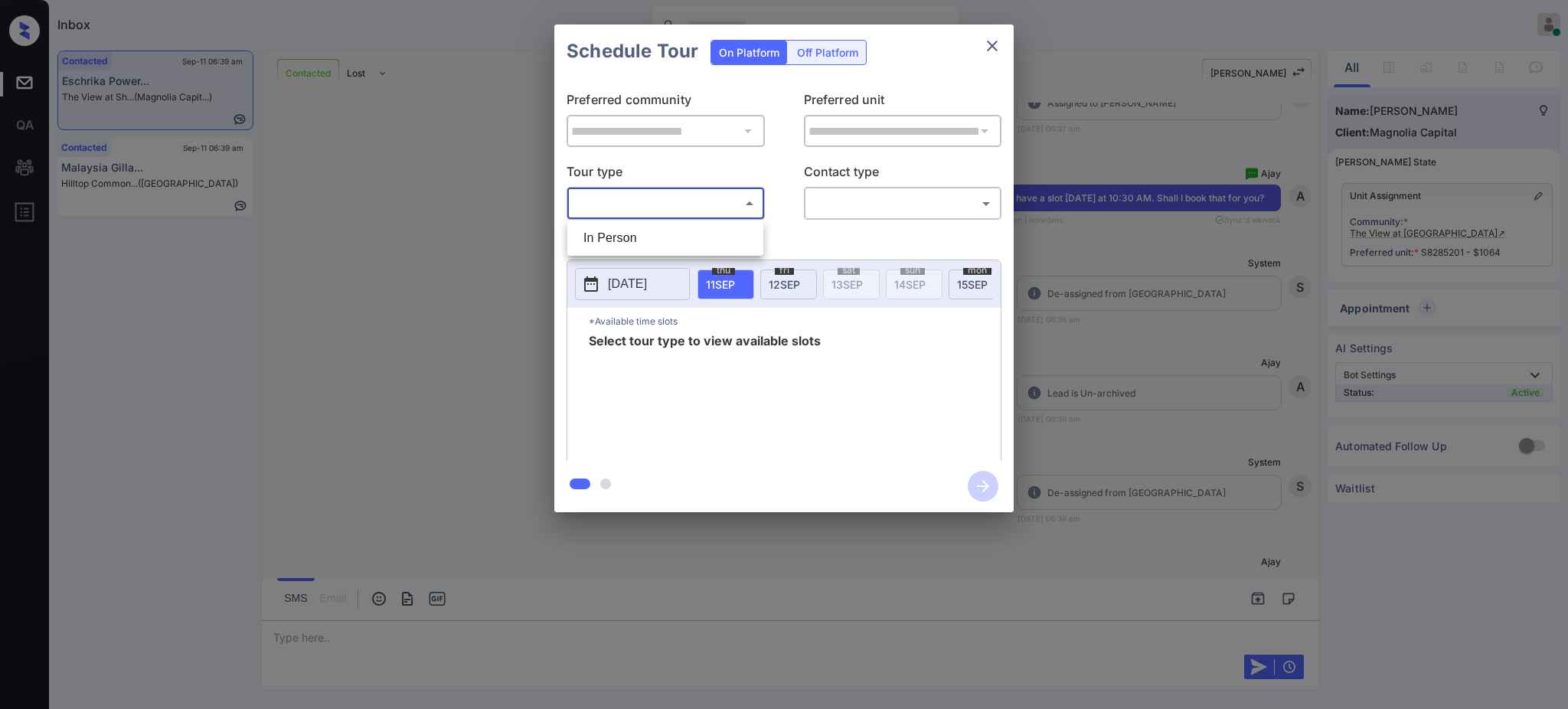
drag, startPoint x: 684, startPoint y: 203, endPoint x: 667, endPoint y: 227, distance: 29.4
click at [683, 203] on body "Inbox [PERSON_NAME] Online Set yourself offline Set yourself on break Profile S…" at bounding box center [784, 354] width 1568 height 709
click at [660, 232] on li "In Person" at bounding box center [665, 238] width 189 height 28
type input "********"
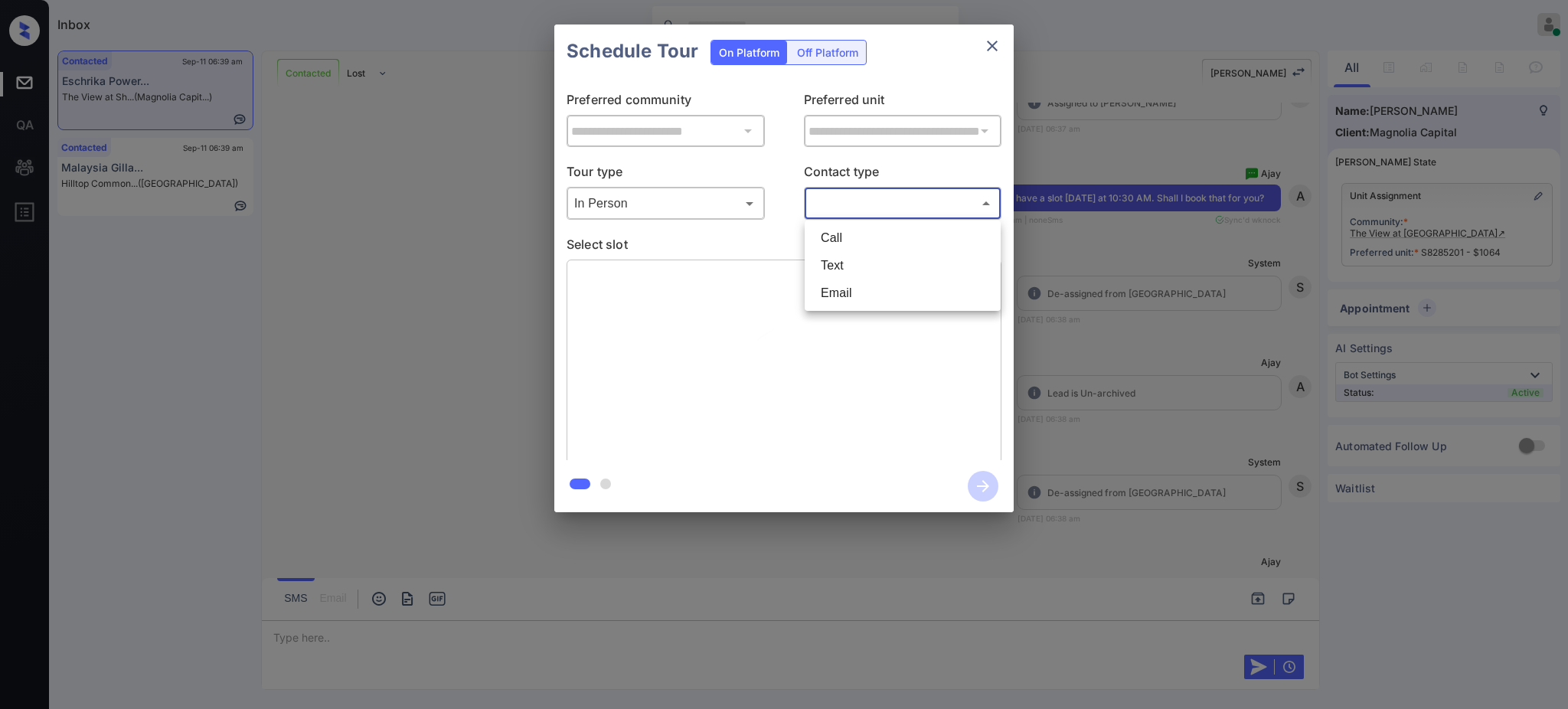
click at [892, 201] on body "Inbox Ajay Kumar Online Set yourself offline Set yourself on break Profile Swit…" at bounding box center [784, 354] width 1568 height 709
click at [870, 264] on li "Text" at bounding box center [902, 265] width 189 height 28
type input "****"
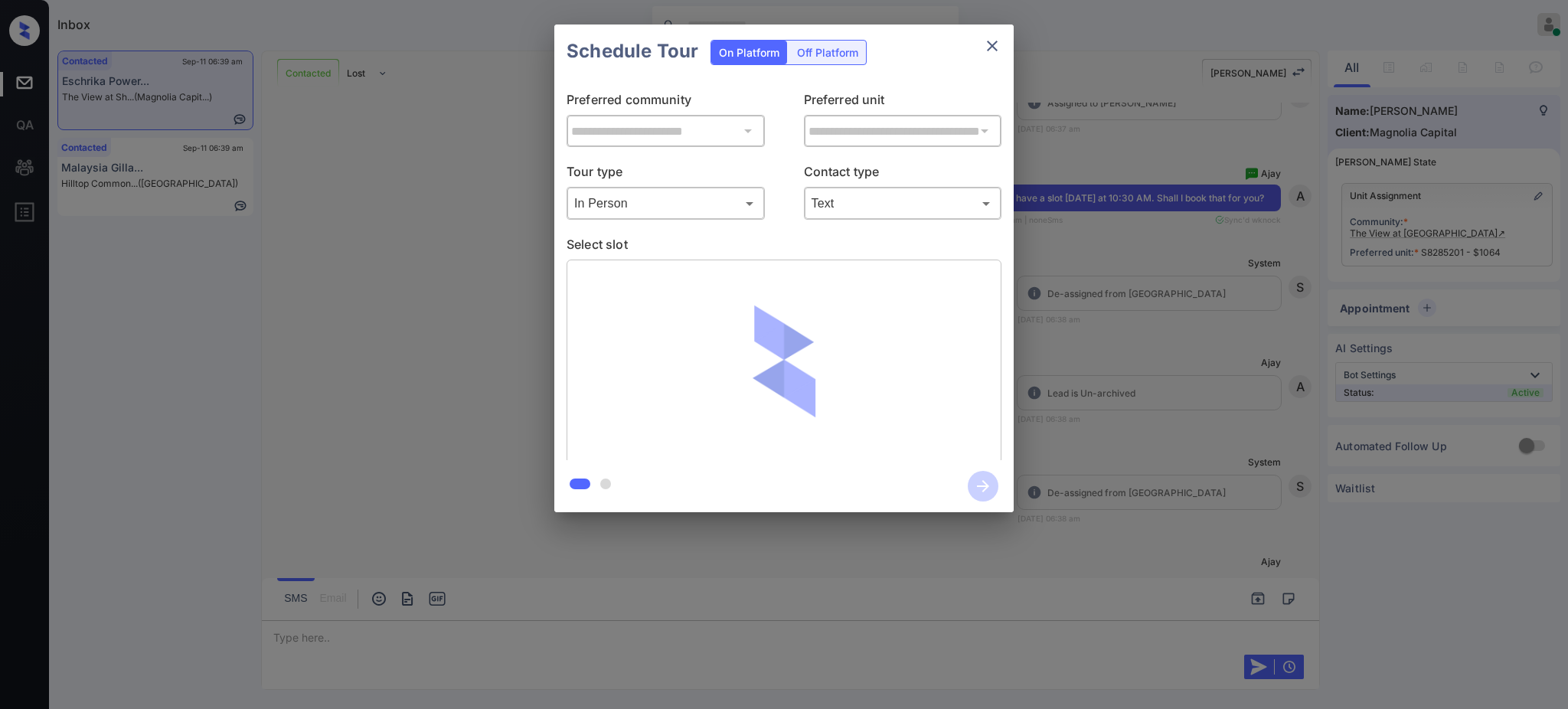
click at [1074, 257] on div "**********" at bounding box center [784, 268] width 1568 height 537
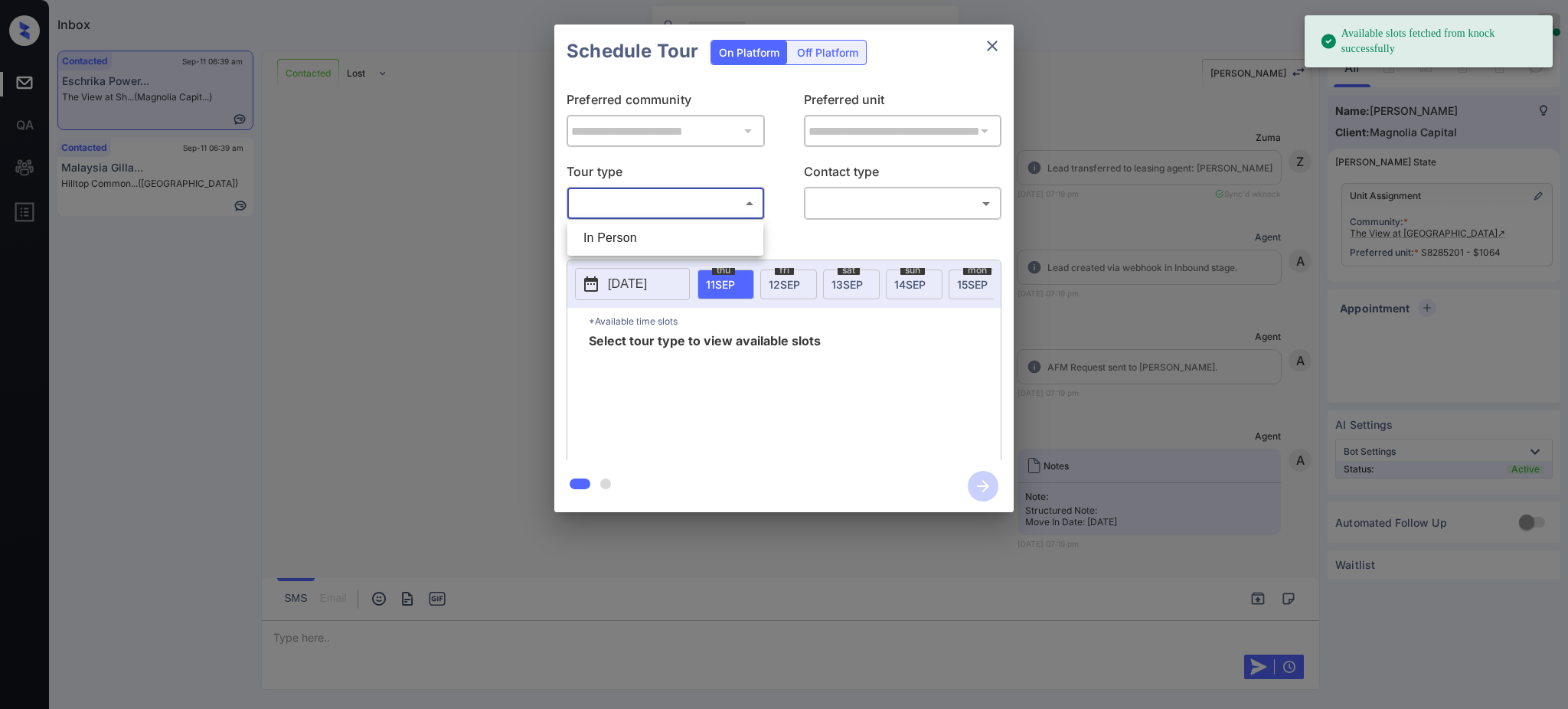
click at [666, 204] on body "Available slots fetched from knock successfully Inbox Ajay Kumar Online Set you…" at bounding box center [784, 354] width 1568 height 709
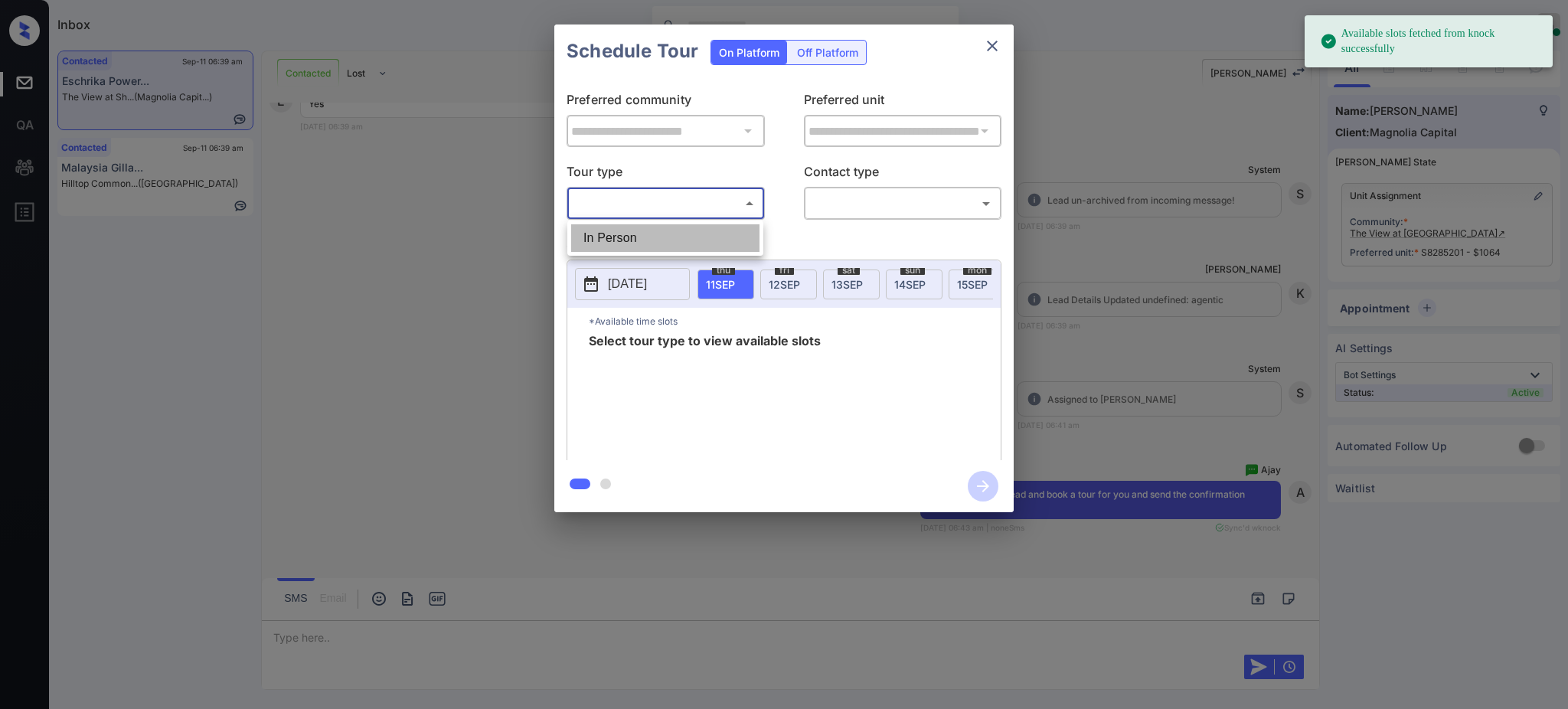
drag, startPoint x: 634, startPoint y: 238, endPoint x: 792, endPoint y: 204, distance: 161.6
click at [638, 238] on li "In Person" at bounding box center [665, 238] width 189 height 28
type input "********"
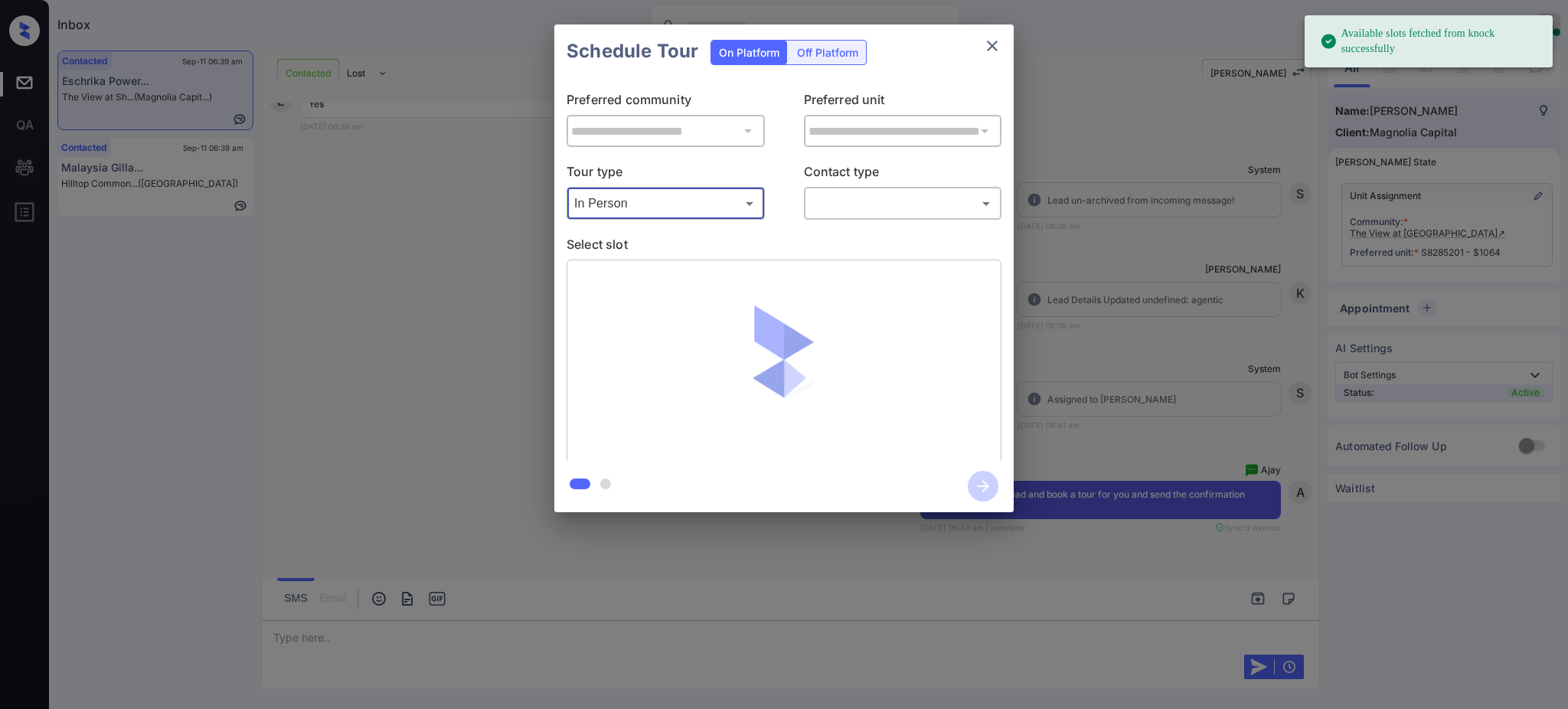
click at [819, 194] on body "Available slots fetched from knock successfully Inbox Ajay Kumar Online Set you…" at bounding box center [784, 354] width 1568 height 709
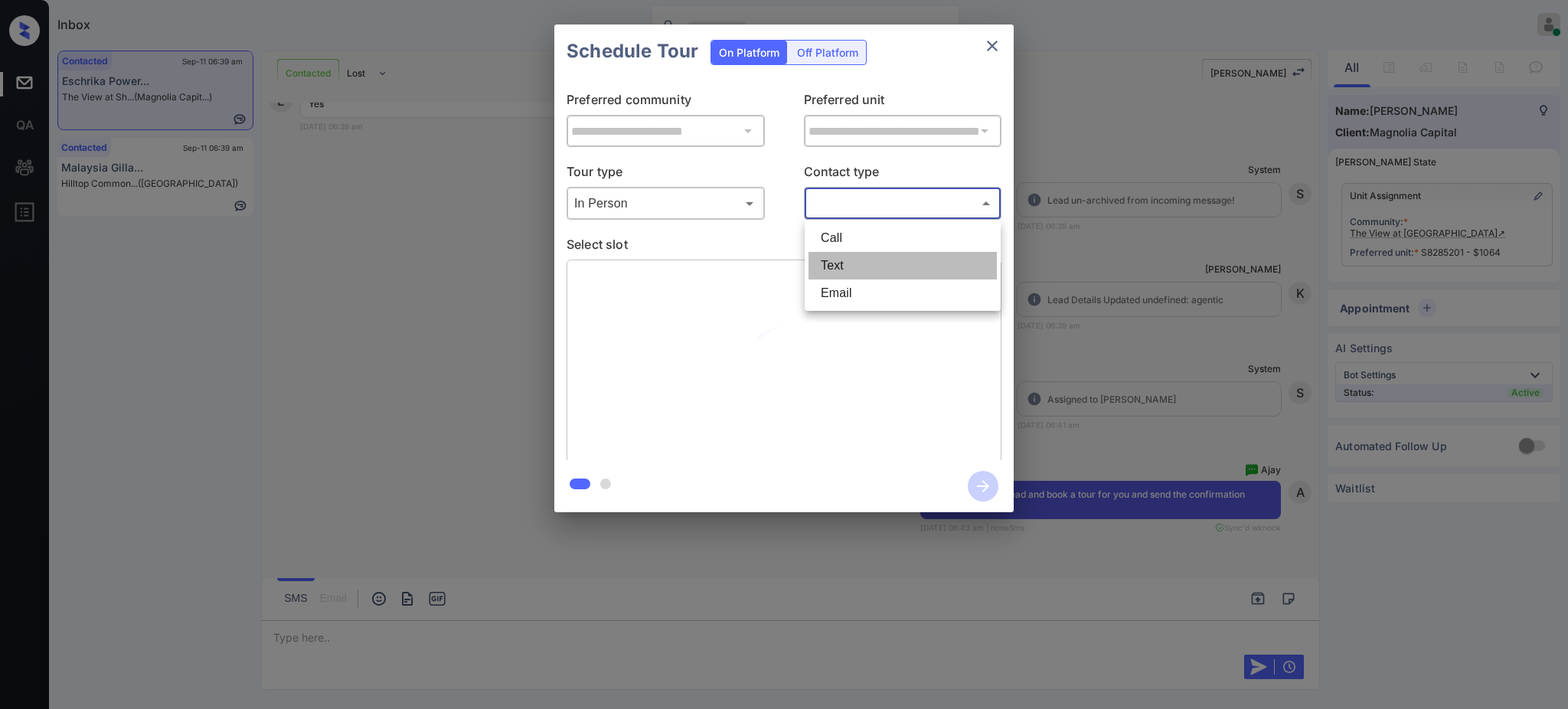
click at [838, 257] on li "Text" at bounding box center [902, 265] width 189 height 28
type input "****"
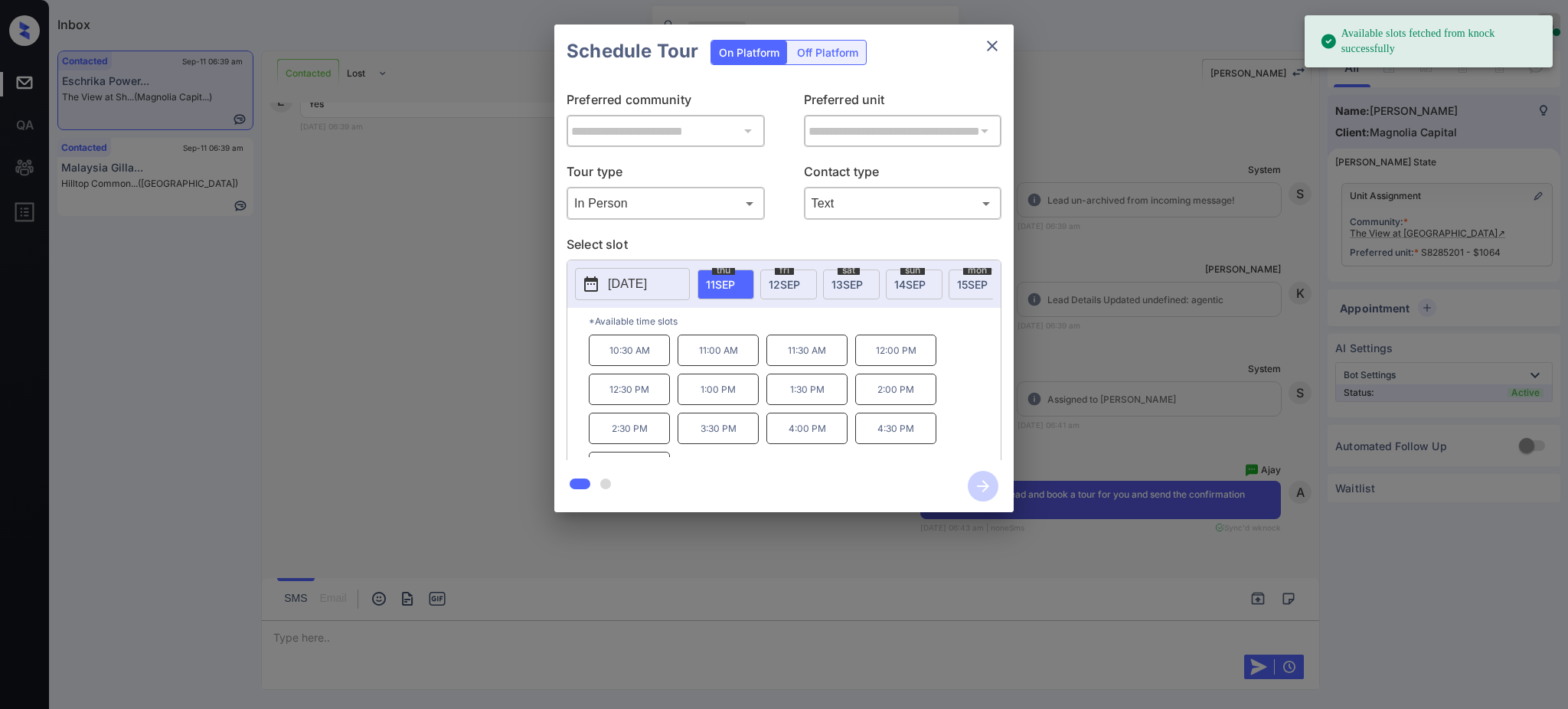
click at [785, 272] on span "fri" at bounding box center [784, 270] width 19 height 9
click at [637, 360] on p "10:30 AM" at bounding box center [629, 351] width 81 height 32
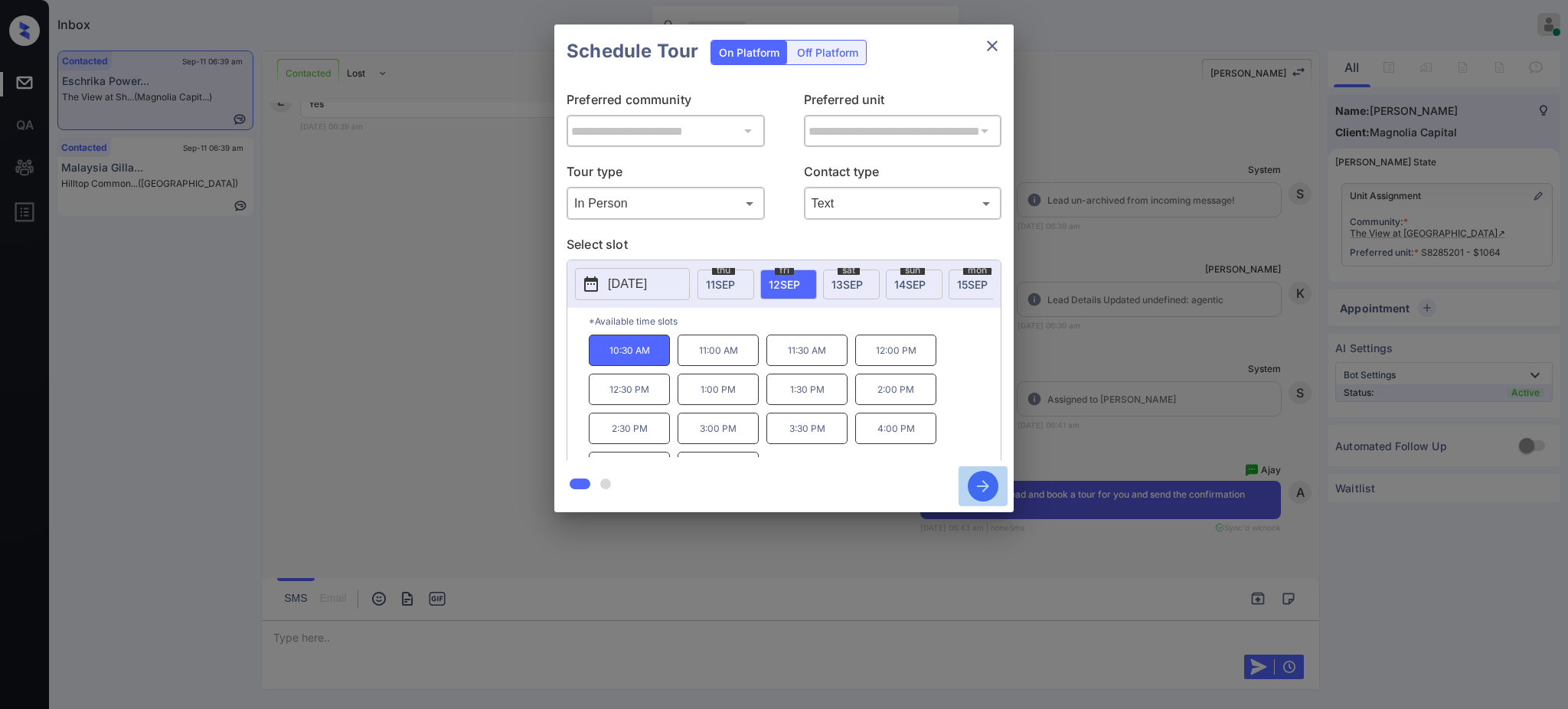
click at [980, 486] on icon "button" at bounding box center [983, 486] width 13 height 13
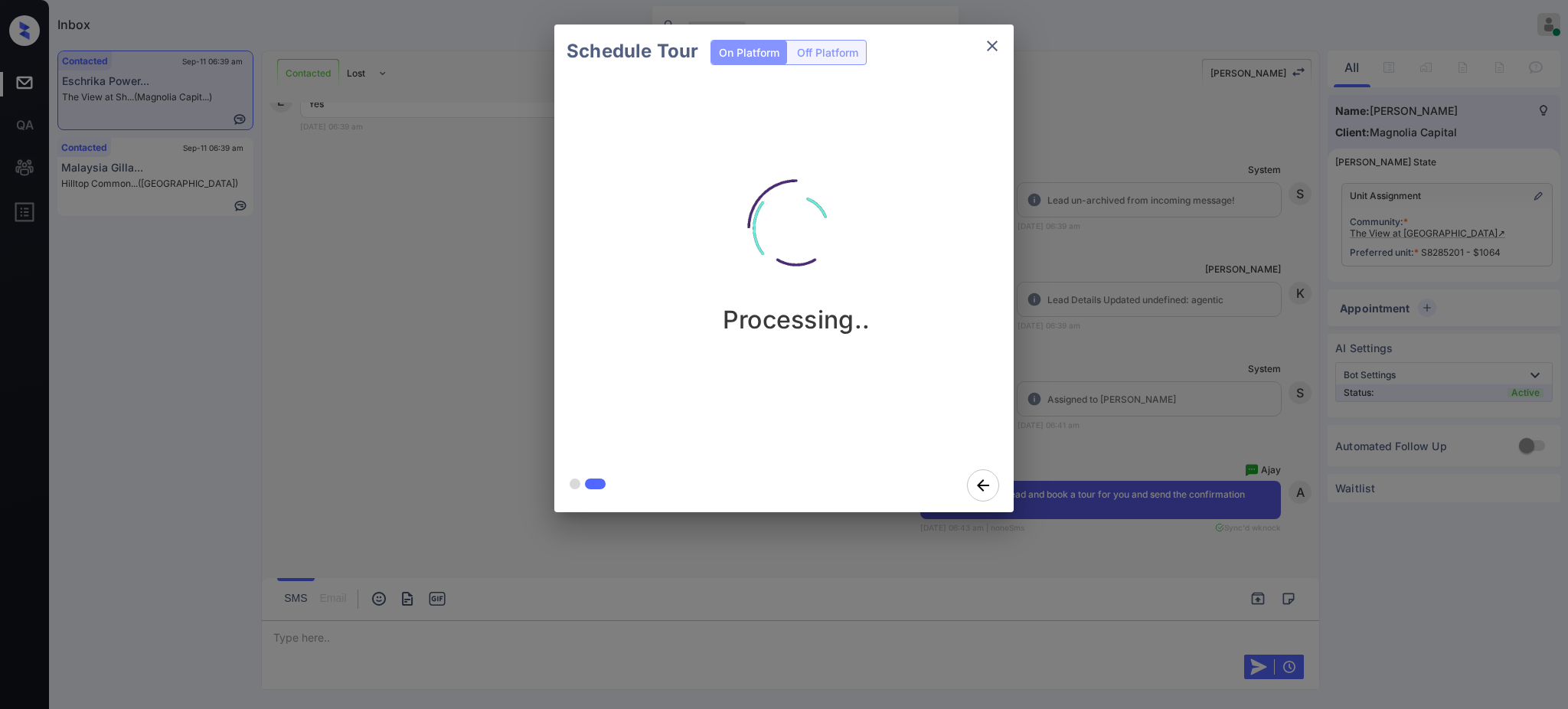
click at [1122, 436] on div "Schedule Tour On Platform Off Platform Processing.." at bounding box center [784, 268] width 1568 height 537
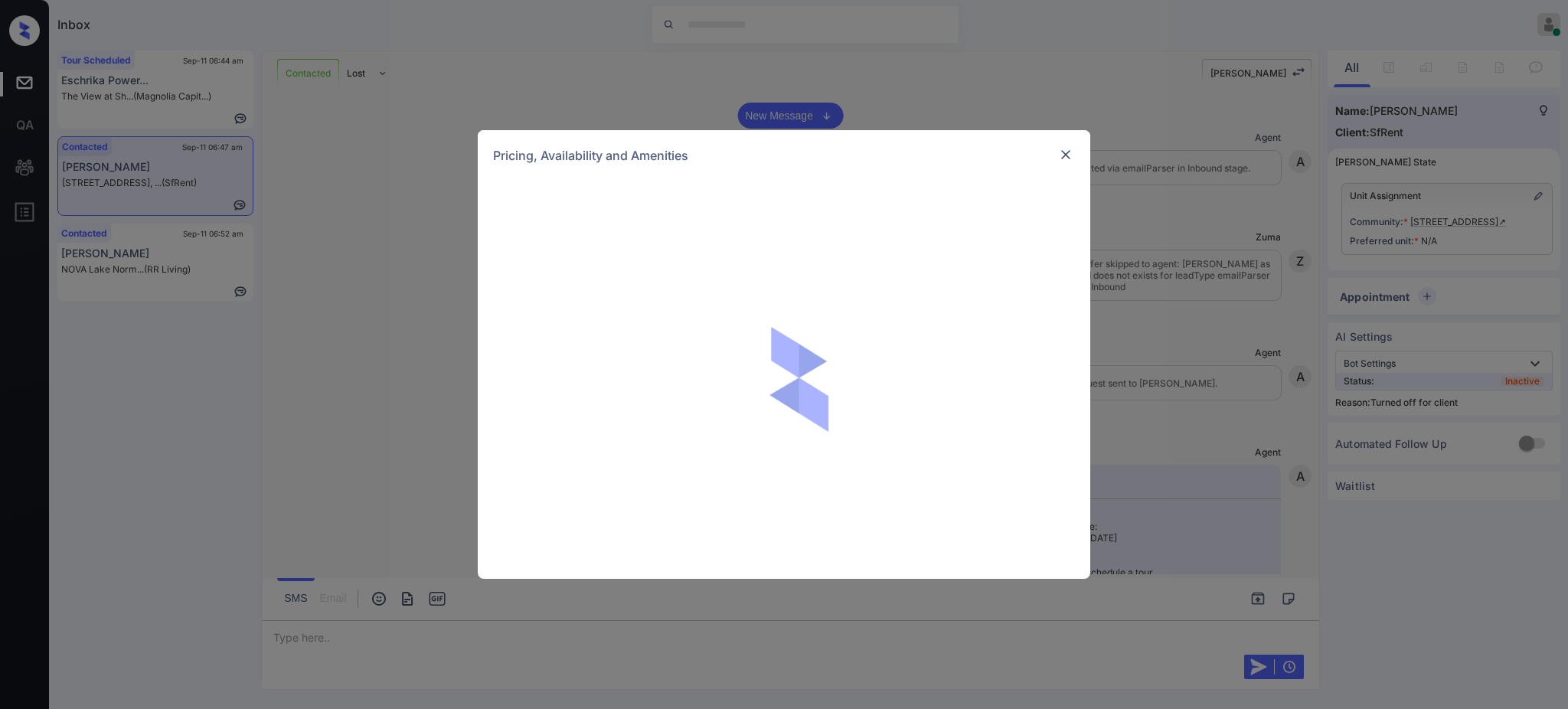
scroll to position [1577, 0]
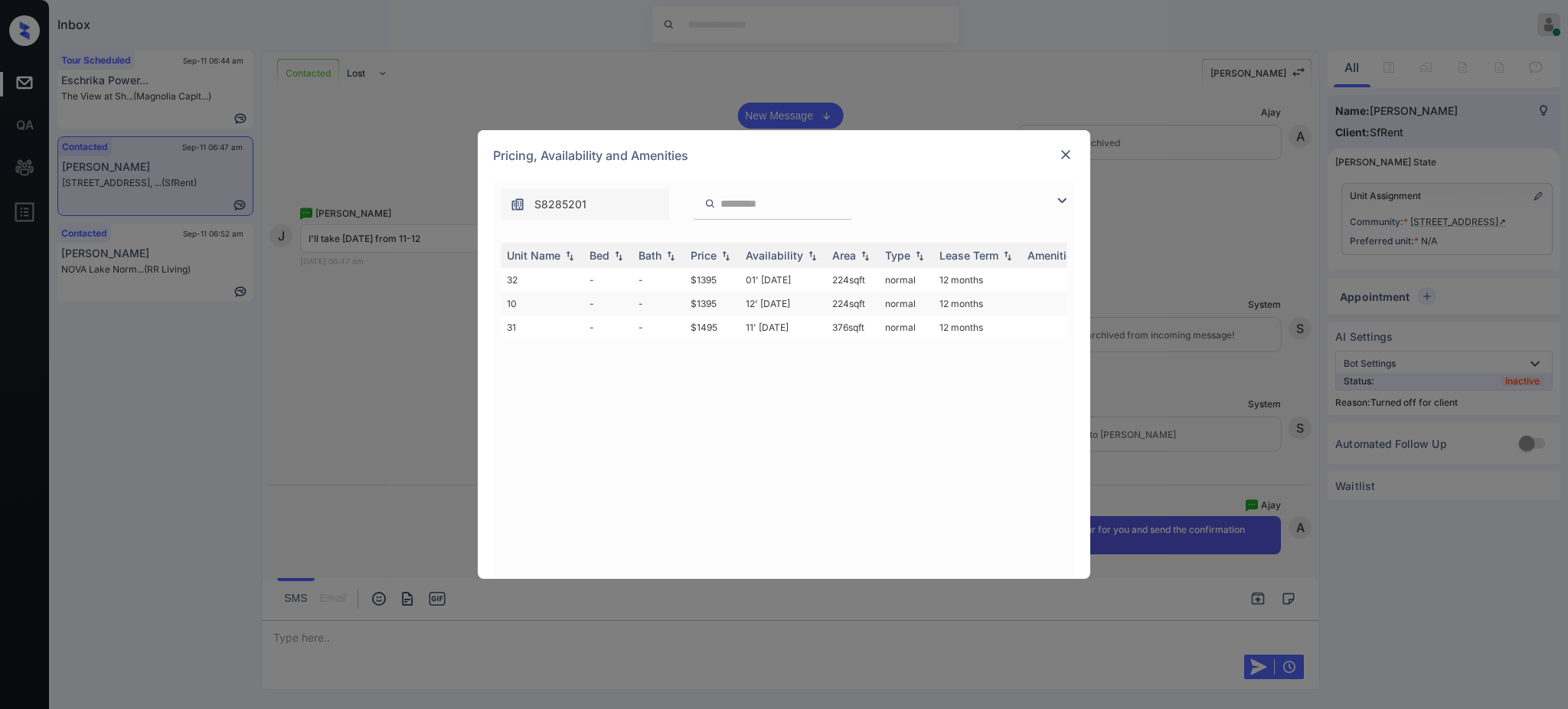
click at [715, 302] on td "$1395" at bounding box center [712, 303] width 55 height 24
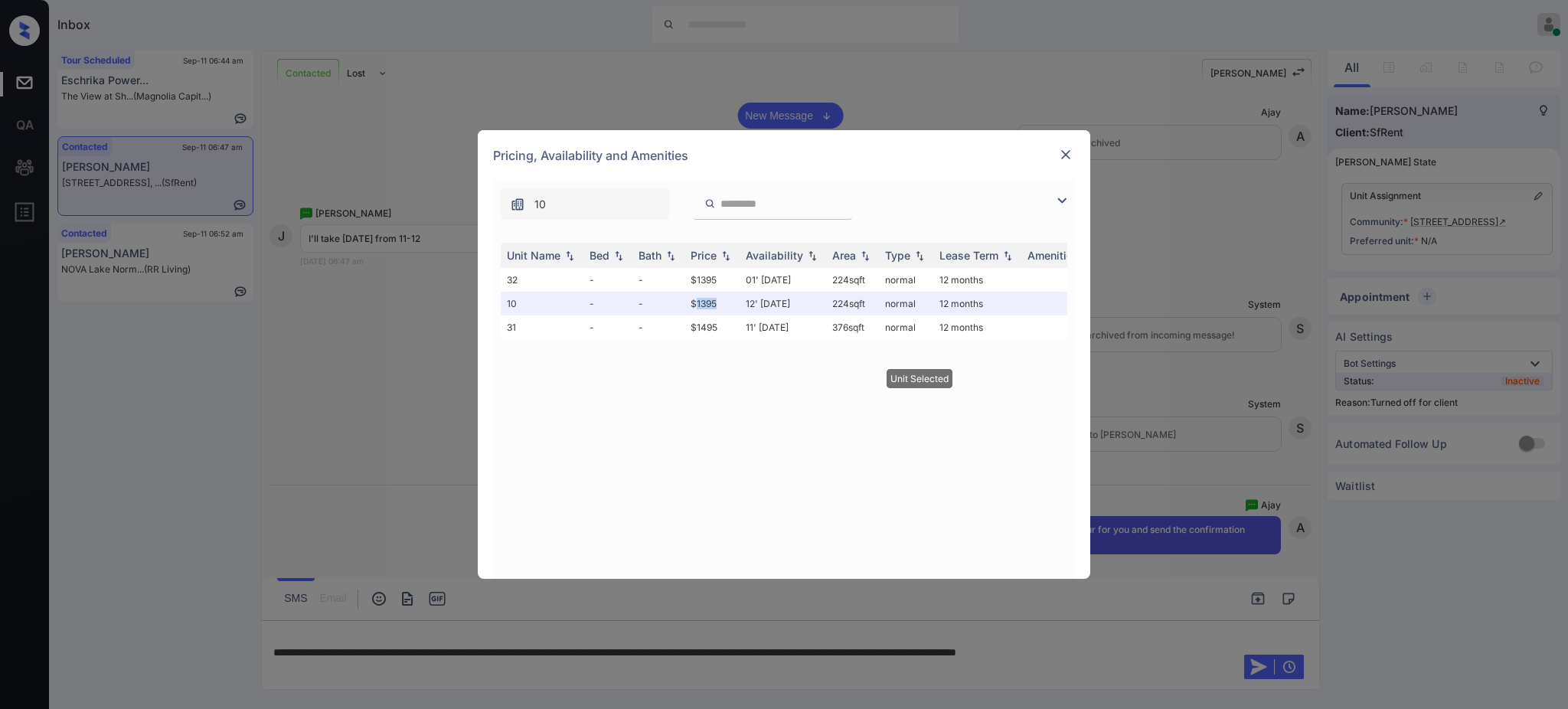
click at [1070, 150] on img at bounding box center [1065, 154] width 15 height 15
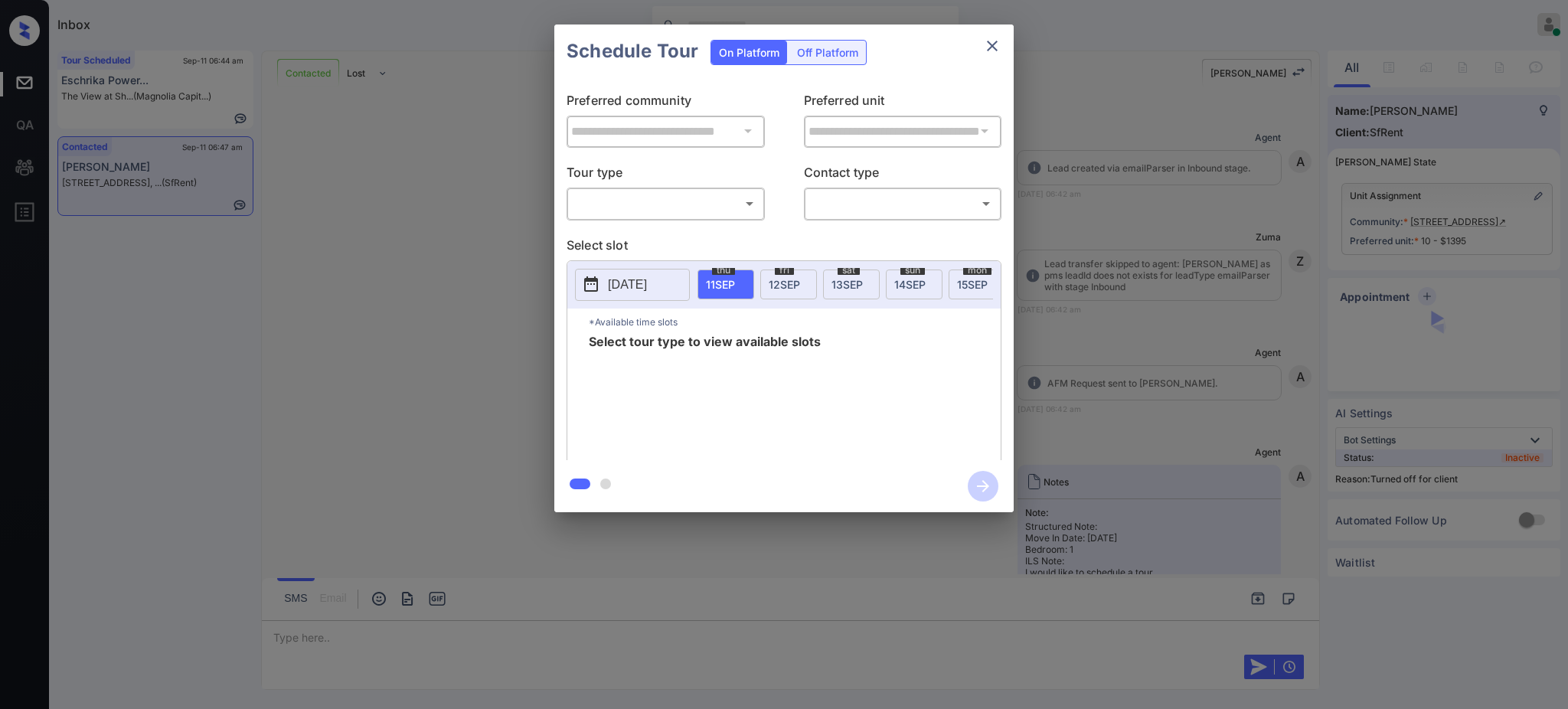
scroll to position [1781, 0]
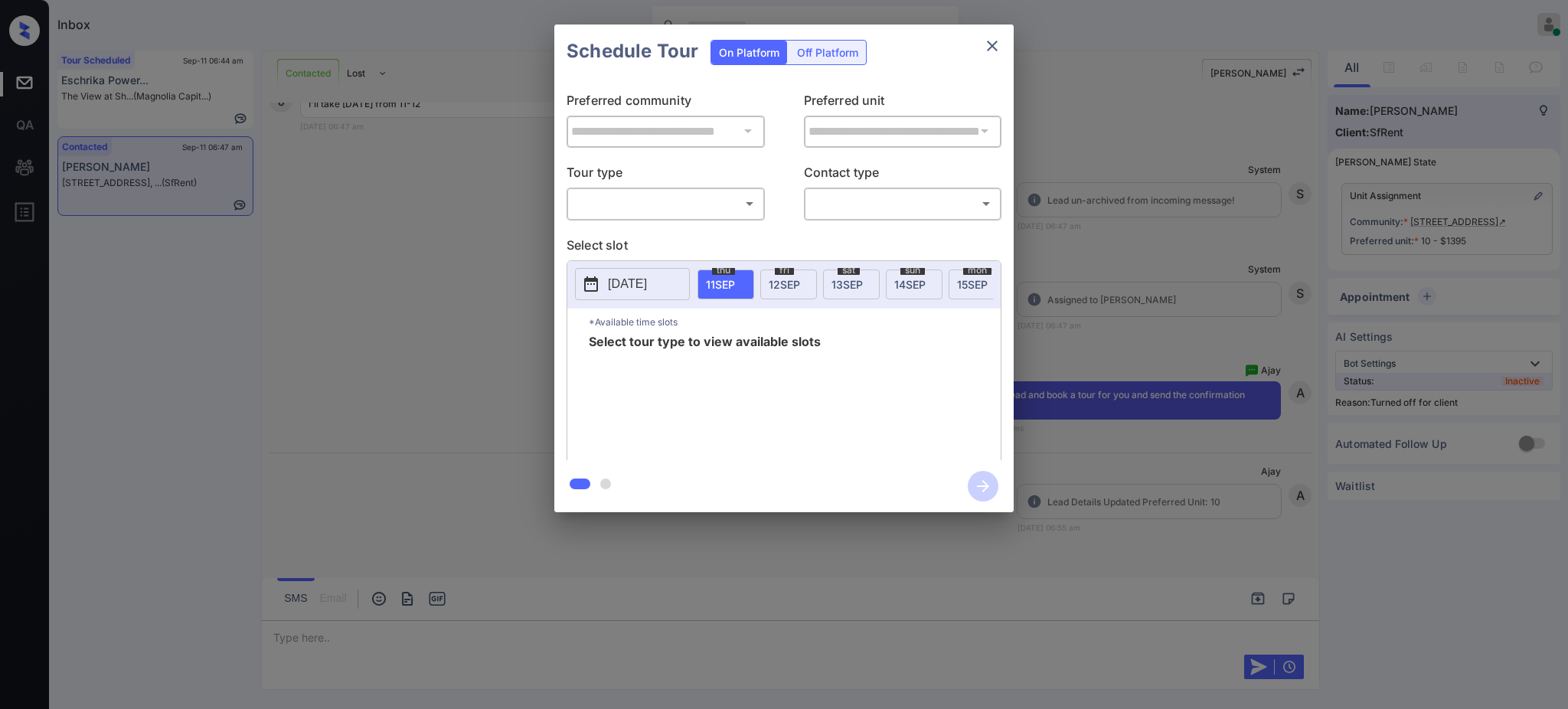
click at [1075, 242] on div "**********" at bounding box center [784, 268] width 1568 height 537
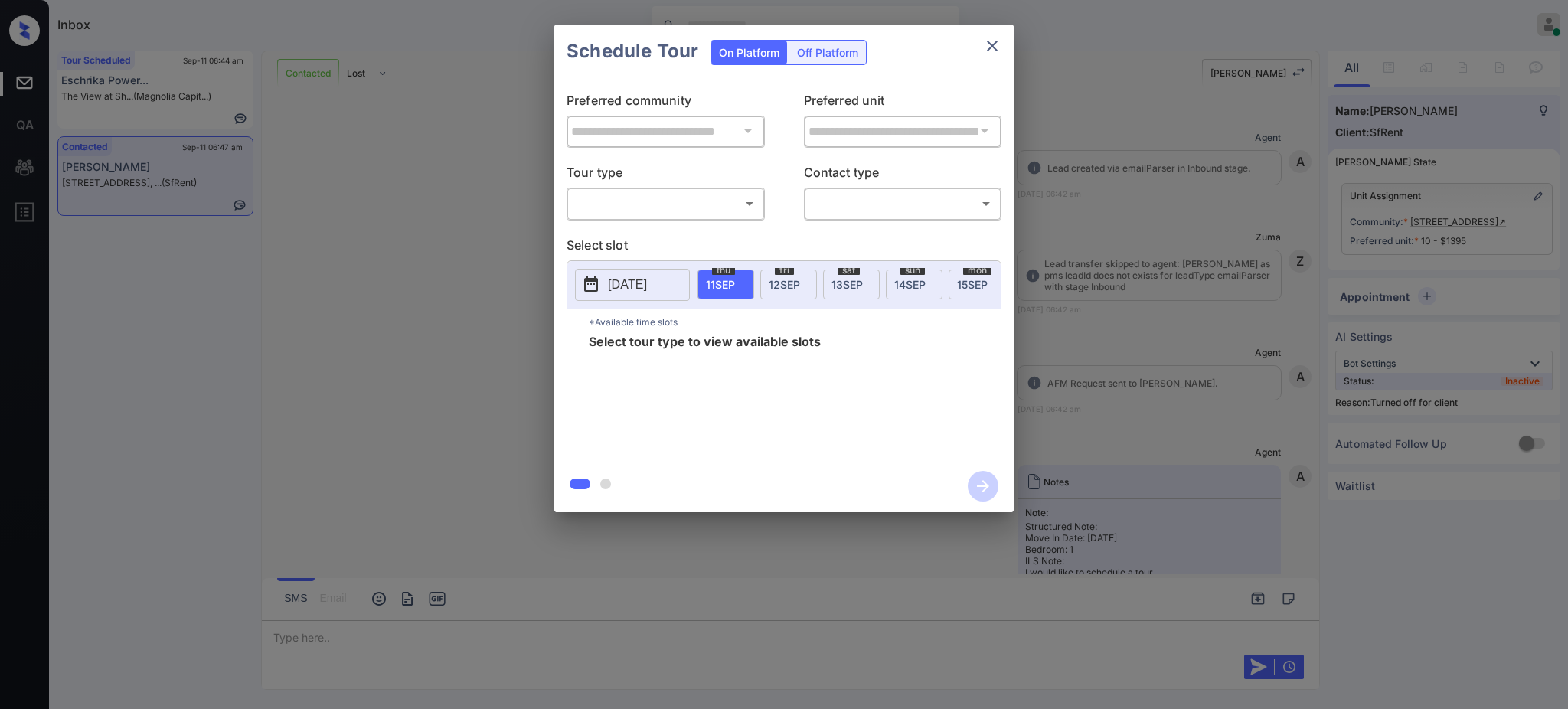
scroll to position [1169, 0]
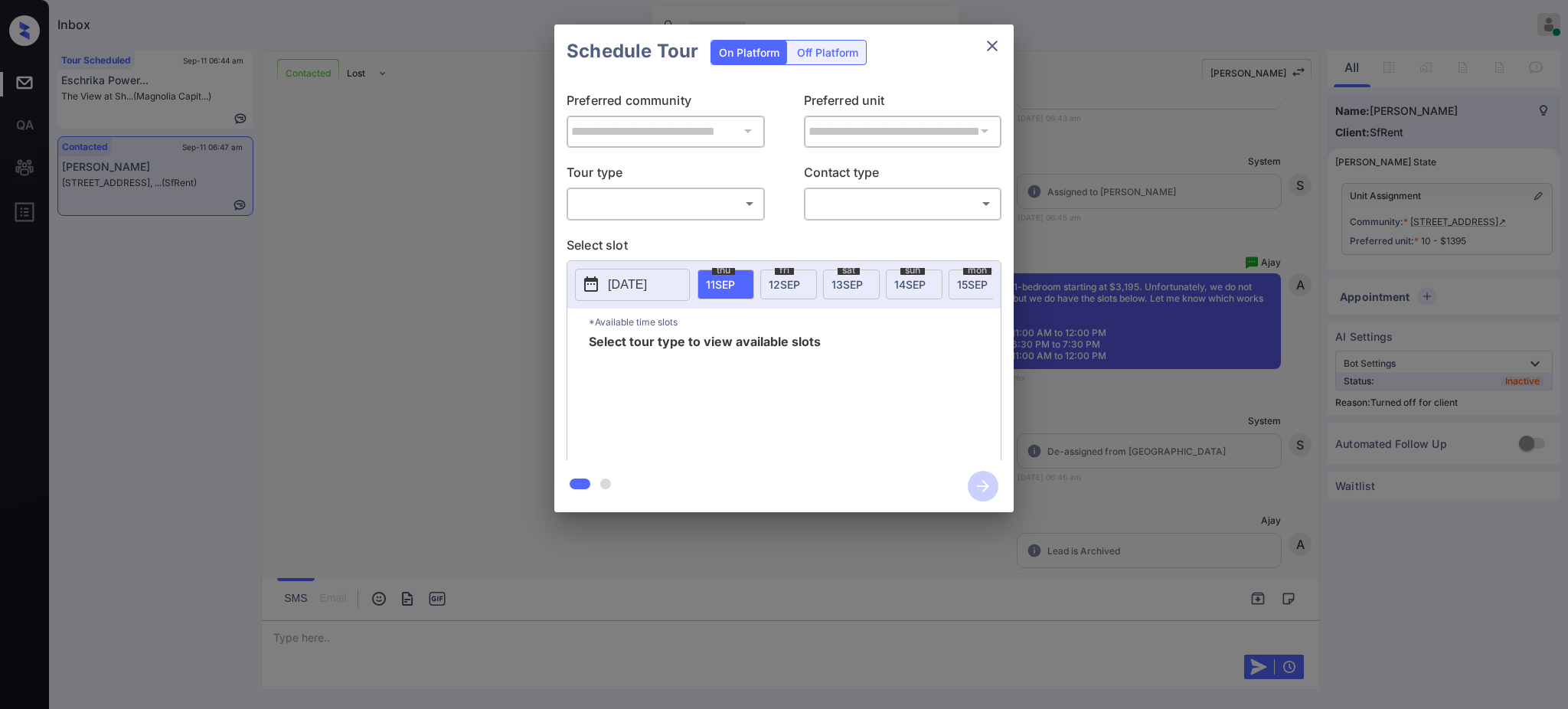
click at [803, 45] on div "Off Platform" at bounding box center [827, 52] width 77 height 24
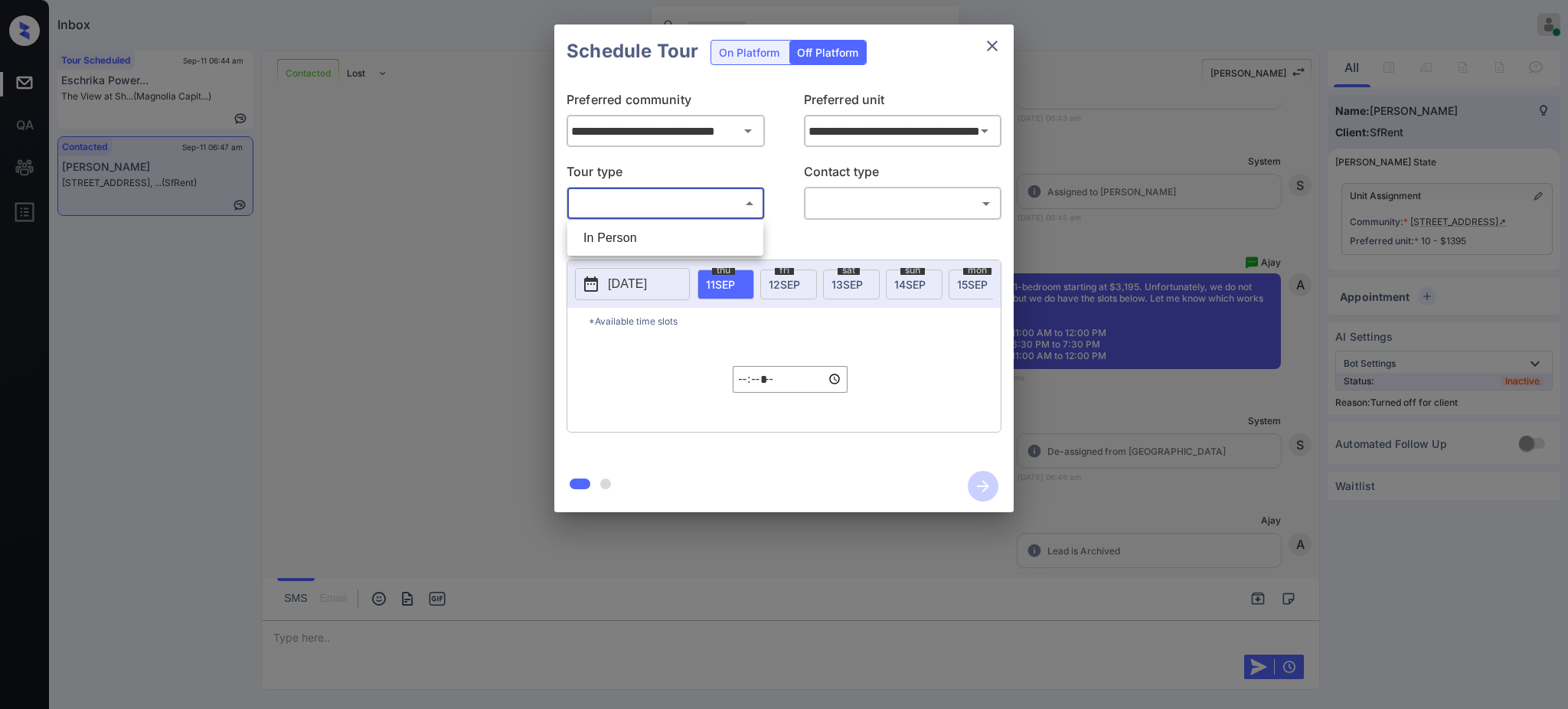
click at [682, 201] on body "Inbox Ajay Kumar Online Set yourself offline Set yourself on break Profile Swit…" at bounding box center [784, 354] width 1568 height 709
click at [676, 228] on li "In Person" at bounding box center [665, 238] width 189 height 28
type input "********"
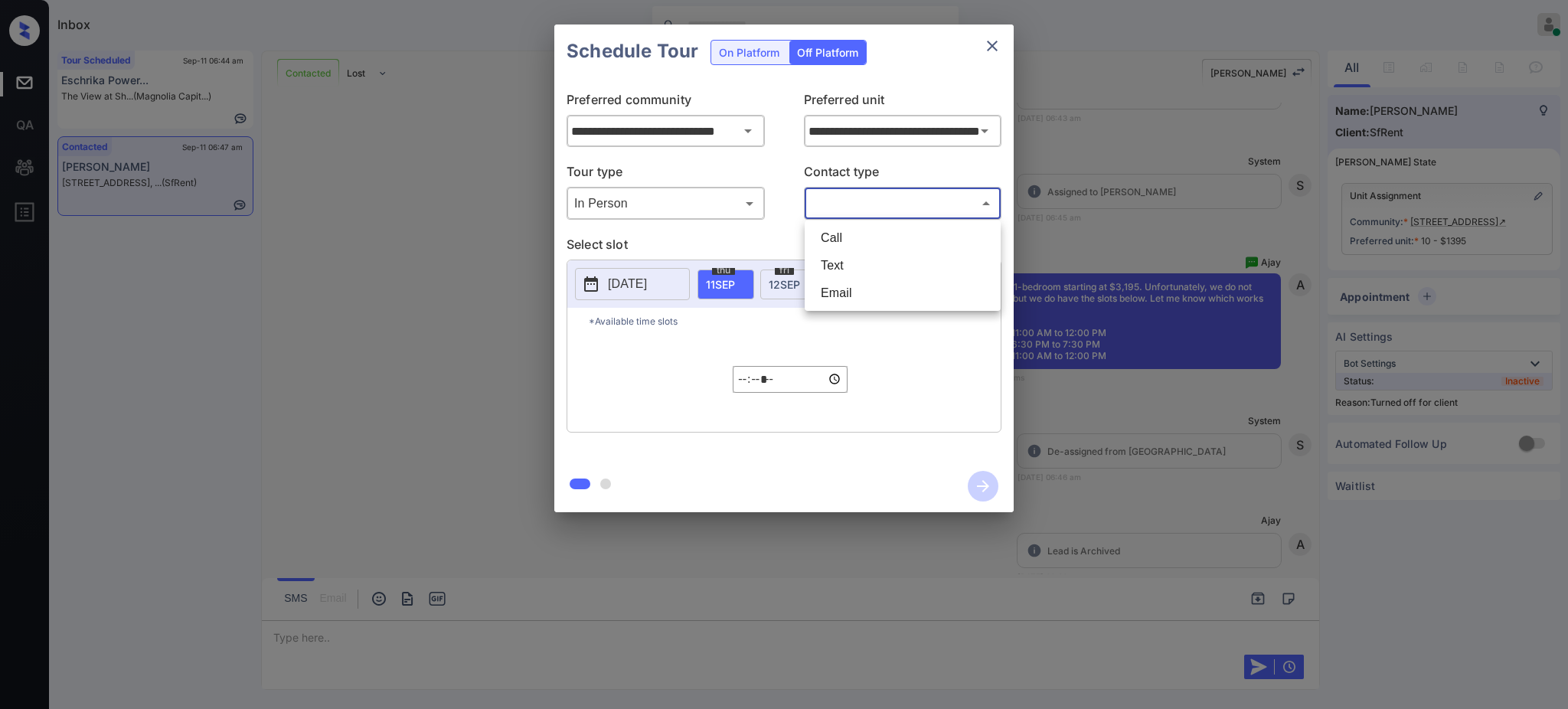
click at [833, 197] on body "Inbox Ajay Kumar Online Set yourself offline Set yourself on break Profile Swit…" at bounding box center [784, 354] width 1568 height 709
click at [850, 261] on li "Text" at bounding box center [902, 265] width 189 height 28
type input "****"
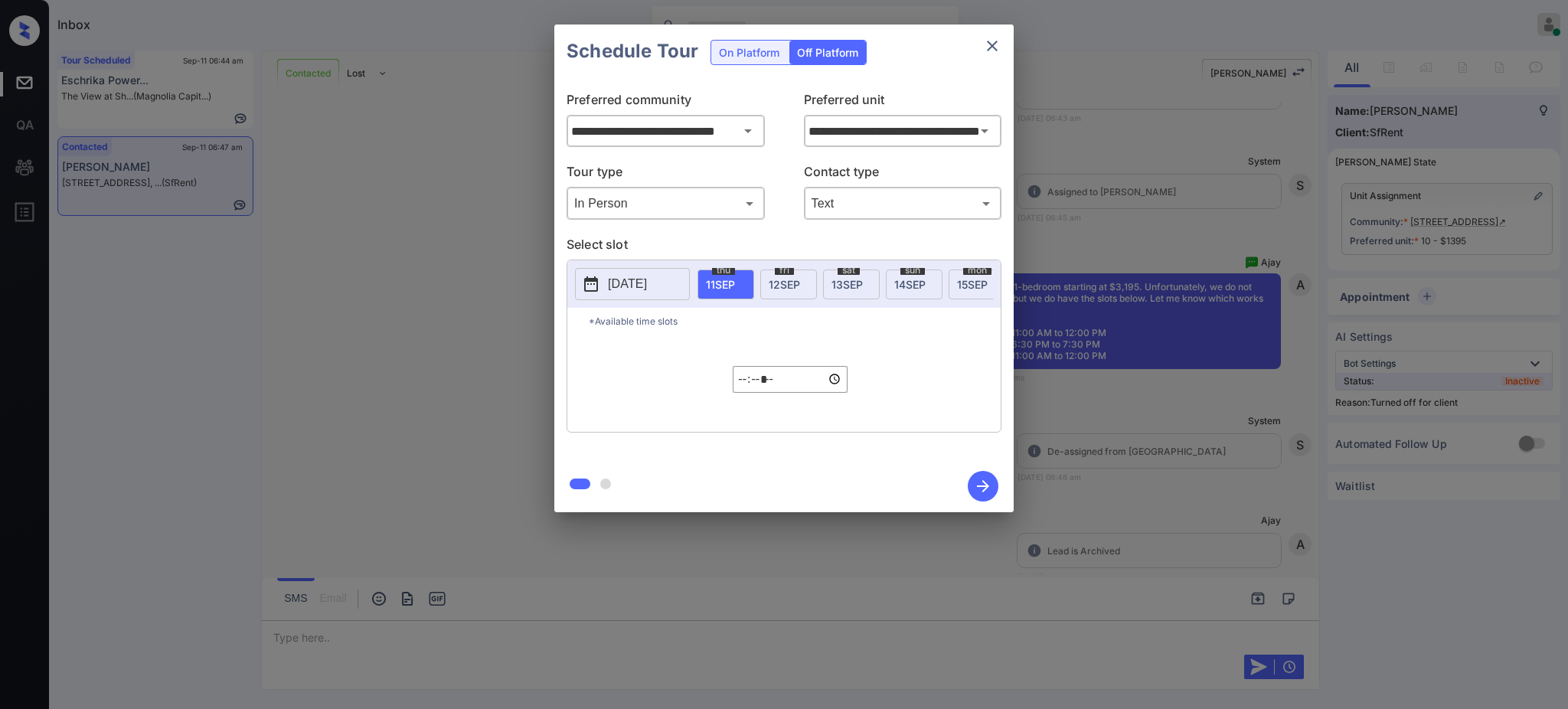
click at [630, 287] on p "2025-09-10" at bounding box center [627, 283] width 39 height 18
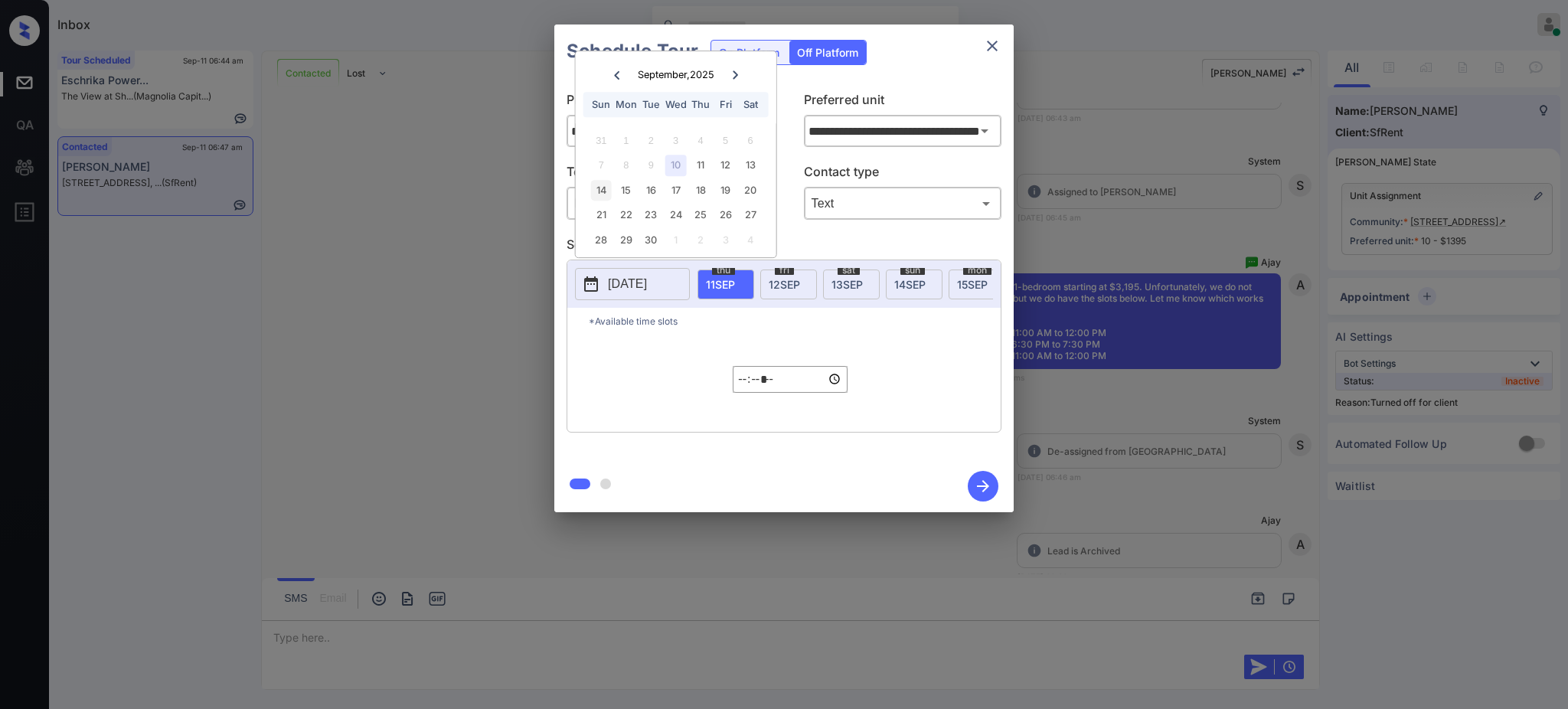
click at [602, 186] on div "14" at bounding box center [601, 190] width 21 height 21
click at [745, 392] on input "*****" at bounding box center [790, 379] width 114 height 27
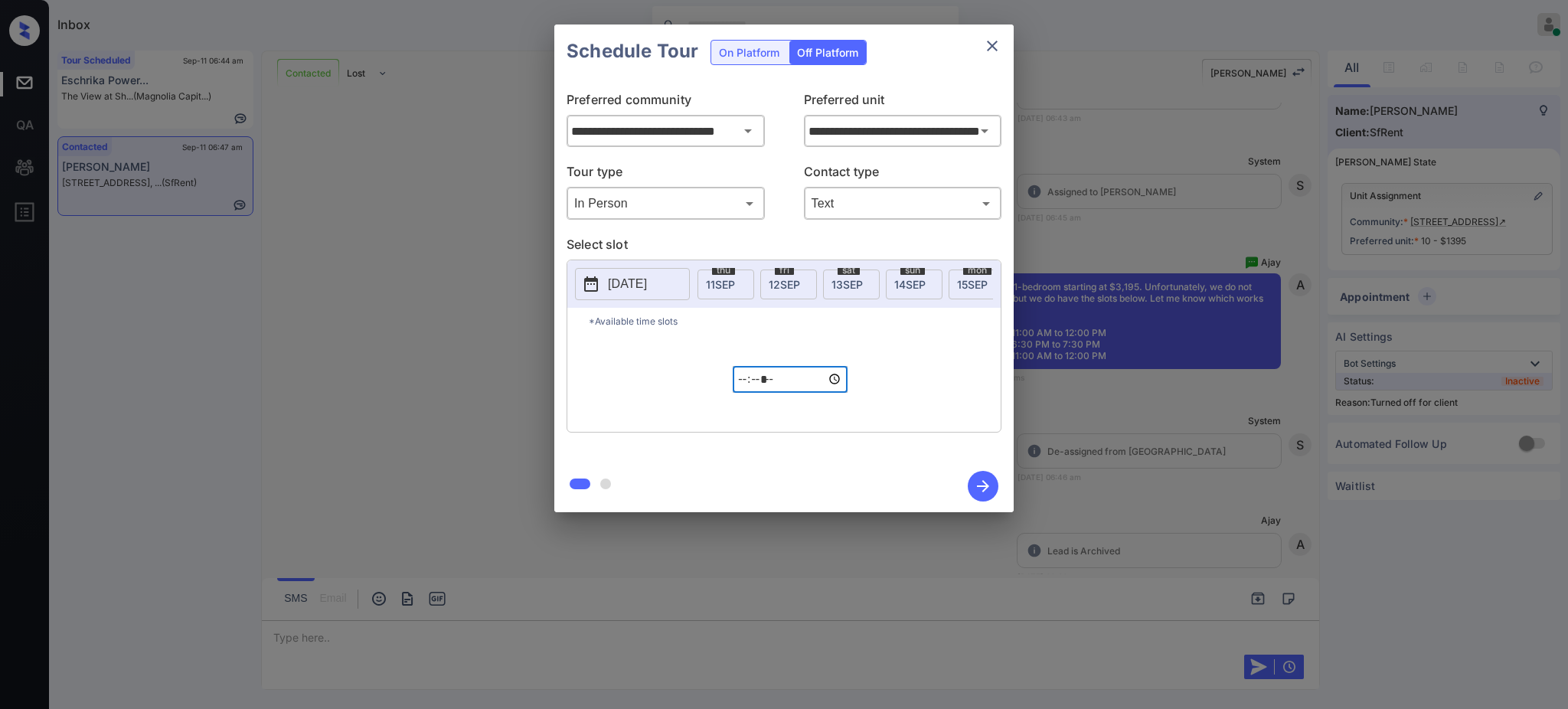
type input "*****"
click at [976, 485] on icon "button" at bounding box center [983, 486] width 31 height 31
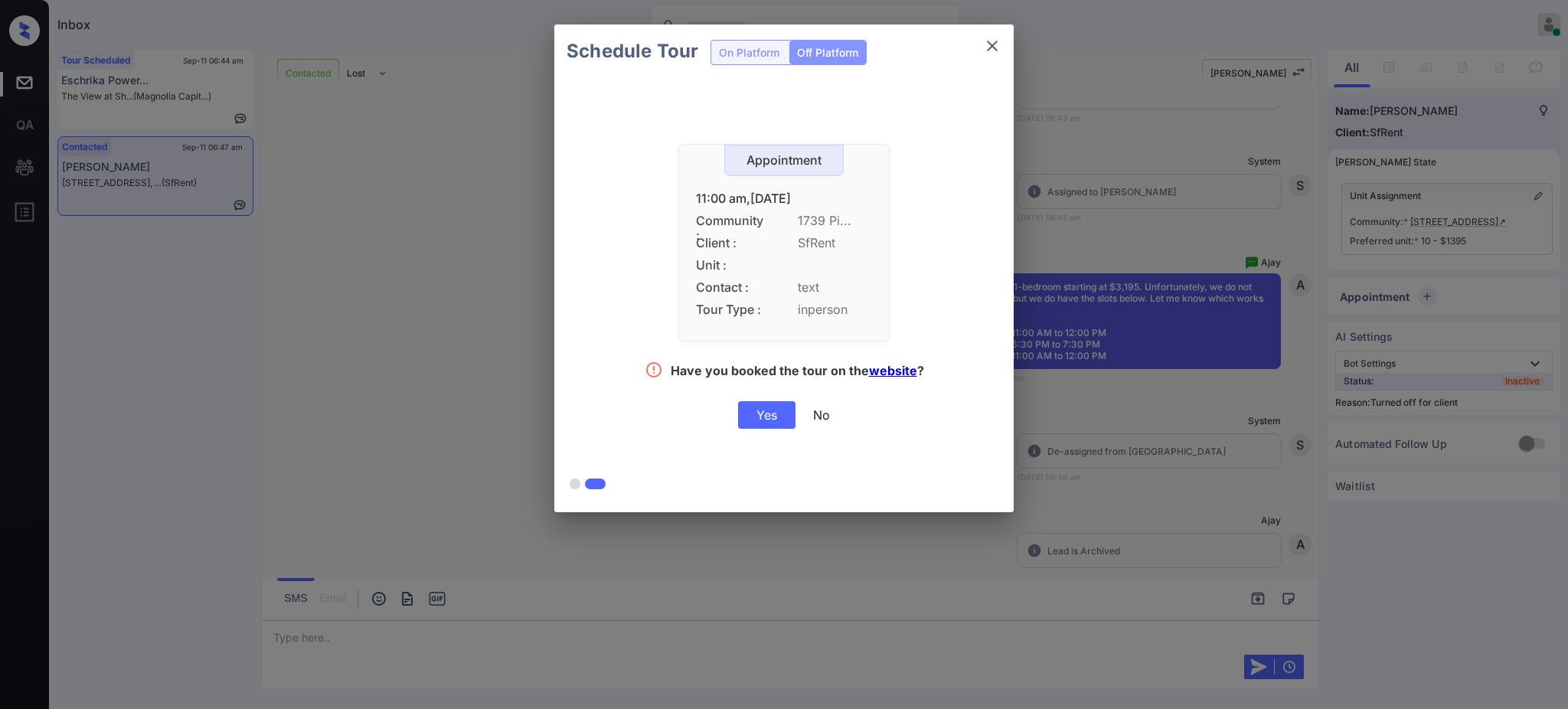
click at [766, 414] on div "Yes" at bounding box center [767, 415] width 58 height 28
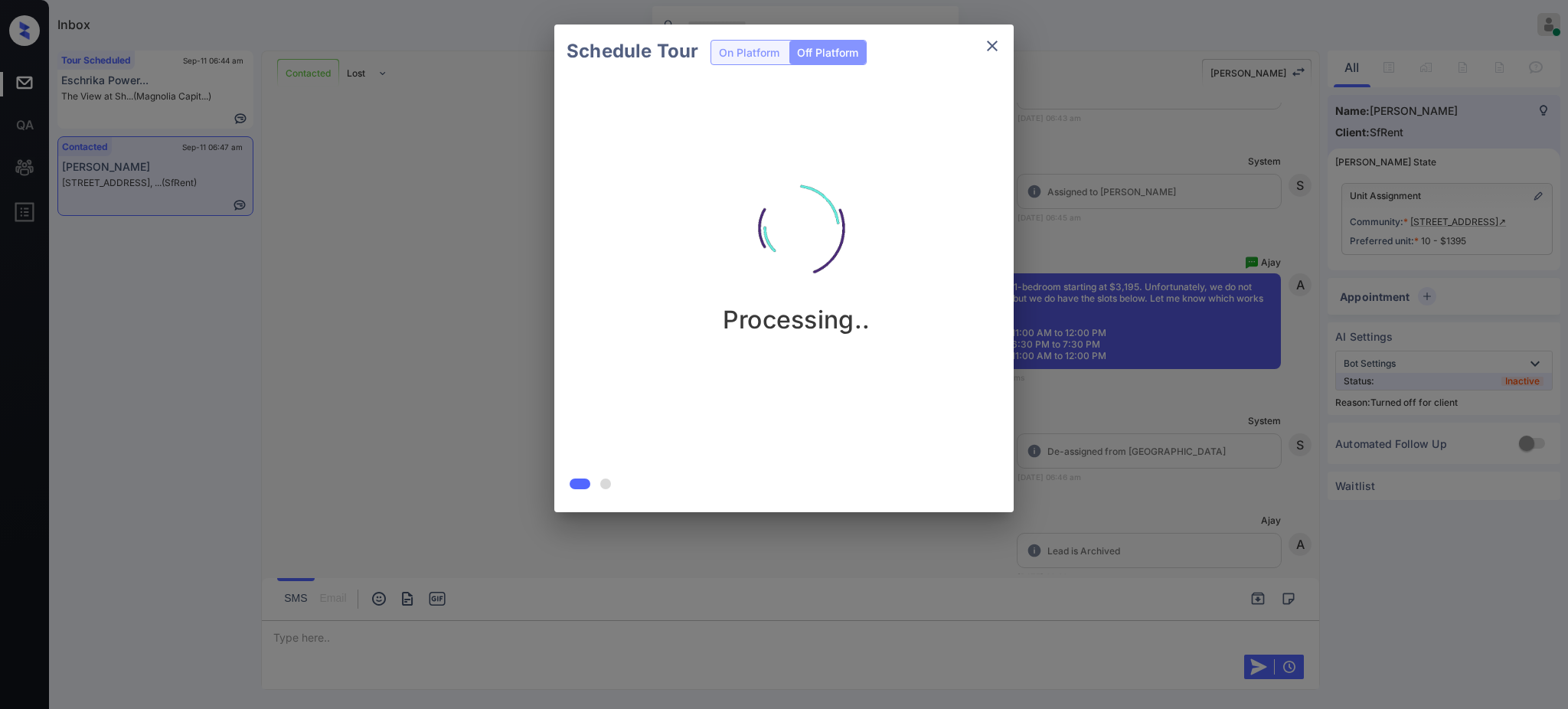
click at [1124, 473] on div "Schedule Tour On Platform Off Platform Processing.." at bounding box center [784, 268] width 1568 height 537
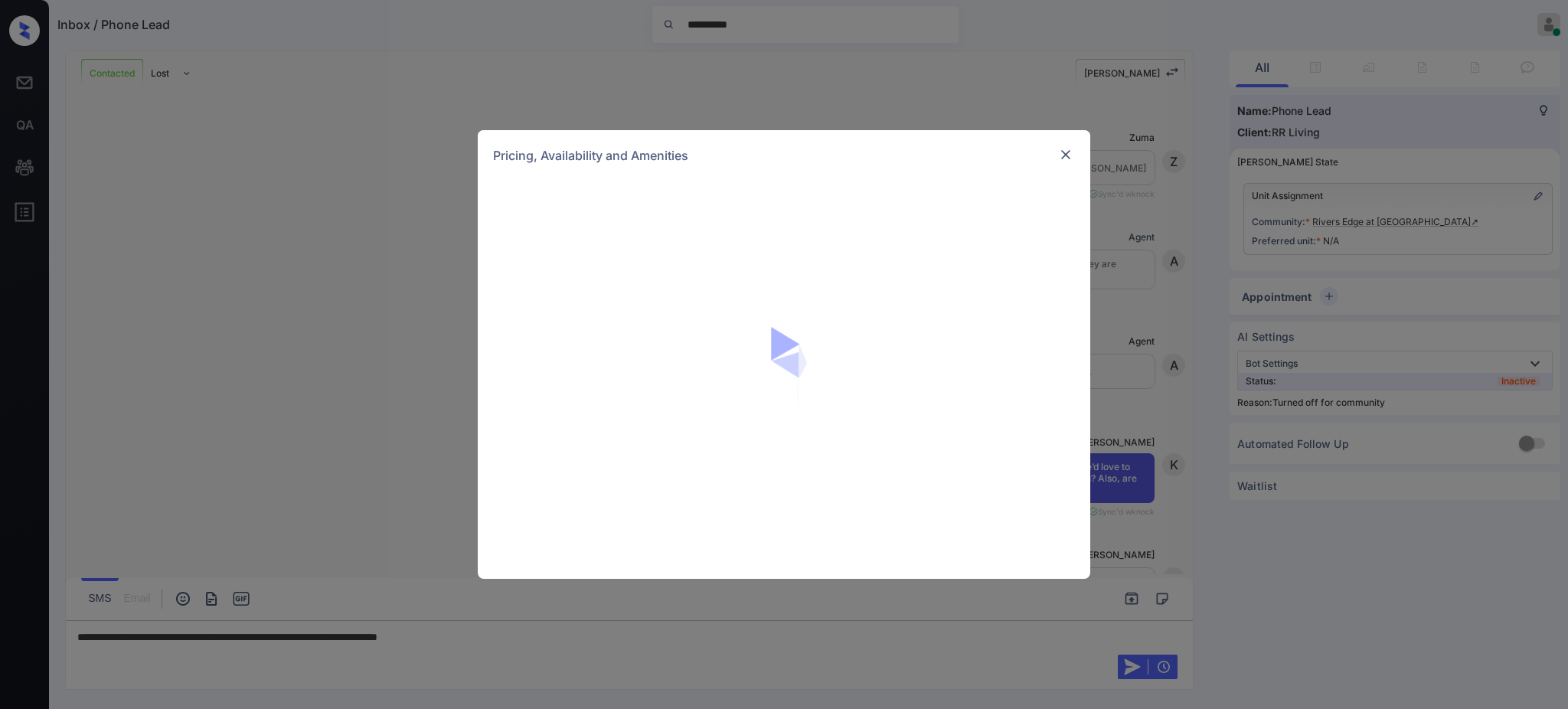
scroll to position [816, 0]
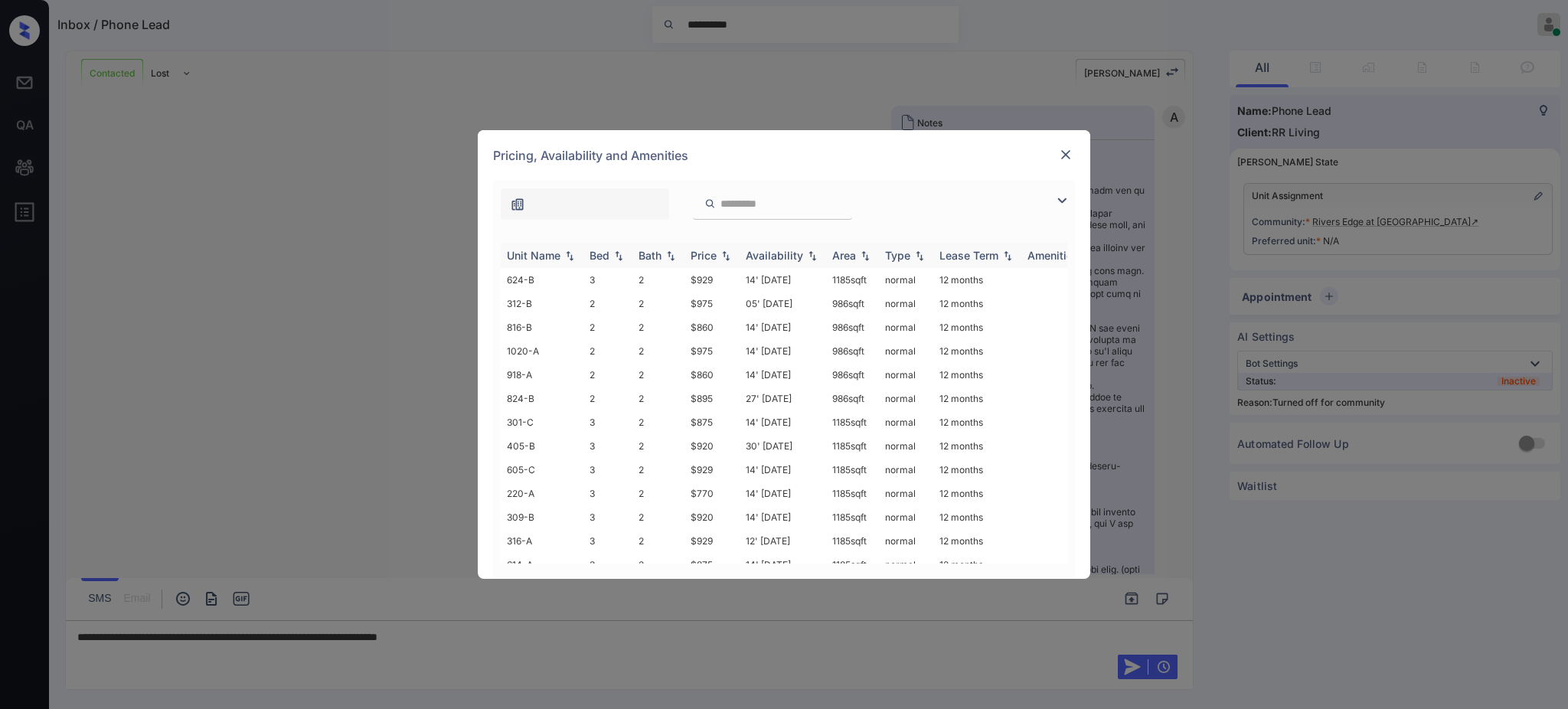
click at [602, 245] on th "Bed" at bounding box center [608, 255] width 49 height 25
drag, startPoint x: 684, startPoint y: 537, endPoint x: 726, endPoint y: 541, distance: 42.2
click at [726, 541] on td "$1365" at bounding box center [712, 552] width 55 height 24
copy td "$1365"
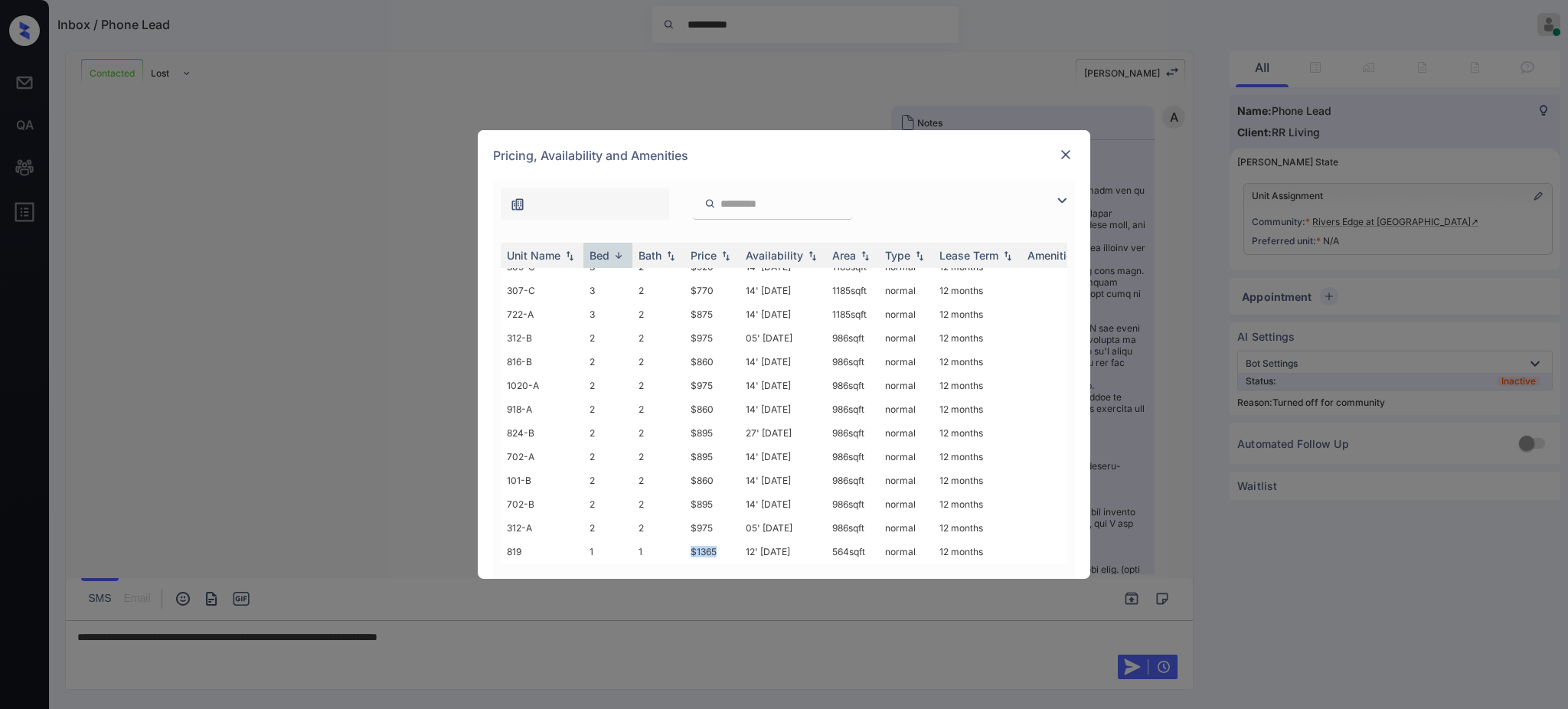
click at [1063, 151] on img at bounding box center [1065, 154] width 15 height 15
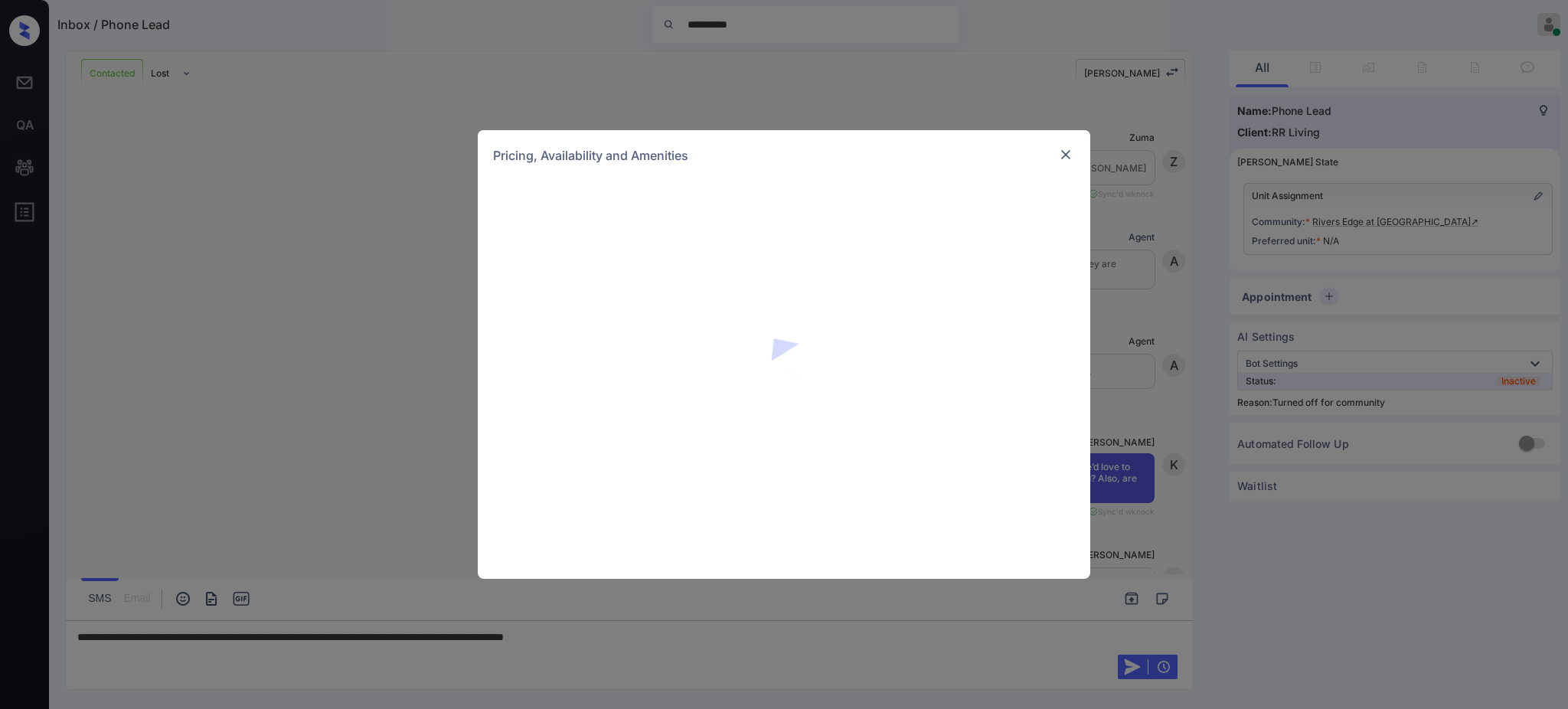
scroll to position [816, 0]
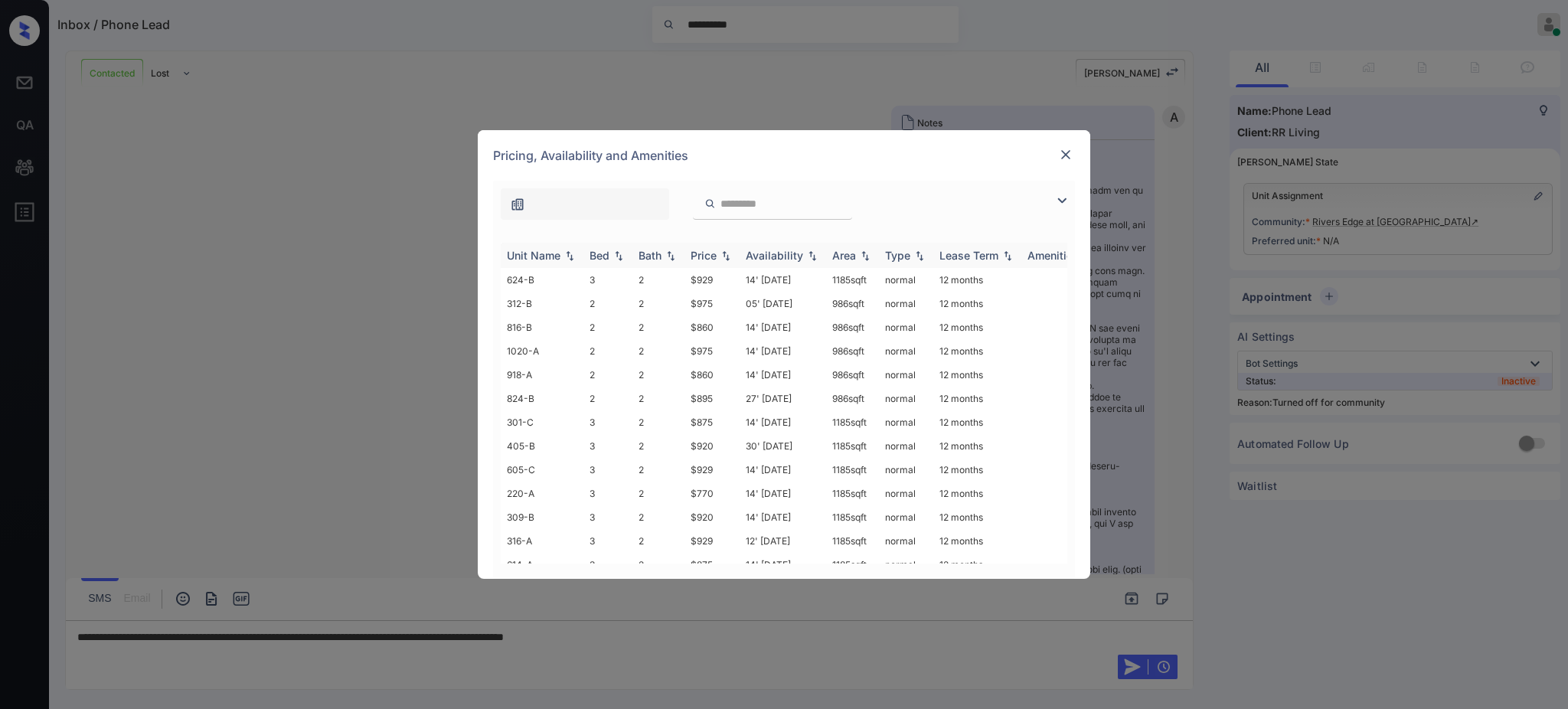
click at [592, 254] on div "Bed" at bounding box center [599, 255] width 20 height 13
drag, startPoint x: 681, startPoint y: 479, endPoint x: 720, endPoint y: 479, distance: 39.0
click at [719, 479] on tr "101-B 2 2 $860 14' [DATE] 986 sqft normal 12 months" at bounding box center [900, 482] width 800 height 24
copy tr "$860"
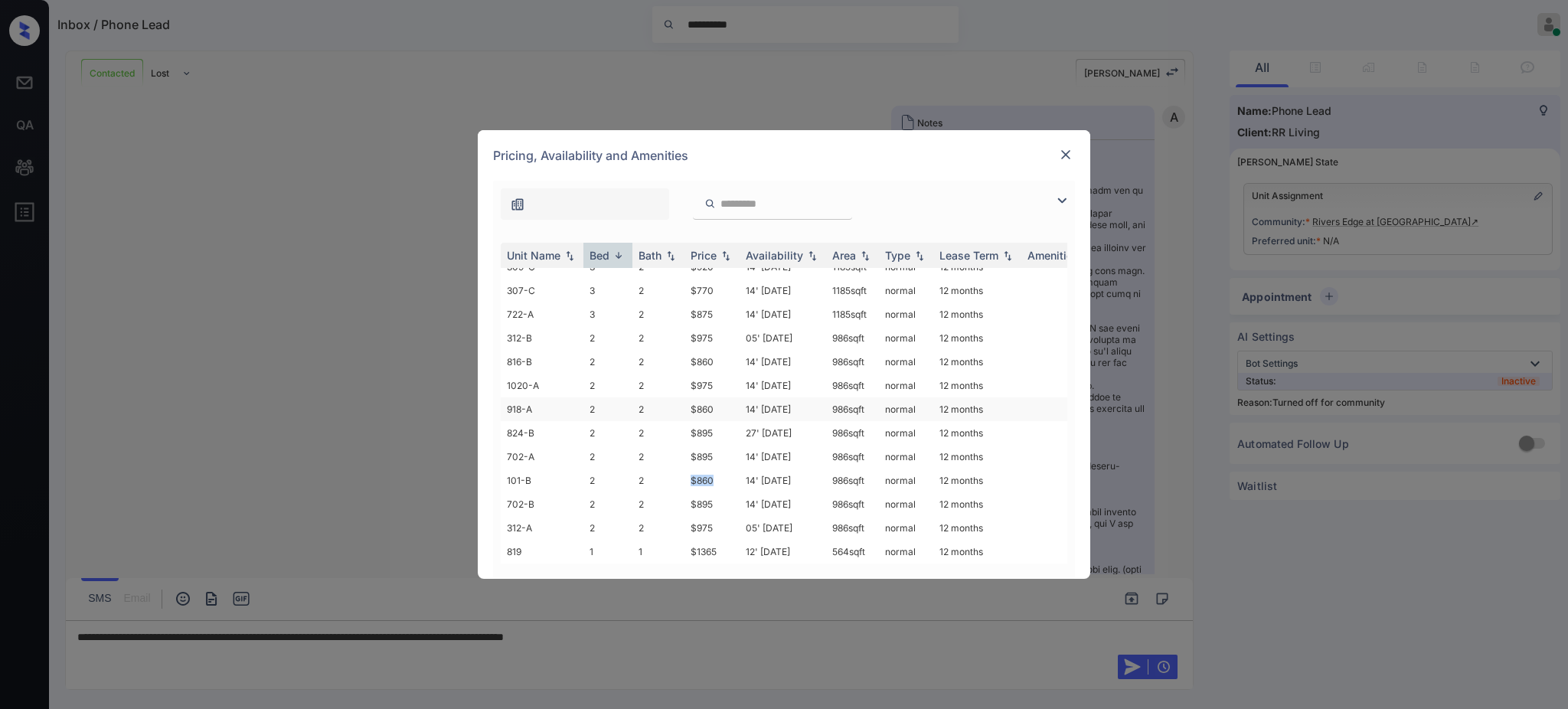
scroll to position [524, 0]
copy tr "$860"
click at [1060, 151] on img at bounding box center [1065, 154] width 15 height 15
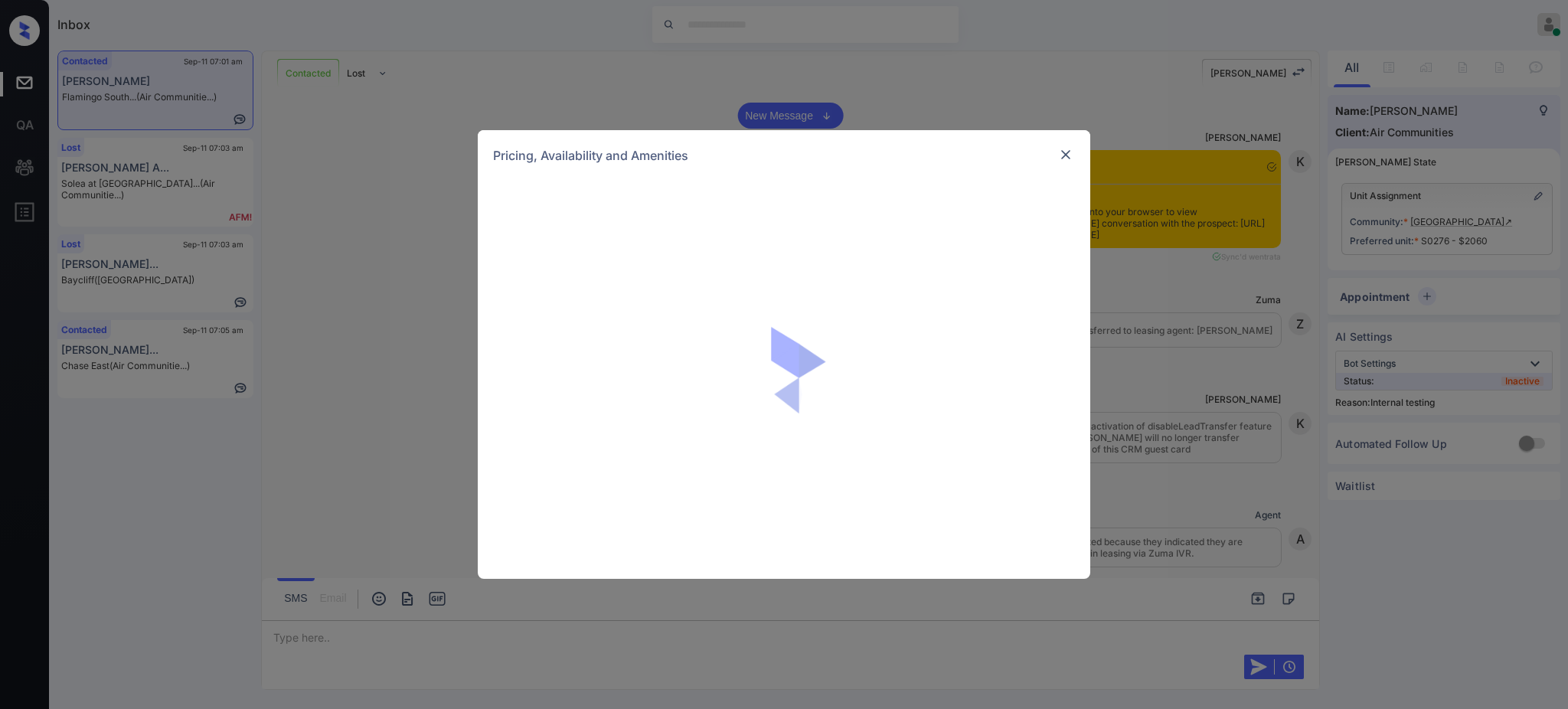
scroll to position [9903, 0]
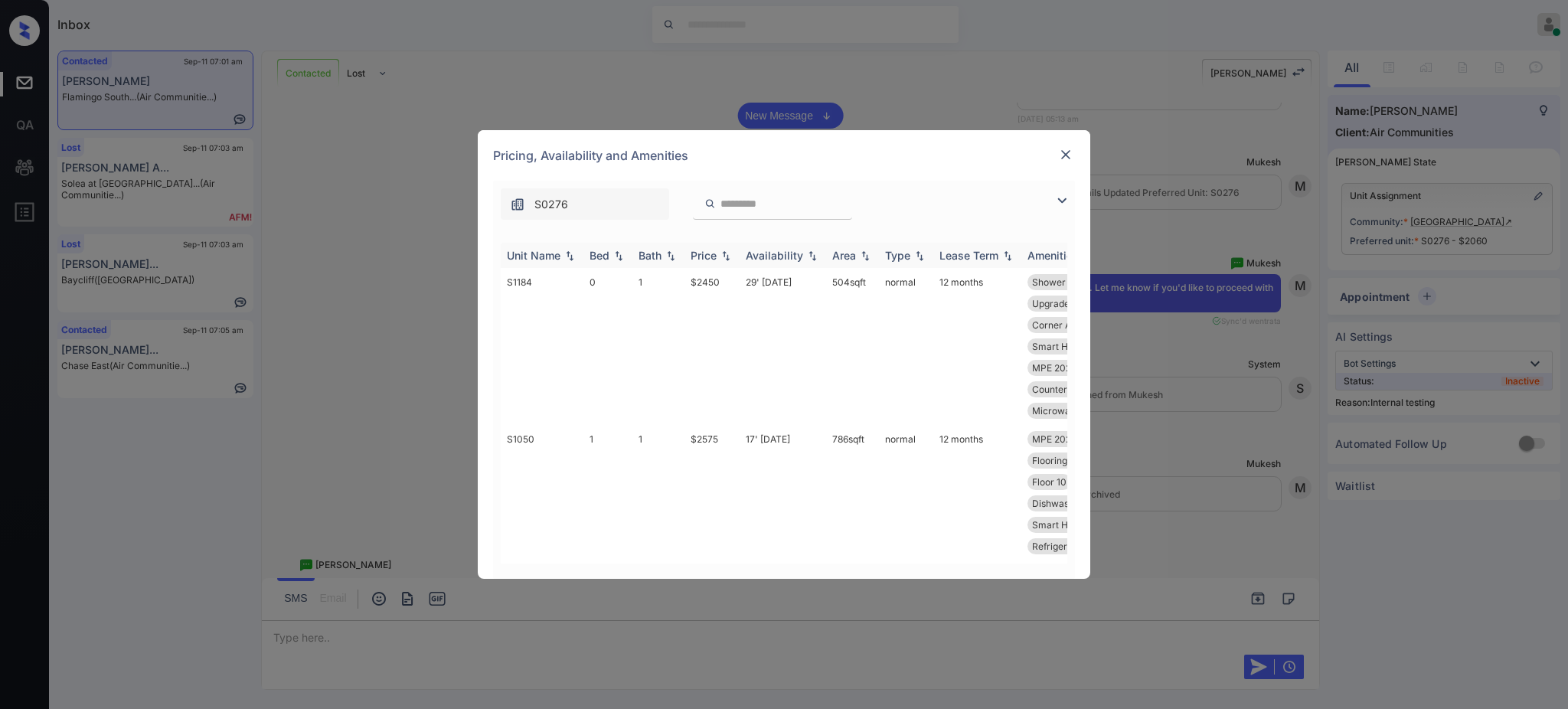
click at [603, 252] on div "Bed" at bounding box center [599, 255] width 20 height 13
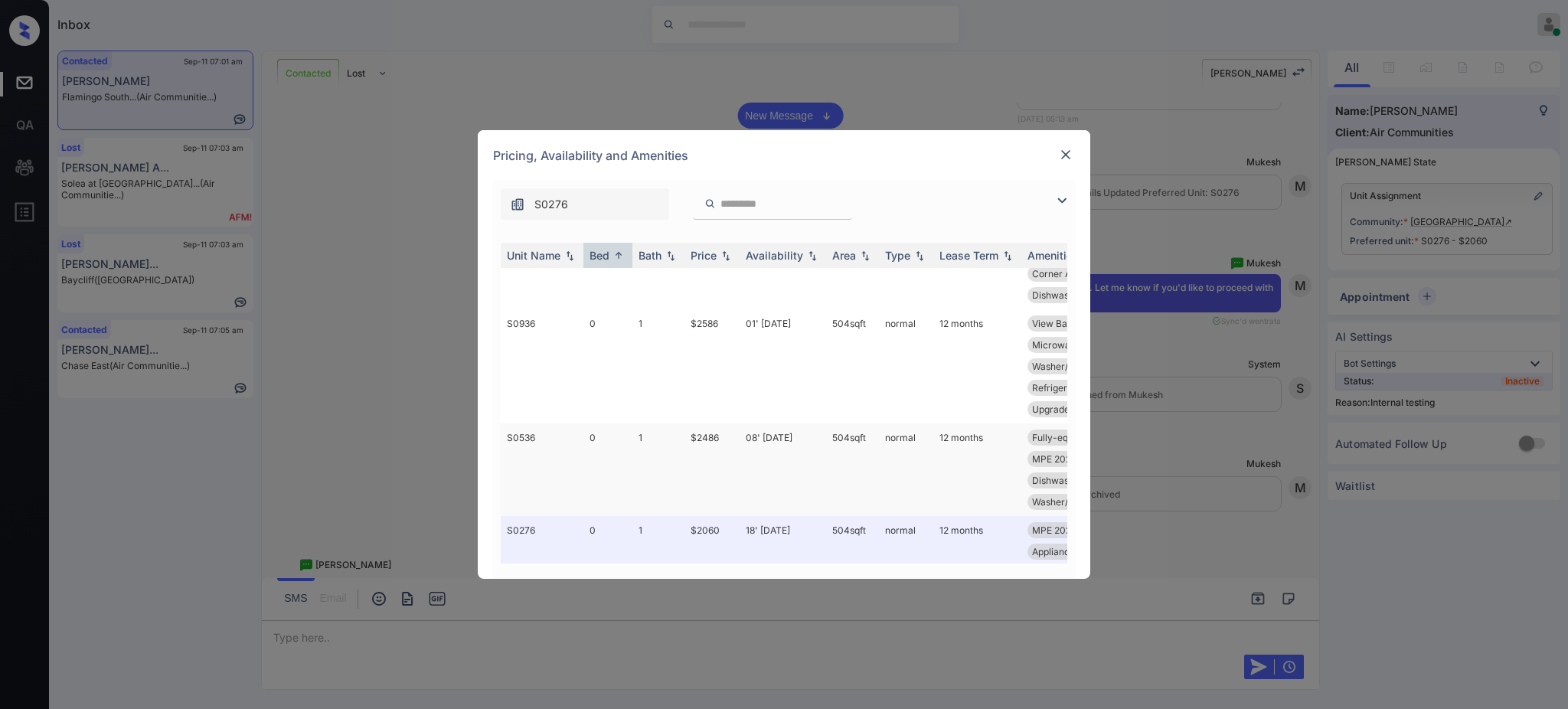
scroll to position [613, 0]
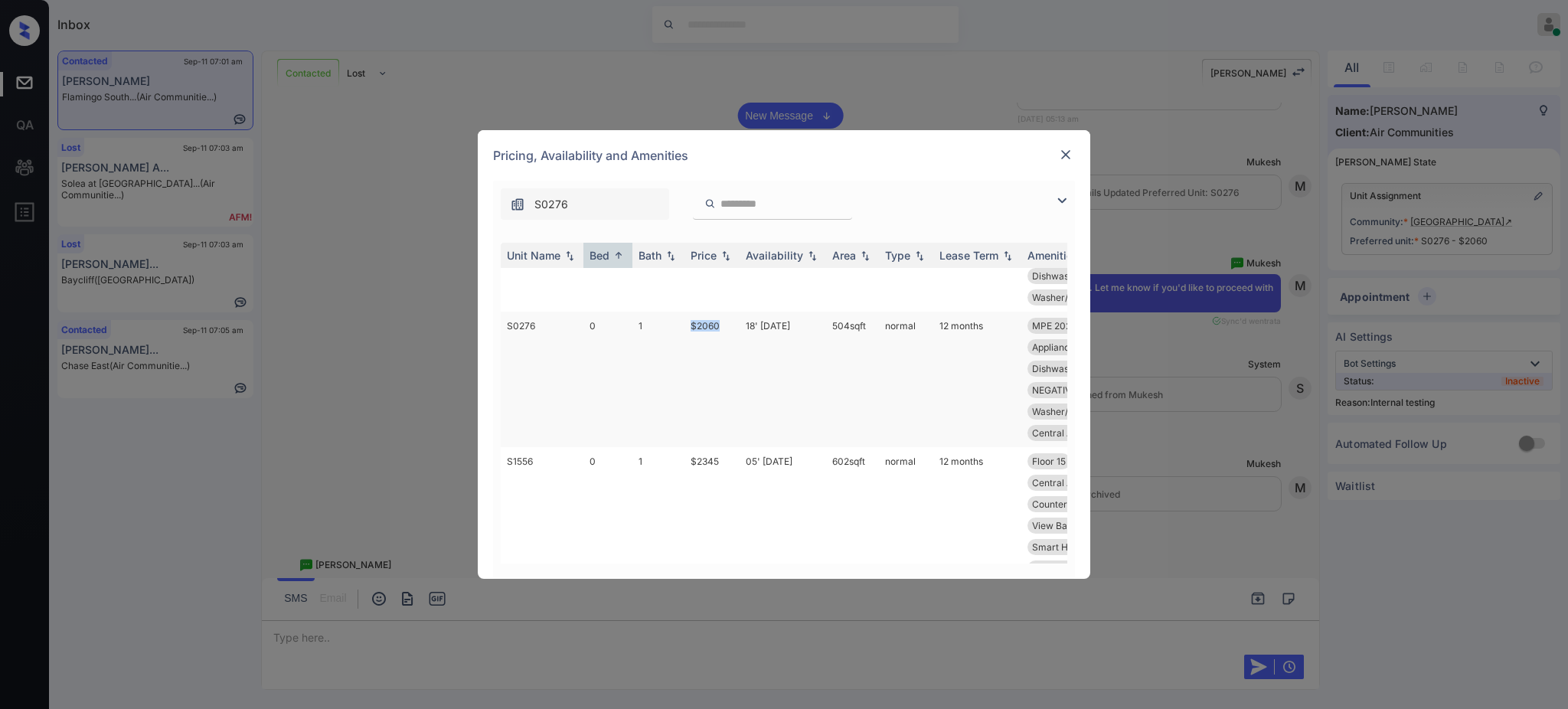
drag, startPoint x: 676, startPoint y: 326, endPoint x: 793, endPoint y: 365, distance: 123.3
click at [726, 325] on tr "S0276 0 1 $2060 18' Jun 25 504 sqft normal 12 months MPE 2024 Cabana... Refrige…" at bounding box center [900, 380] width 800 height 136
copy tr "$2060"
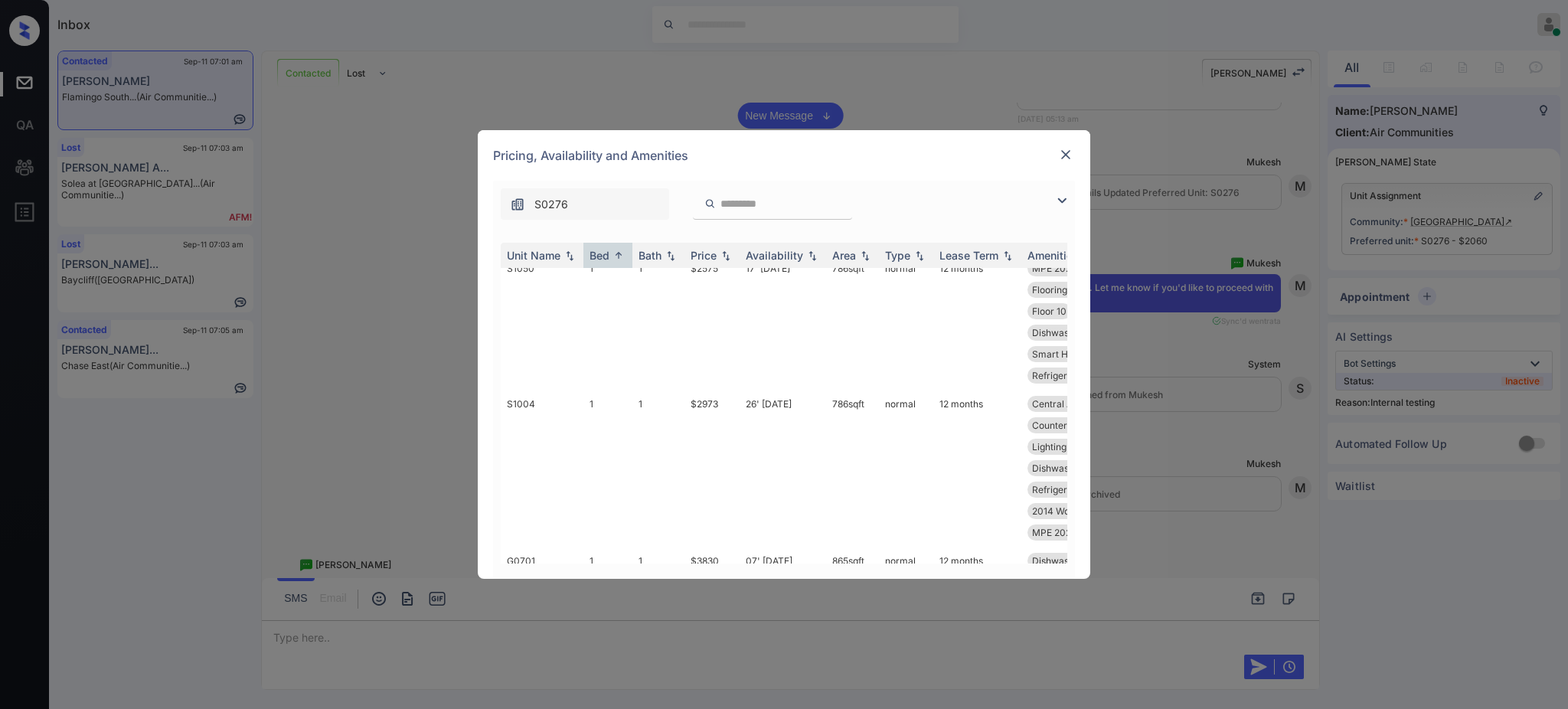
scroll to position [1939, 0]
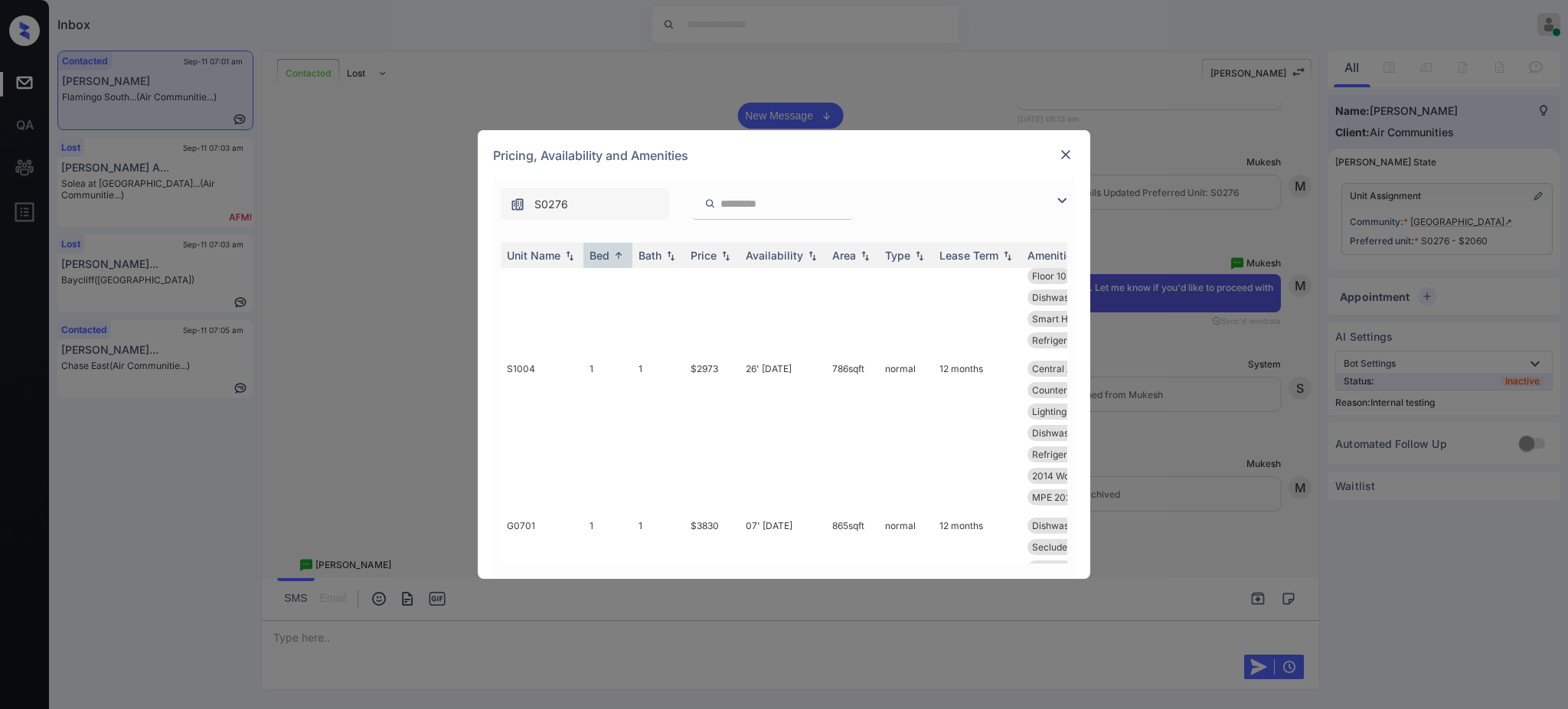
click at [1070, 152] on img at bounding box center [1065, 154] width 15 height 15
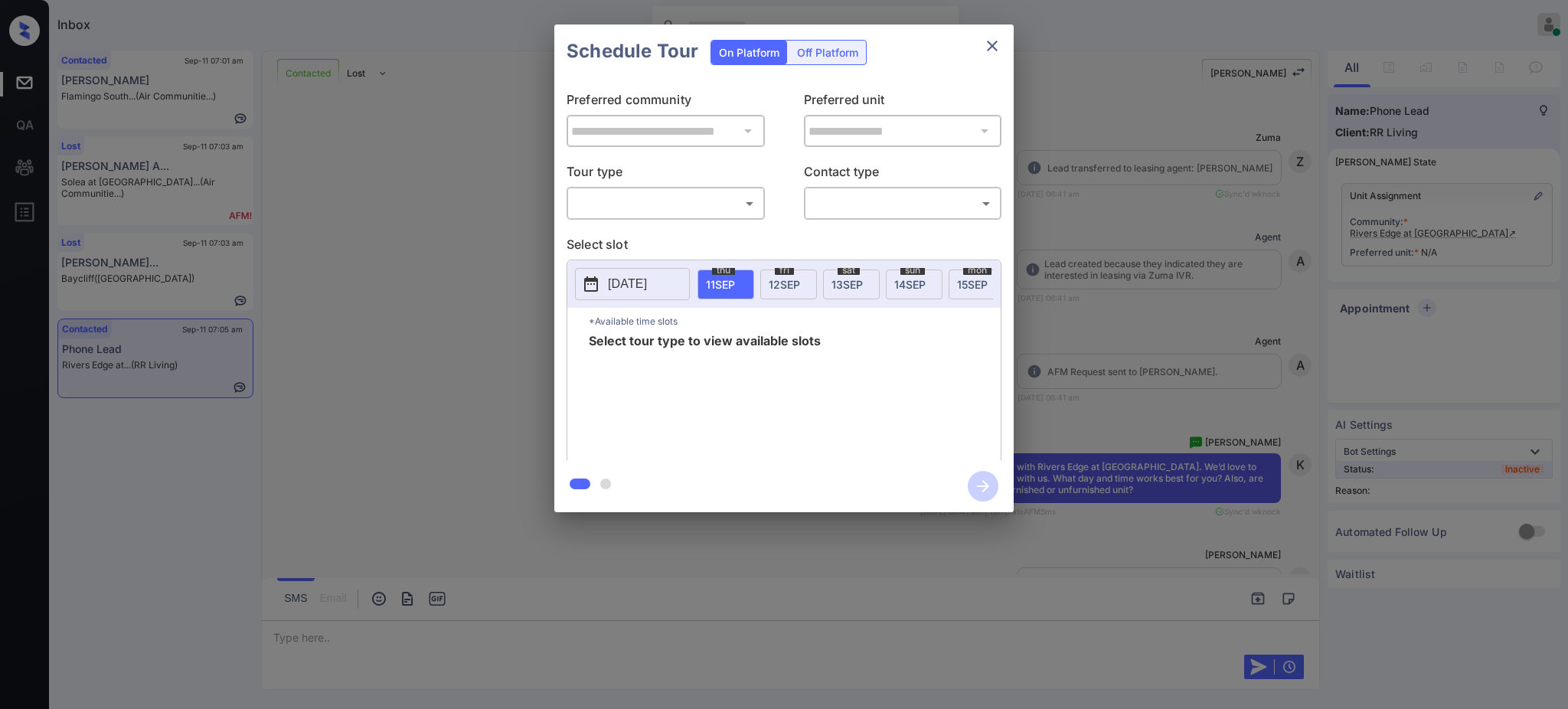
scroll to position [2590, 0]
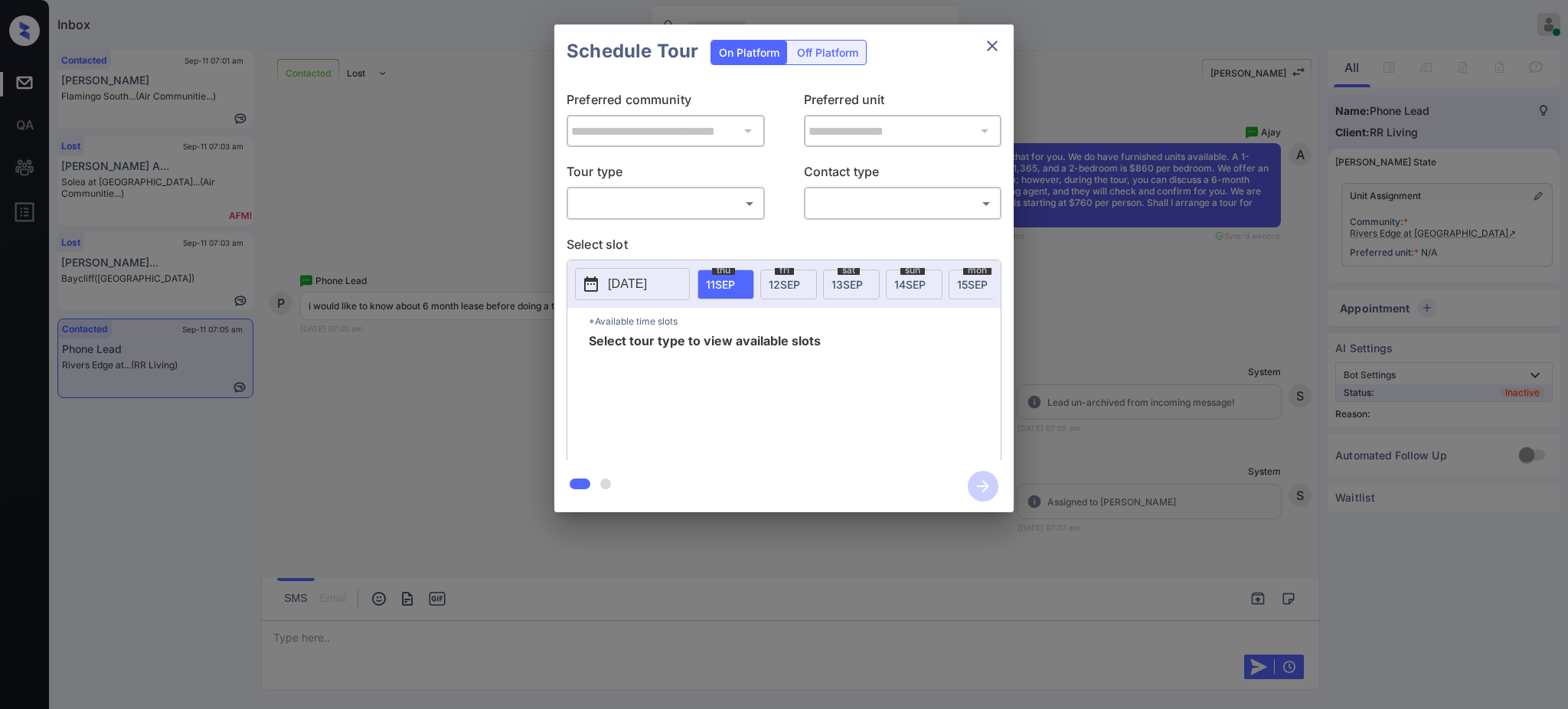
click at [646, 193] on body "Inbox Ajay Kumar Online Set yourself offline Set yourself on break Profile Swit…" at bounding box center [784, 354] width 1568 height 709
click at [627, 267] on li "Virtual" at bounding box center [665, 265] width 189 height 28
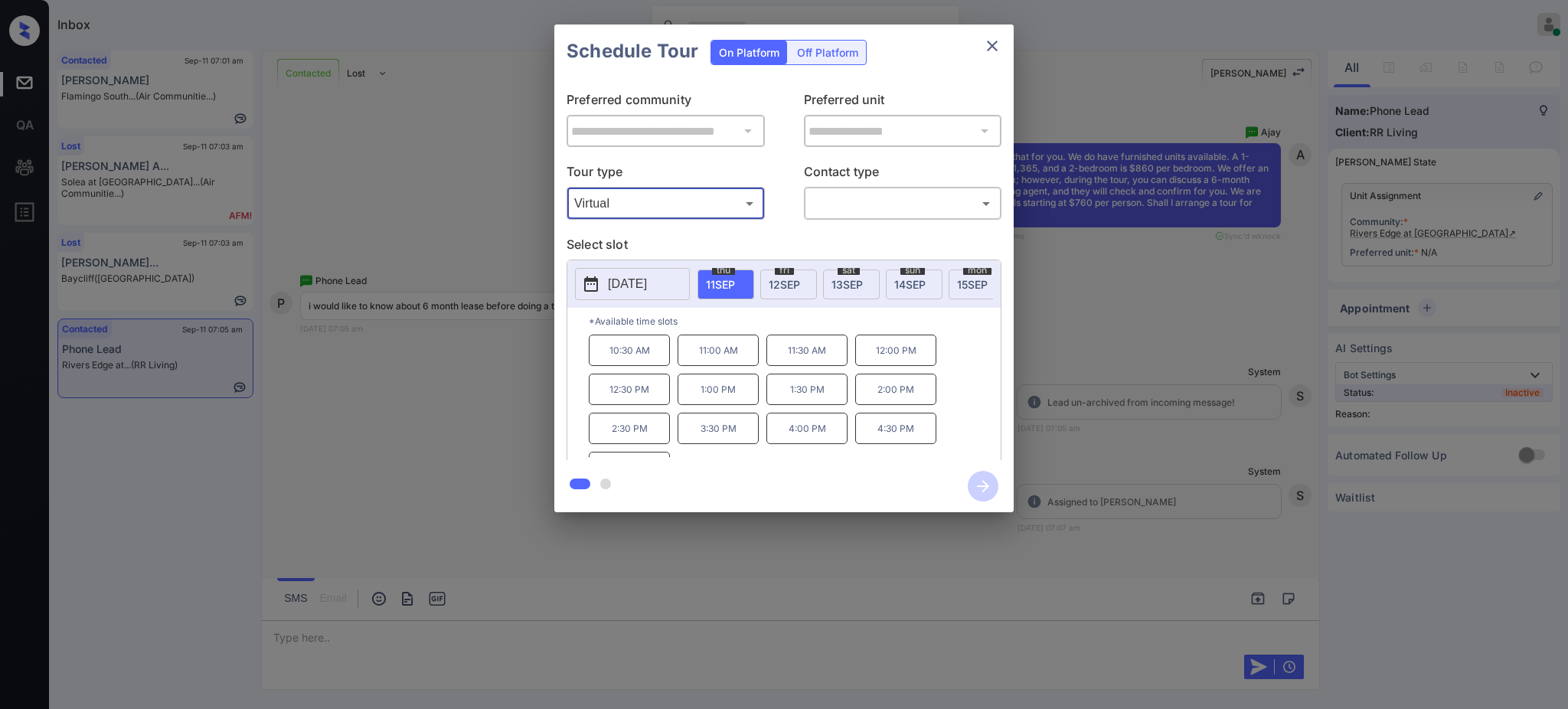
type input "*******"
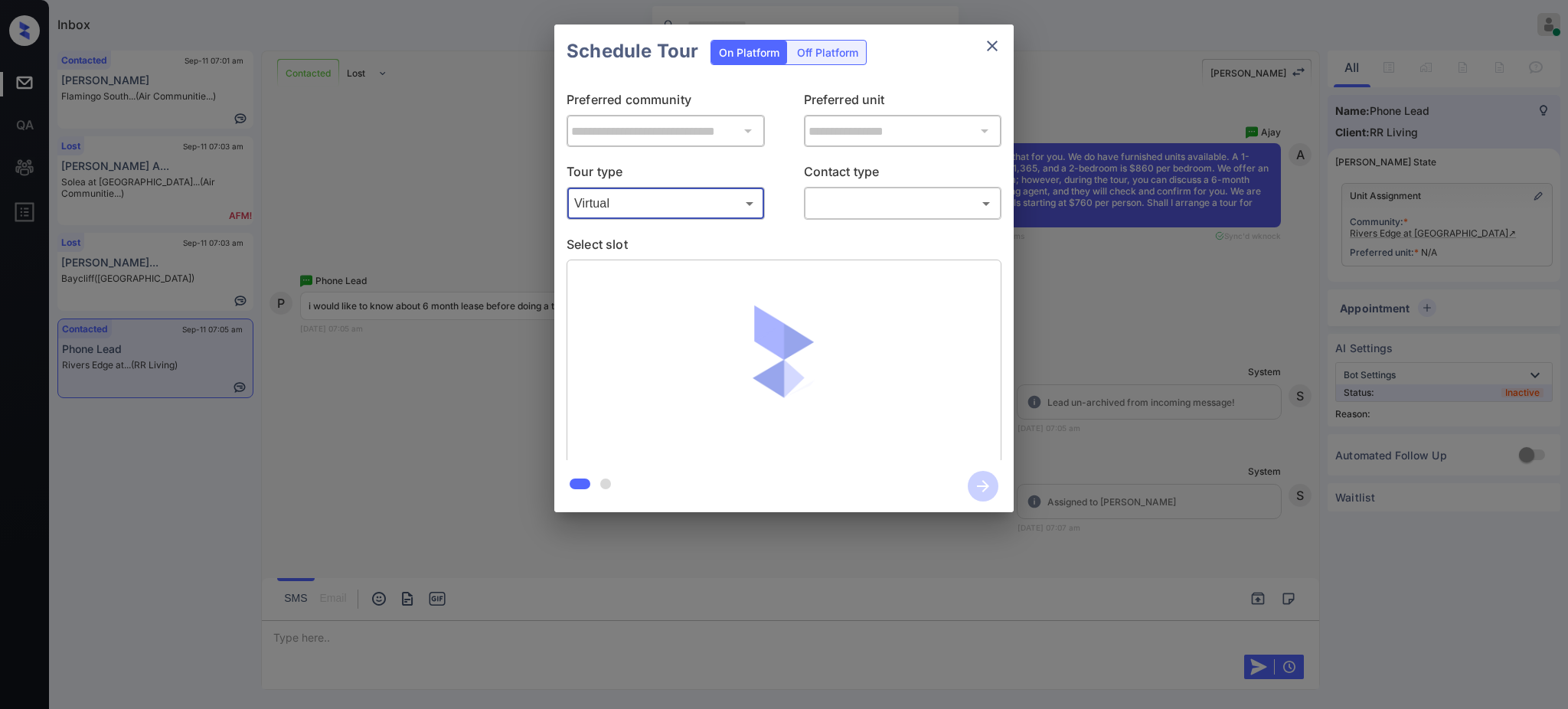
click at [833, 199] on body "Inbox Ajay Kumar Online Set yourself offline Set yourself on break Profile Swit…" at bounding box center [784, 354] width 1568 height 709
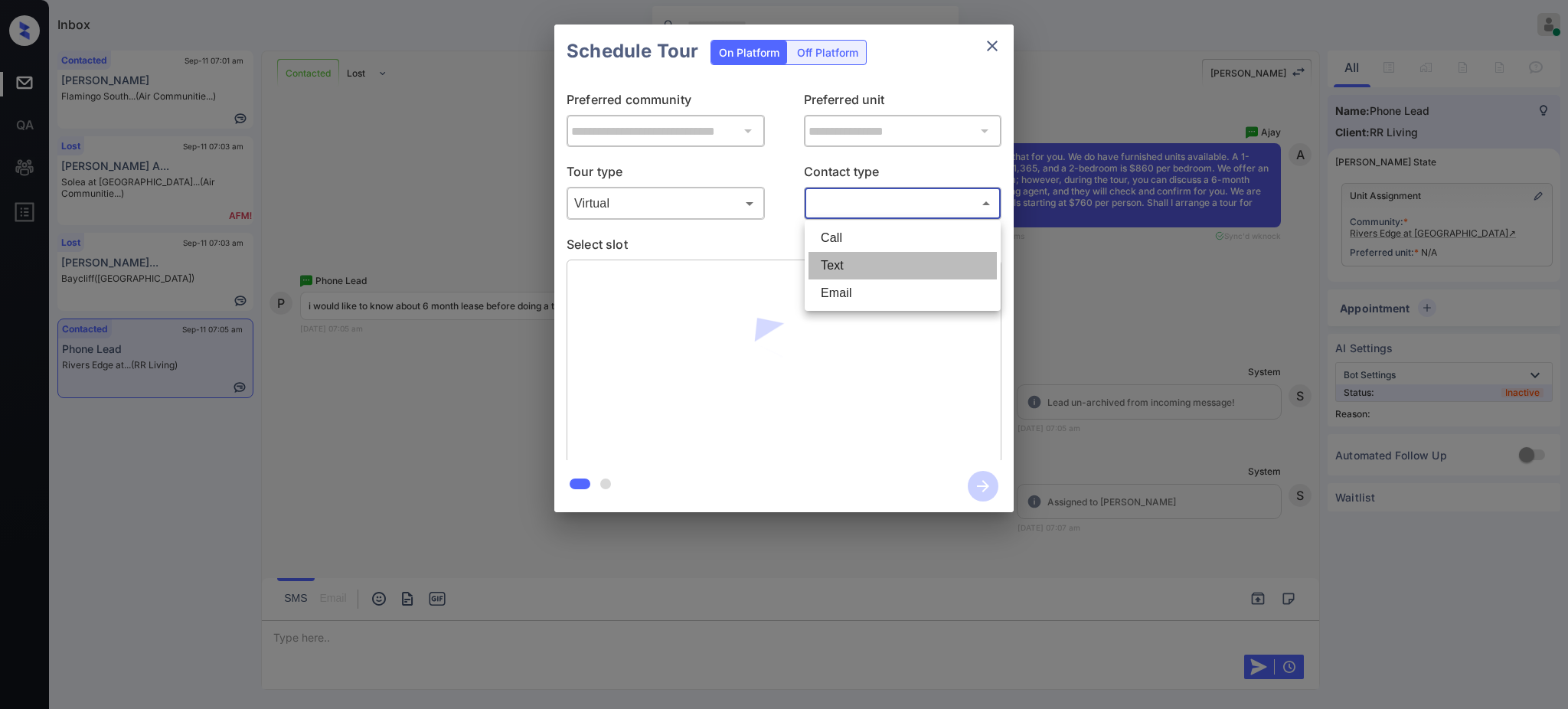
click at [833, 262] on li "Text" at bounding box center [902, 265] width 189 height 28
type input "****"
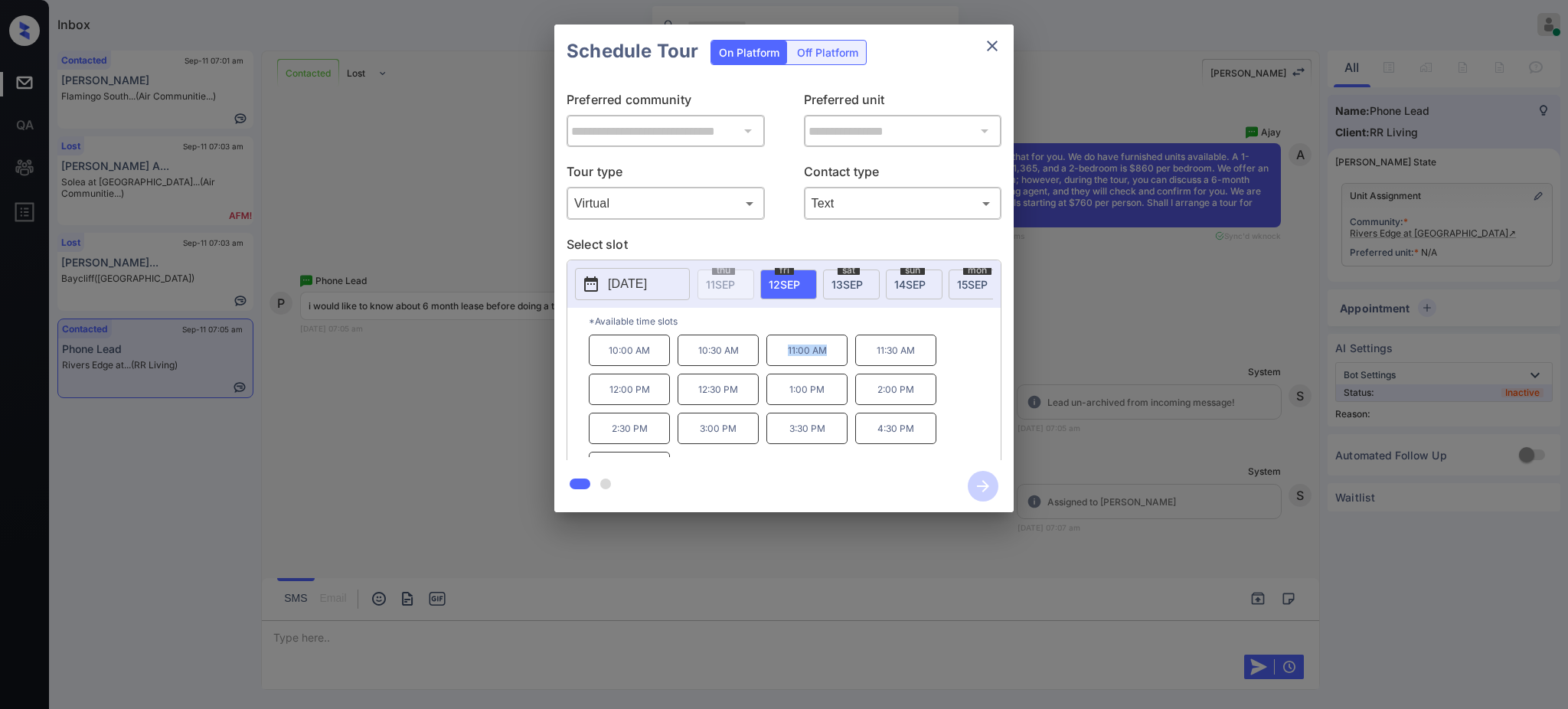
drag, startPoint x: 780, startPoint y: 365, endPoint x: 991, endPoint y: 84, distance: 351.4
click at [837, 363] on p "11:00 AM" at bounding box center [807, 351] width 81 height 32
copy p "11:00 AM"
click at [995, 47] on icon "close" at bounding box center [992, 46] width 18 height 18
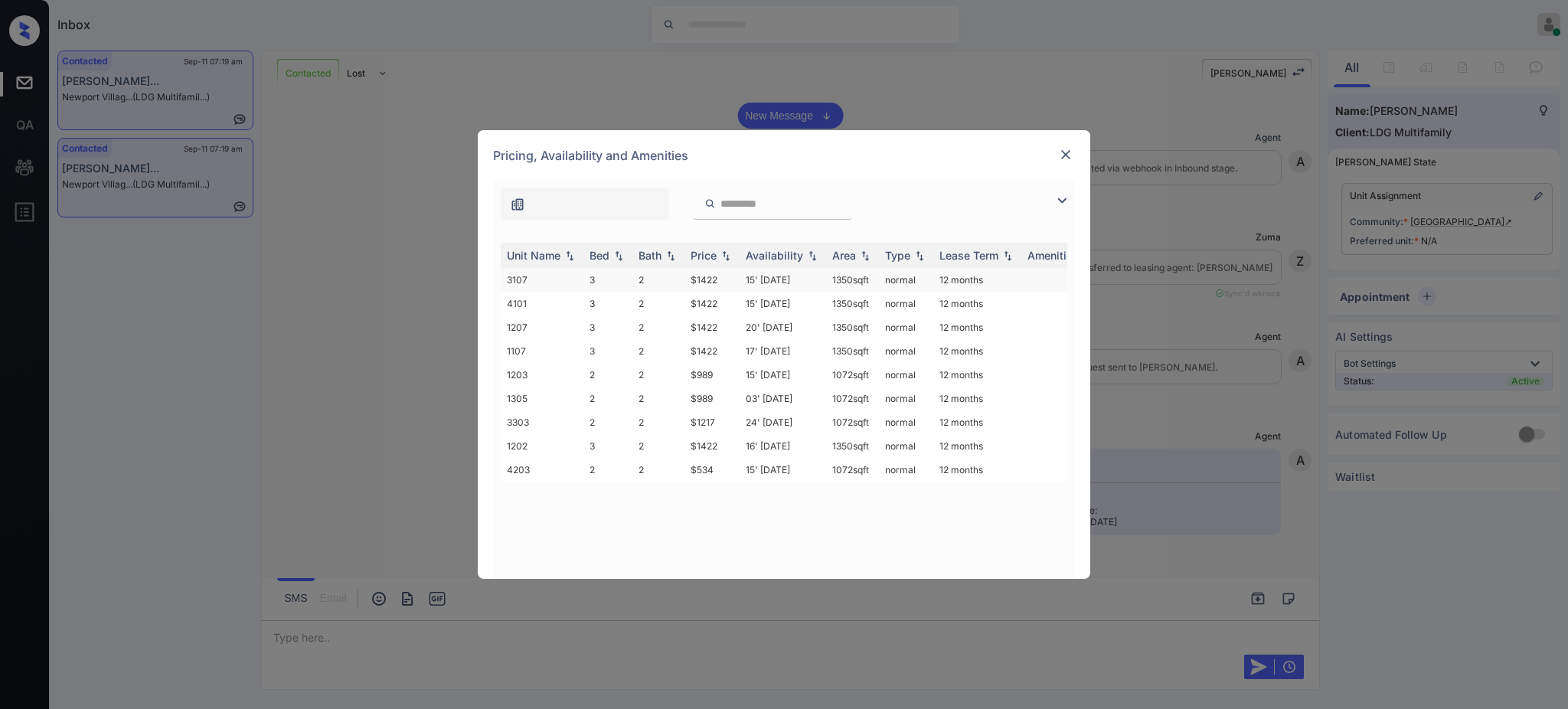
scroll to position [918, 0]
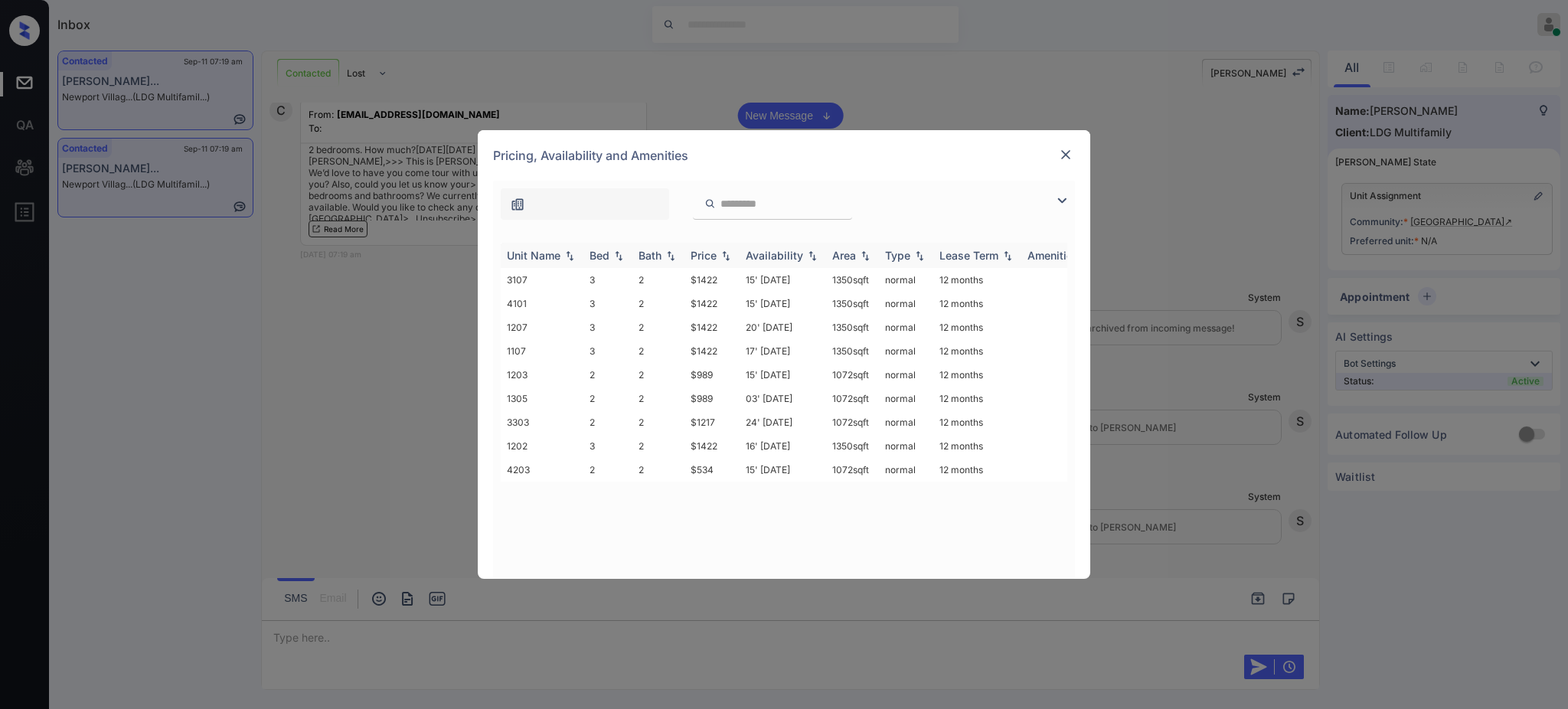
click at [590, 261] on div "Bed" at bounding box center [599, 255] width 20 height 13
click at [1054, 159] on div "Pricing, Availability and Amenities" at bounding box center [784, 156] width 613 height 51
click at [1063, 154] on img at bounding box center [1065, 154] width 15 height 15
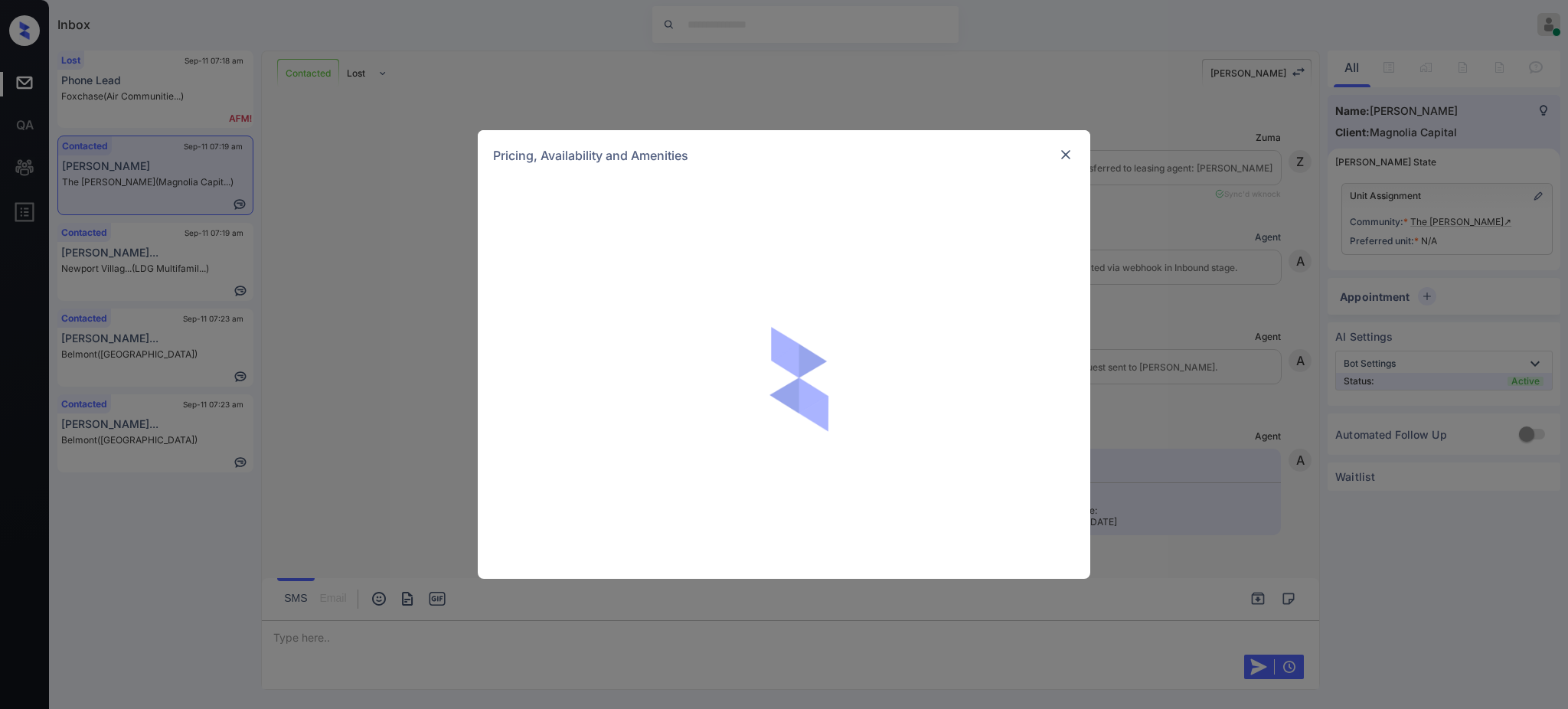
scroll to position [834, 0]
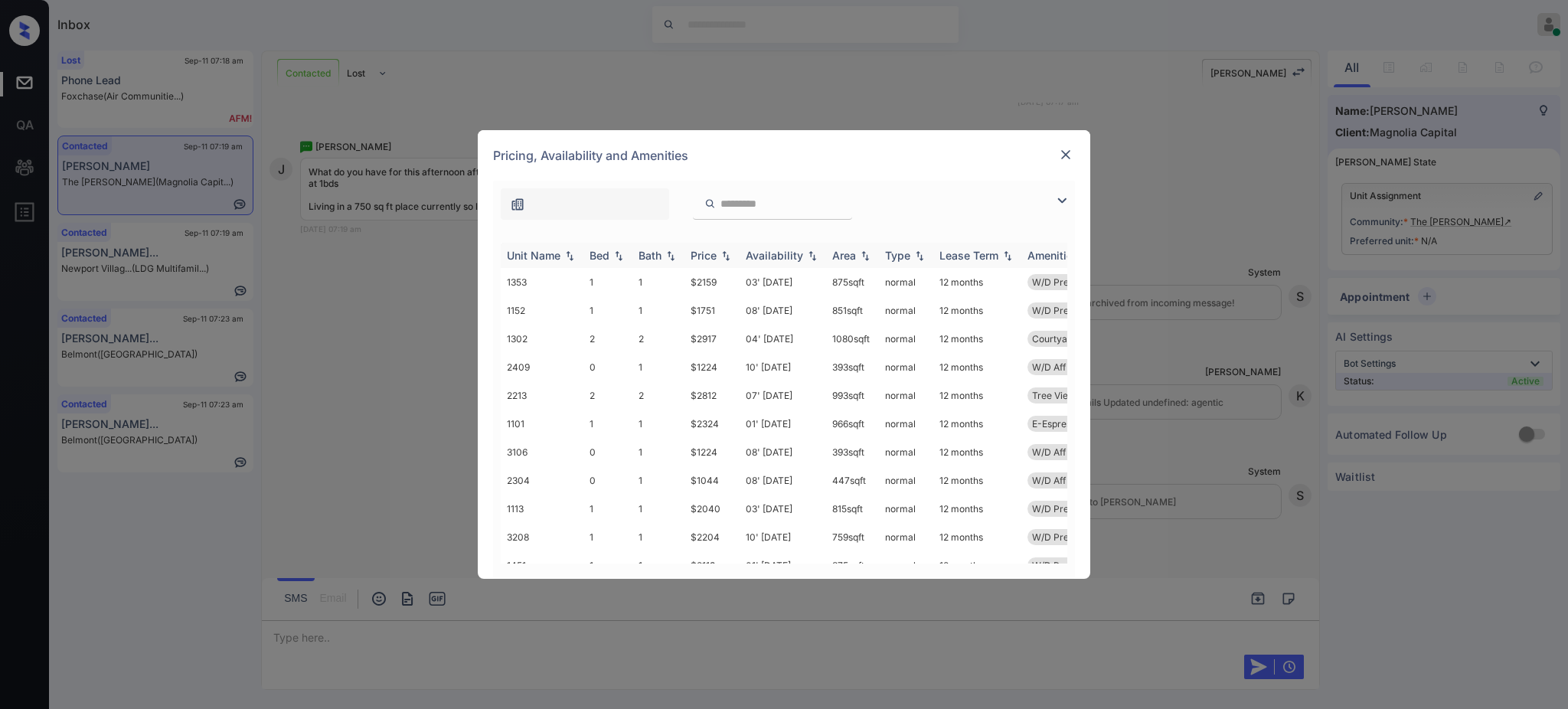
click at [605, 262] on div "Bed" at bounding box center [599, 255] width 20 height 13
click at [614, 263] on th "Bed" at bounding box center [608, 255] width 49 height 25
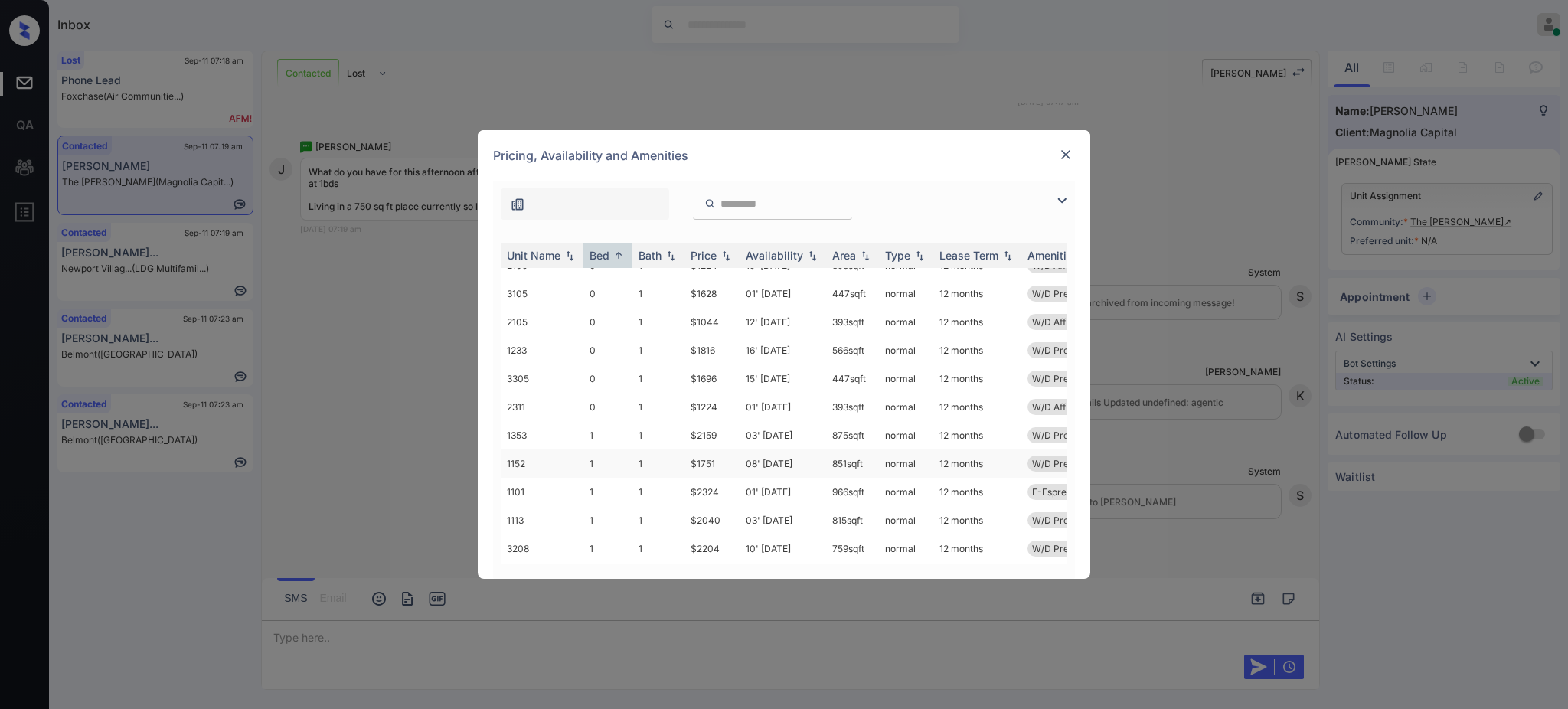
scroll to position [204, 0]
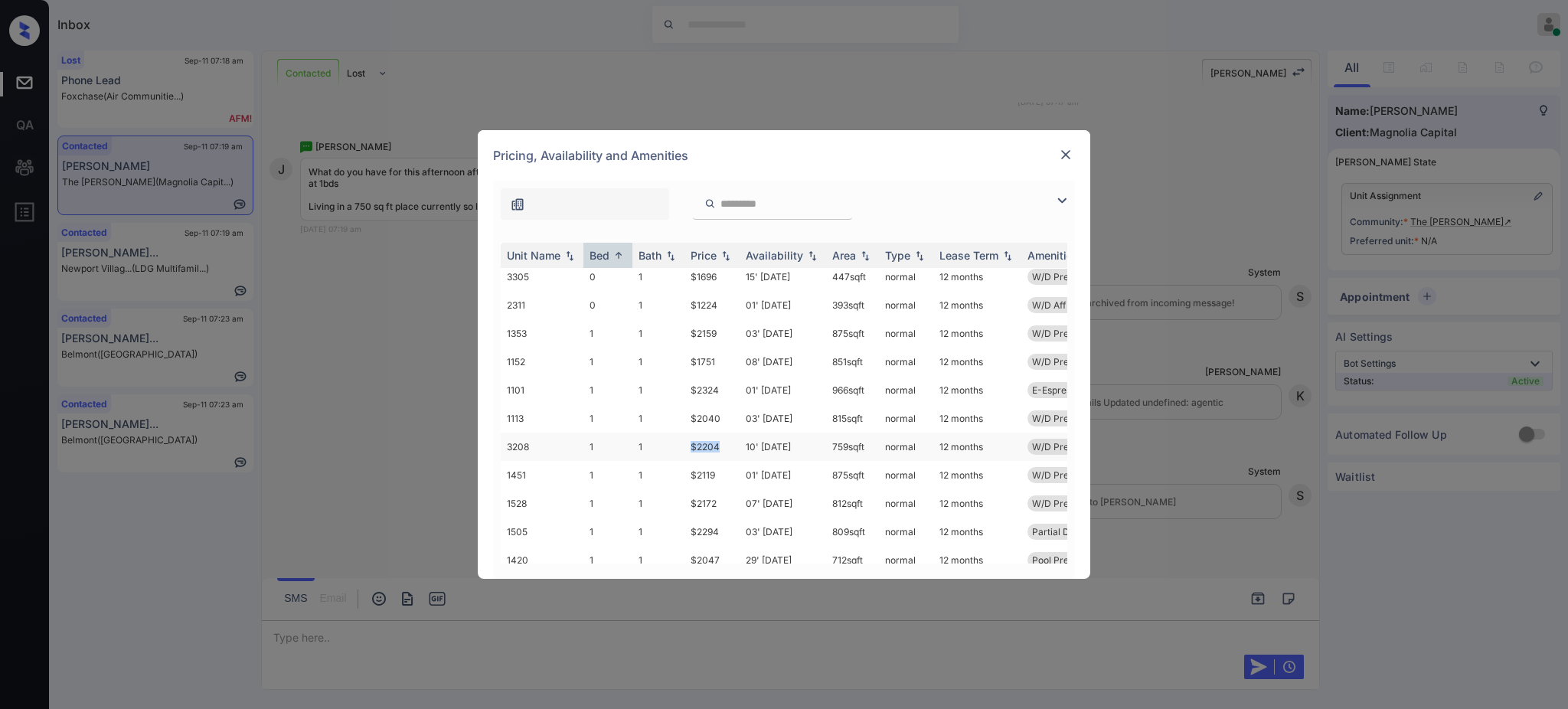
drag, startPoint x: 688, startPoint y: 448, endPoint x: 728, endPoint y: 446, distance: 40.0
click at [728, 446] on td "$2204" at bounding box center [712, 447] width 55 height 28
copy td "$2204"
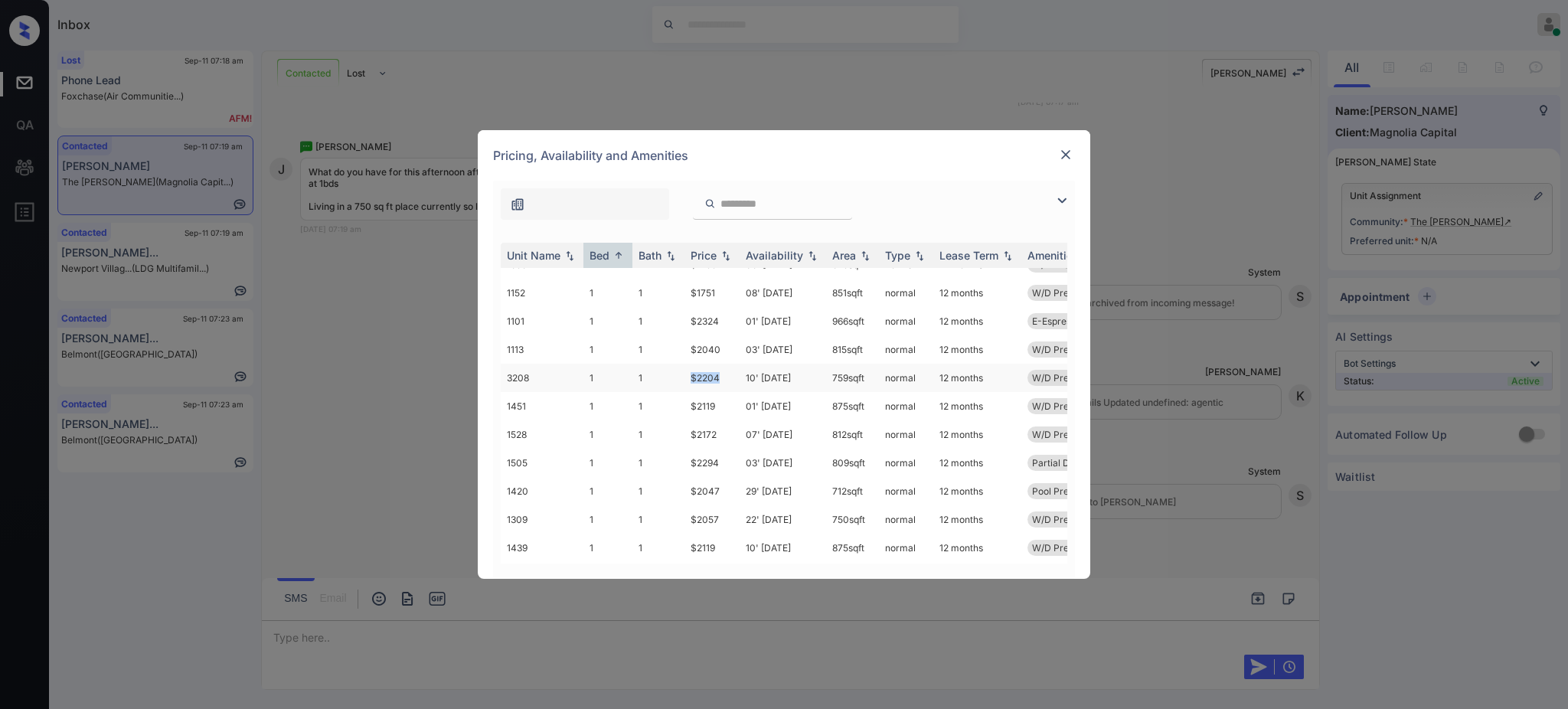
scroll to position [306, 0]
drag, startPoint x: 676, startPoint y: 483, endPoint x: 835, endPoint y: 489, distance: 159.1
click at [723, 486] on tr "1309 1 1 $2057 22' [DATE] 750 sqft normal 12 months W/D Premium" at bounding box center [900, 486] width 800 height 28
copy tr "$2057"
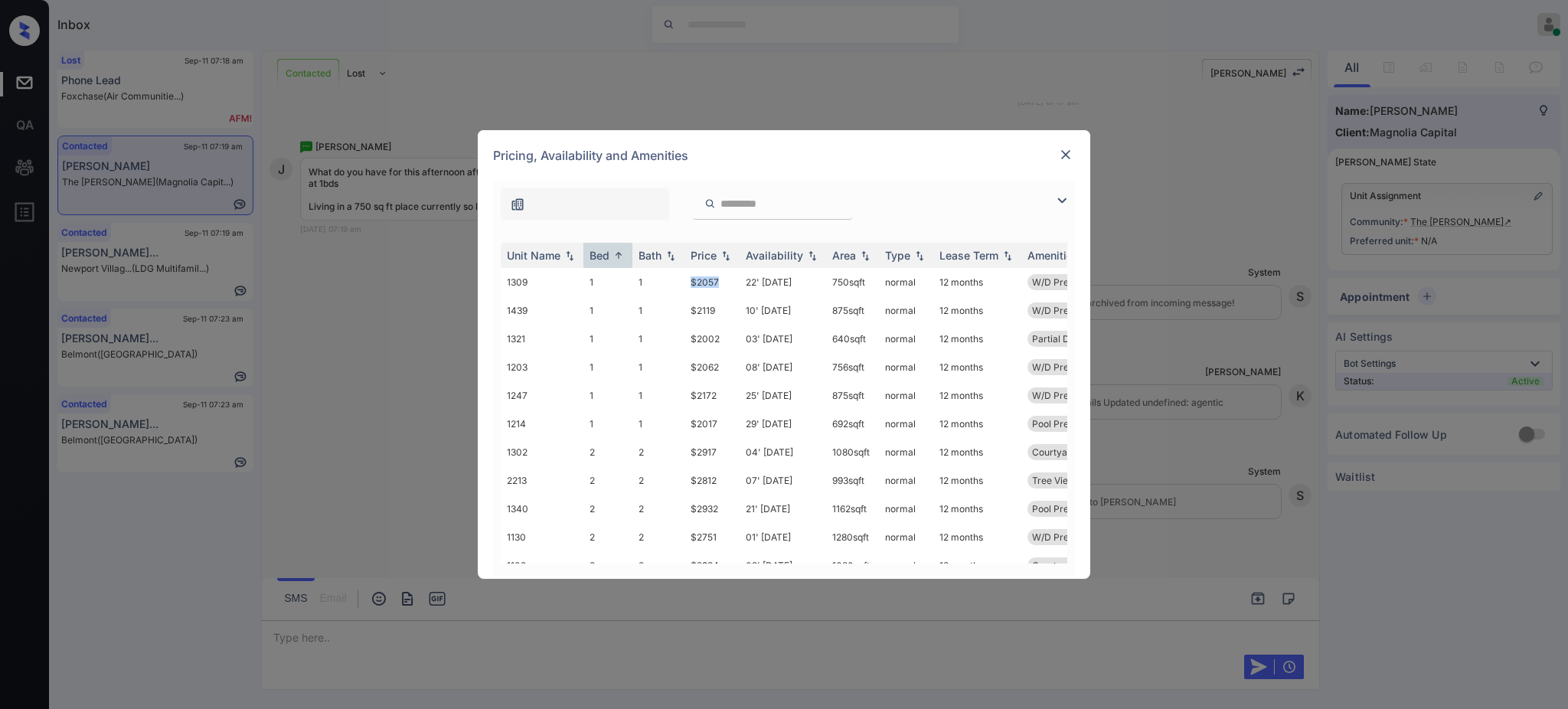
copy tr "$2057"
click at [1068, 151] on img at bounding box center [1065, 154] width 15 height 15
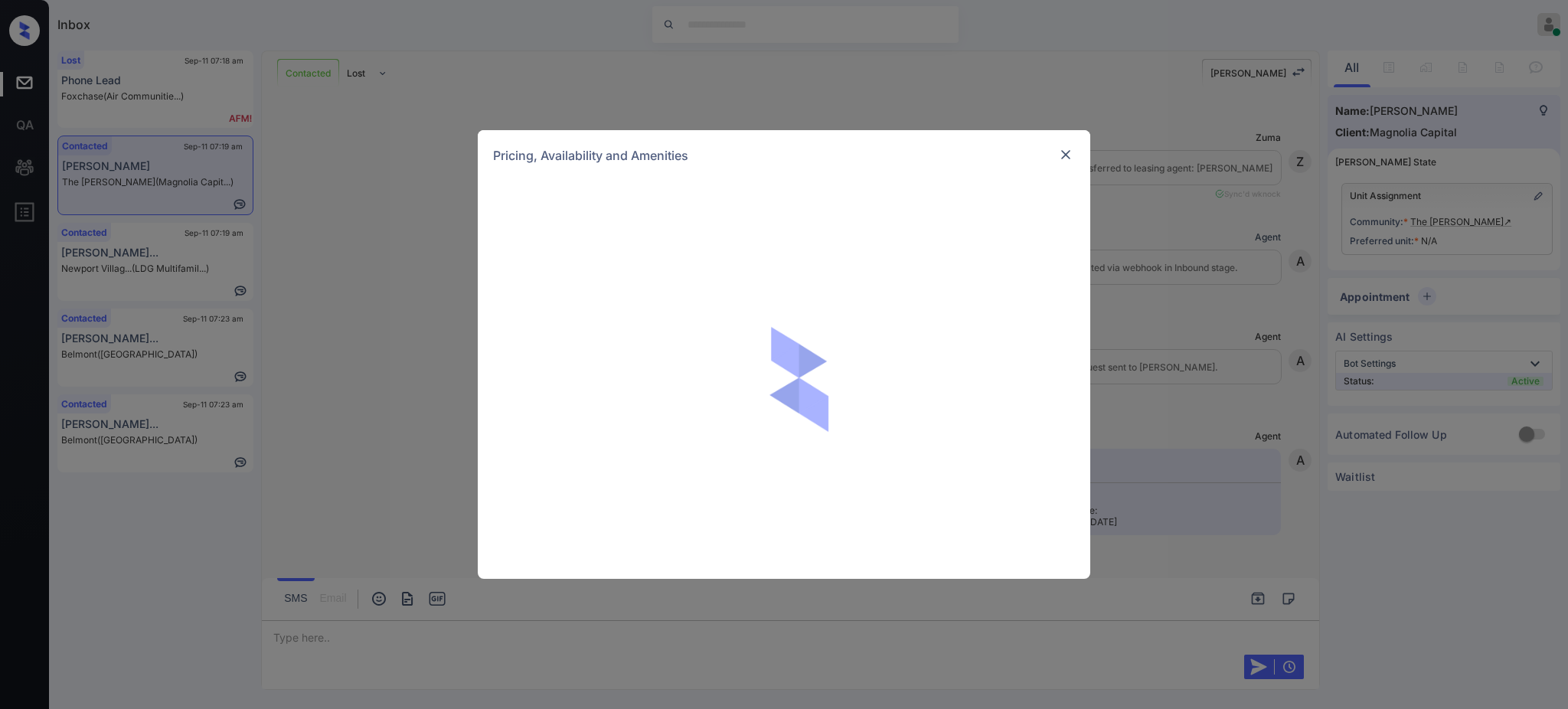
scroll to position [834, 0]
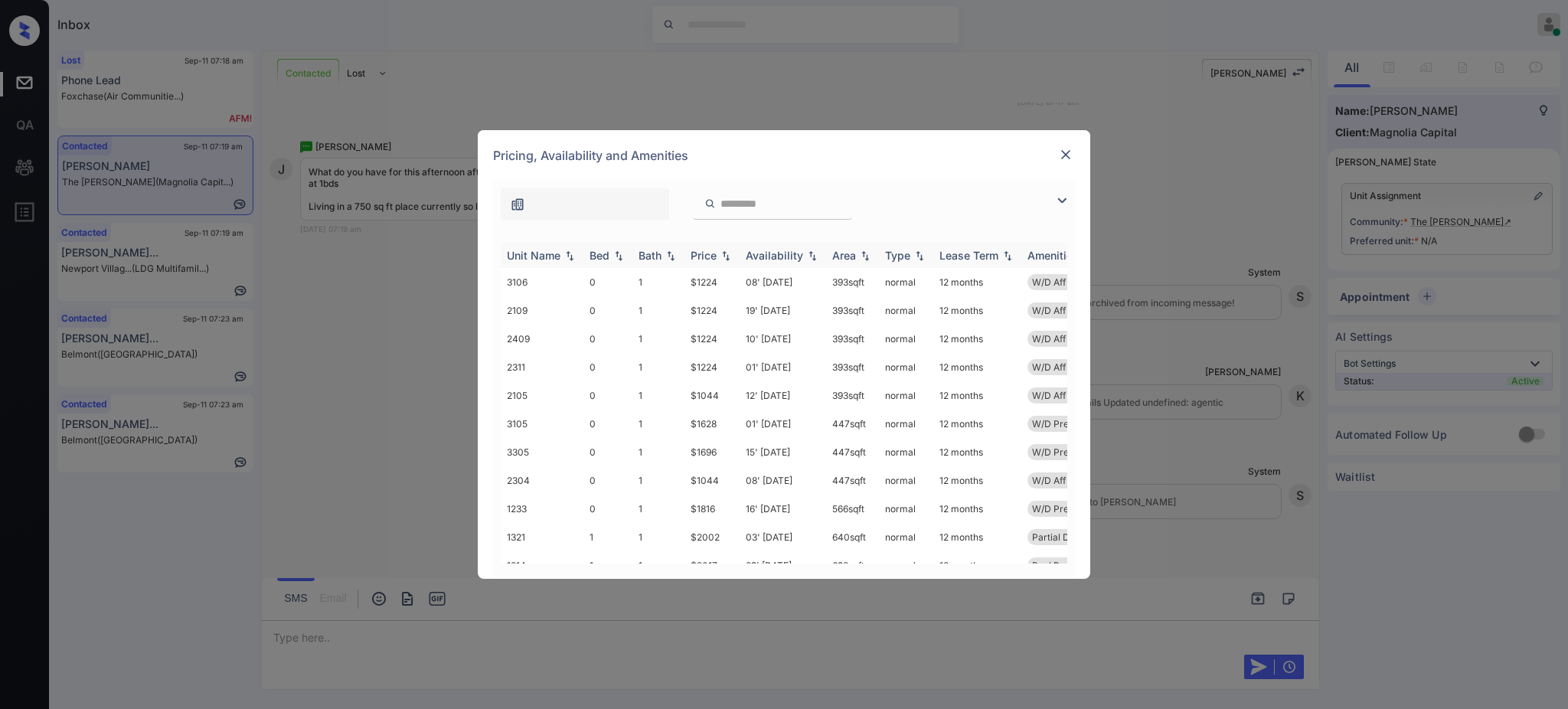
click at [606, 257] on div "Bed" at bounding box center [599, 255] width 20 height 13
click at [609, 249] on th "Bed" at bounding box center [608, 255] width 49 height 25
drag, startPoint x: 691, startPoint y: 317, endPoint x: 720, endPoint y: 470, distance: 155.7
click at [696, 317] on td "$2057" at bounding box center [712, 316] width 55 height 28
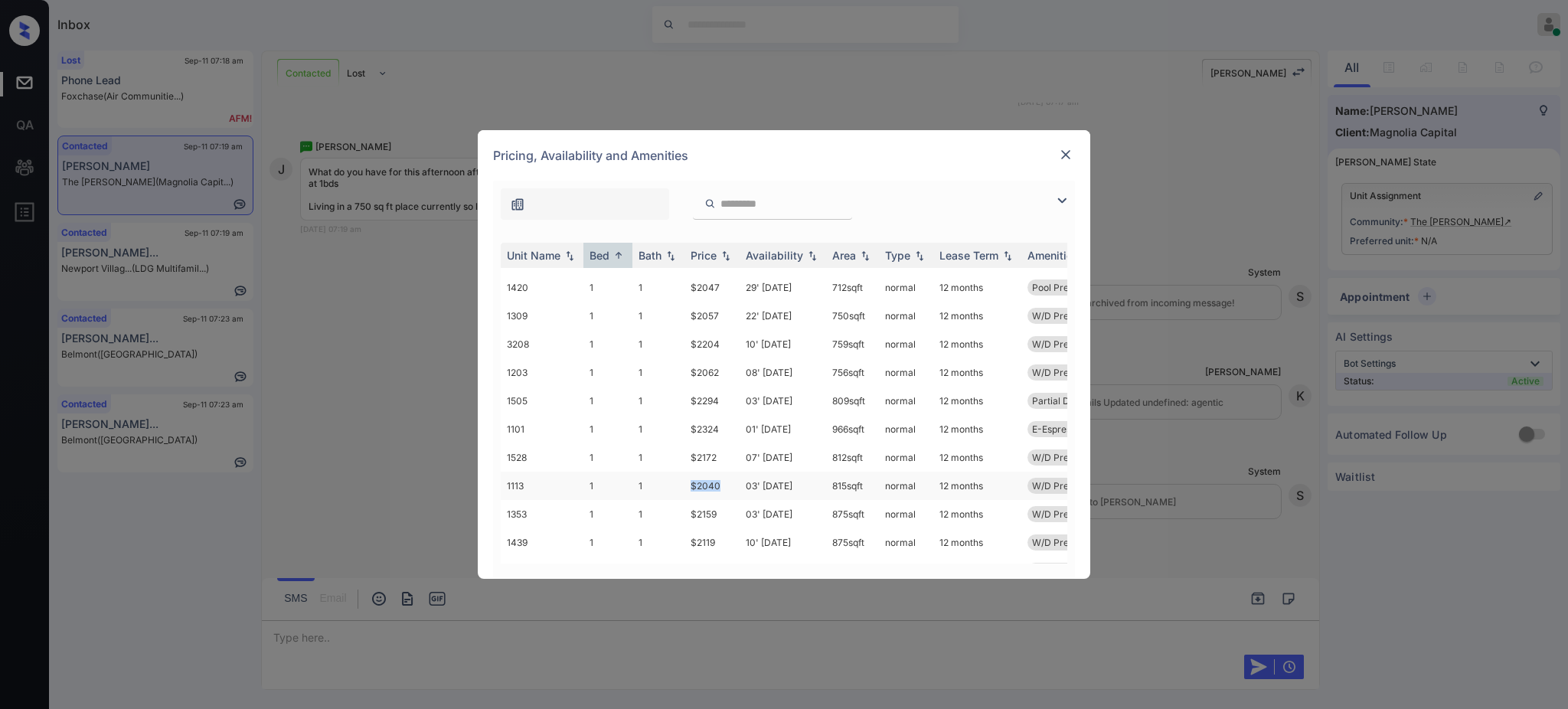
drag, startPoint x: 688, startPoint y: 478, endPoint x: 815, endPoint y: 484, distance: 127.1
click at [727, 485] on td "$2040" at bounding box center [712, 486] width 55 height 28
copy td "$2040"
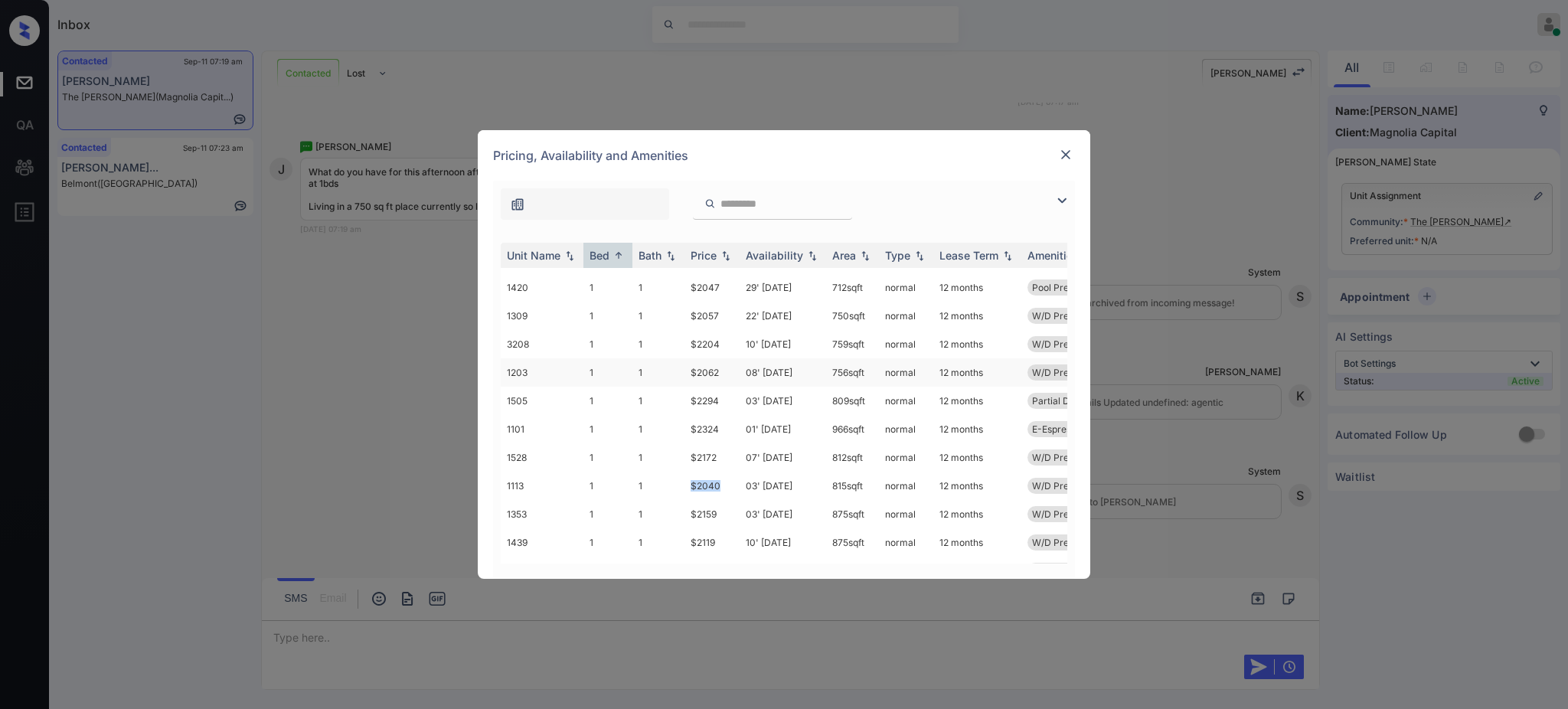
copy td "$2040"
drag, startPoint x: 677, startPoint y: 317, endPoint x: 748, endPoint y: 340, distance: 74.6
click at [754, 318] on tr "1309 1 1 $2057 22' [DATE] 750 sqft normal 12 months W/D Premium" at bounding box center [900, 316] width 800 height 28
copy tr "$2057 2"
click at [687, 344] on td "$2204" at bounding box center [712, 344] width 55 height 28
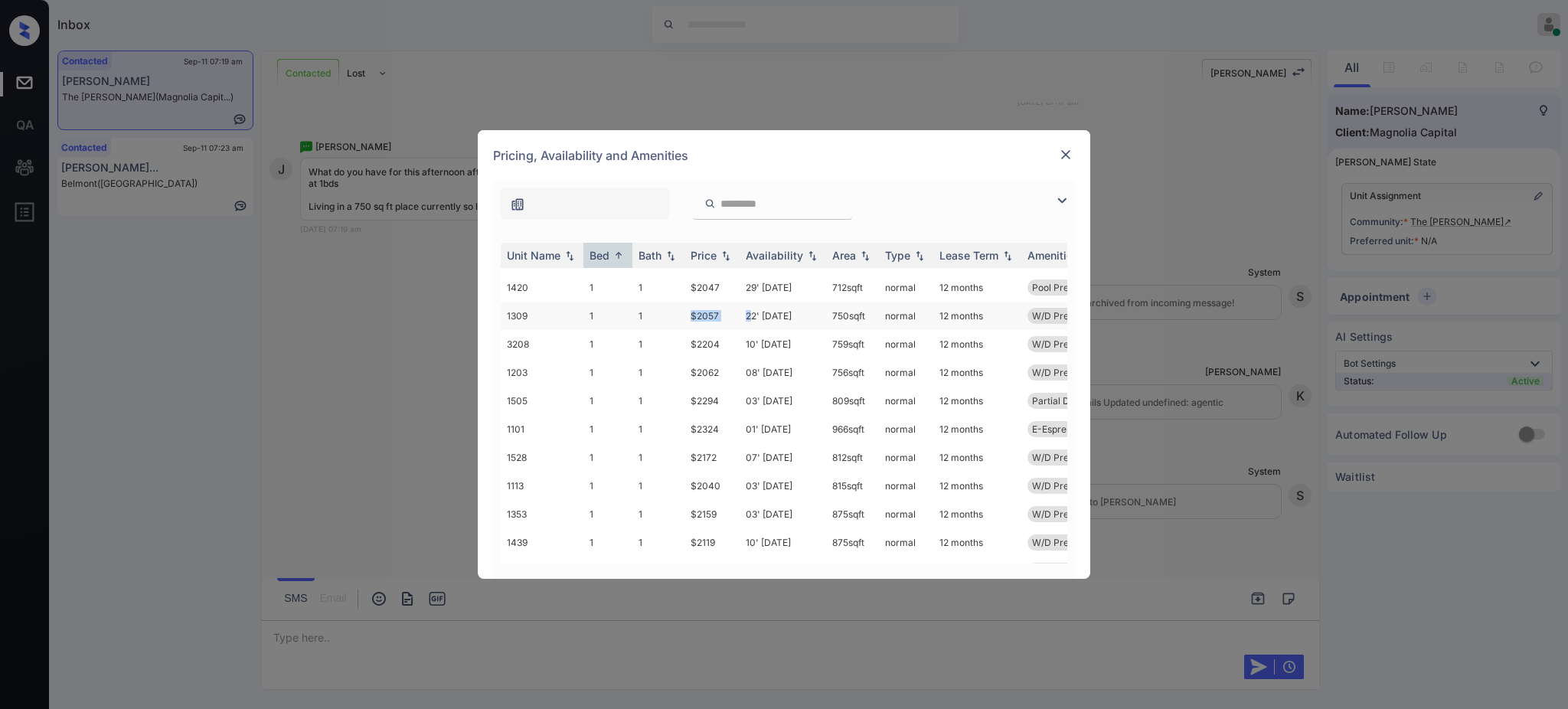
drag, startPoint x: 686, startPoint y: 313, endPoint x: 803, endPoint y: 313, distance: 117.0
click at [743, 321] on tr "1309 1 1 $2057 22' Oct 25 750 sqft normal 12 months W/D Premium" at bounding box center [900, 316] width 800 height 28
click at [1067, 156] on img at bounding box center [1065, 154] width 15 height 15
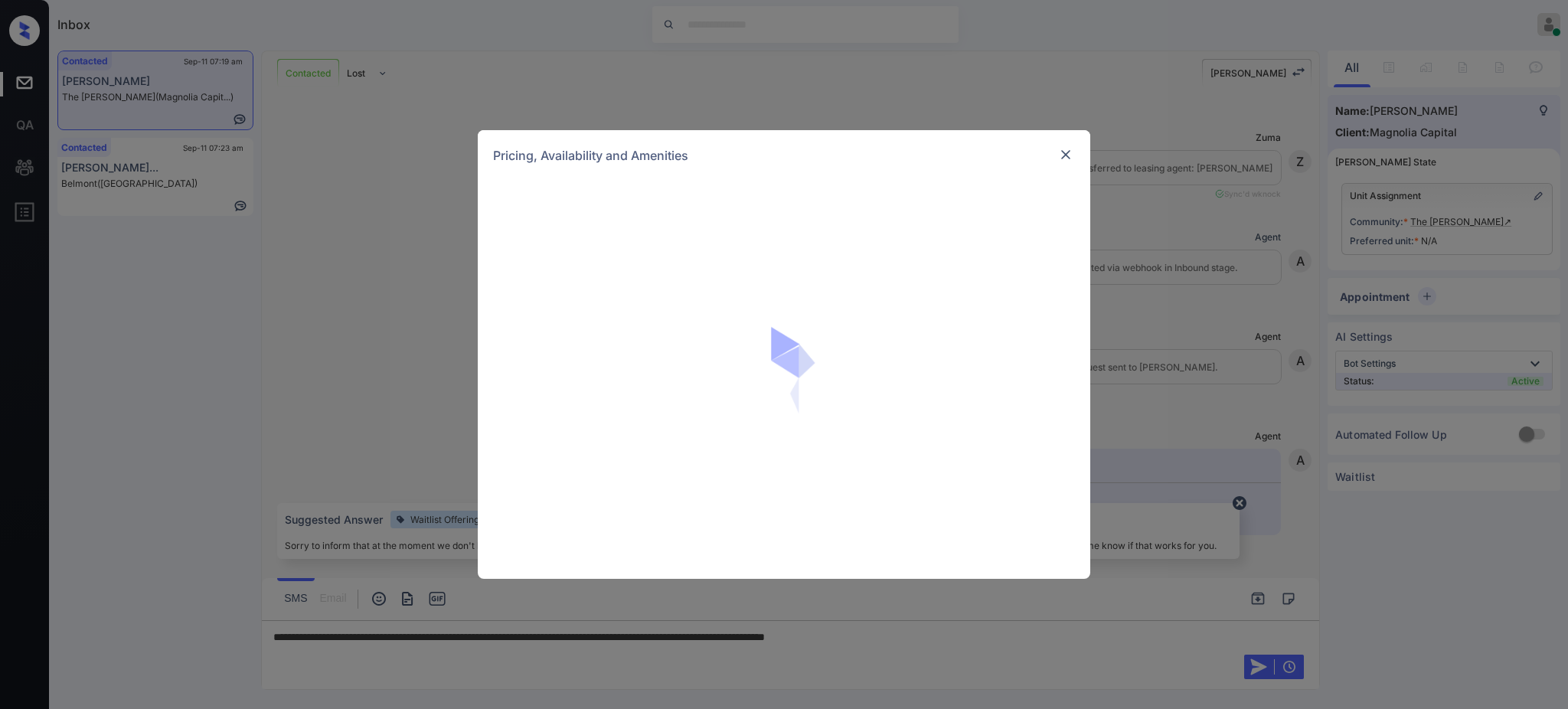
scroll to position [834, 0]
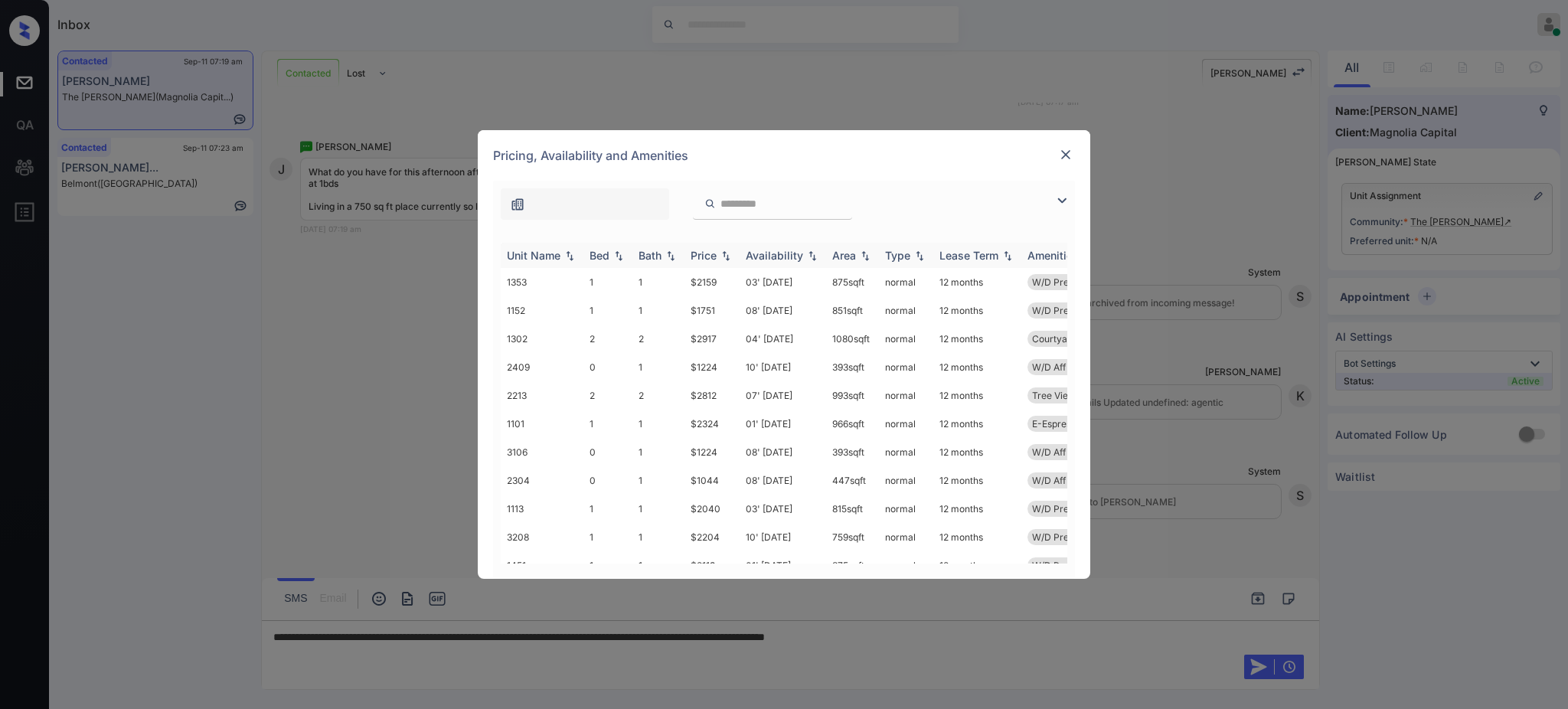
click at [591, 259] on div "Bed" at bounding box center [599, 255] width 20 height 13
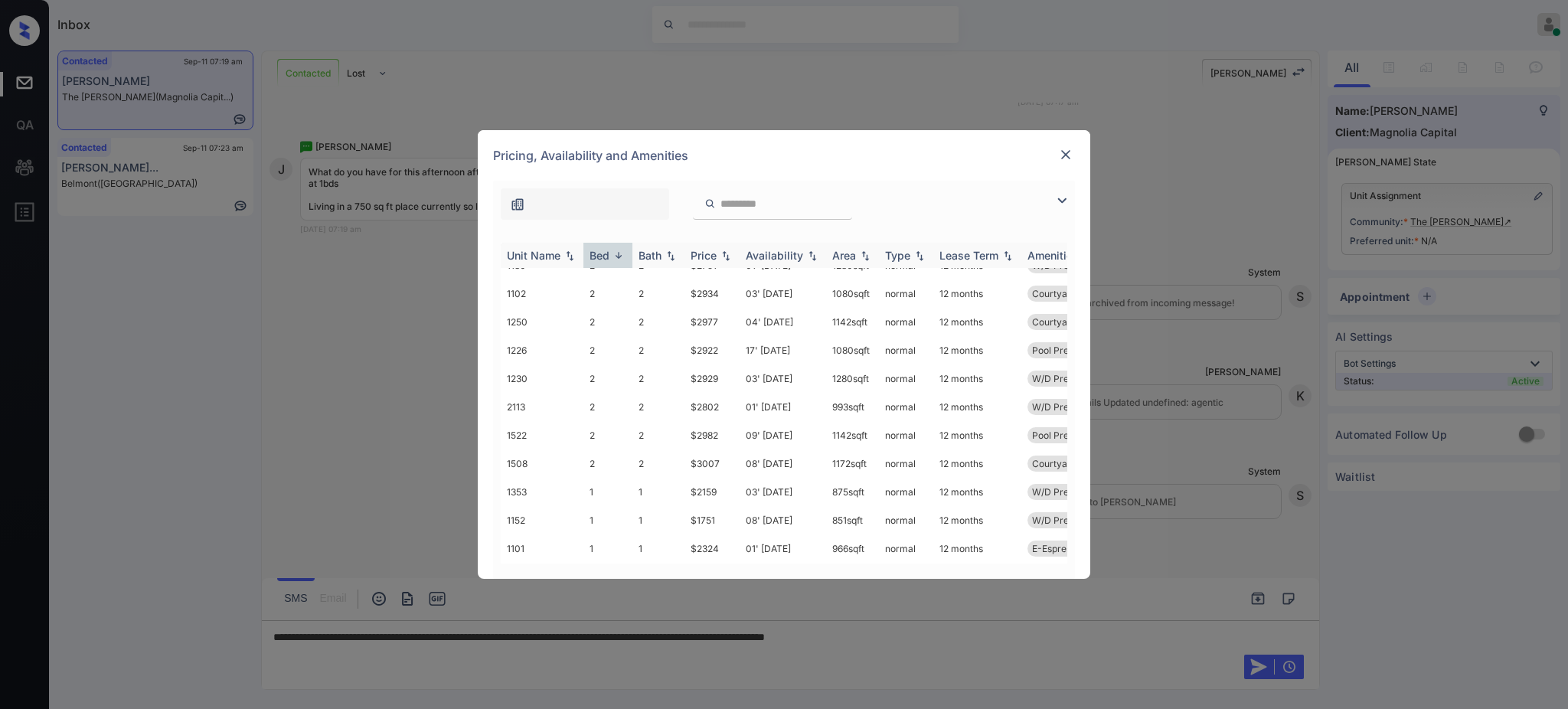
click at [598, 255] on div "Bed" at bounding box center [599, 255] width 20 height 13
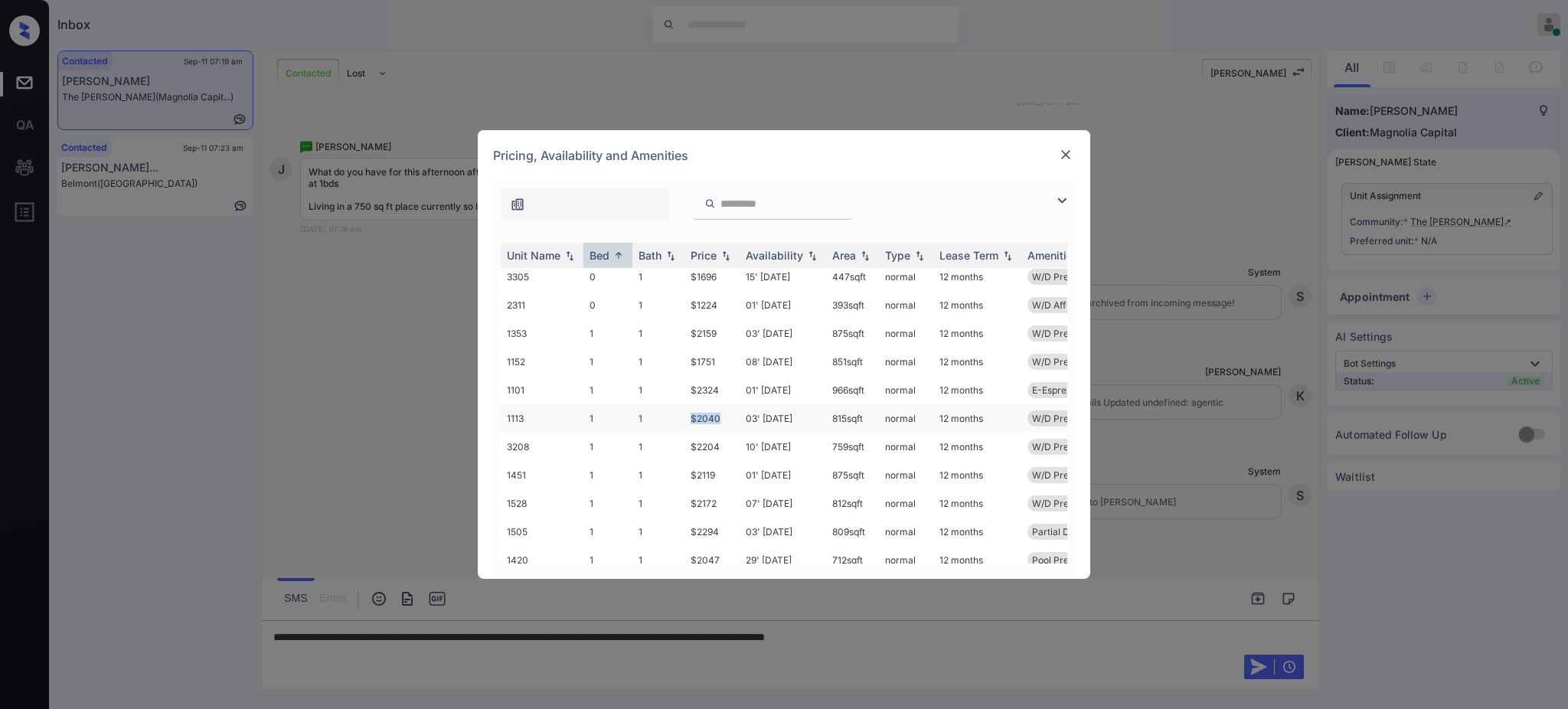
drag, startPoint x: 685, startPoint y: 417, endPoint x: 725, endPoint y: 417, distance: 40.0
click at [725, 417] on td "$2040" at bounding box center [712, 418] width 55 height 28
copy td "$2040"
click at [1061, 158] on img at bounding box center [1065, 154] width 15 height 15
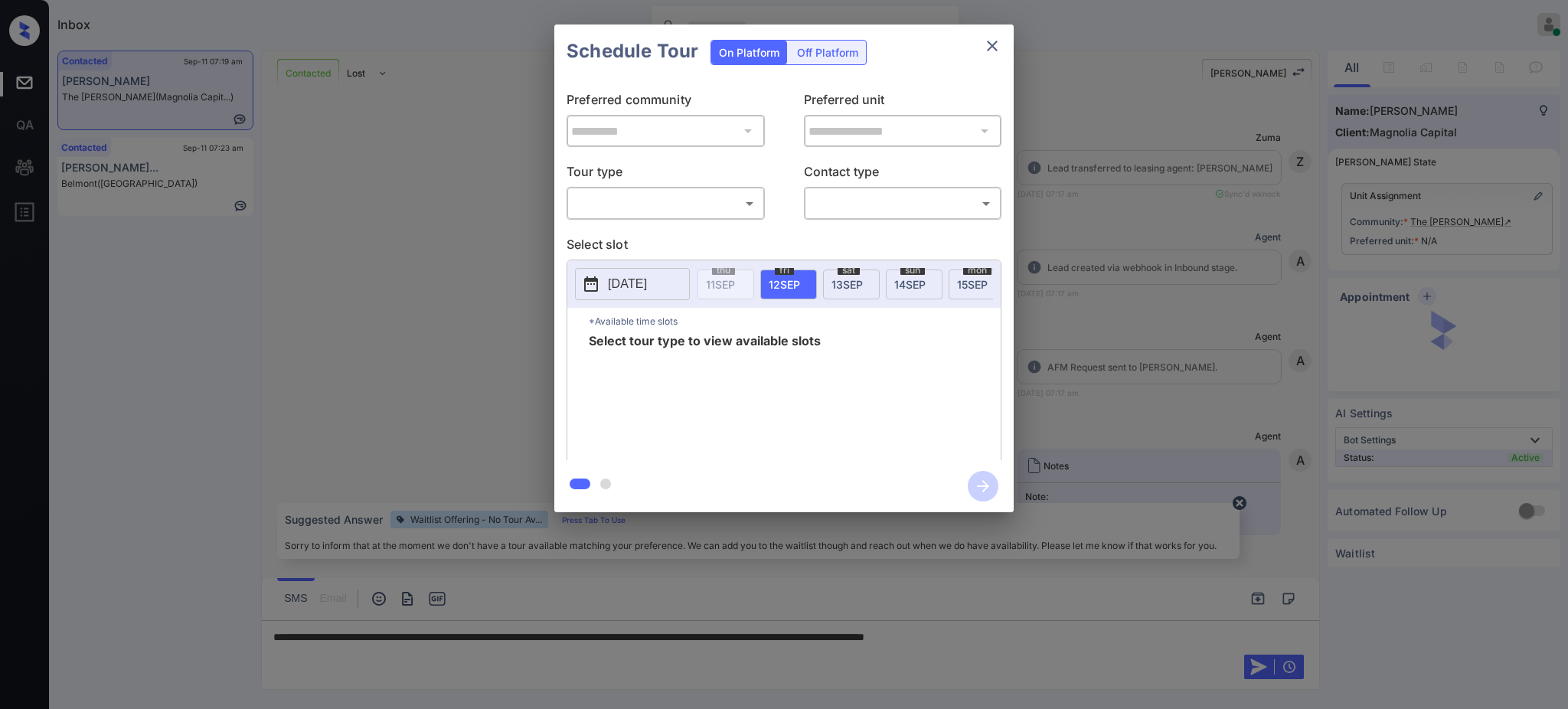
scroll to position [834, 0]
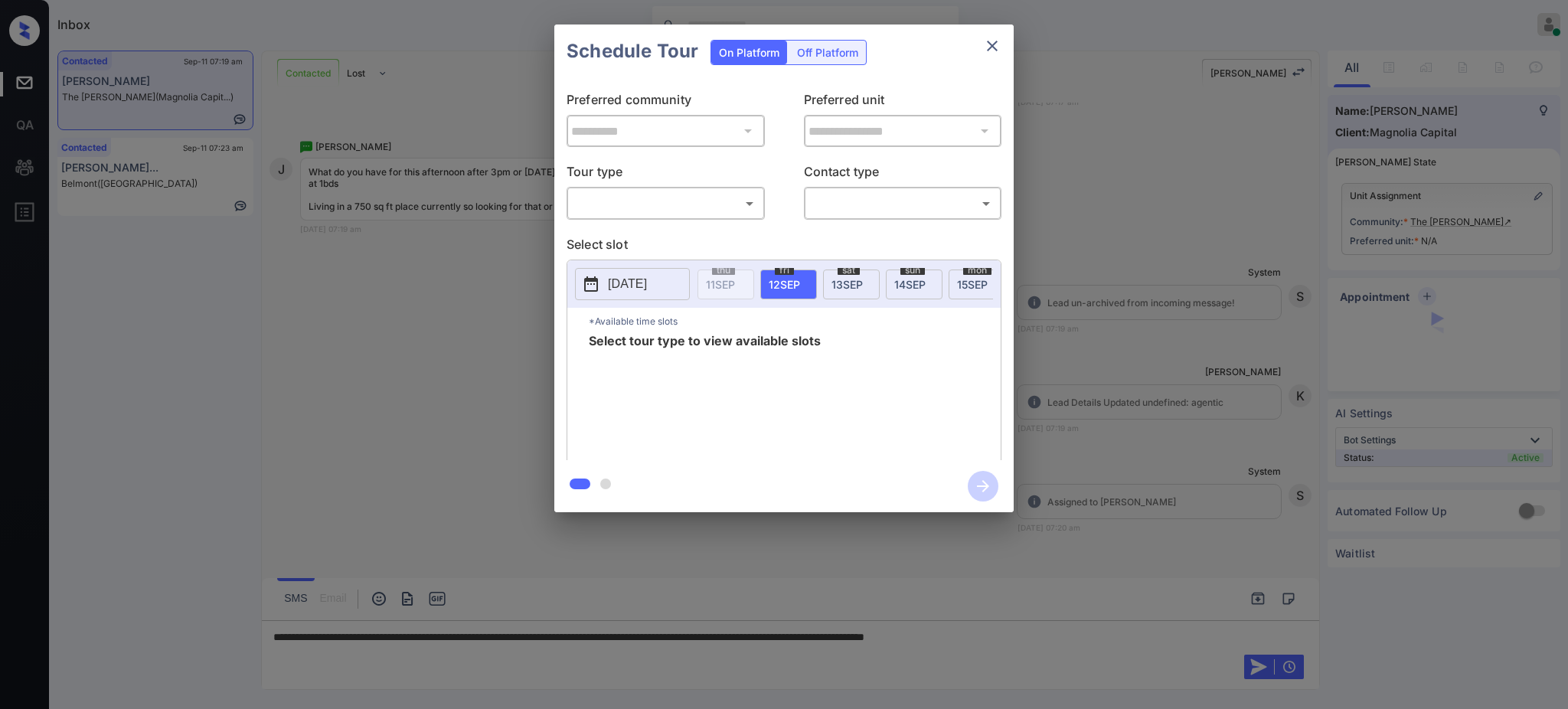
click at [660, 203] on body "Inbox [PERSON_NAME] Online Set yourself offline Set yourself on break Profile S…" at bounding box center [784, 354] width 1568 height 709
click at [647, 233] on li "In Person" at bounding box center [665, 238] width 189 height 28
type input "********"
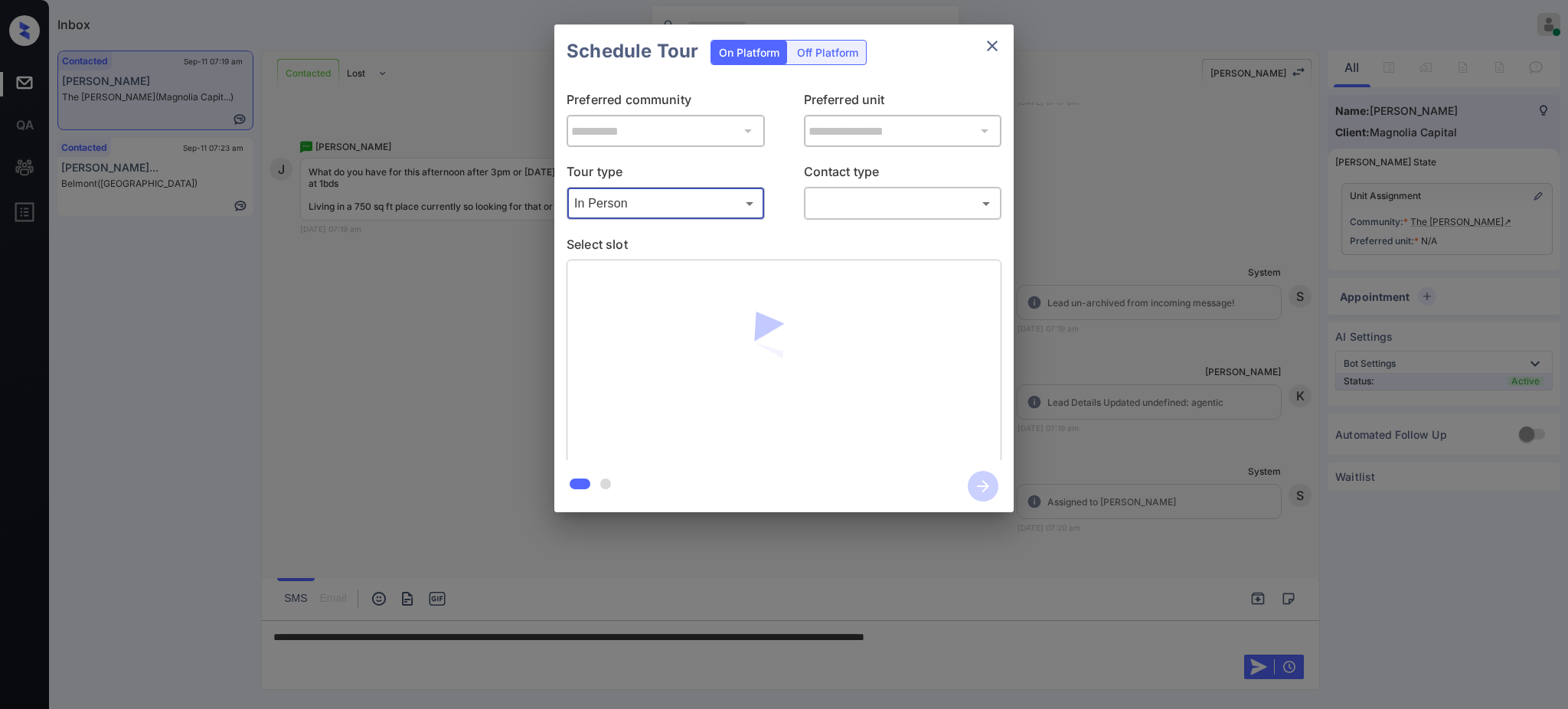
click at [853, 207] on body "Inbox Ajay Kumar Online Set yourself offline Set yourself on break Profile Swit…" at bounding box center [784, 354] width 1568 height 709
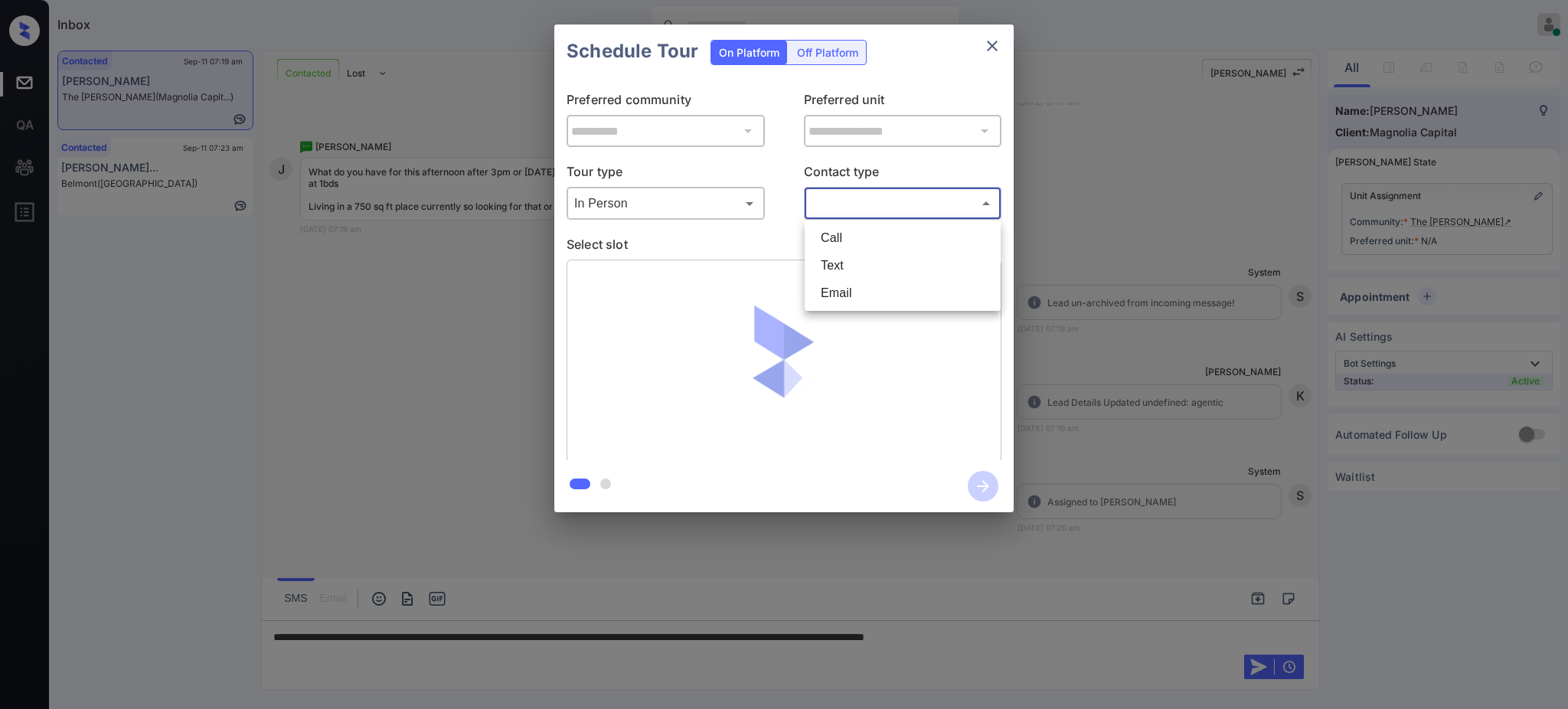
click at [843, 264] on li "Text" at bounding box center [902, 265] width 189 height 28
type input "****"
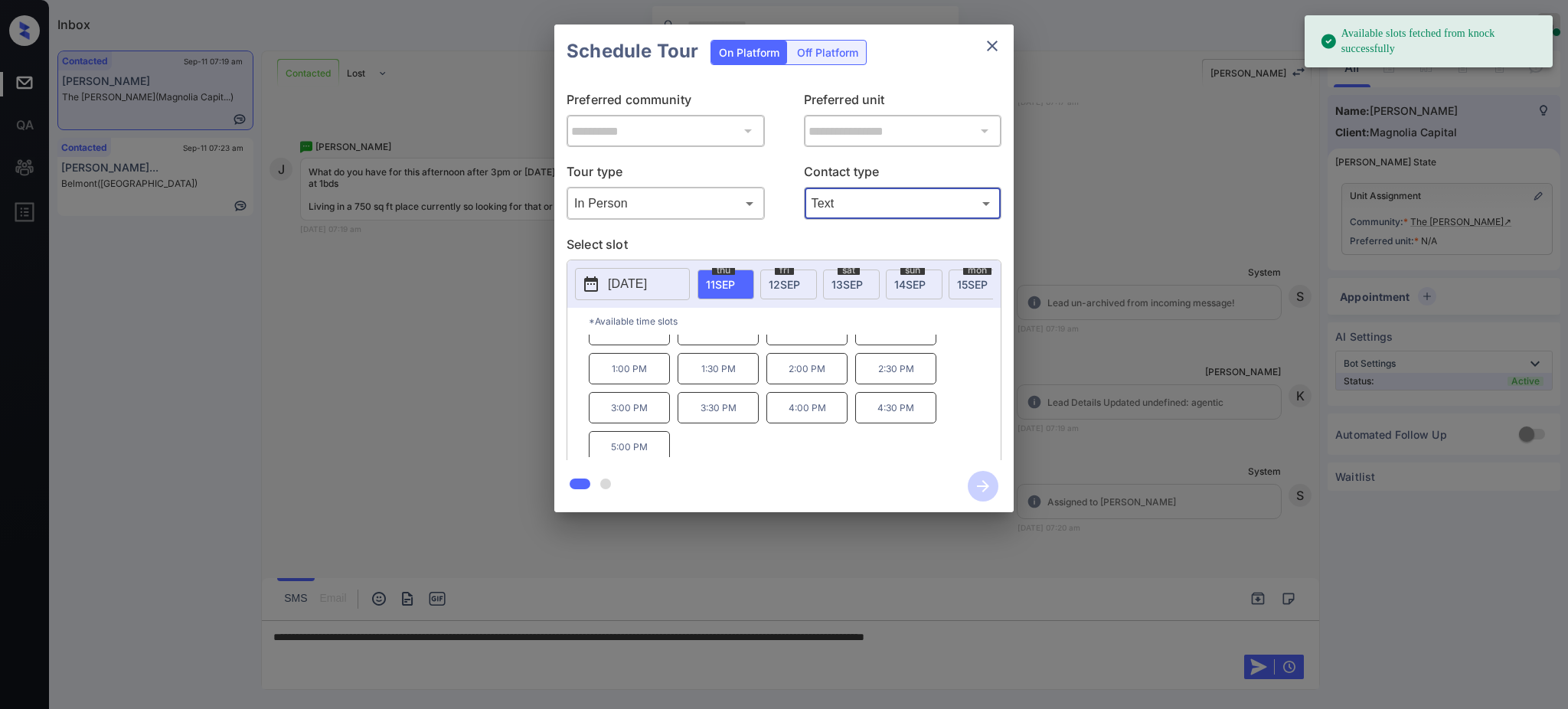
scroll to position [26, 0]
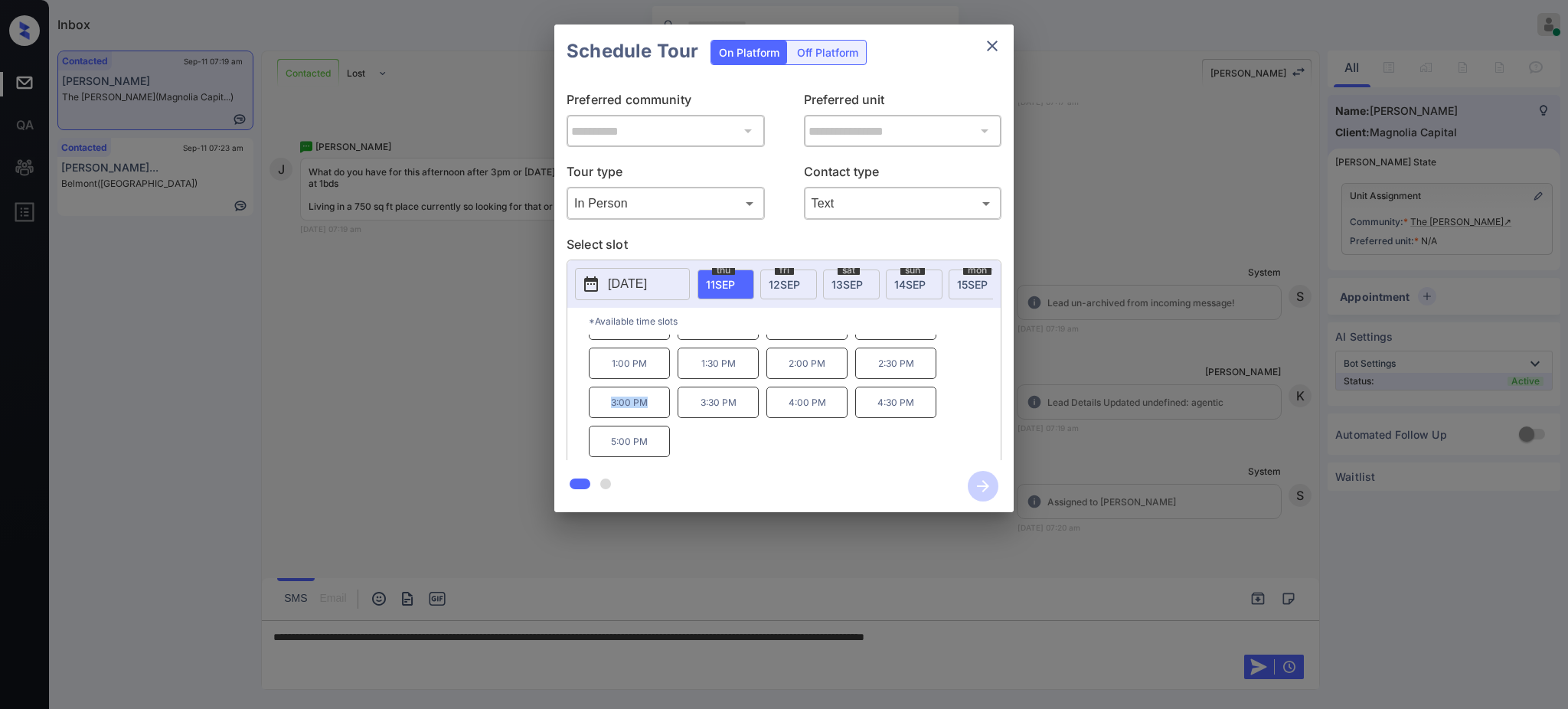
drag, startPoint x: 606, startPoint y: 415, endPoint x: 666, endPoint y: 415, distance: 60.0
click at [666, 415] on p "3:00 PM" at bounding box center [629, 403] width 81 height 32
copy p "3:00 PM"
click at [990, 40] on icon "close" at bounding box center [992, 46] width 18 height 18
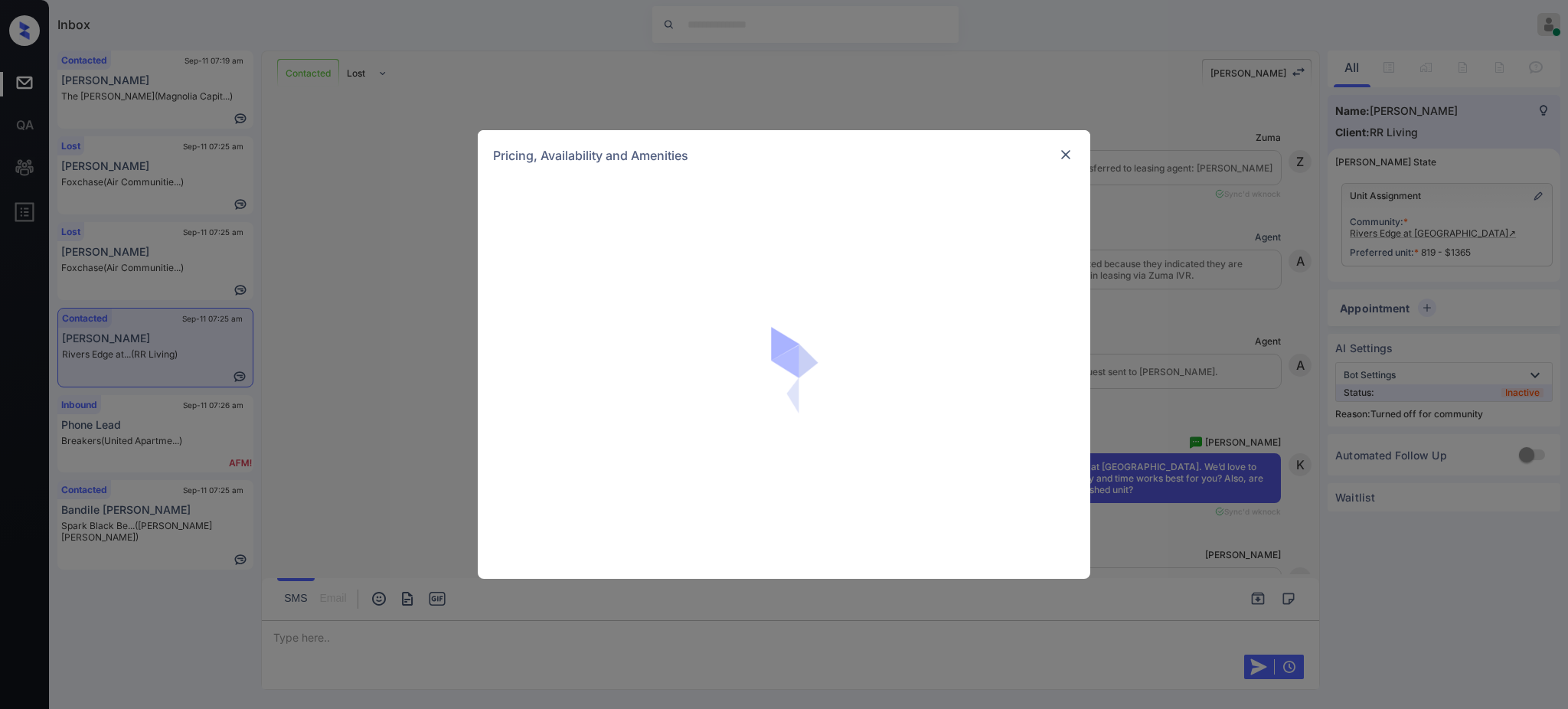
scroll to position [2954, 0]
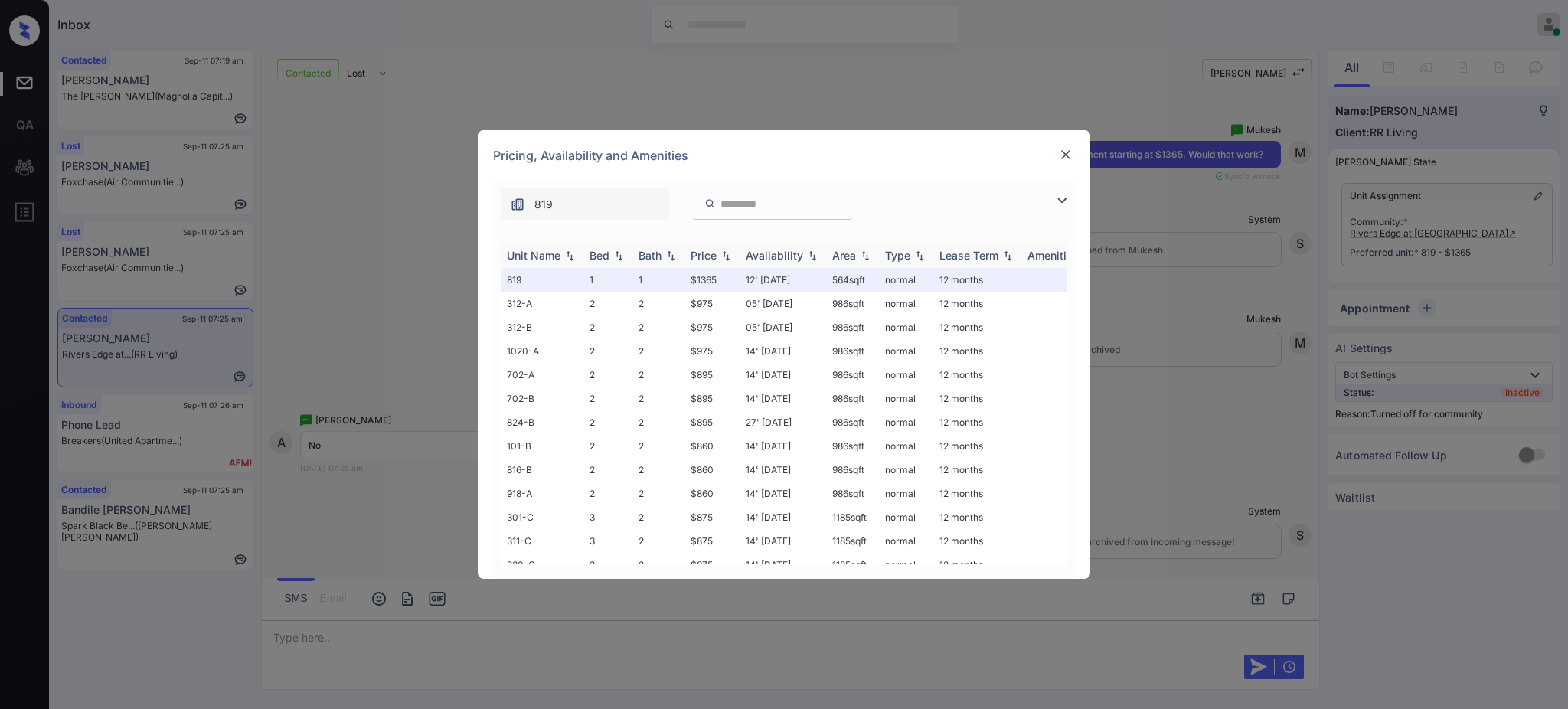
click at [597, 254] on div "Bed" at bounding box center [599, 255] width 20 height 13
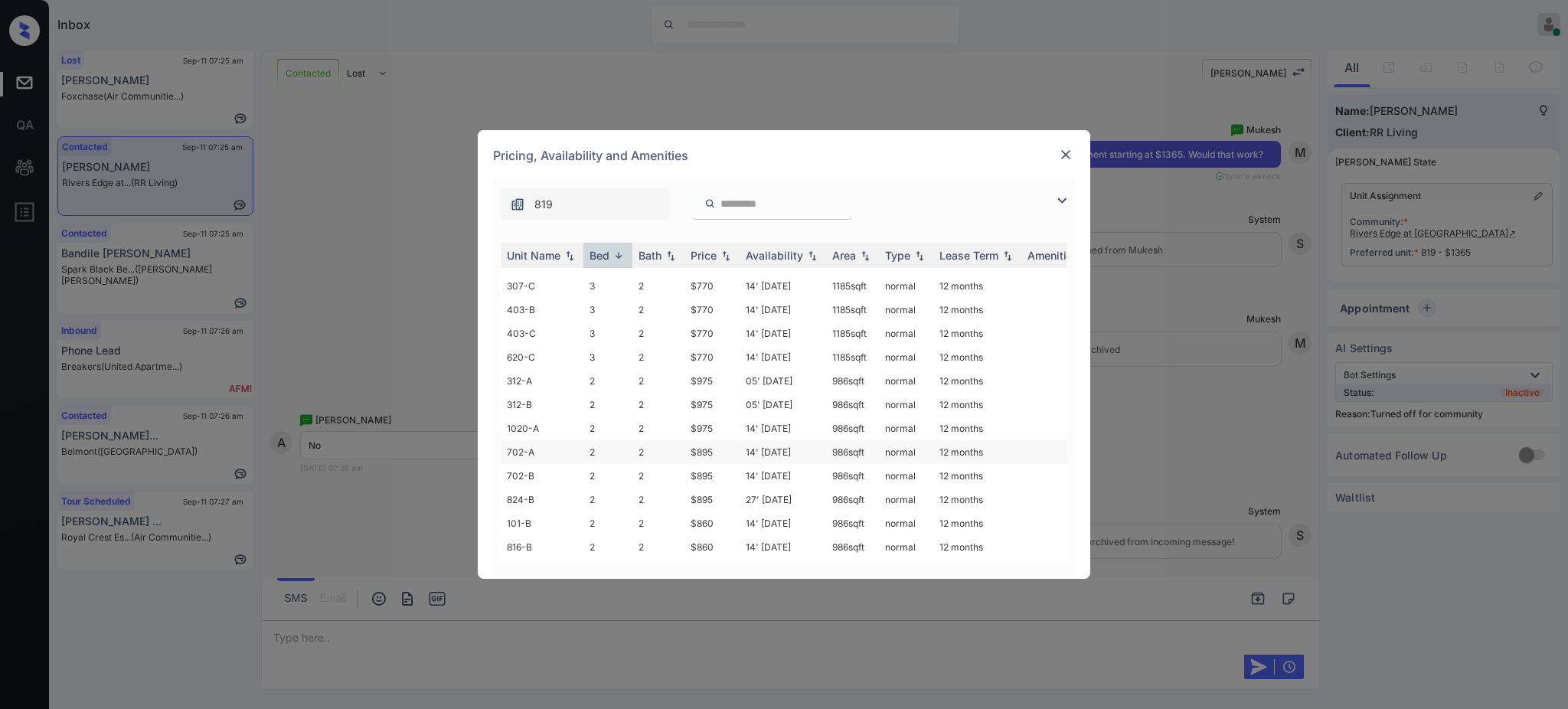
scroll to position [524, 0]
drag, startPoint x: 683, startPoint y: 493, endPoint x: 971, endPoint y: 340, distance: 326.1
click at [739, 498] on tr "816-B 2 2 $860 14' Aug 25 986 sqft normal 12 months" at bounding box center [900, 504] width 800 height 24
copy tr "$860"
click at [1067, 156] on img at bounding box center [1065, 154] width 15 height 15
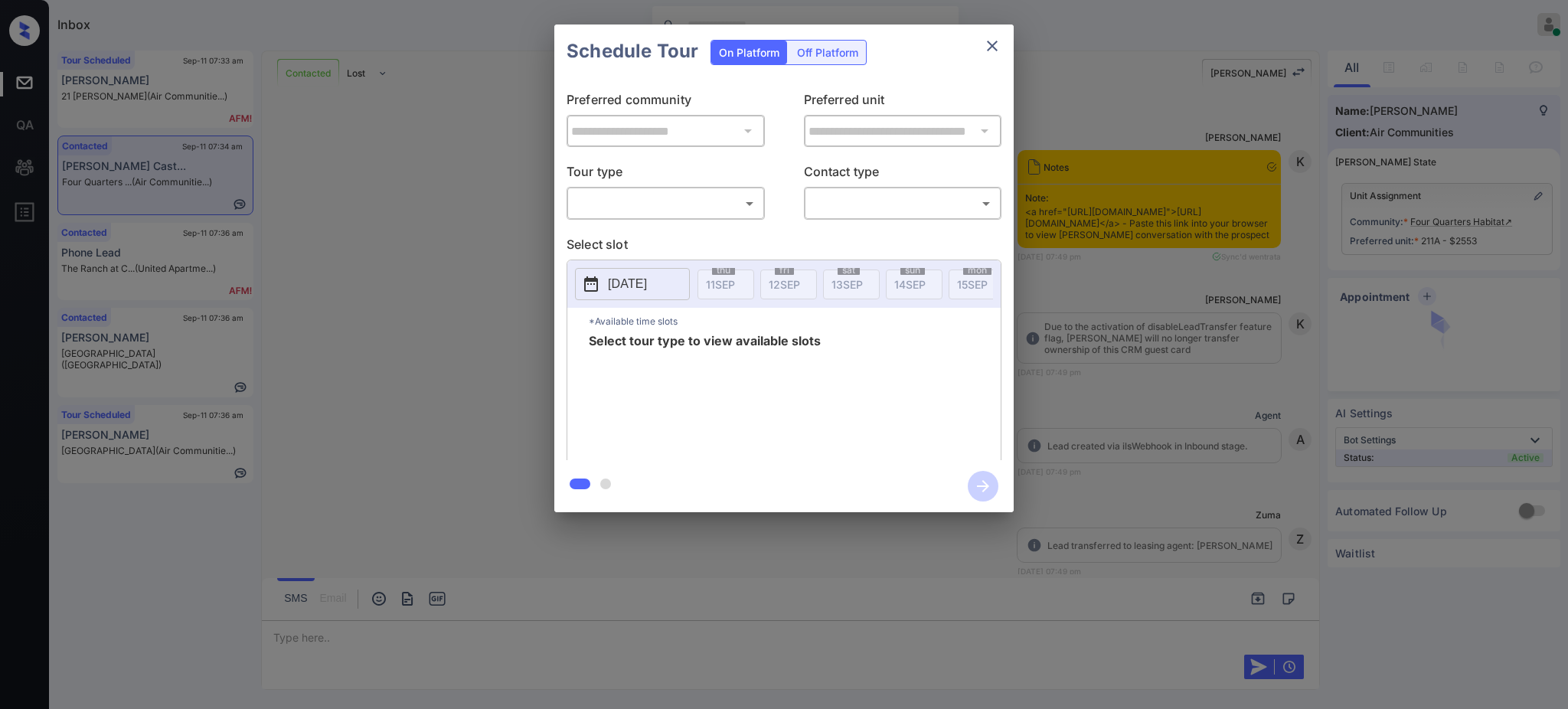
click at [687, 204] on body "Inbox [PERSON_NAME] Online Set yourself offline Set yourself on break Profile S…" at bounding box center [784, 354] width 1568 height 709
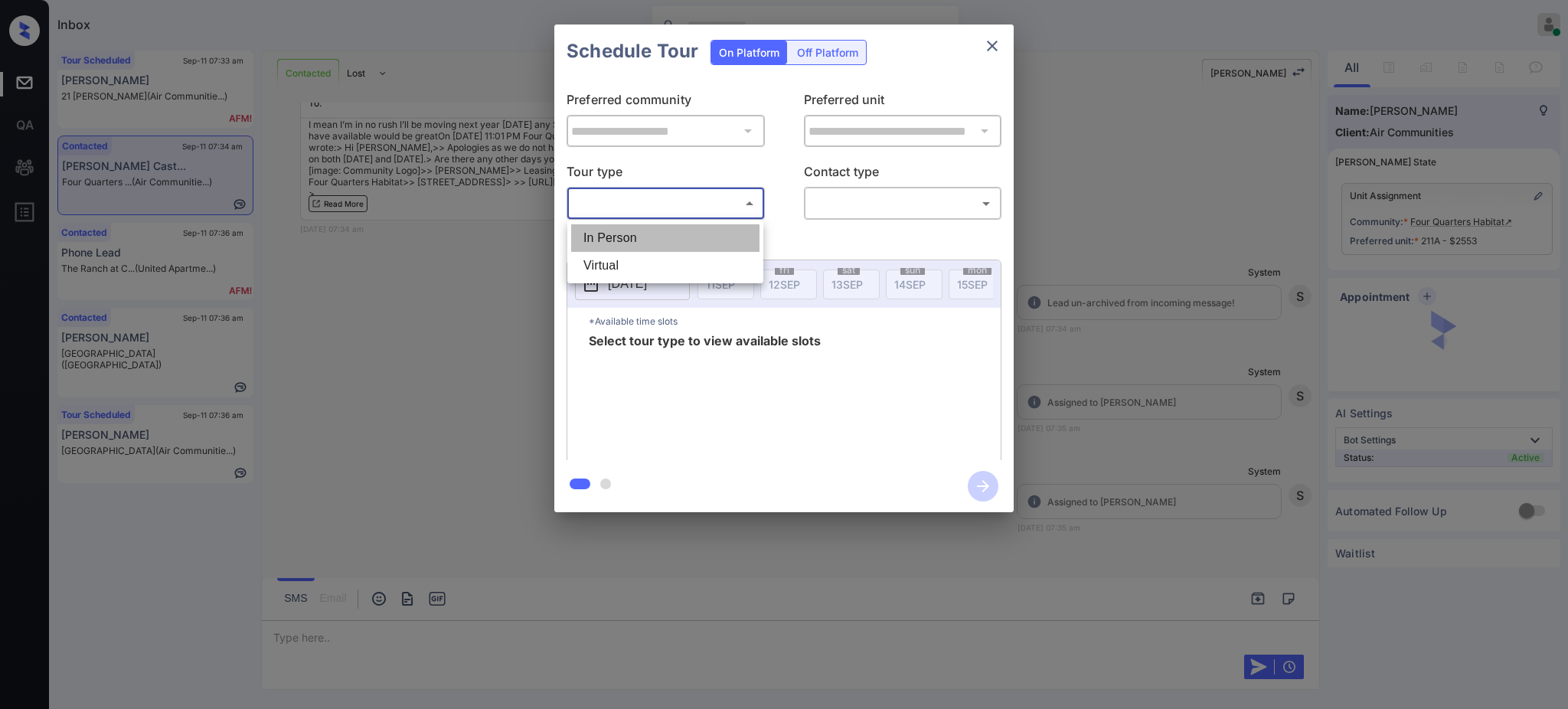
click at [653, 243] on li "In Person" at bounding box center [665, 238] width 189 height 28
type input "********"
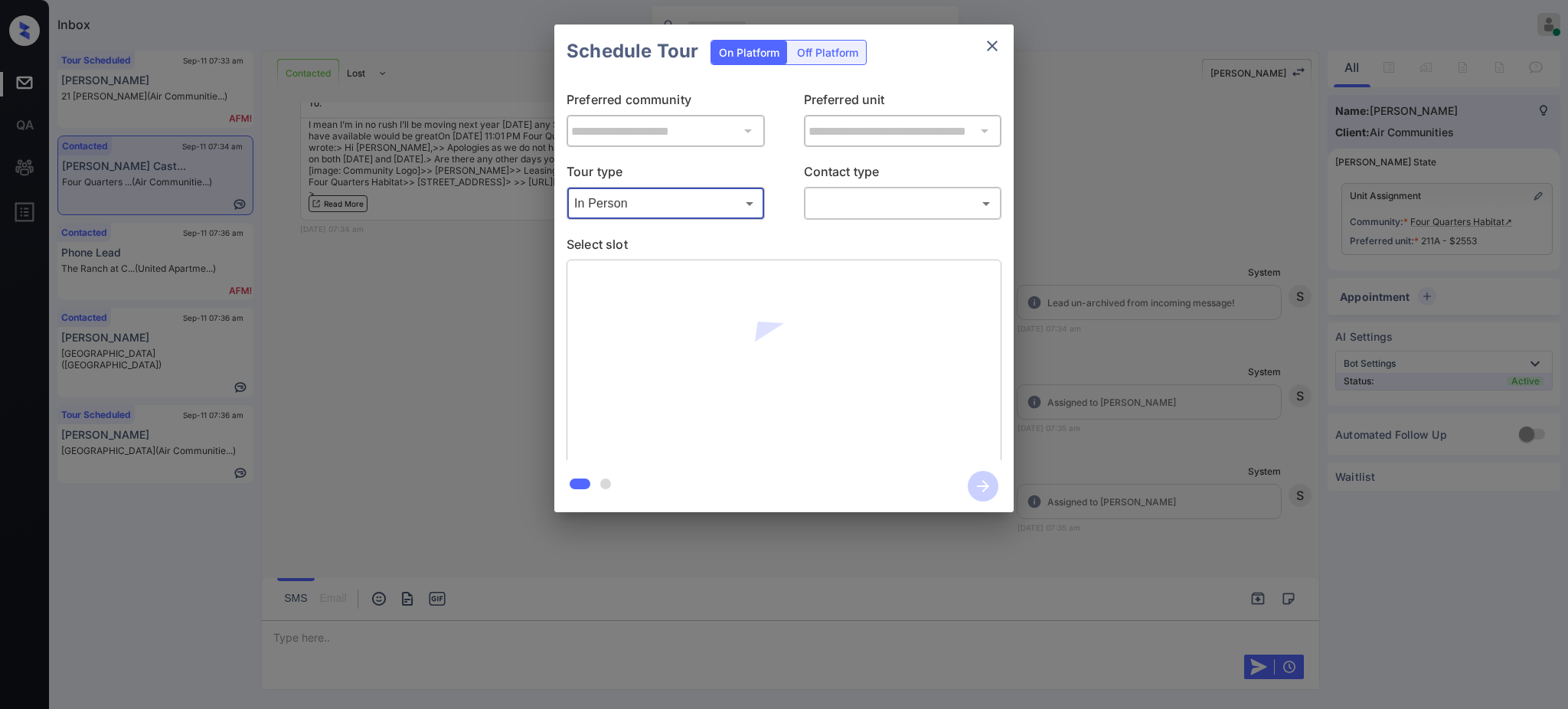
click at [850, 204] on body "Inbox [PERSON_NAME] Online Set yourself offline Set yourself on break Profile S…" at bounding box center [784, 354] width 1568 height 709
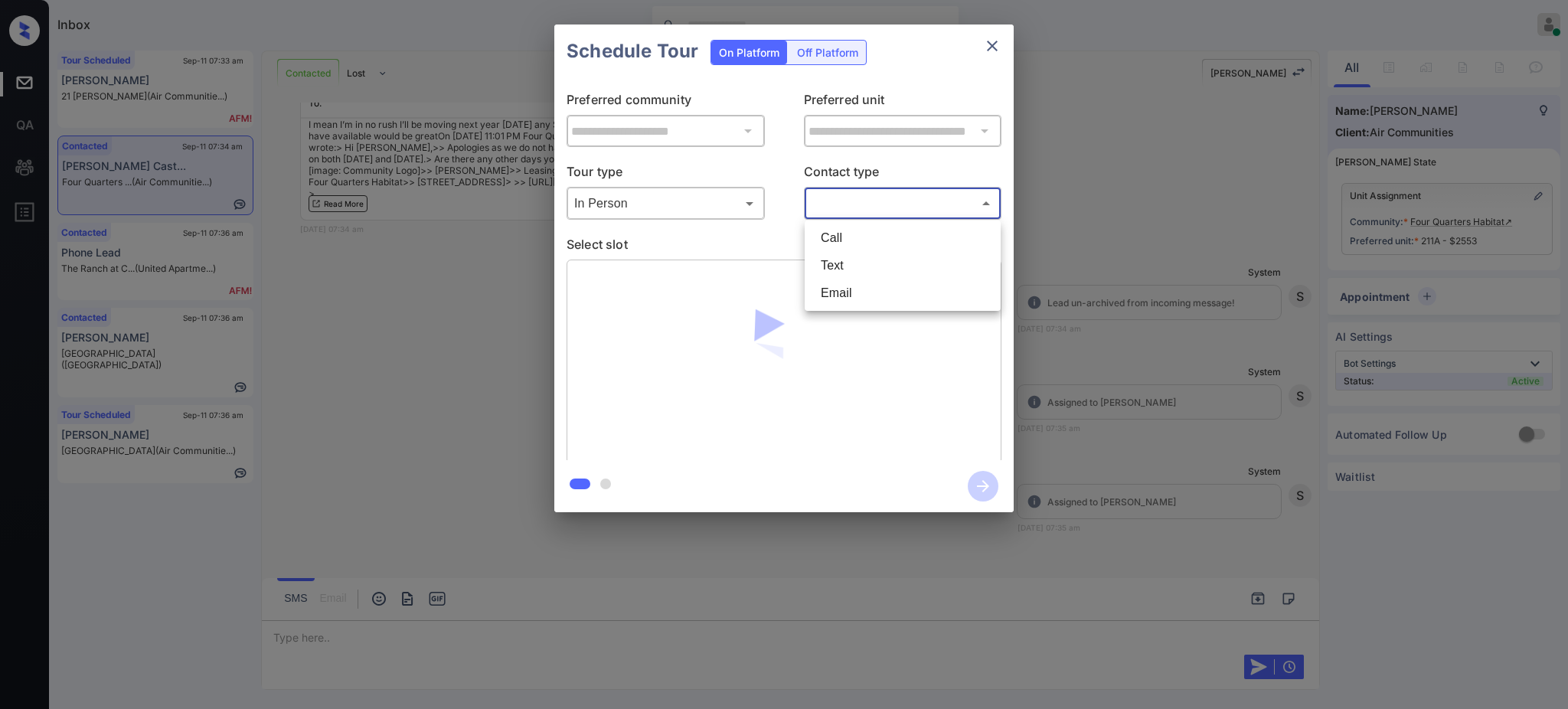
click at [850, 261] on li "Text" at bounding box center [902, 265] width 189 height 28
type input "****"
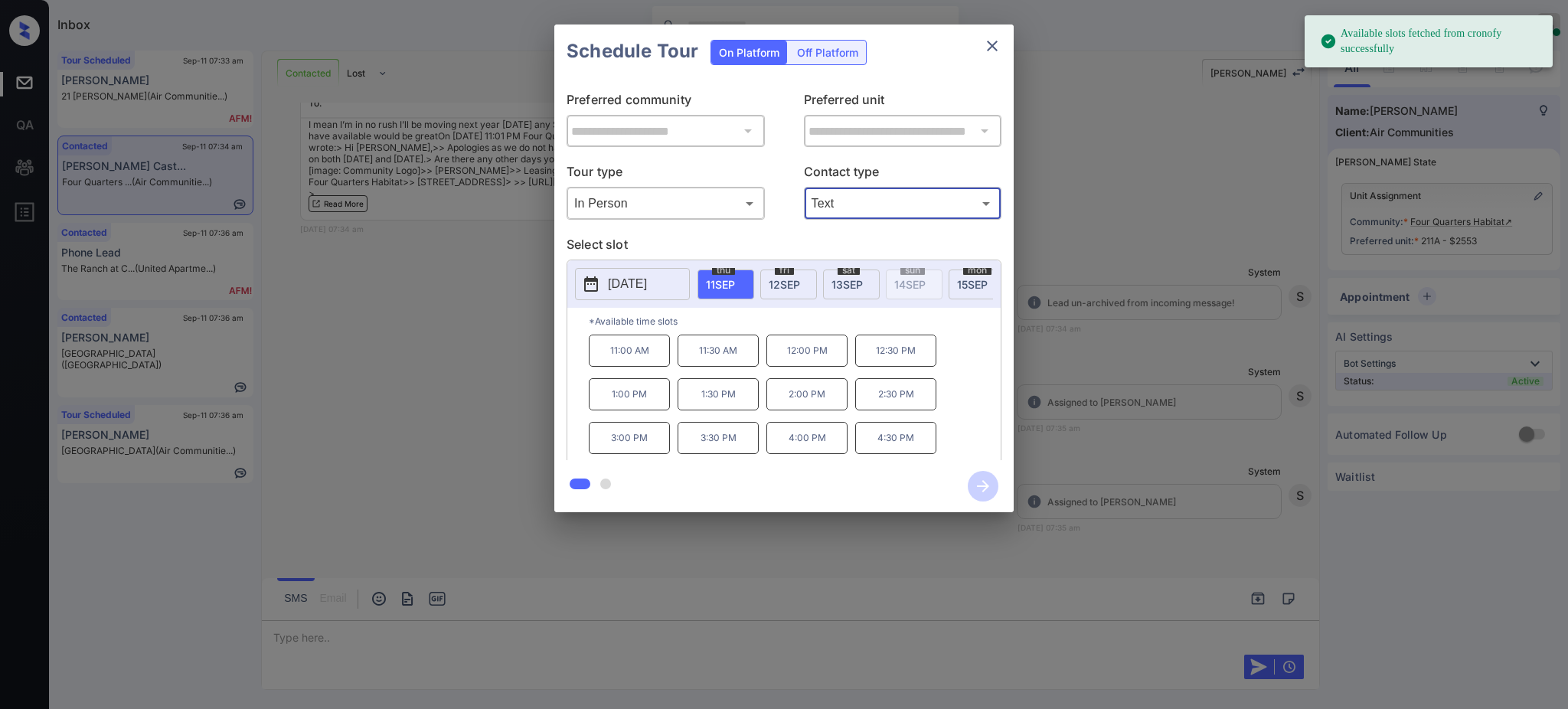
click at [643, 278] on p "[DATE]" at bounding box center [627, 283] width 39 height 18
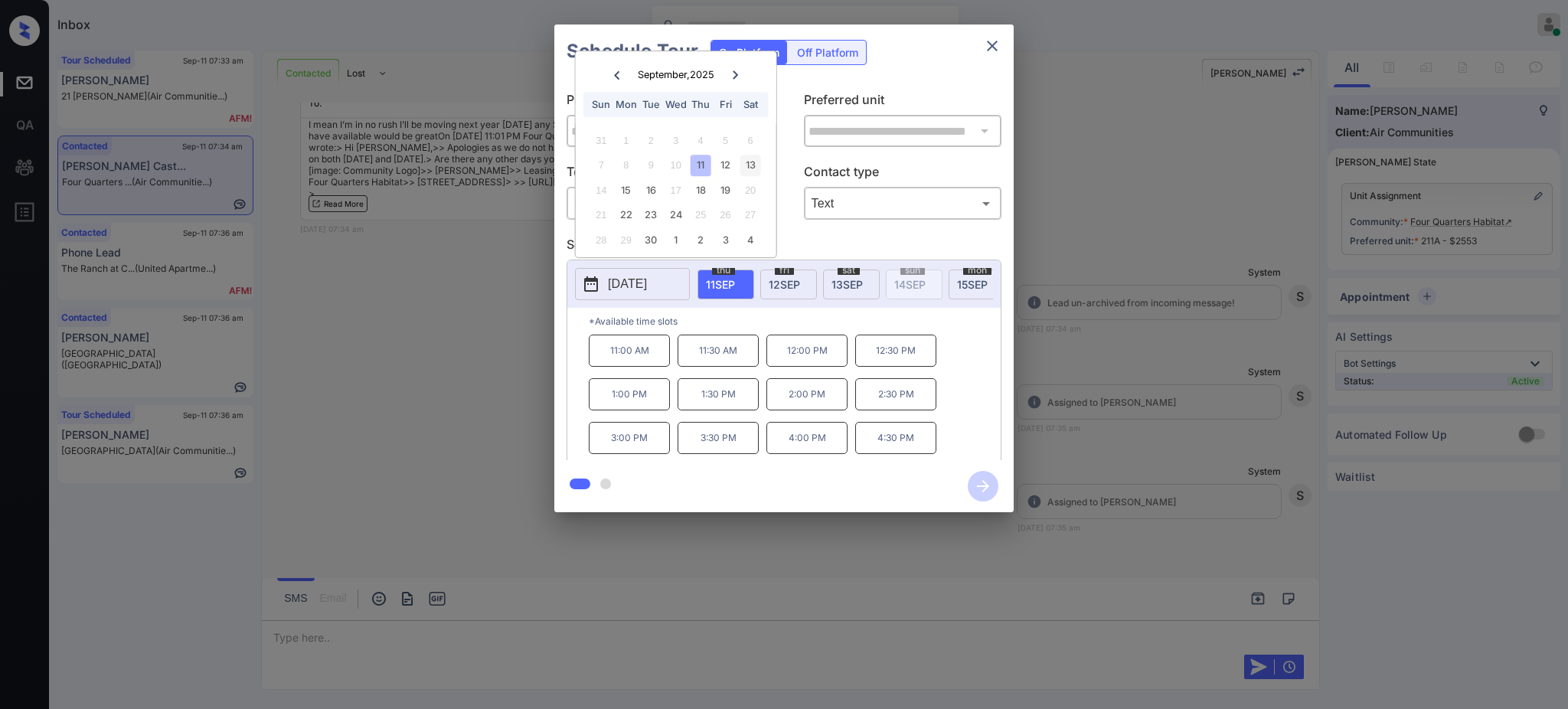
click at [756, 163] on div "13" at bounding box center [750, 165] width 21 height 21
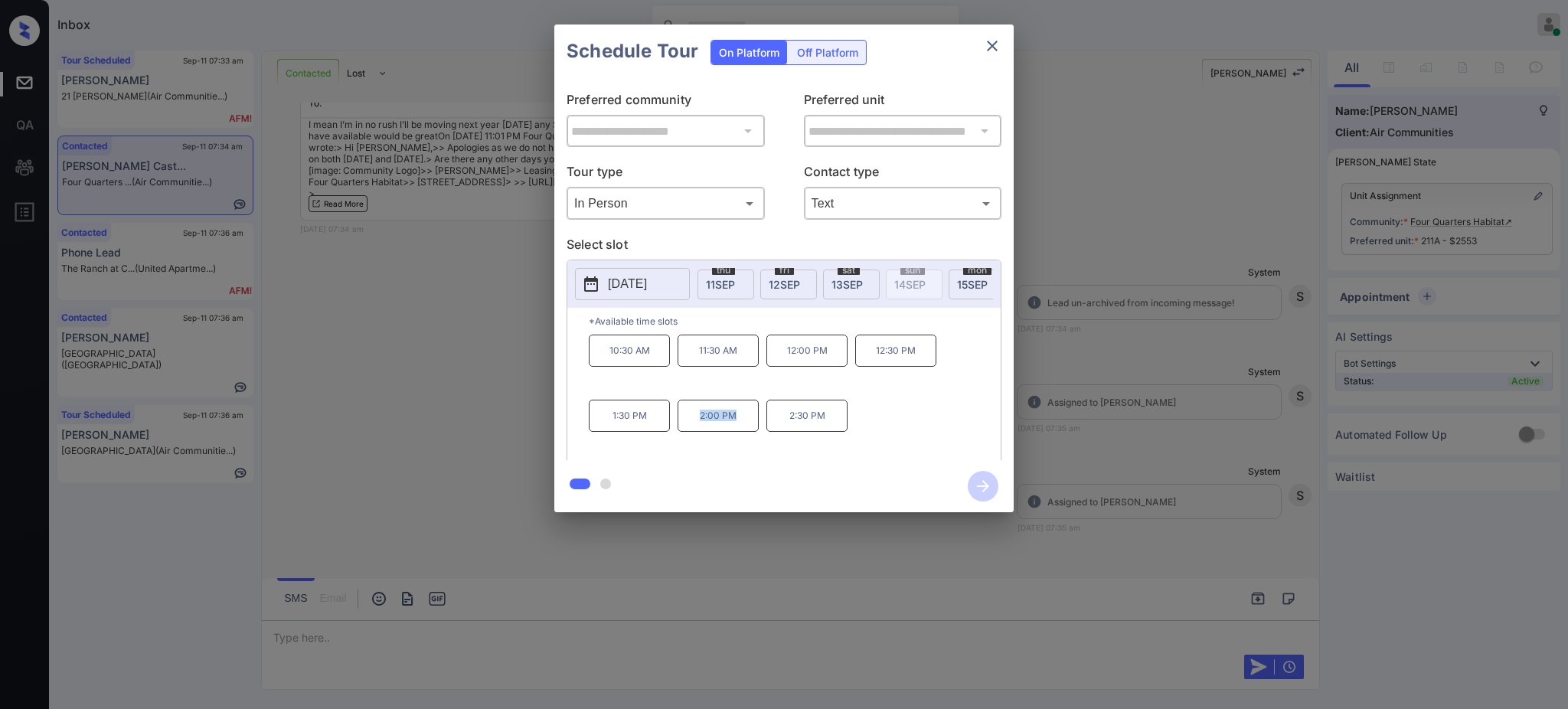
drag, startPoint x: 685, startPoint y: 428, endPoint x: 761, endPoint y: 432, distance: 76.1
click at [749, 432] on p "2:00 PM" at bounding box center [718, 415] width 81 height 32
copy p "2:00 PM"
click at [989, 39] on icon "close" at bounding box center [992, 46] width 18 height 18
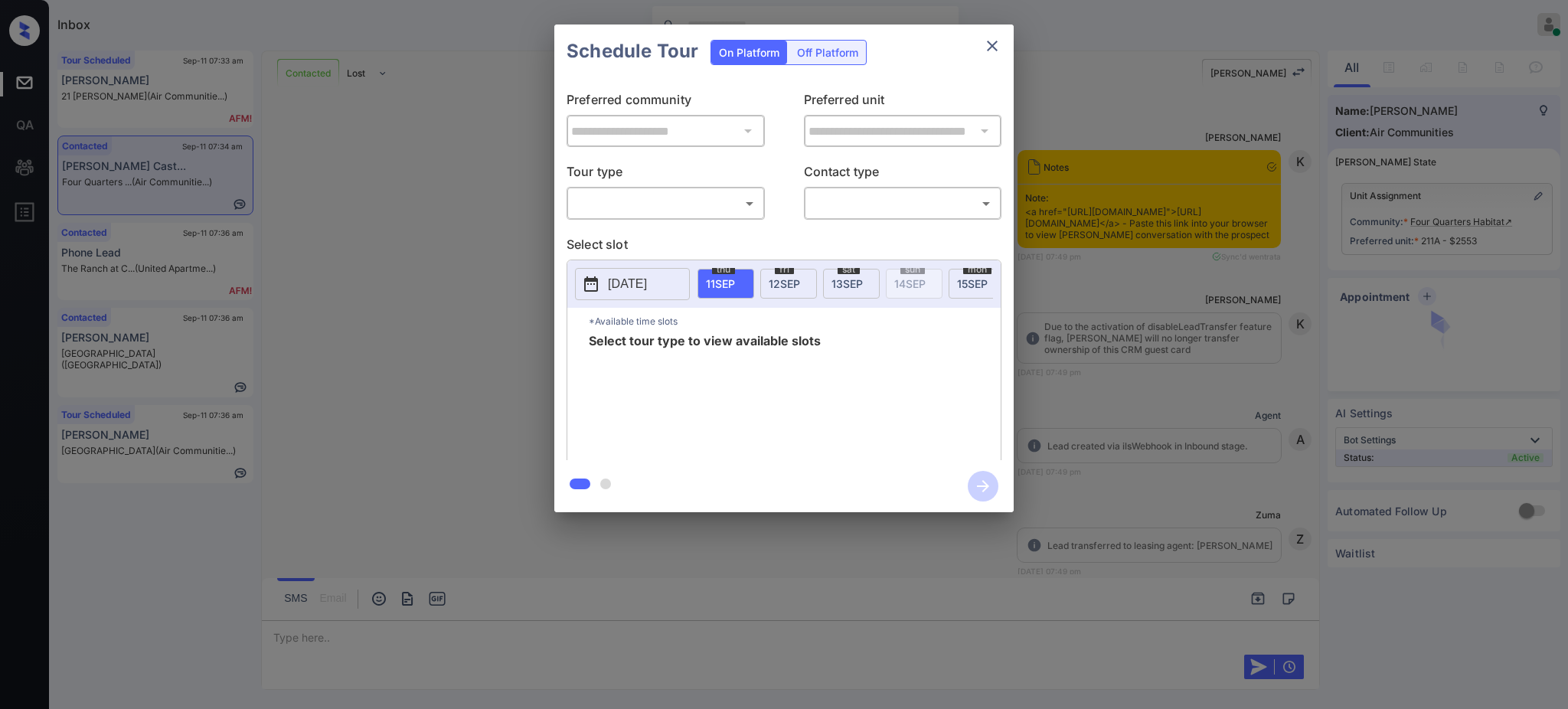
scroll to position [7833, 0]
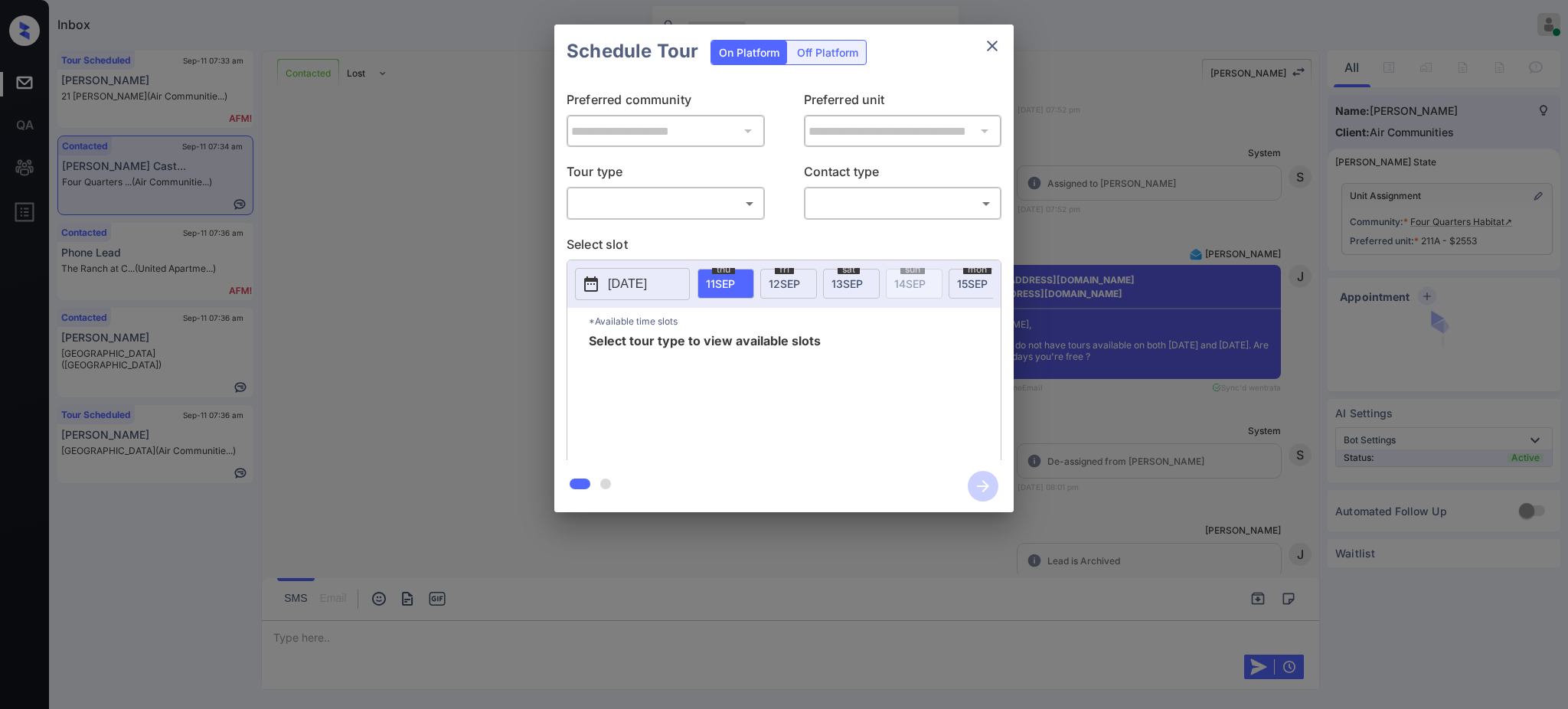
click at [641, 207] on body "Inbox [PERSON_NAME] Online Set yourself offline Set yourself on break Profile S…" at bounding box center [784, 354] width 1568 height 709
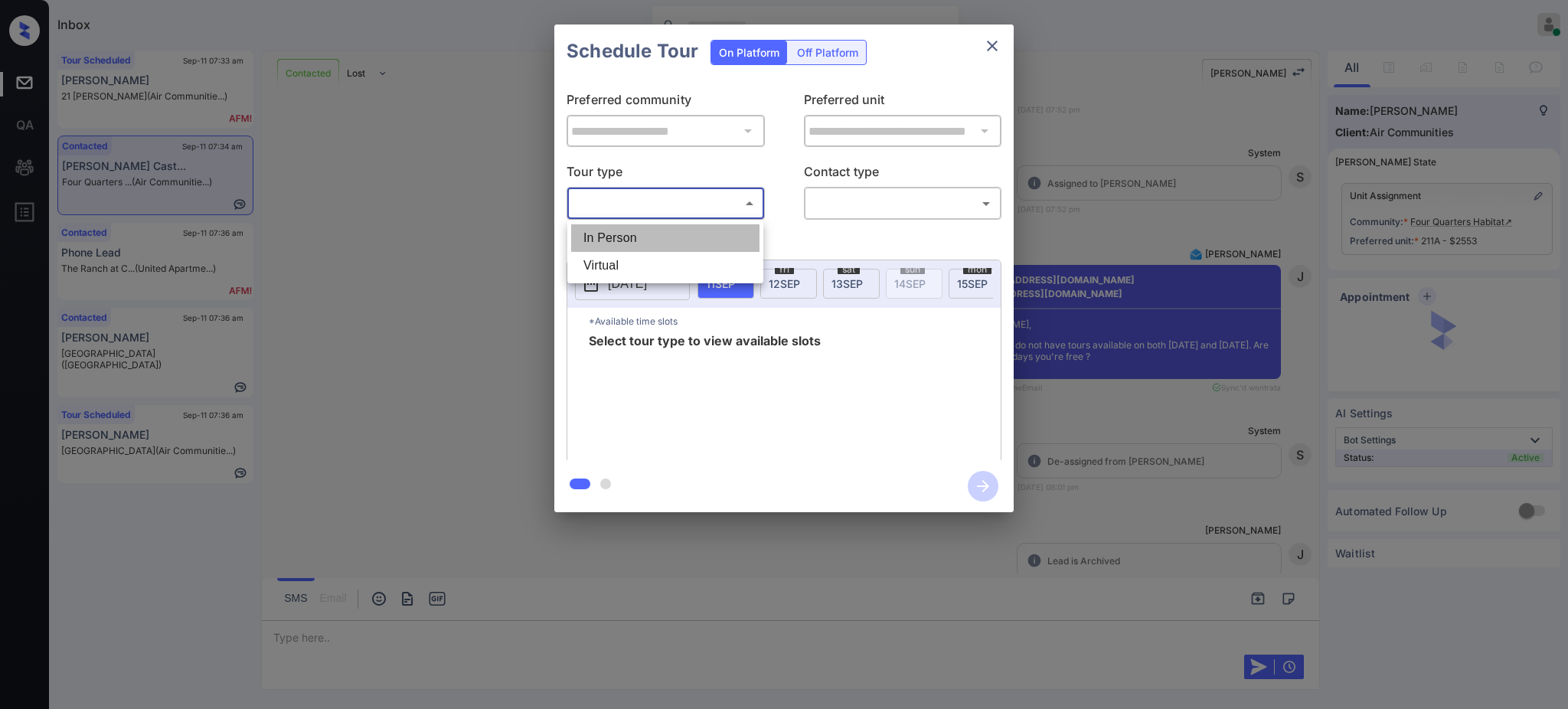
click at [631, 231] on li "In Person" at bounding box center [665, 238] width 189 height 28
type input "********"
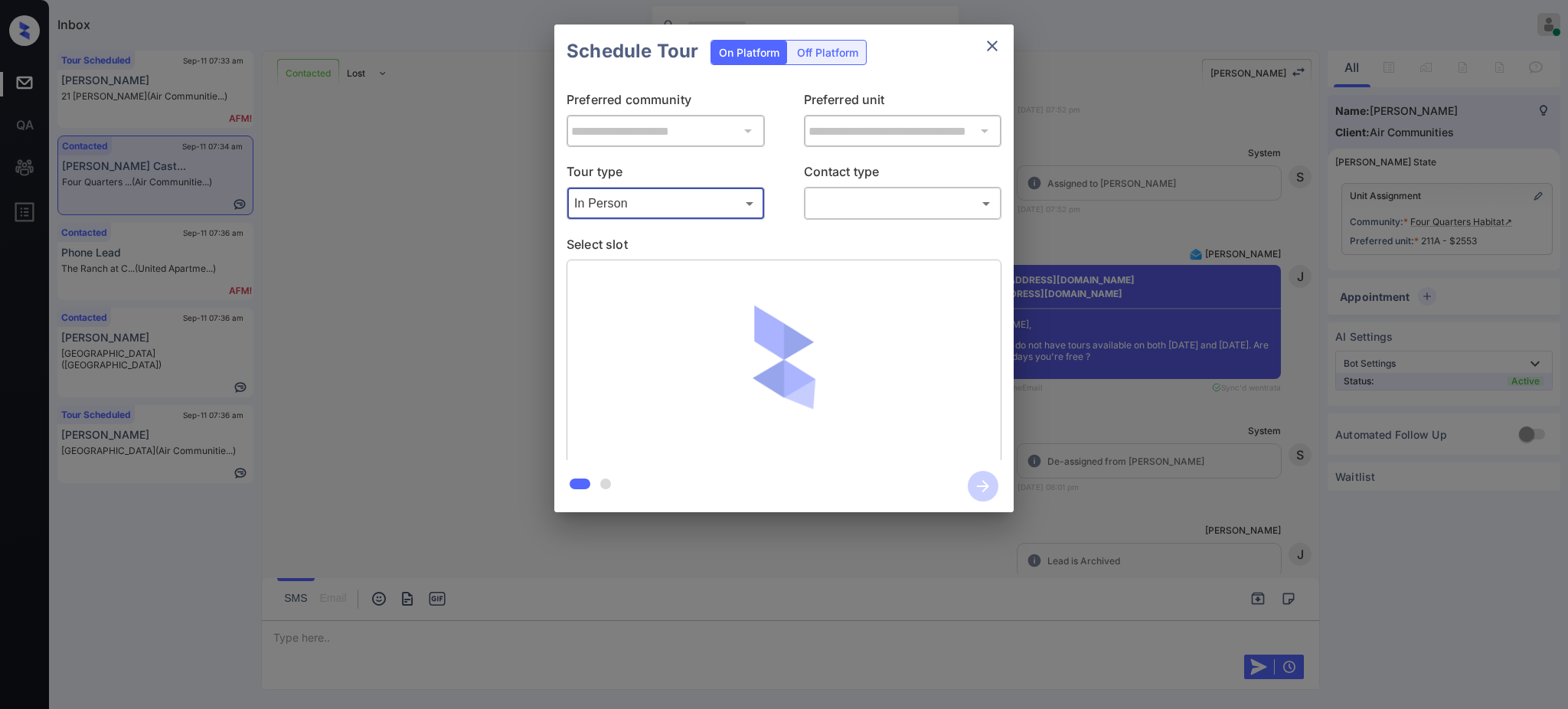
click at [895, 189] on div "​ ​" at bounding box center [902, 204] width 198 height 33
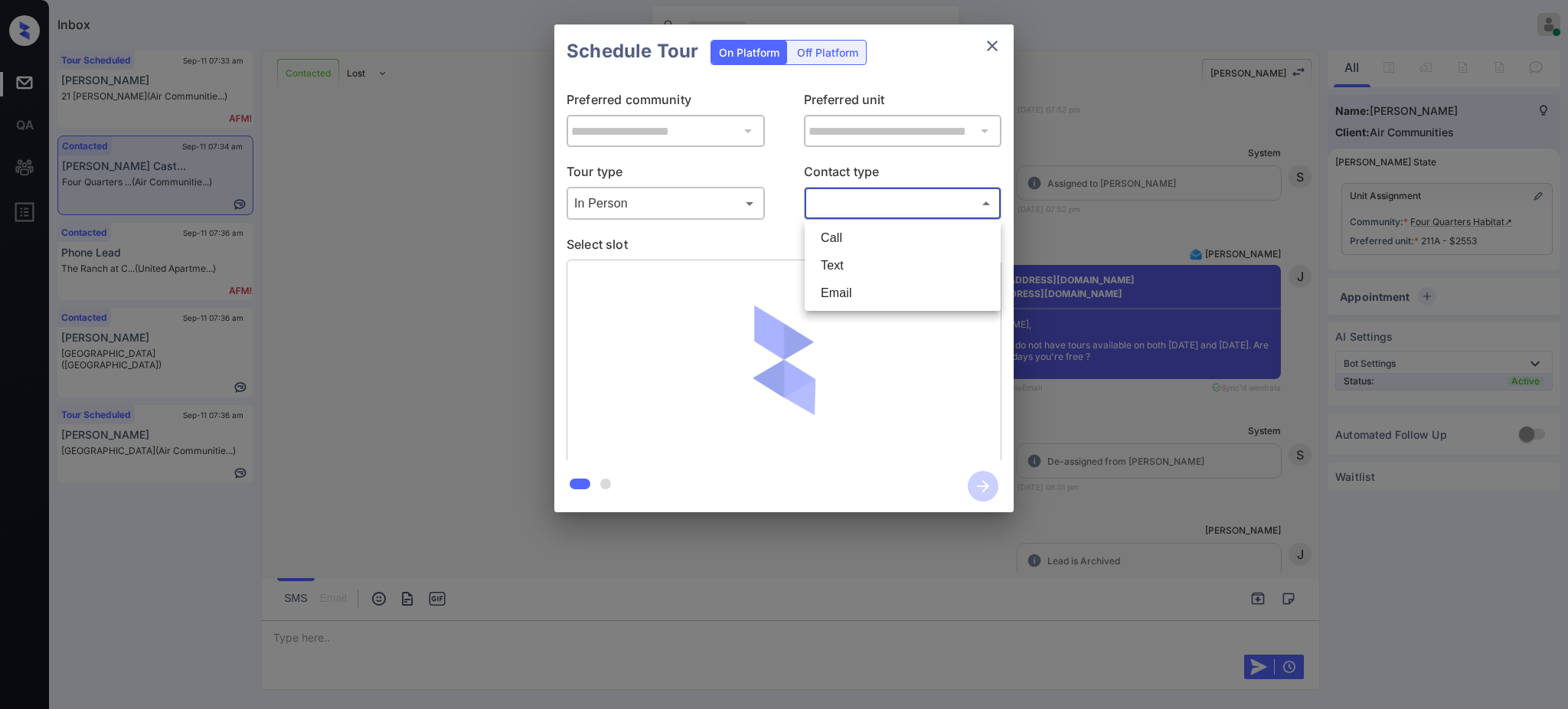
click at [876, 206] on body "Inbox [PERSON_NAME] Online Set yourself offline Set yourself on break Profile S…" at bounding box center [784, 354] width 1568 height 709
click at [842, 265] on li "Text" at bounding box center [902, 265] width 189 height 28
type input "****"
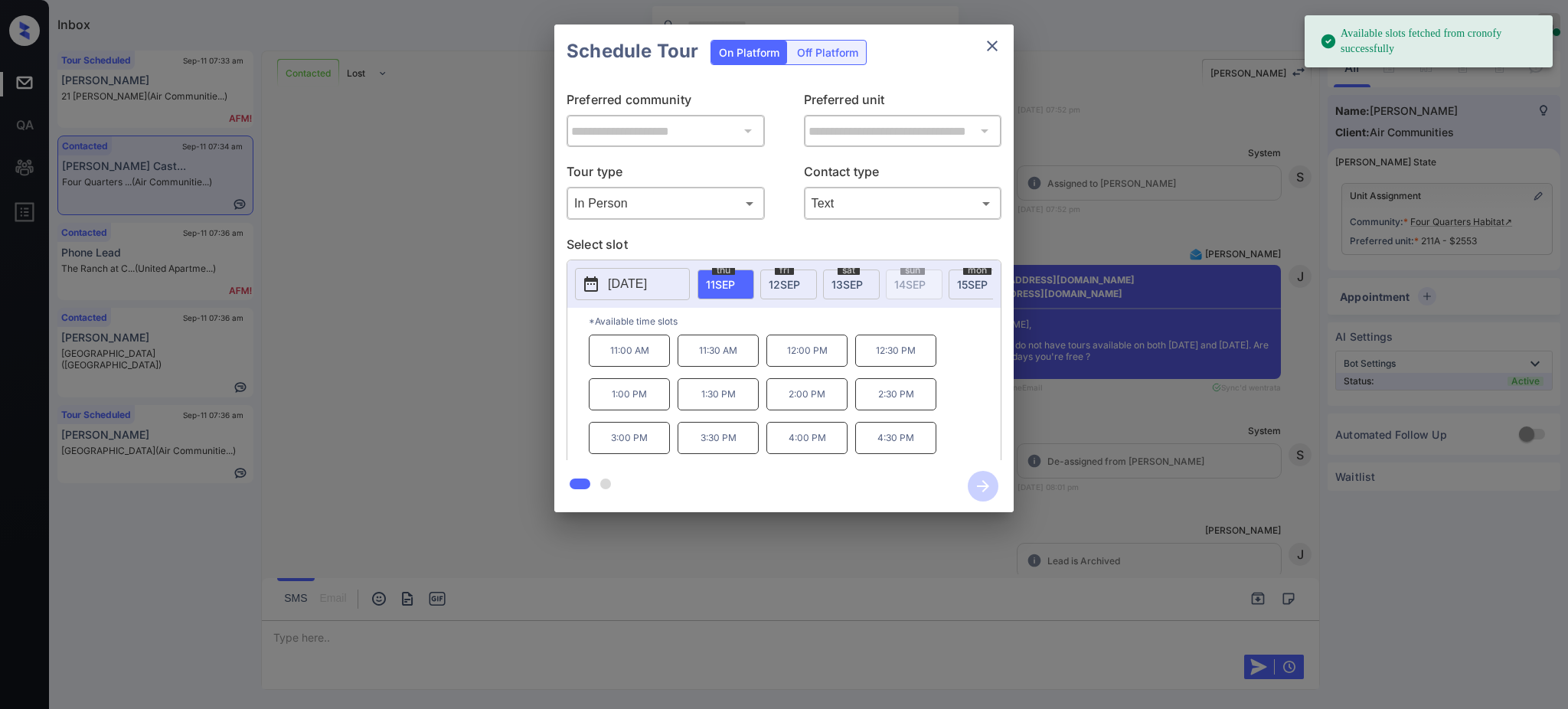
click at [628, 286] on p "[DATE]" at bounding box center [627, 283] width 39 height 18
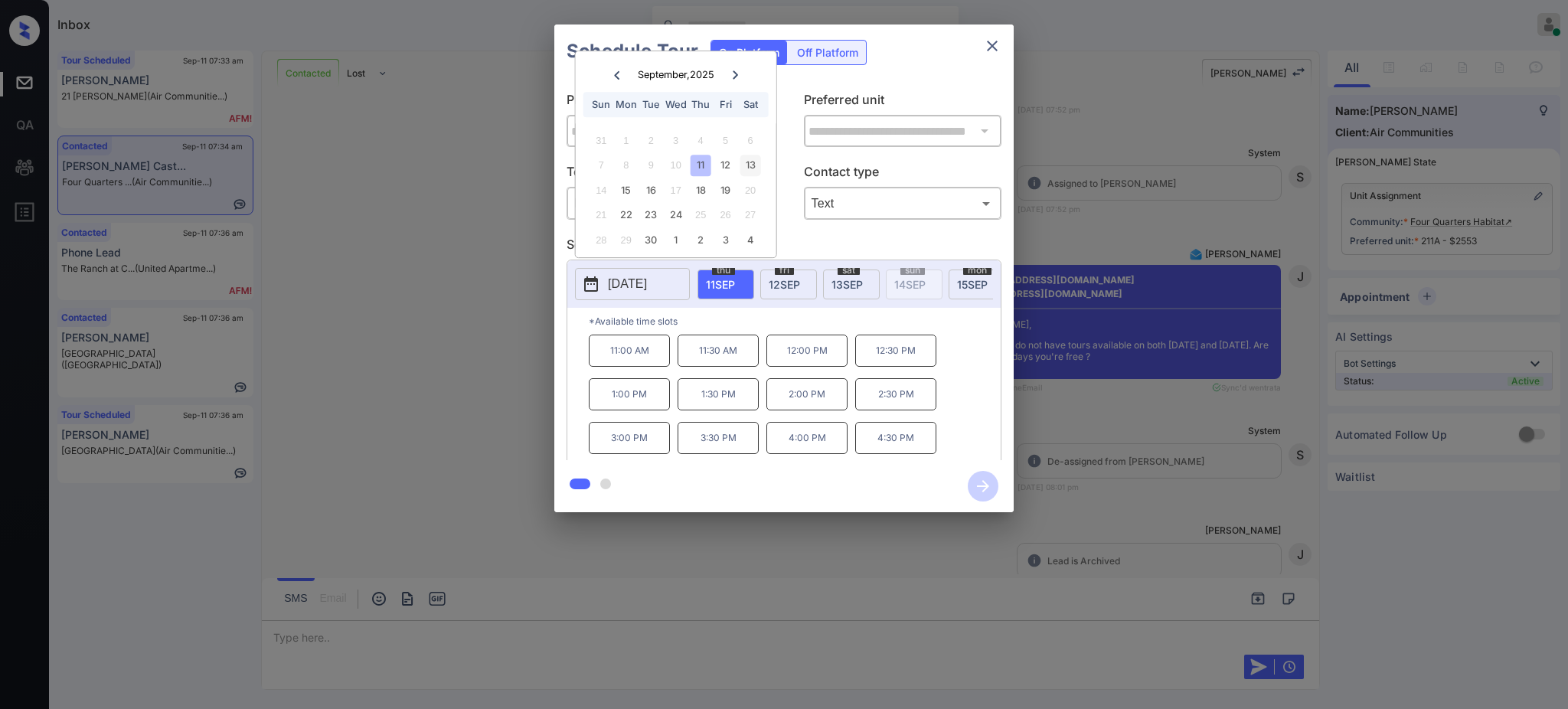
click at [749, 159] on div "13" at bounding box center [750, 165] width 21 height 21
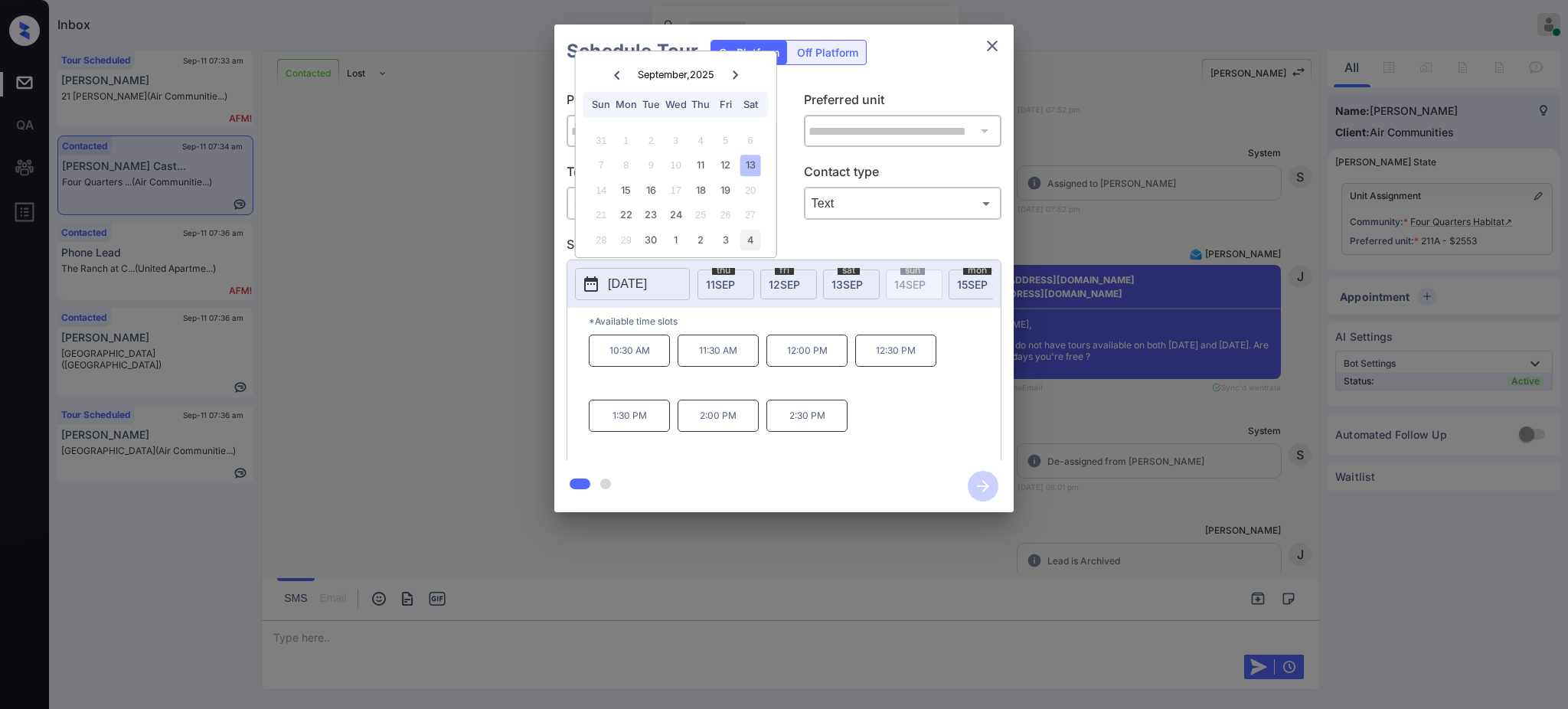
click at [748, 238] on div "4" at bounding box center [750, 240] width 21 height 21
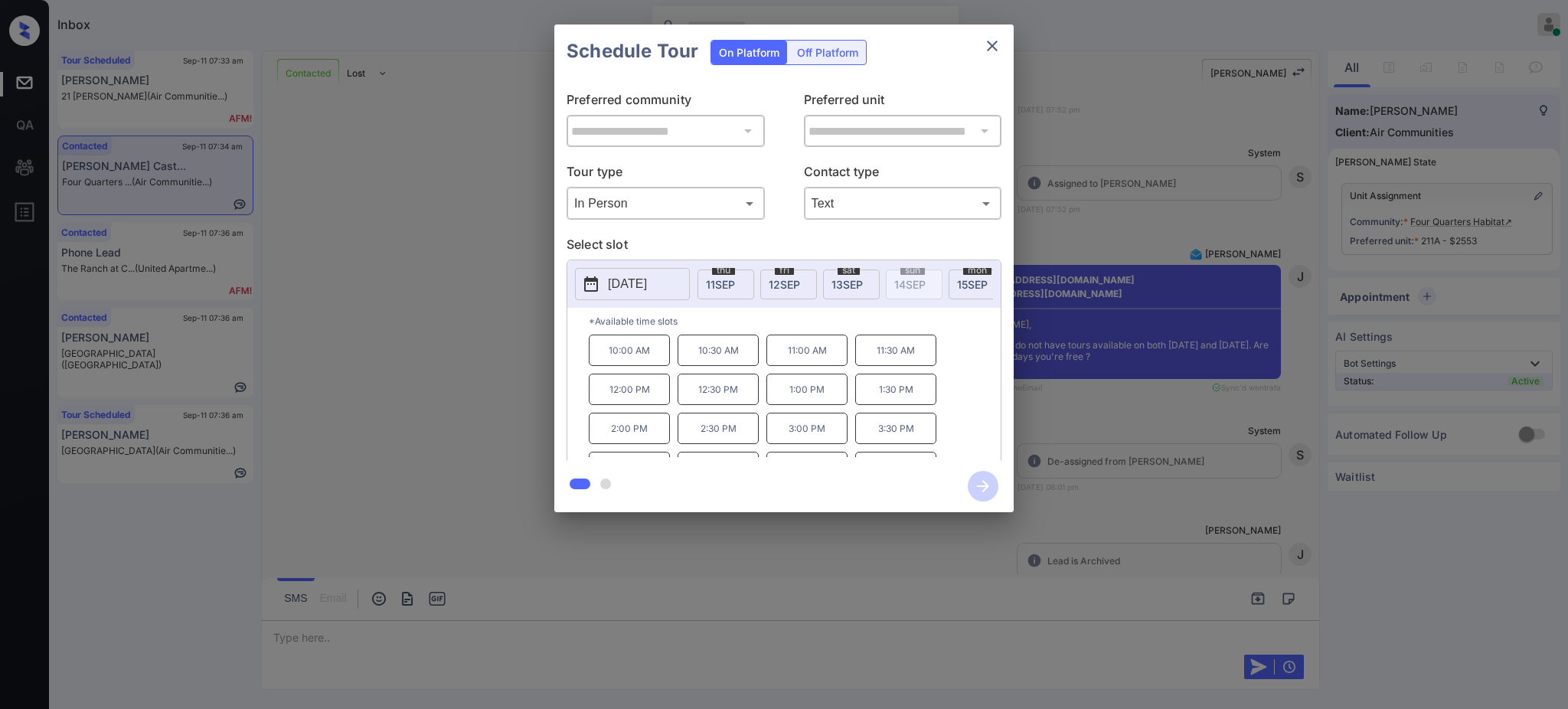
click at [1194, 387] on div "**********" at bounding box center [784, 268] width 1568 height 537
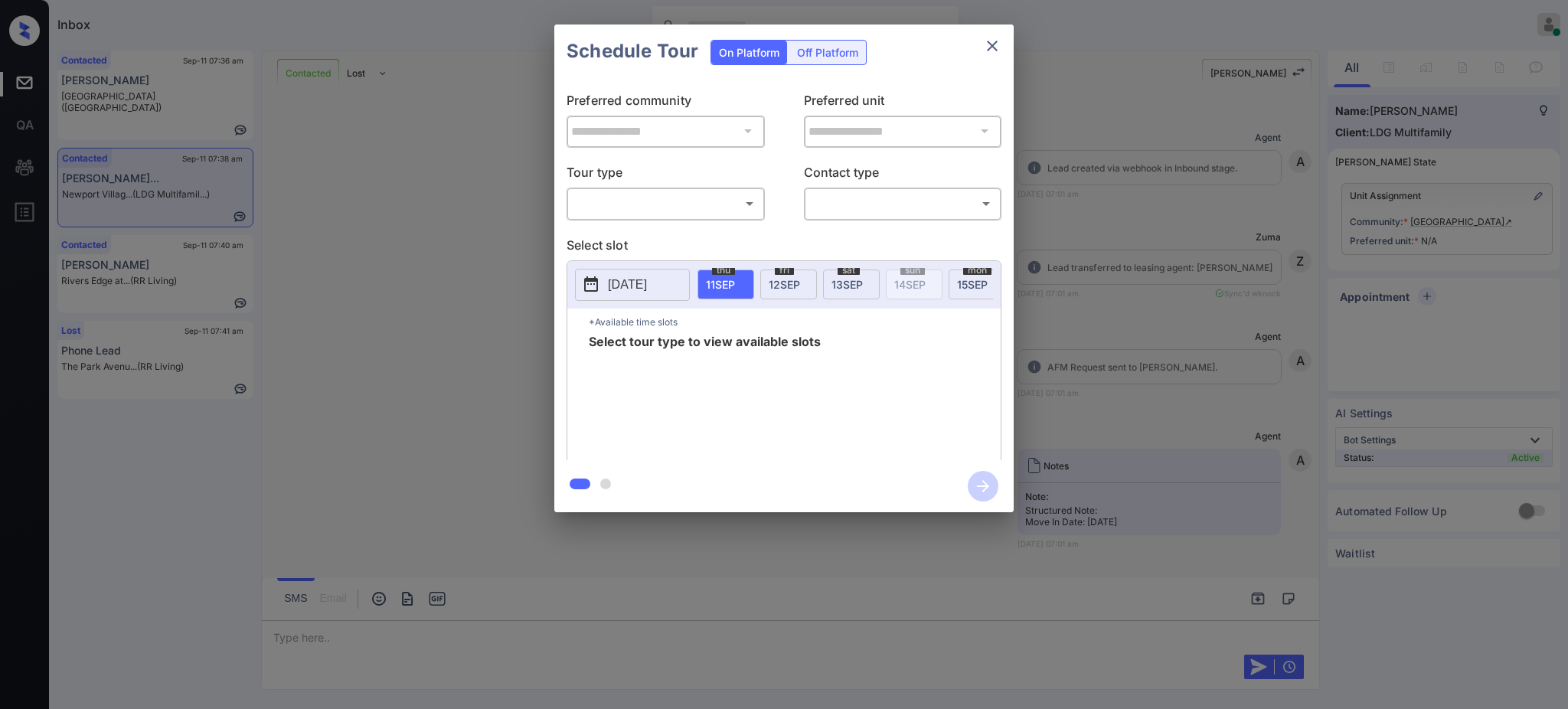
scroll to position [173, 0]
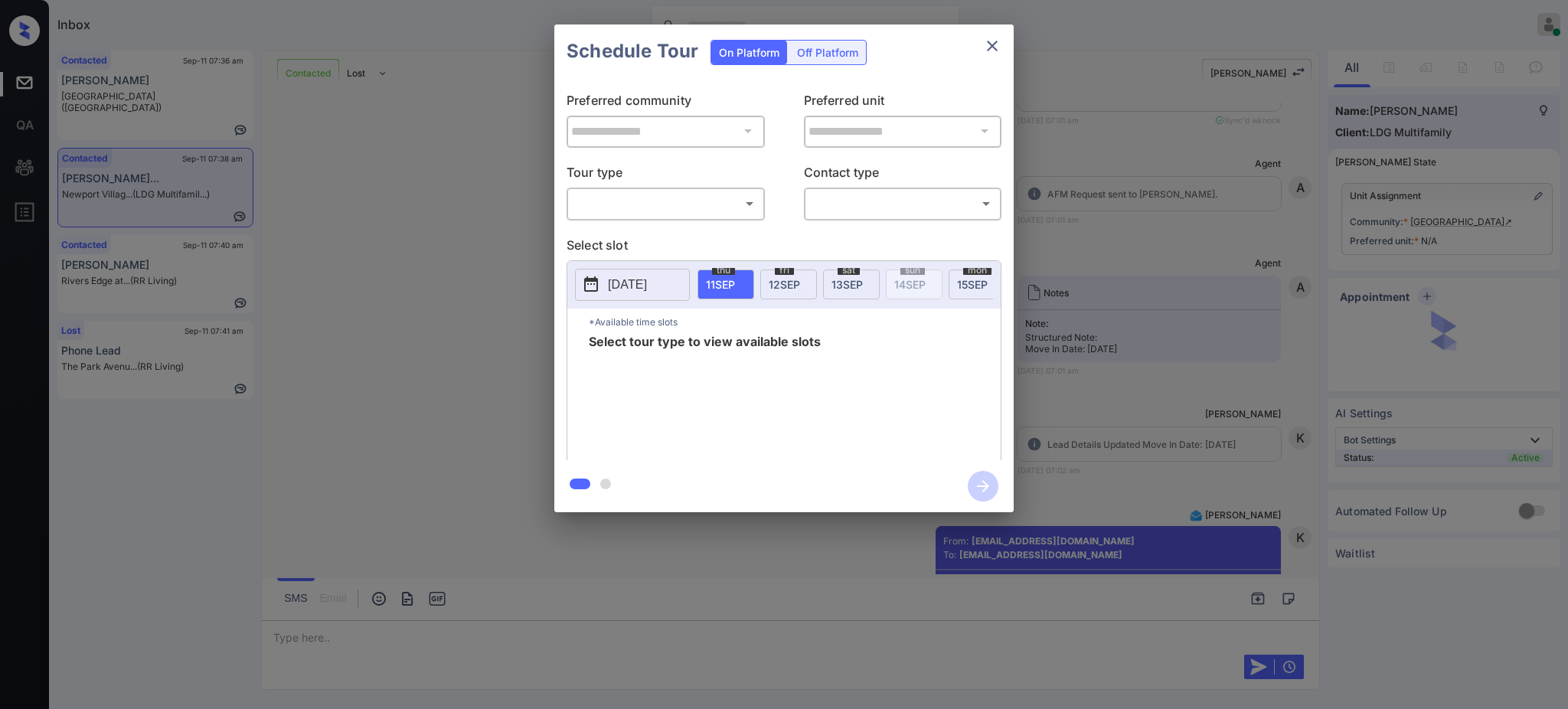
click at [623, 209] on body "Inbox [PERSON_NAME] Online Set yourself offline Set yourself on break Profile S…" at bounding box center [784, 354] width 1568 height 709
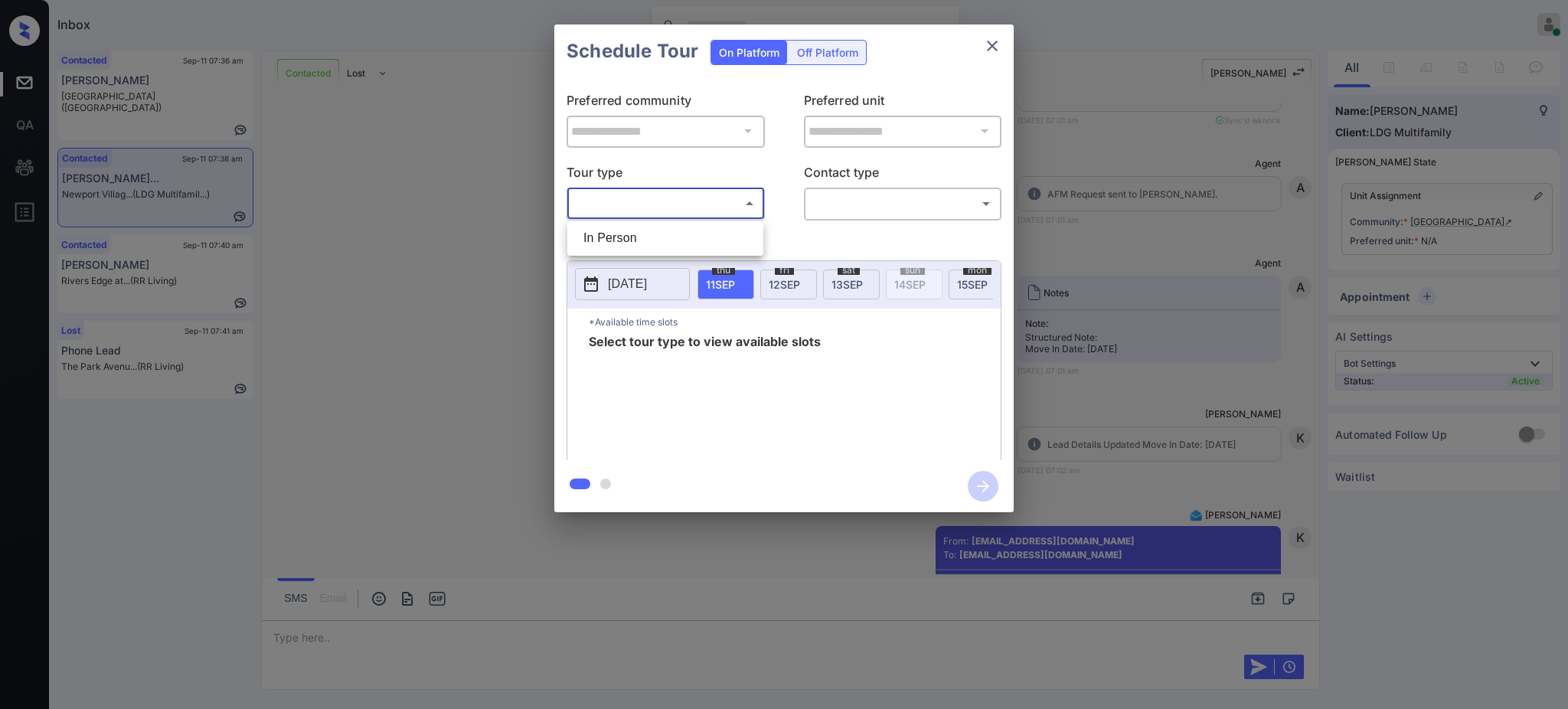
click at [607, 245] on li "In Person" at bounding box center [665, 238] width 189 height 28
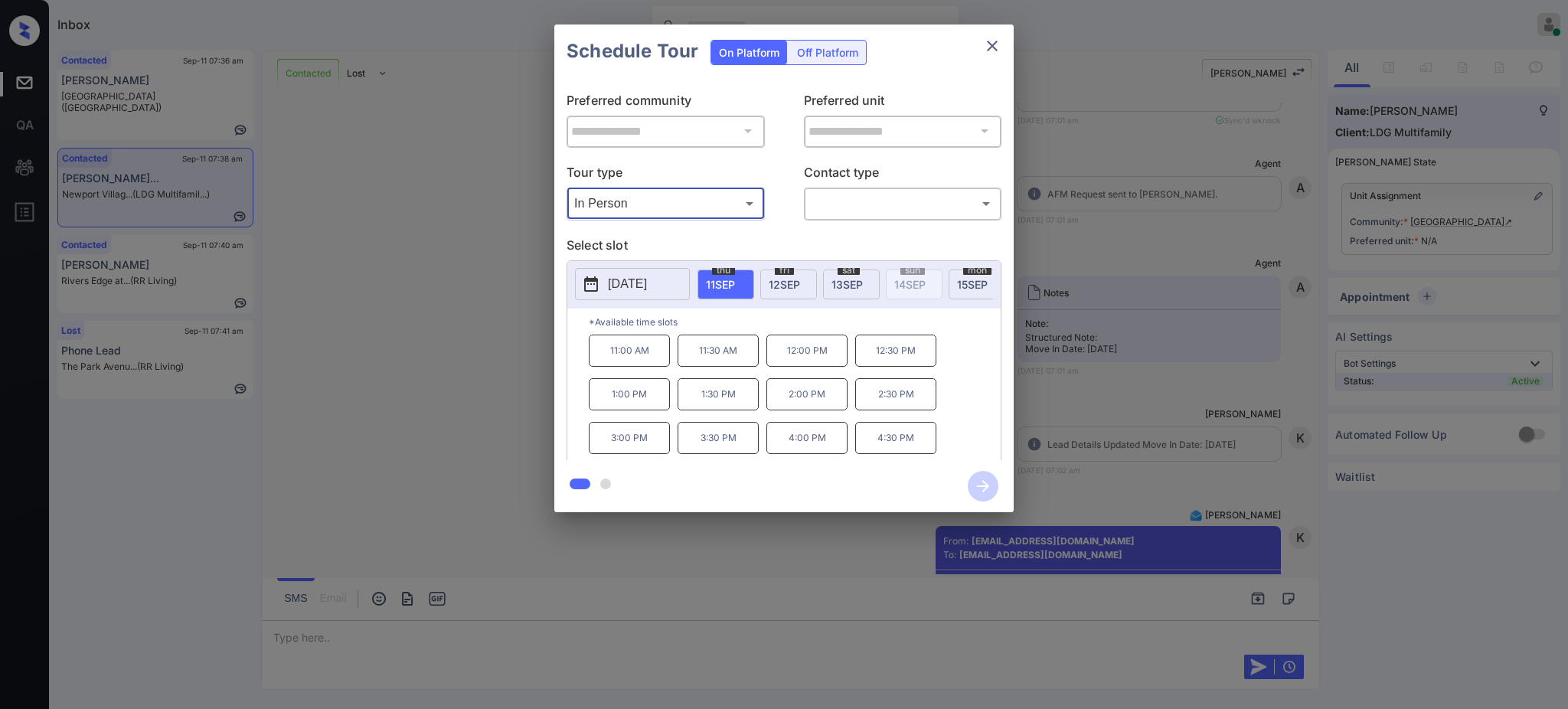
type input "********"
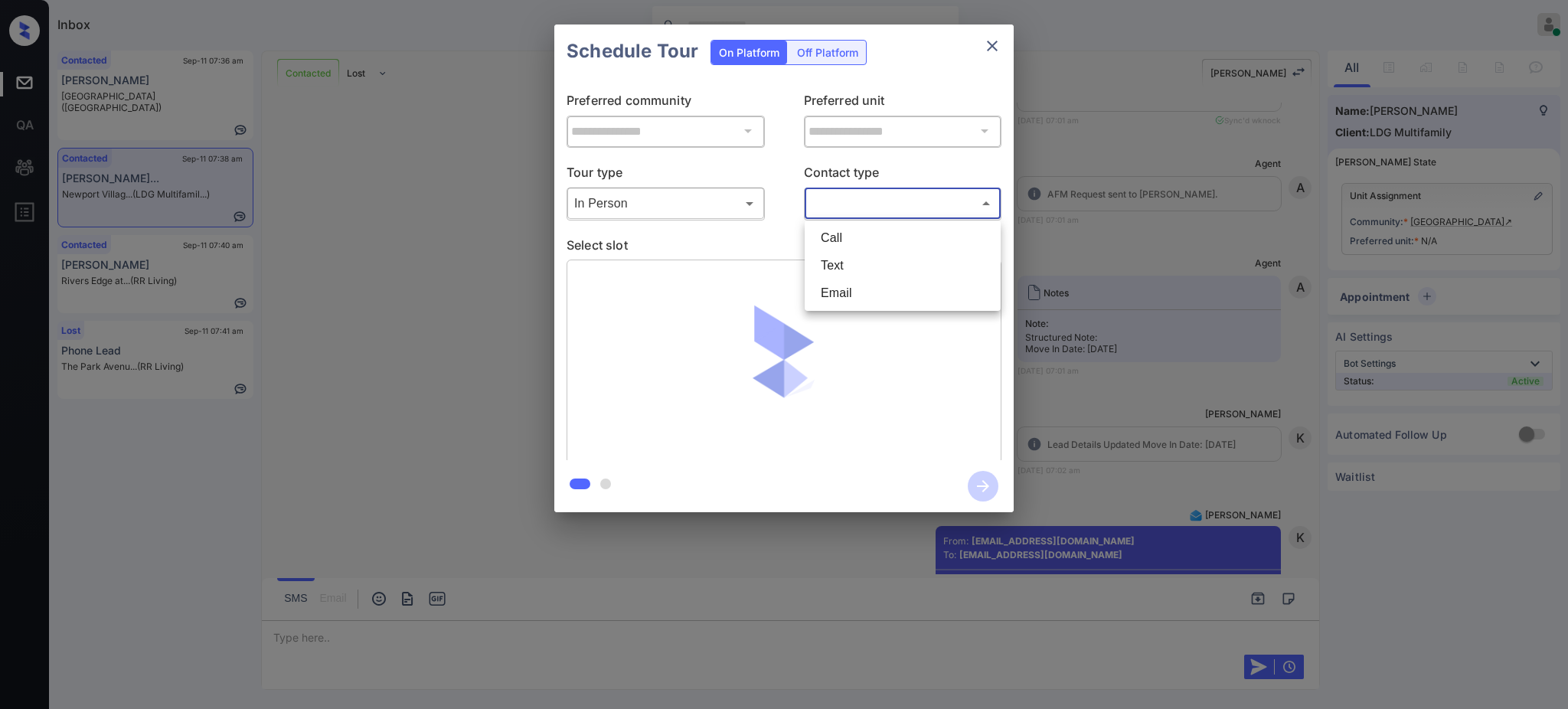
click at [906, 197] on body "Inbox [PERSON_NAME] Online Set yourself offline Set yourself on break Profile S…" at bounding box center [784, 354] width 1568 height 709
click at [841, 268] on li "Text" at bounding box center [902, 265] width 189 height 28
type input "****"
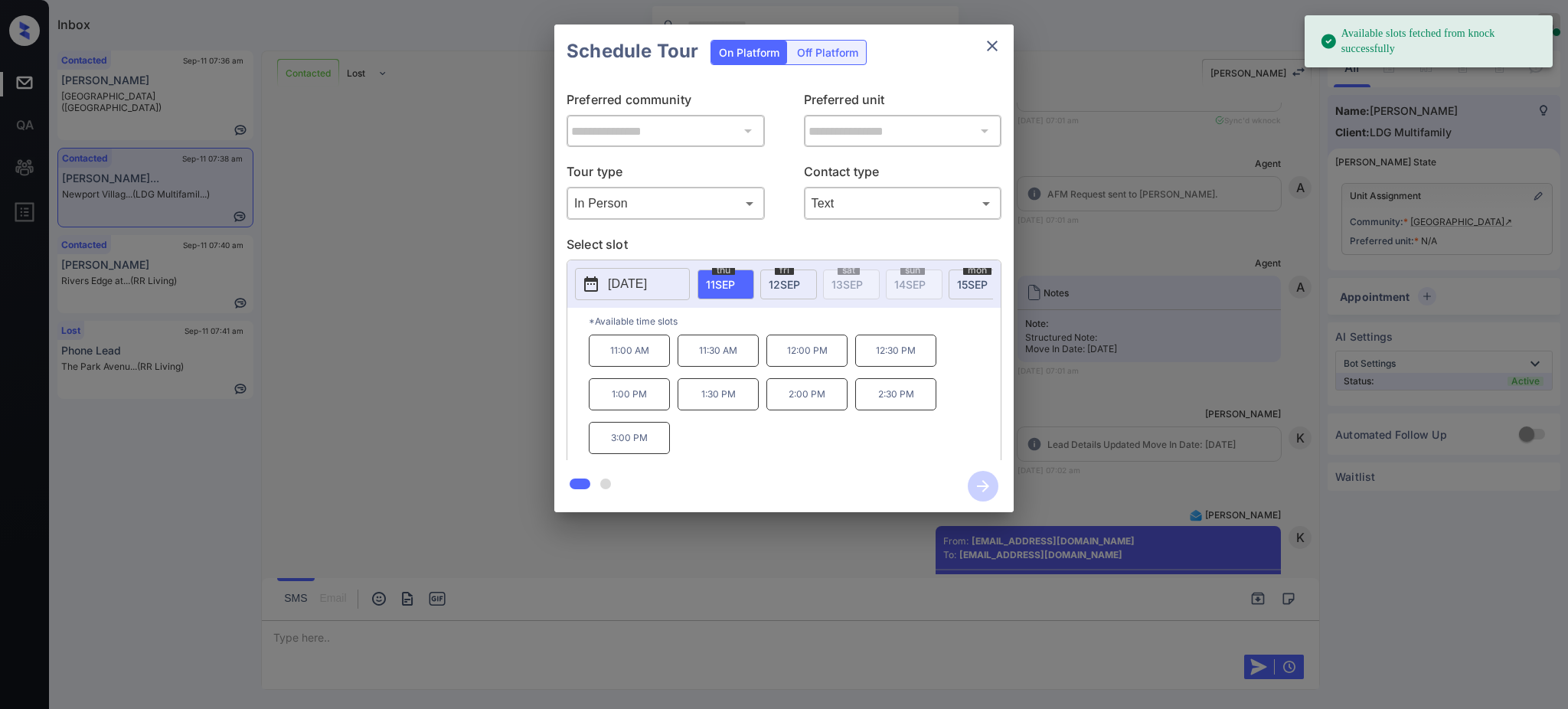
click at [640, 292] on p "[DATE]" at bounding box center [627, 283] width 39 height 18
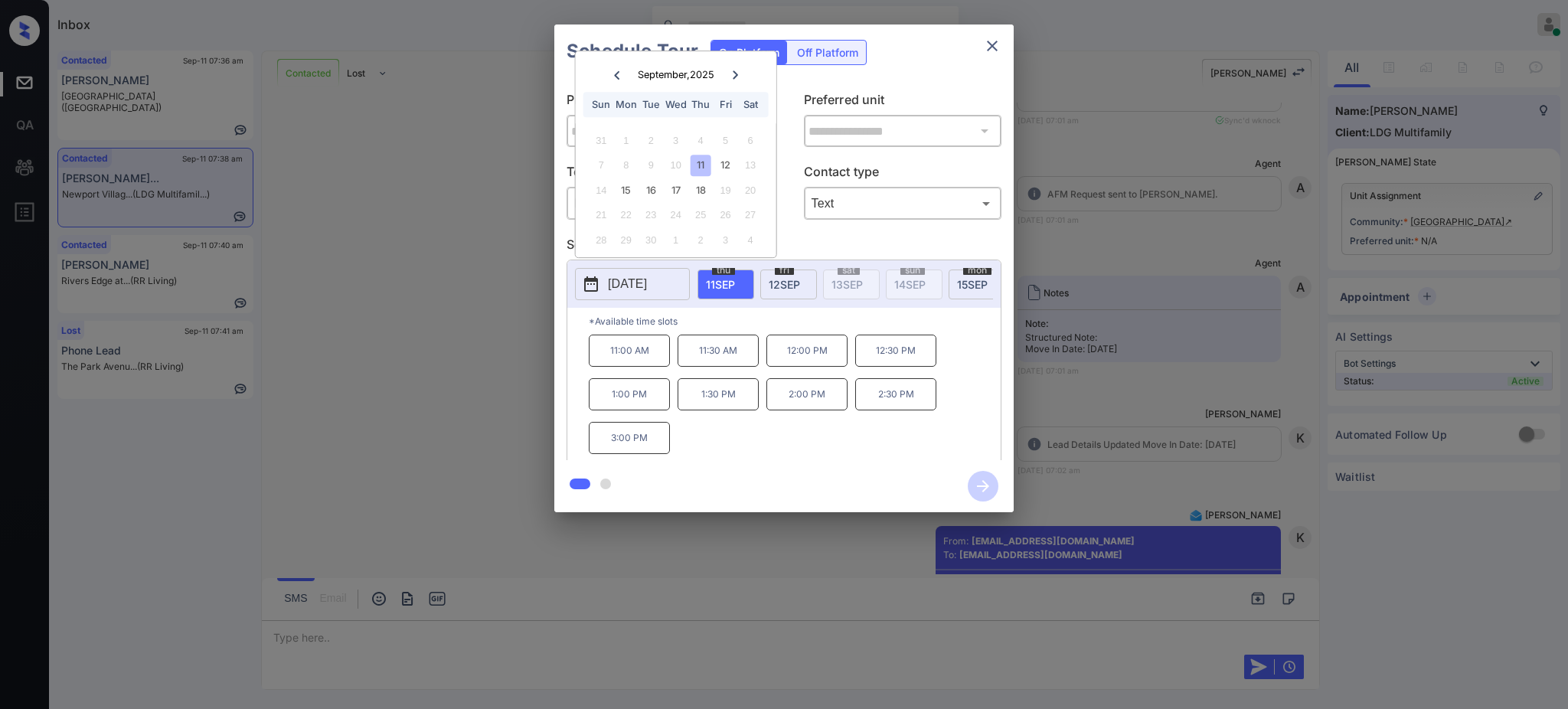
click at [503, 466] on div "**********" at bounding box center [784, 268] width 1568 height 537
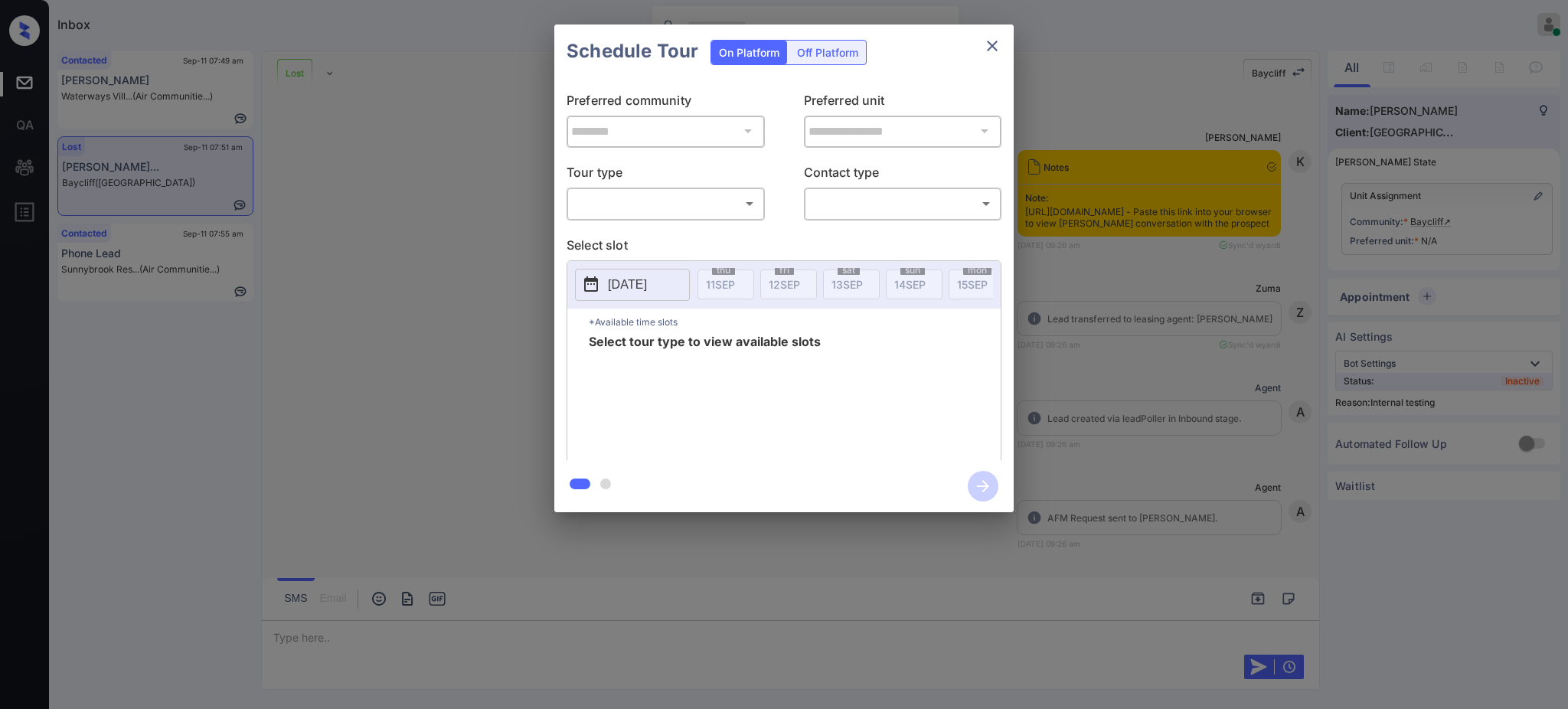
scroll to position [6165, 0]
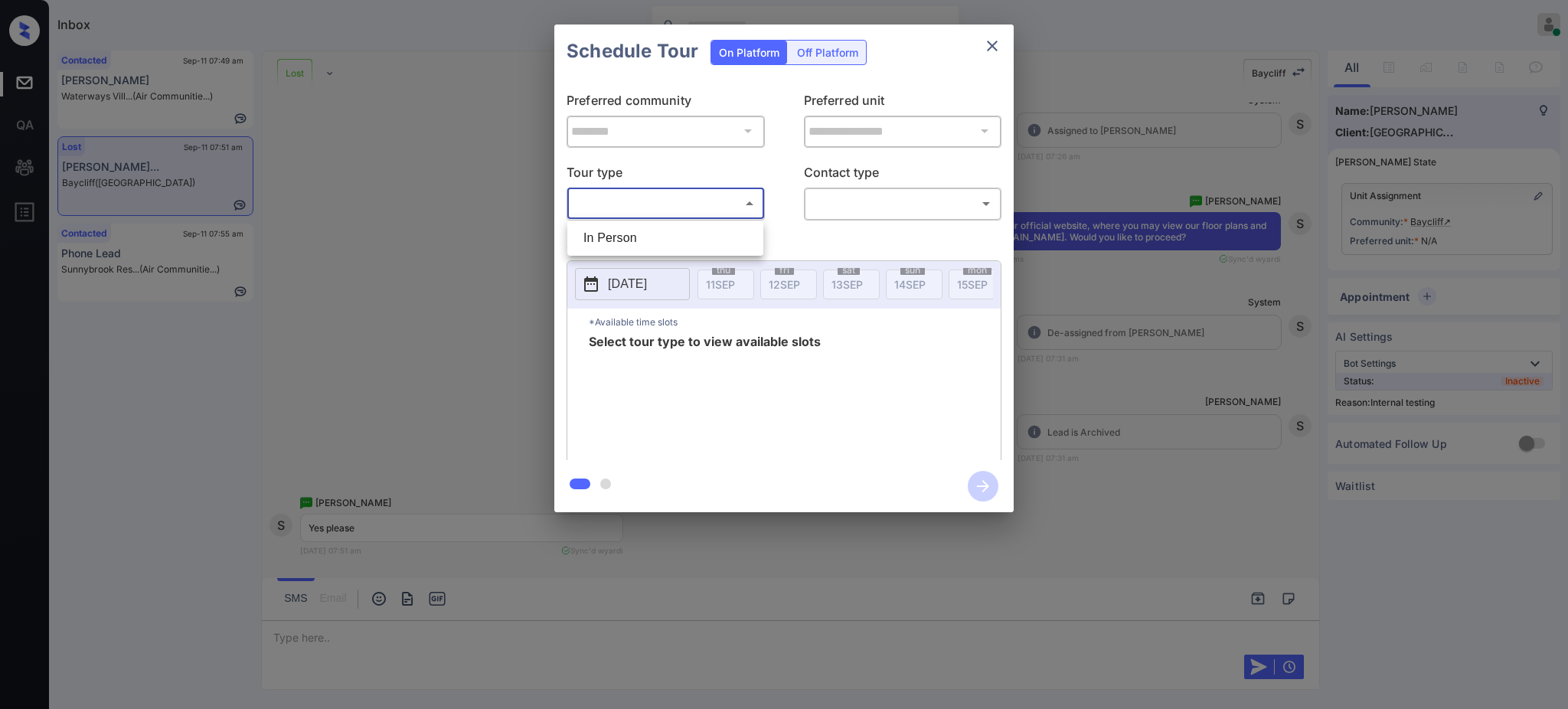
click at [647, 194] on body "Inbox [PERSON_NAME] Online Set yourself offline Set yourself on break Profile S…" at bounding box center [784, 354] width 1568 height 709
click at [645, 238] on li "In Person" at bounding box center [665, 238] width 189 height 28
type input "********"
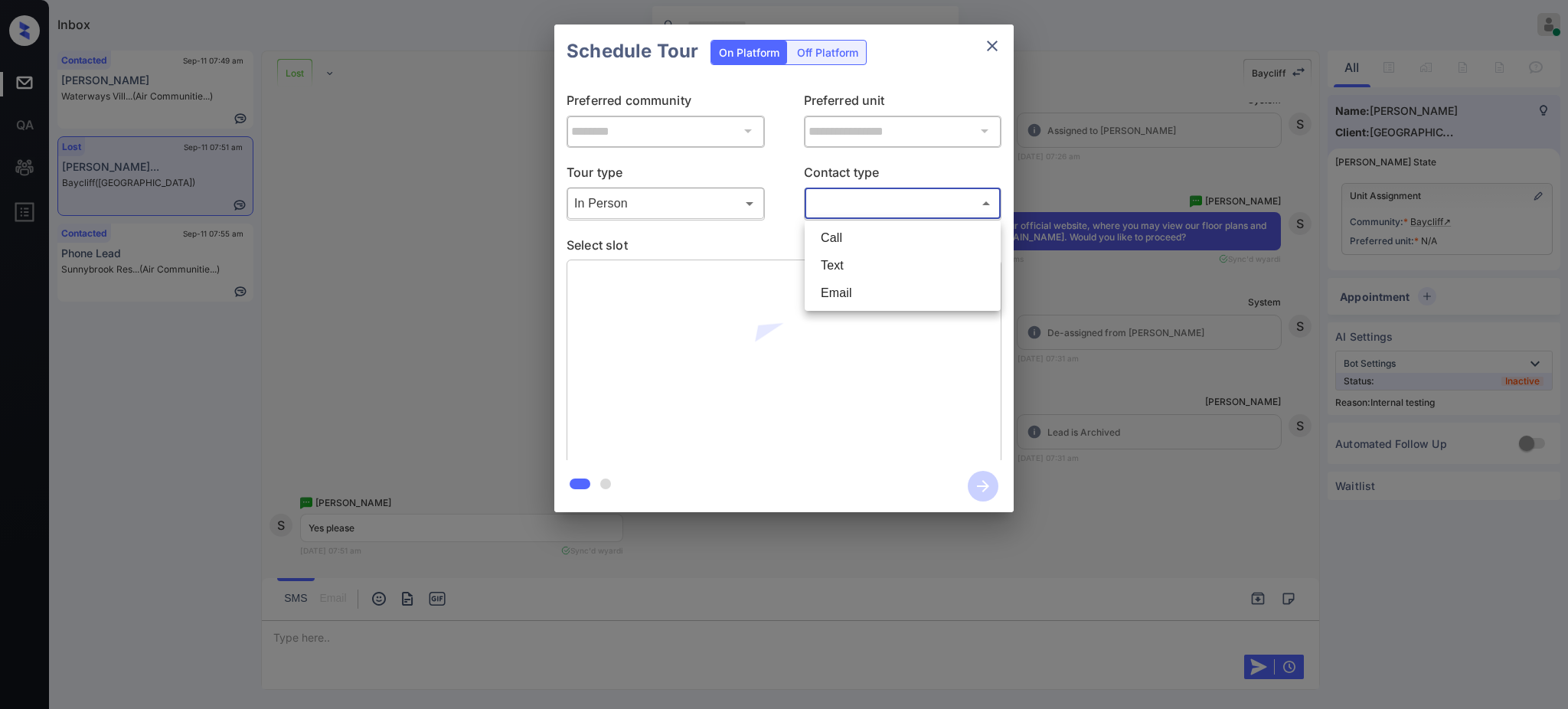
click at [862, 202] on body "Inbox Ajay Kumar Online Set yourself offline Set yourself on break Profile Swit…" at bounding box center [784, 354] width 1568 height 709
click at [842, 268] on li "Text" at bounding box center [902, 265] width 189 height 28
type input "****"
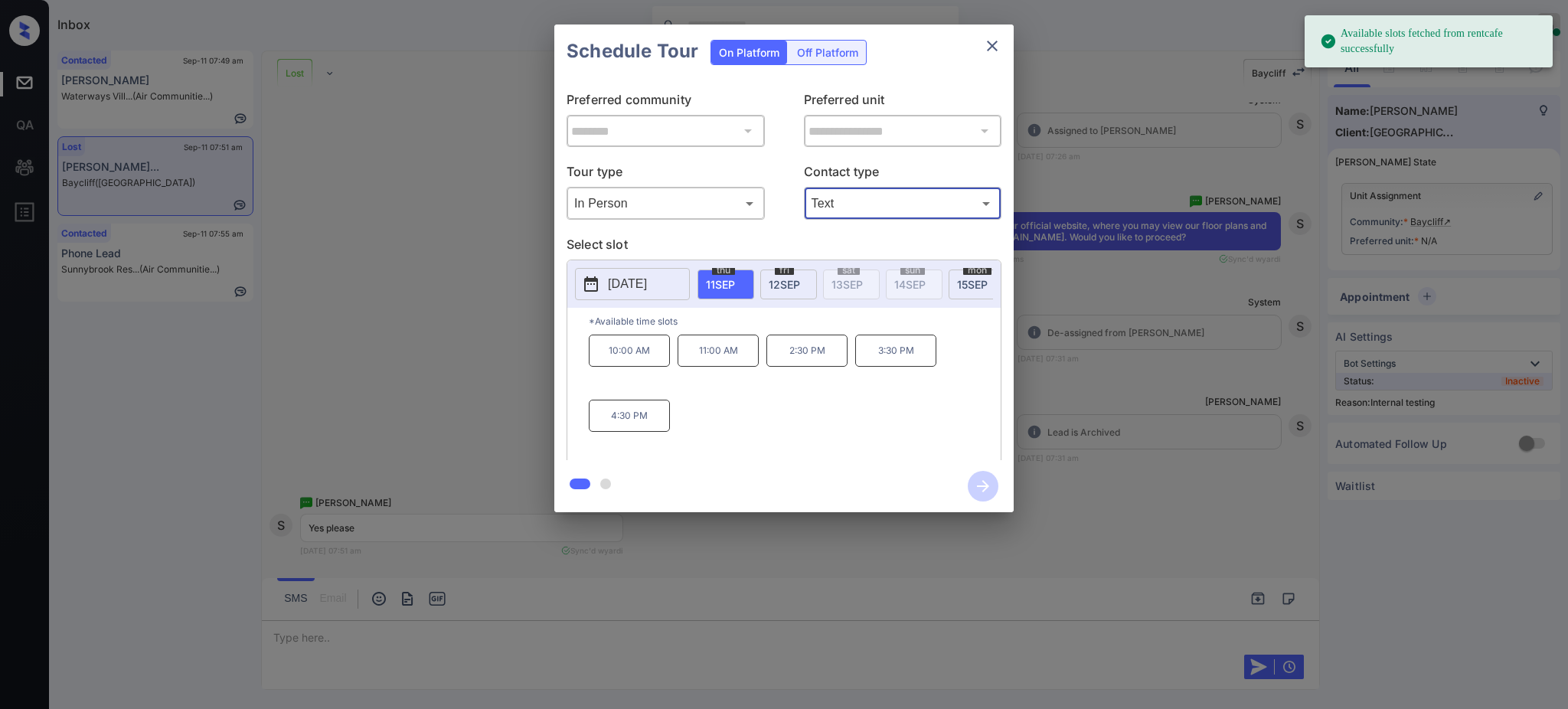
click at [641, 288] on p "[DATE]" at bounding box center [627, 283] width 39 height 18
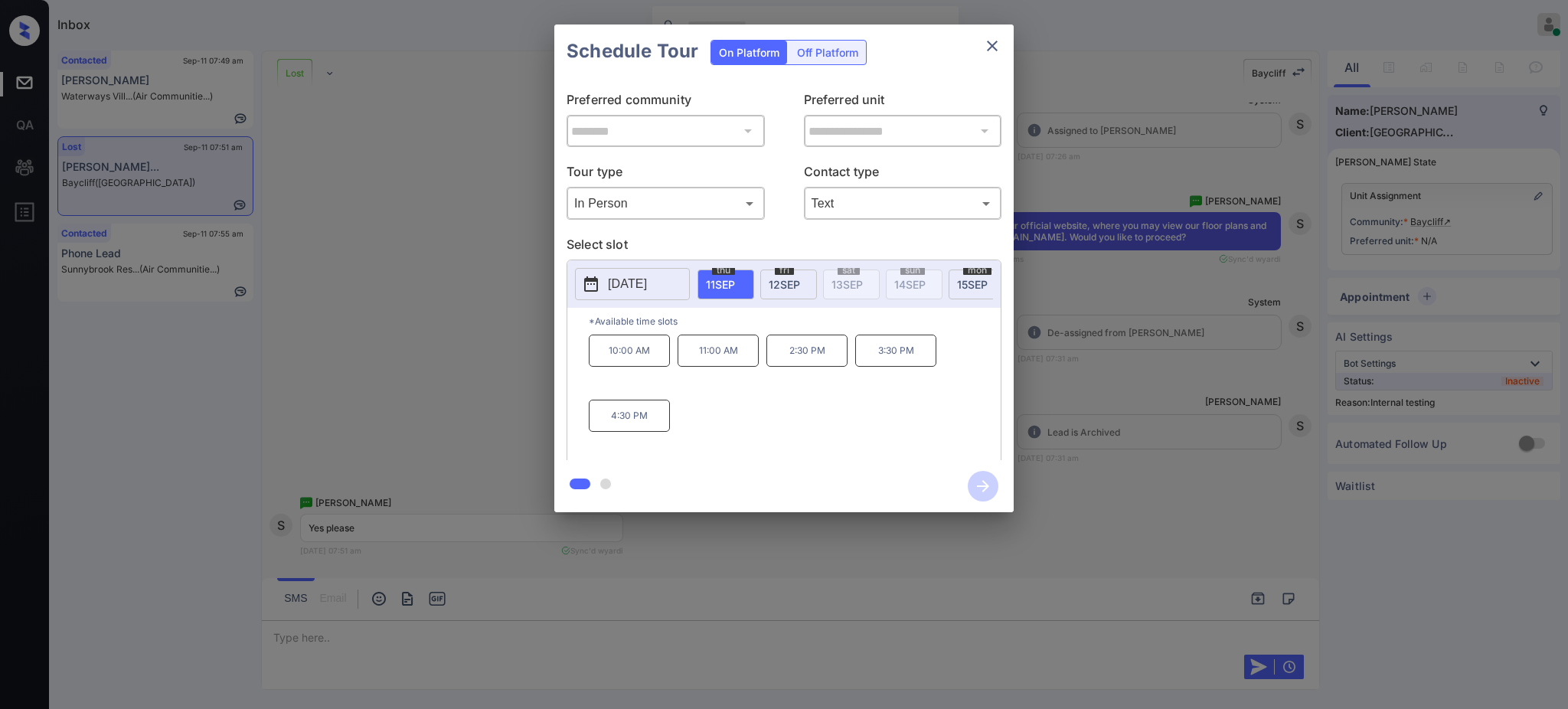
click at [1214, 298] on div "**********" at bounding box center [784, 268] width 1568 height 537
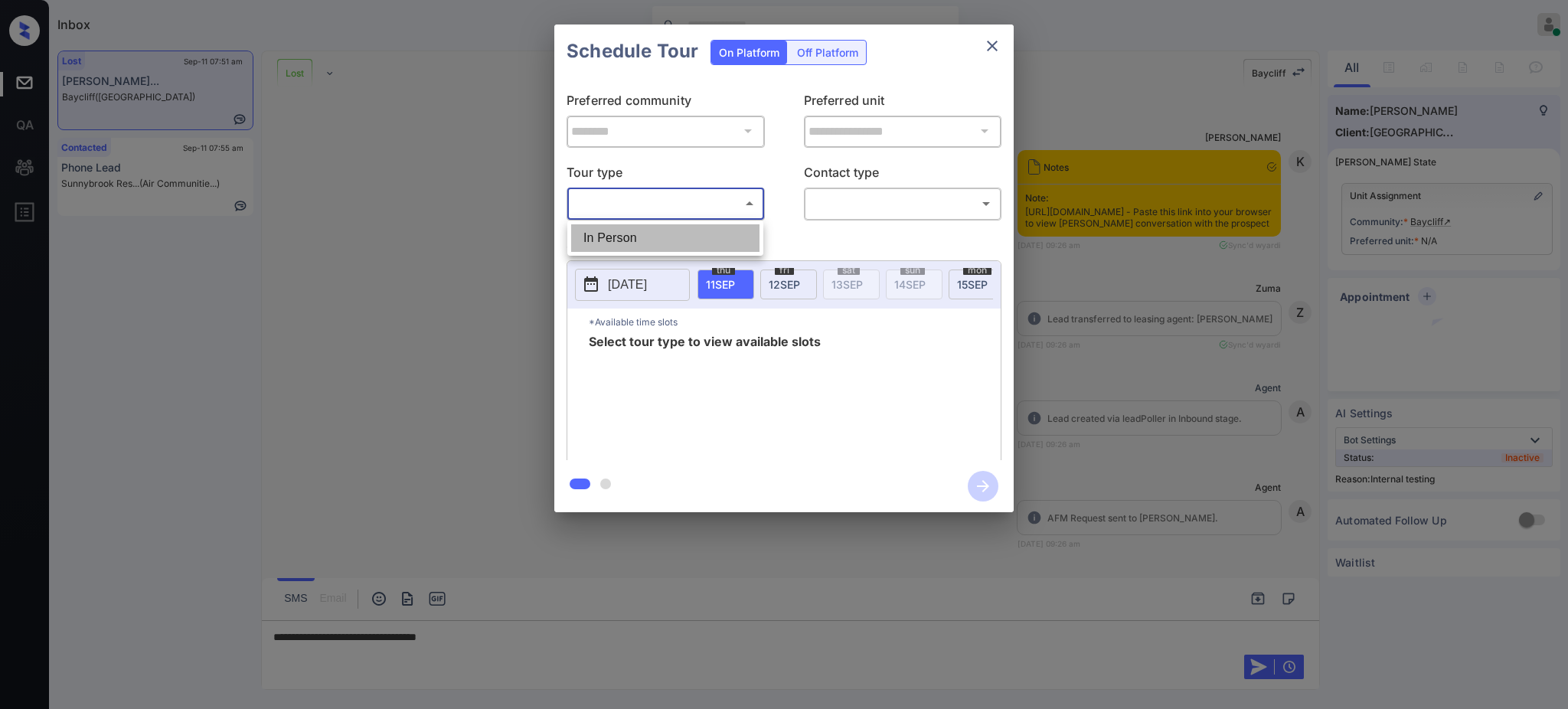
click at [629, 234] on li "In Person" at bounding box center [665, 238] width 189 height 28
type input "********"
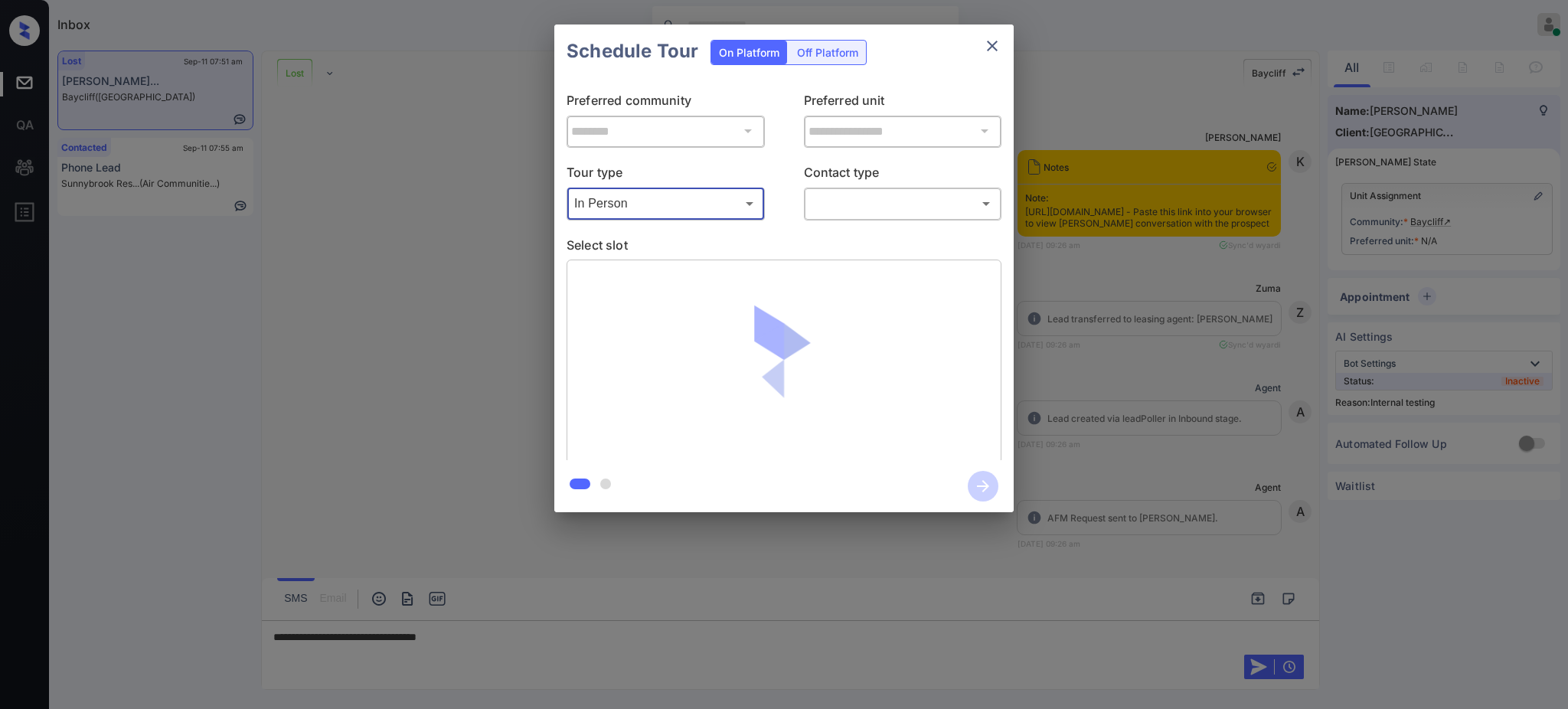
scroll to position [3054, 0]
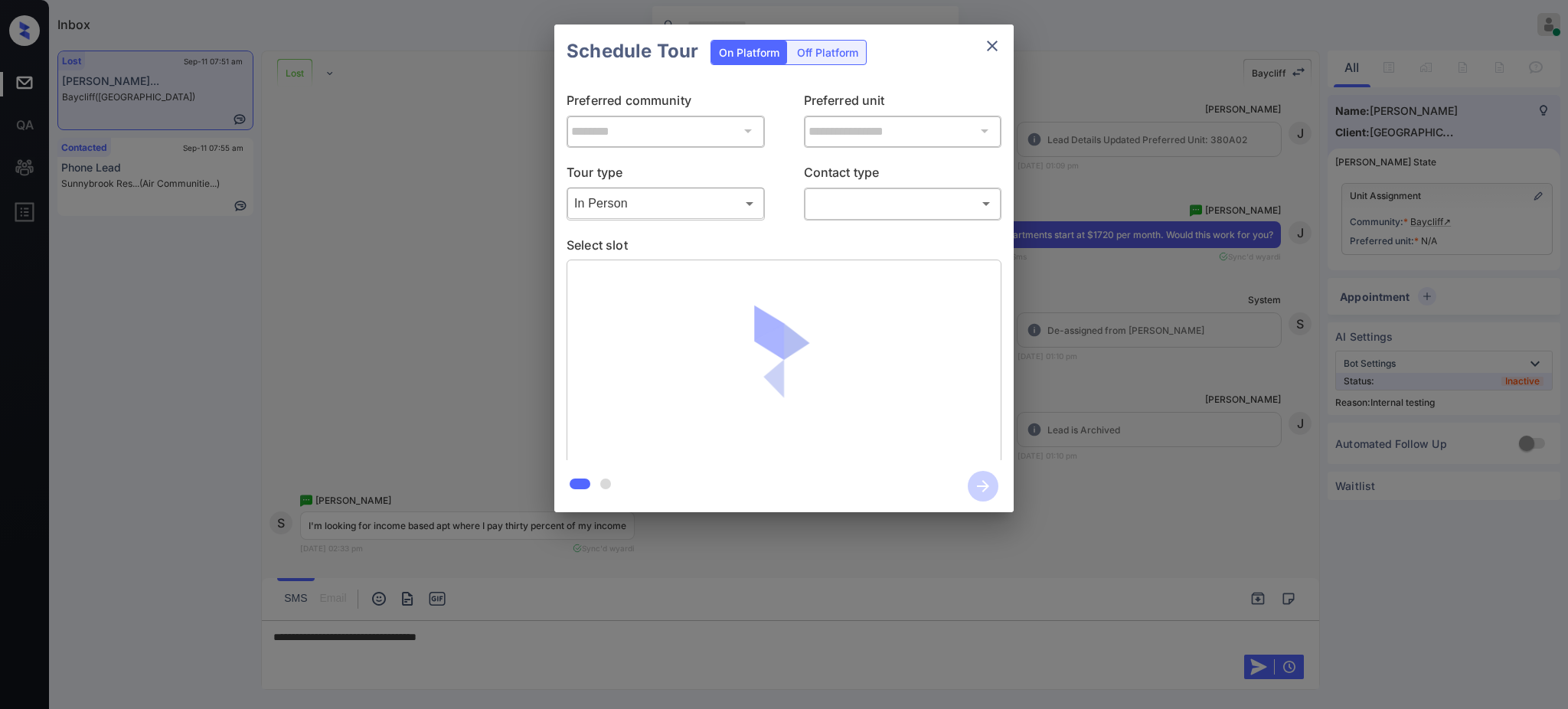
click at [867, 187] on div "​ ​" at bounding box center [902, 204] width 198 height 33
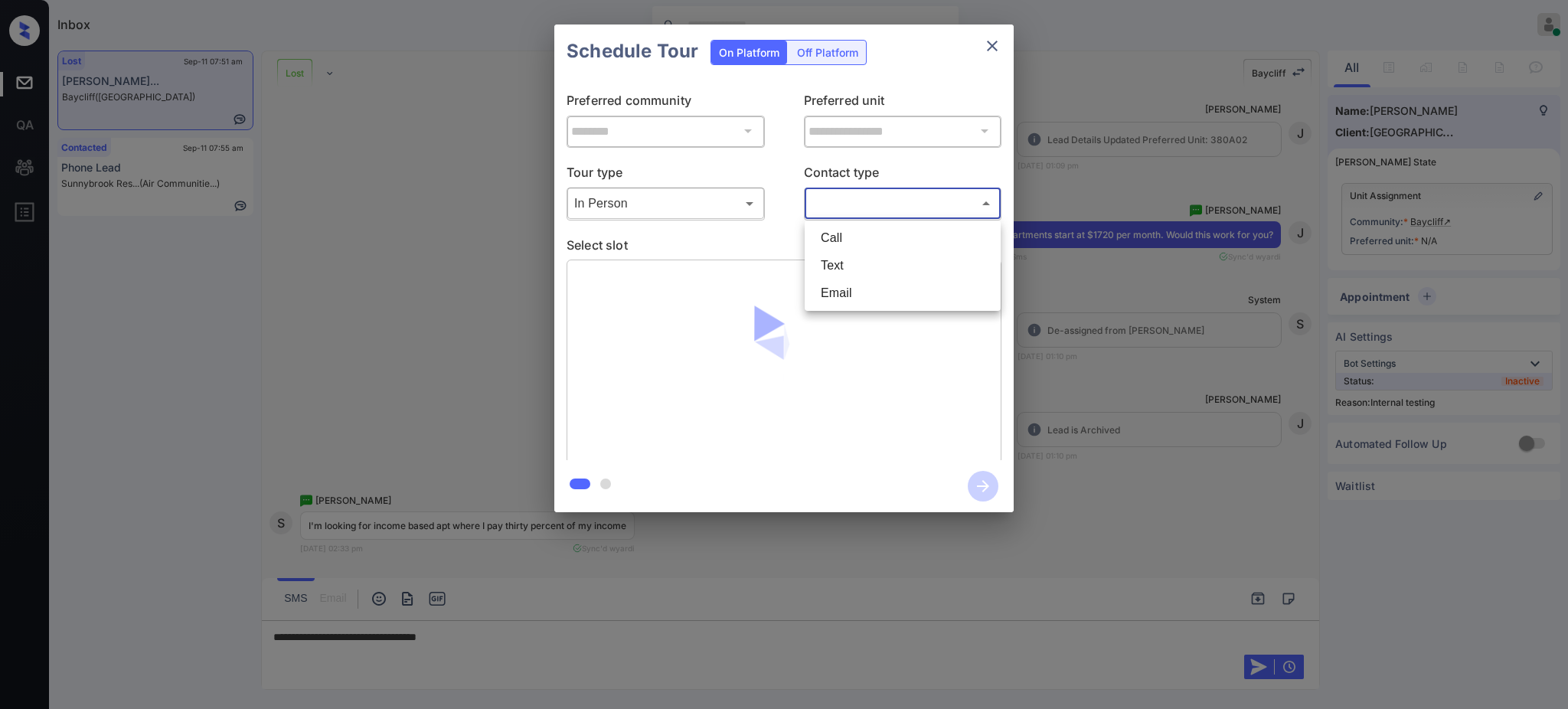
click at [855, 208] on body "Inbox [PERSON_NAME] Online Set yourself offline Set yourself on break Profile S…" at bounding box center [784, 354] width 1568 height 709
click at [852, 263] on li "Text" at bounding box center [902, 265] width 189 height 28
type input "****"
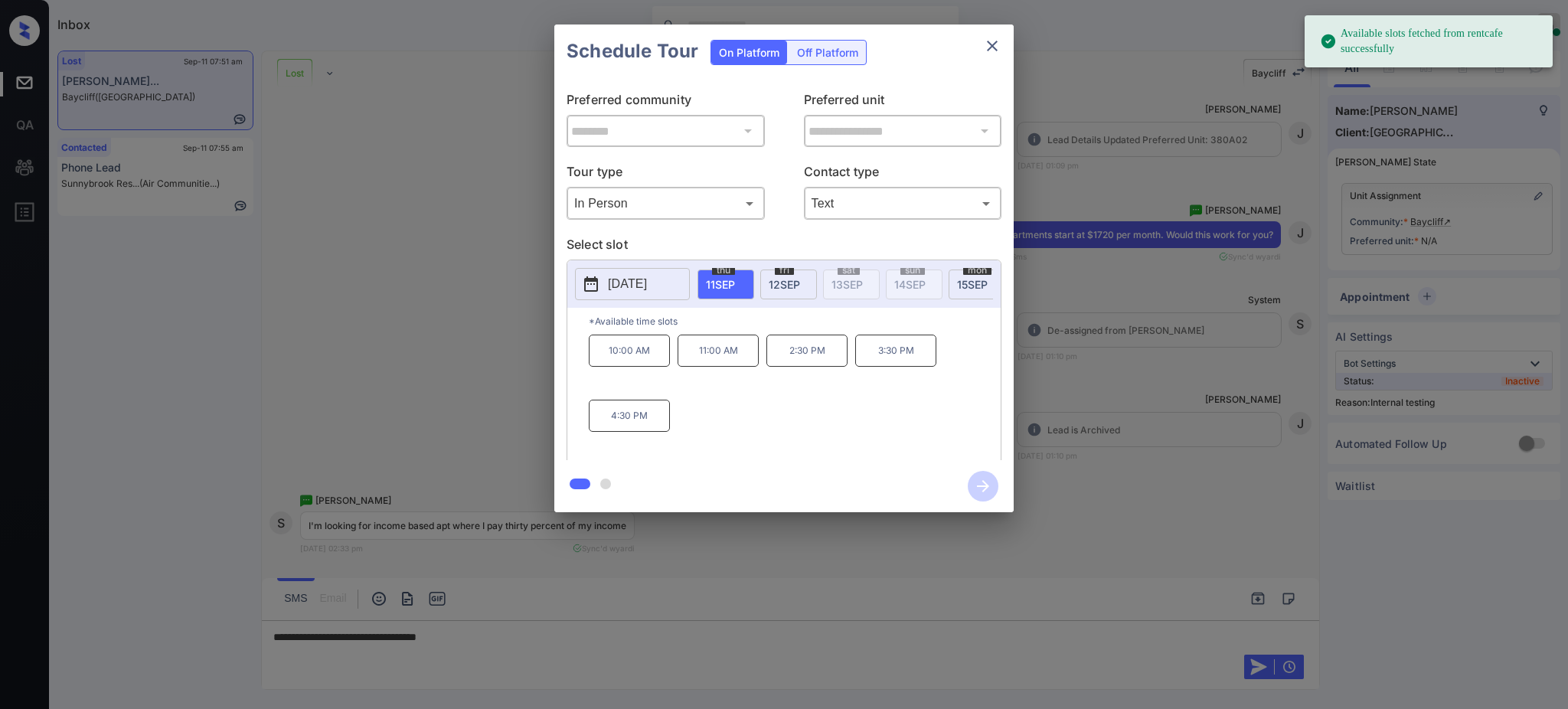
click at [636, 283] on p "[DATE]" at bounding box center [627, 283] width 39 height 18
click at [506, 667] on div at bounding box center [784, 354] width 1568 height 709
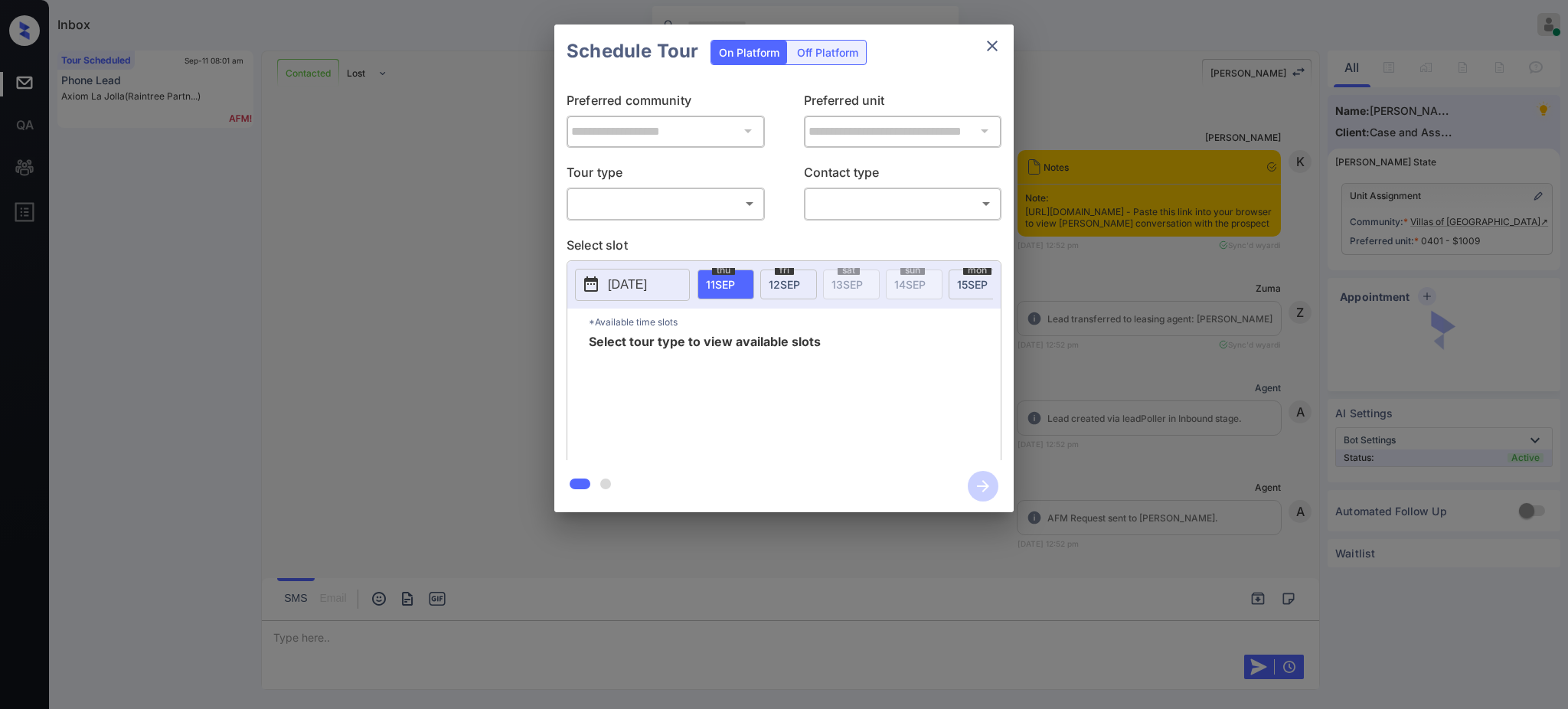
scroll to position [3760, 0]
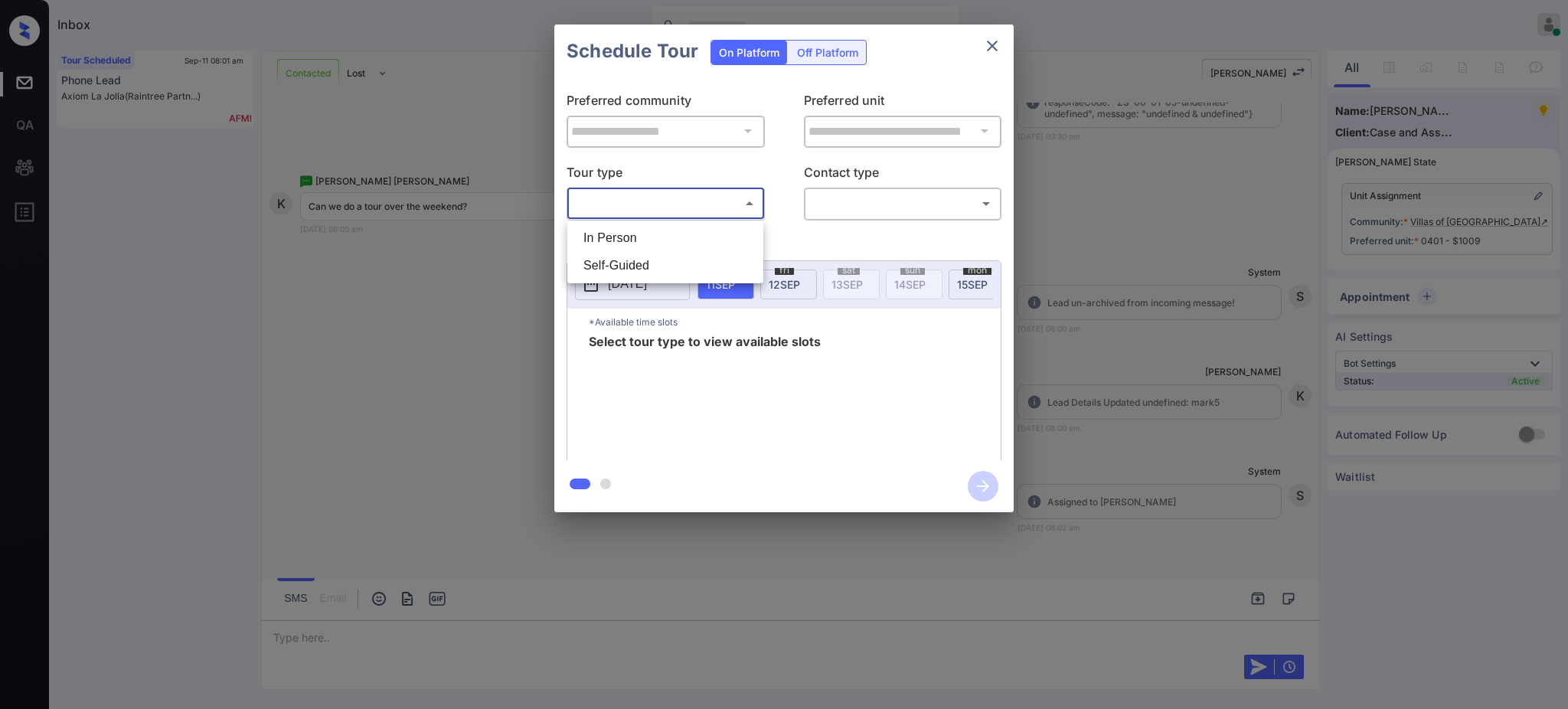
click at [649, 206] on body "Inbox [PERSON_NAME] Online Set yourself offline Set yourself on break Profile S…" at bounding box center [784, 354] width 1568 height 709
click at [639, 232] on li "In Person" at bounding box center [665, 238] width 189 height 28
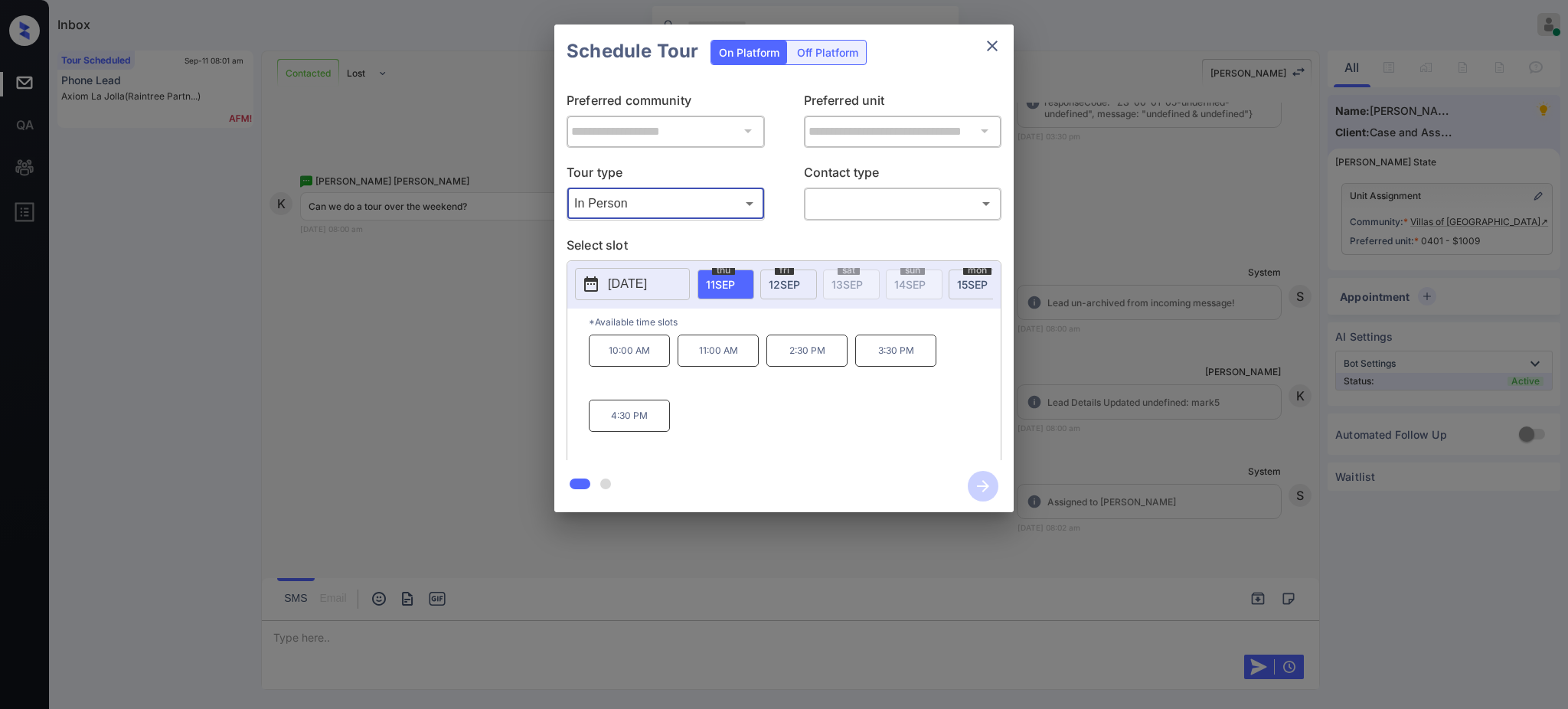
type input "********"
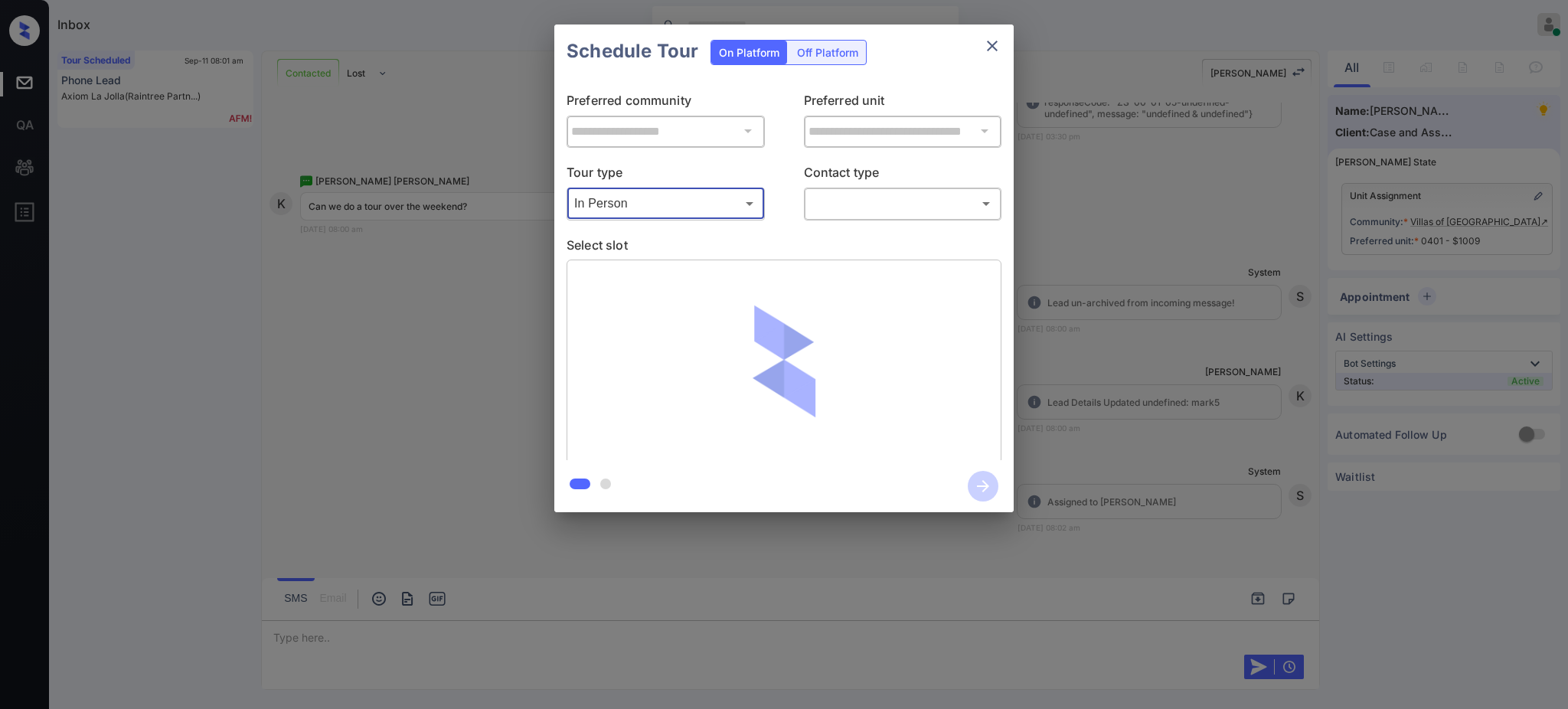
click at [857, 194] on body "Inbox Ajay Kumar Online Set yourself offline Set yourself on break Profile Swit…" at bounding box center [784, 354] width 1568 height 709
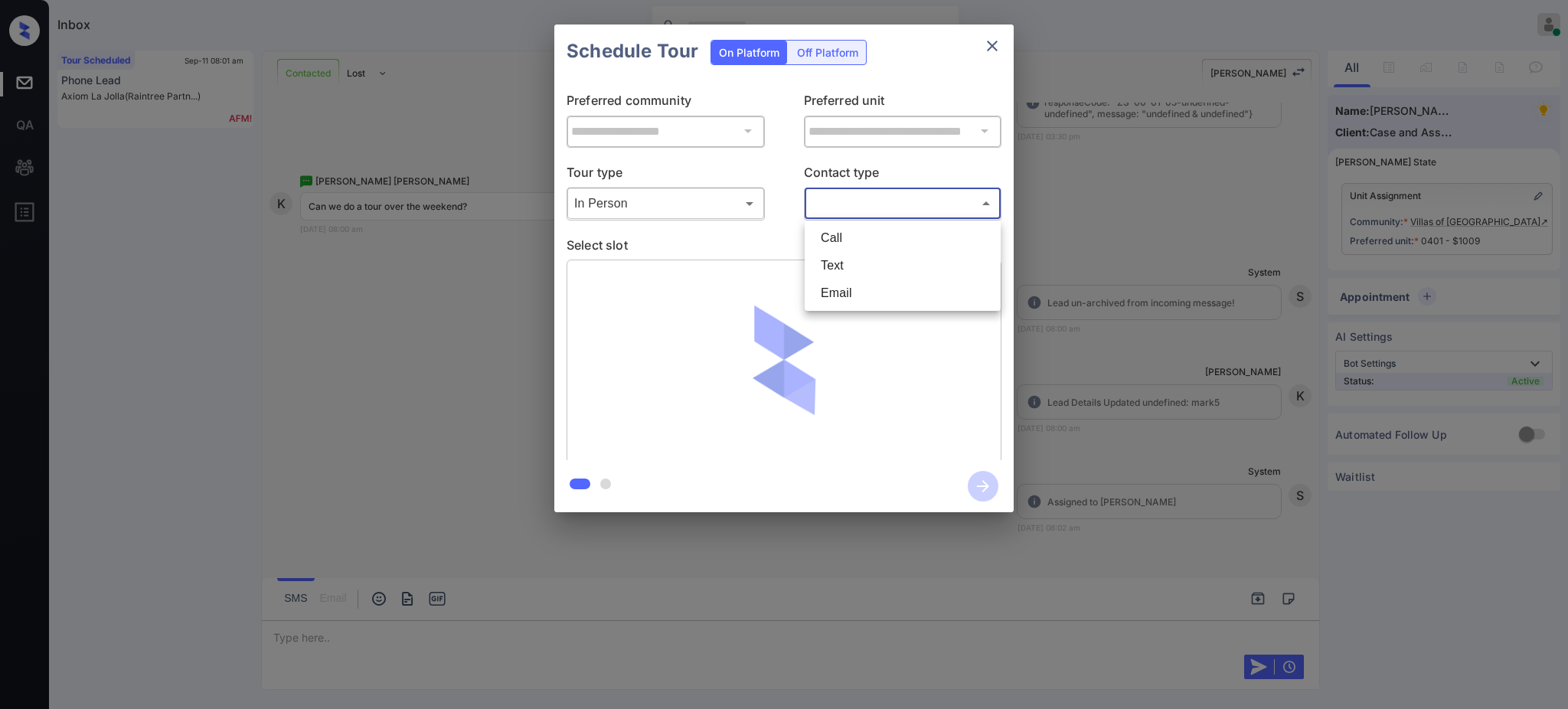
click at [835, 266] on li "Text" at bounding box center [902, 265] width 189 height 28
type input "****"
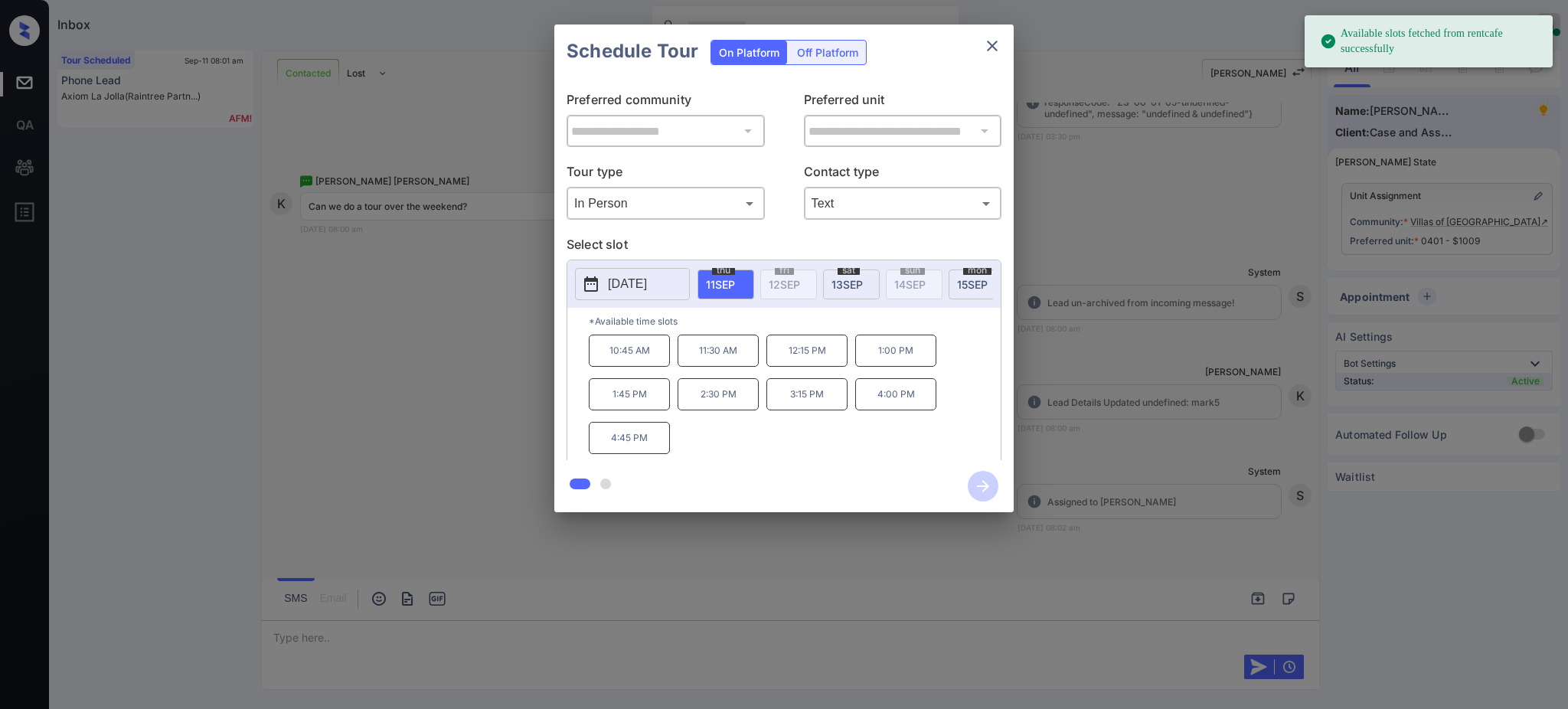
click at [647, 285] on p "[DATE]" at bounding box center [627, 283] width 39 height 18
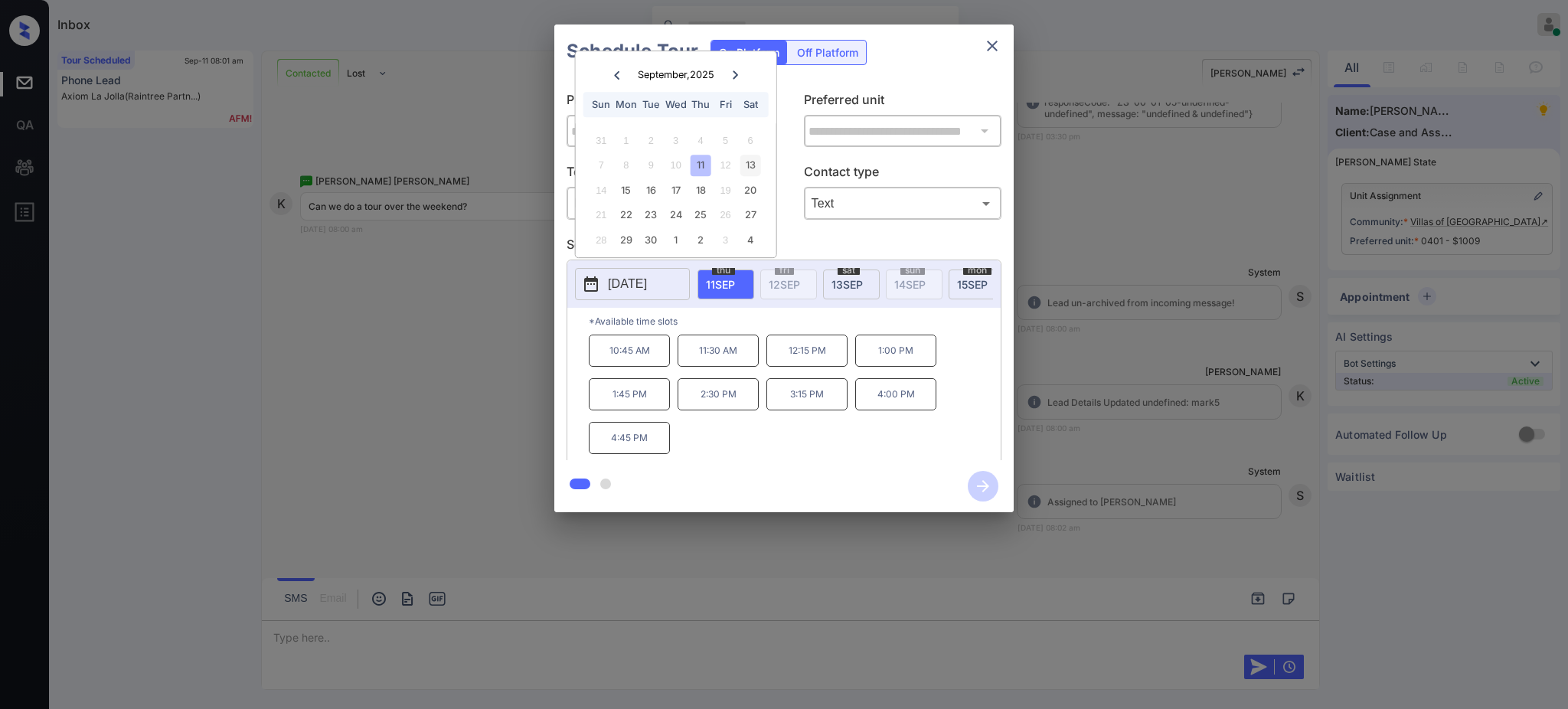
click at [749, 163] on div "13" at bounding box center [750, 165] width 21 height 21
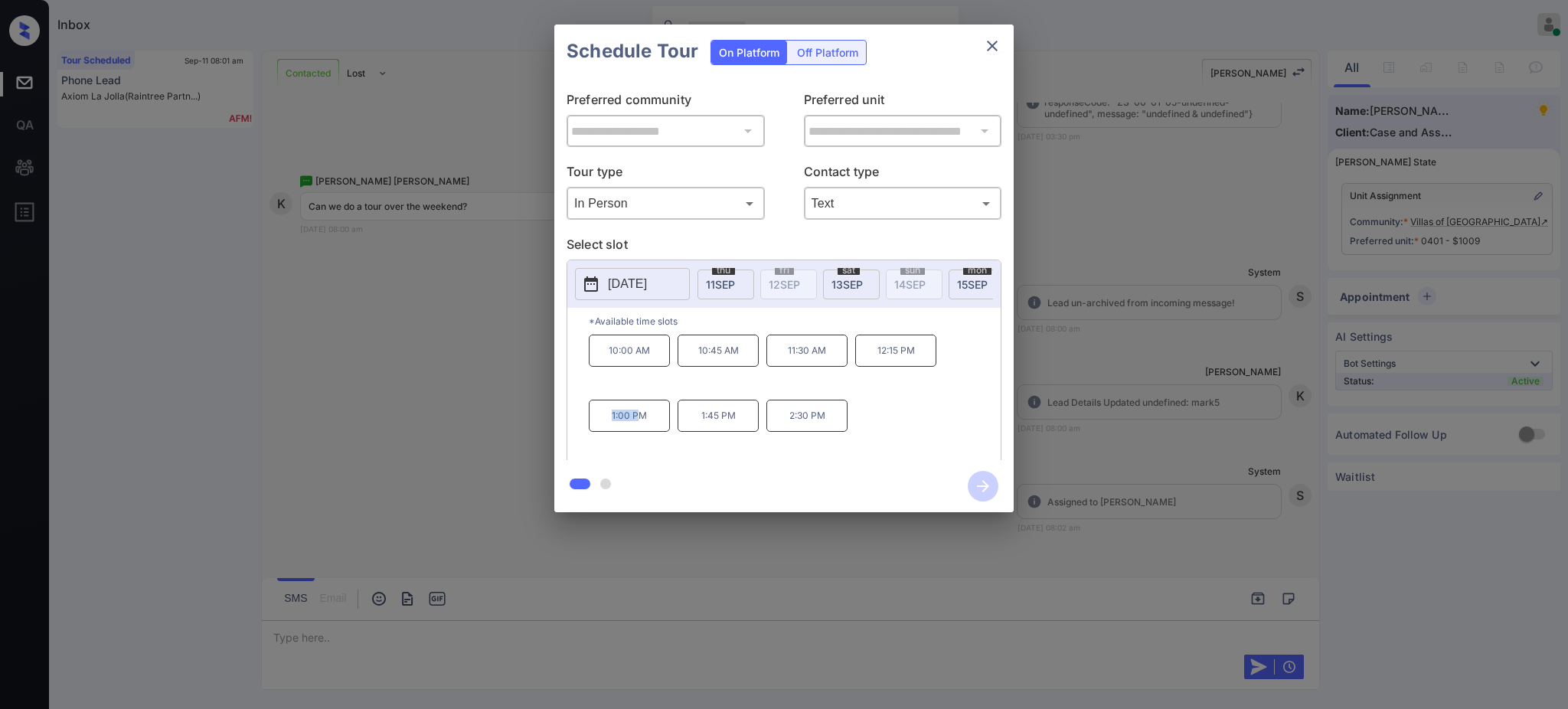
drag, startPoint x: 597, startPoint y: 426, endPoint x: 641, endPoint y: 426, distance: 44.0
click at [641, 426] on p "1:00 PM" at bounding box center [629, 415] width 81 height 32
click at [656, 398] on div "10:00 AM 10:45 AM 11:30 AM 12:15 PM 1:00 PM 1:45 PM 2:30 PM" at bounding box center [795, 396] width 412 height 122
drag, startPoint x: 605, startPoint y: 420, endPoint x: 678, endPoint y: 434, distance: 74.3
click at [667, 432] on p "1:00 PM" at bounding box center [629, 415] width 81 height 32
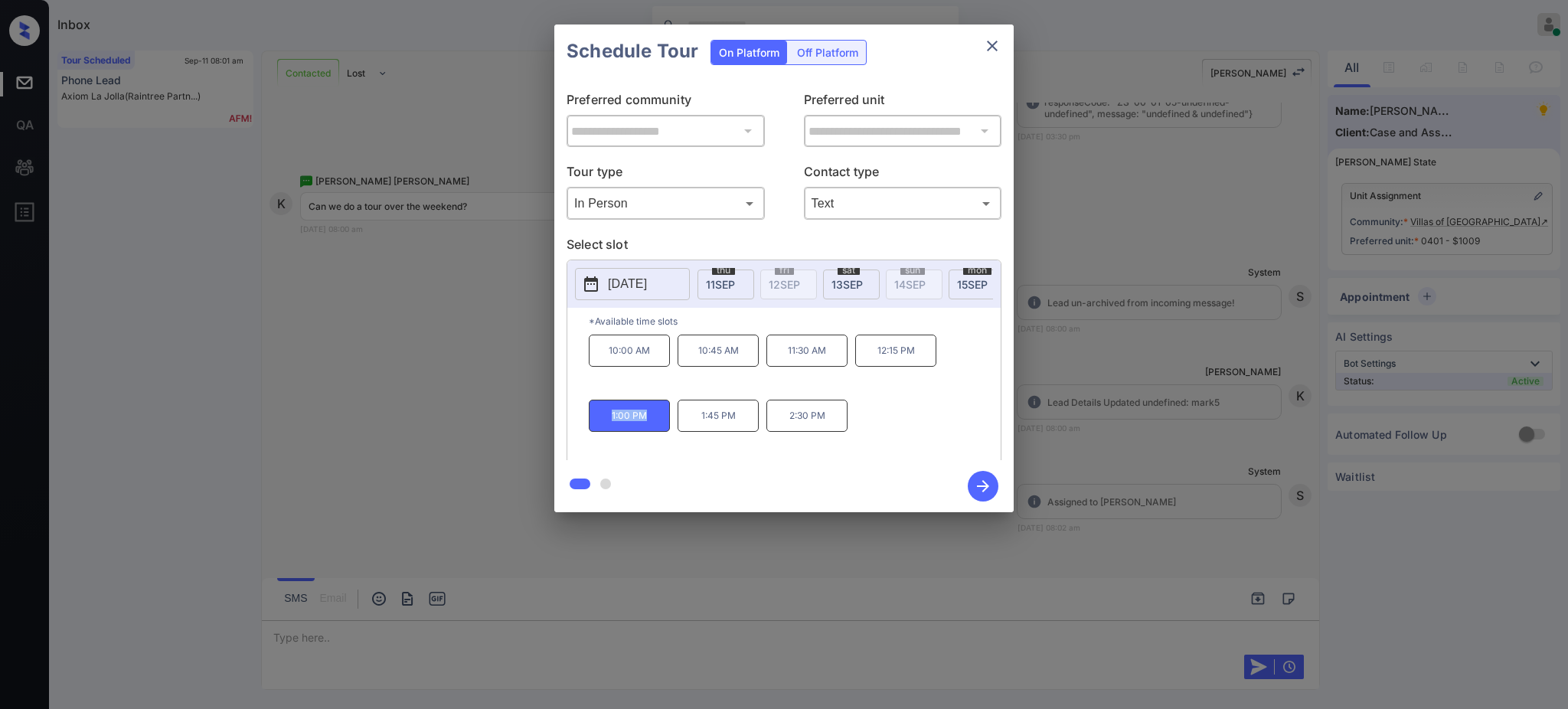
copy p "1:00 PM"
click at [988, 48] on icon "close" at bounding box center [992, 46] width 11 height 11
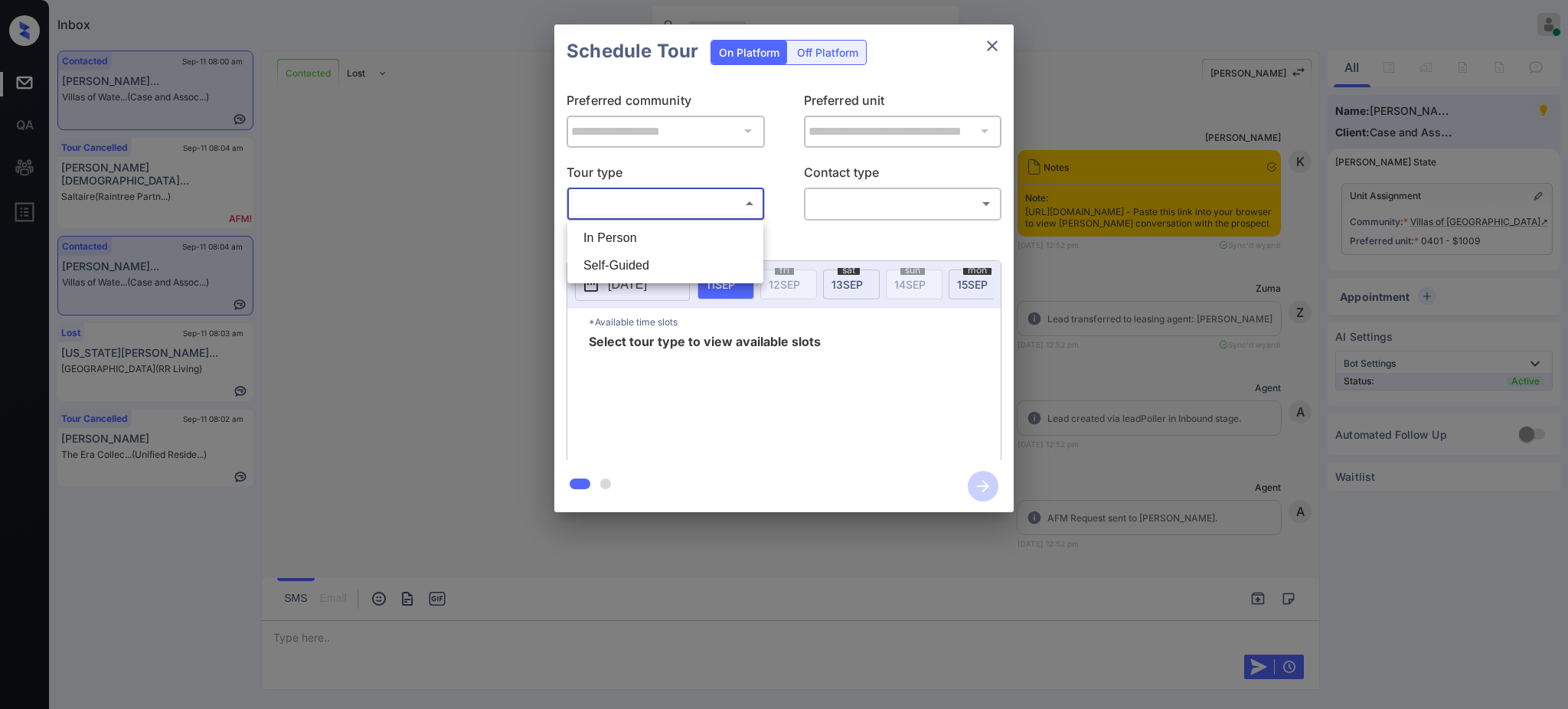
scroll to position [4158, 0]
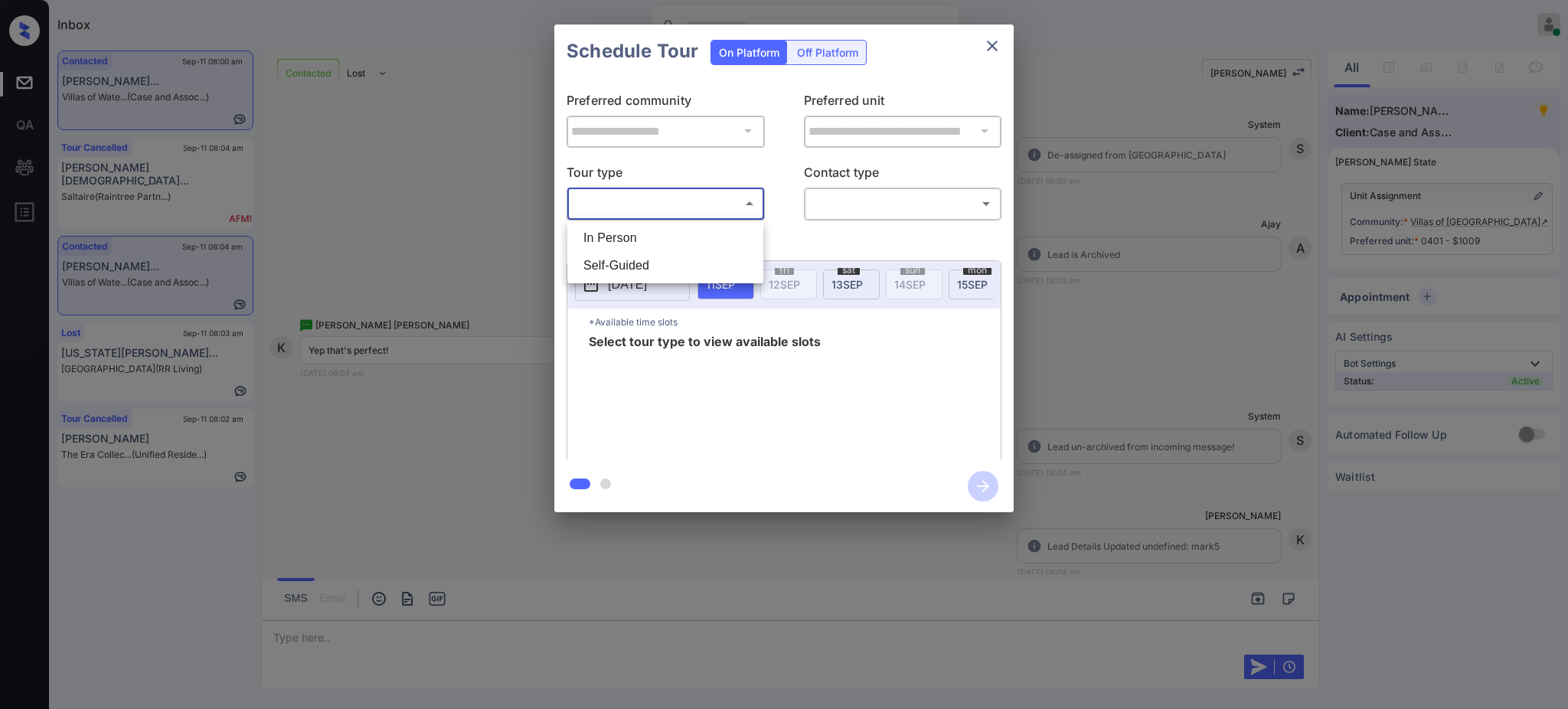
click at [640, 239] on li "In Person" at bounding box center [665, 238] width 189 height 28
type input "********"
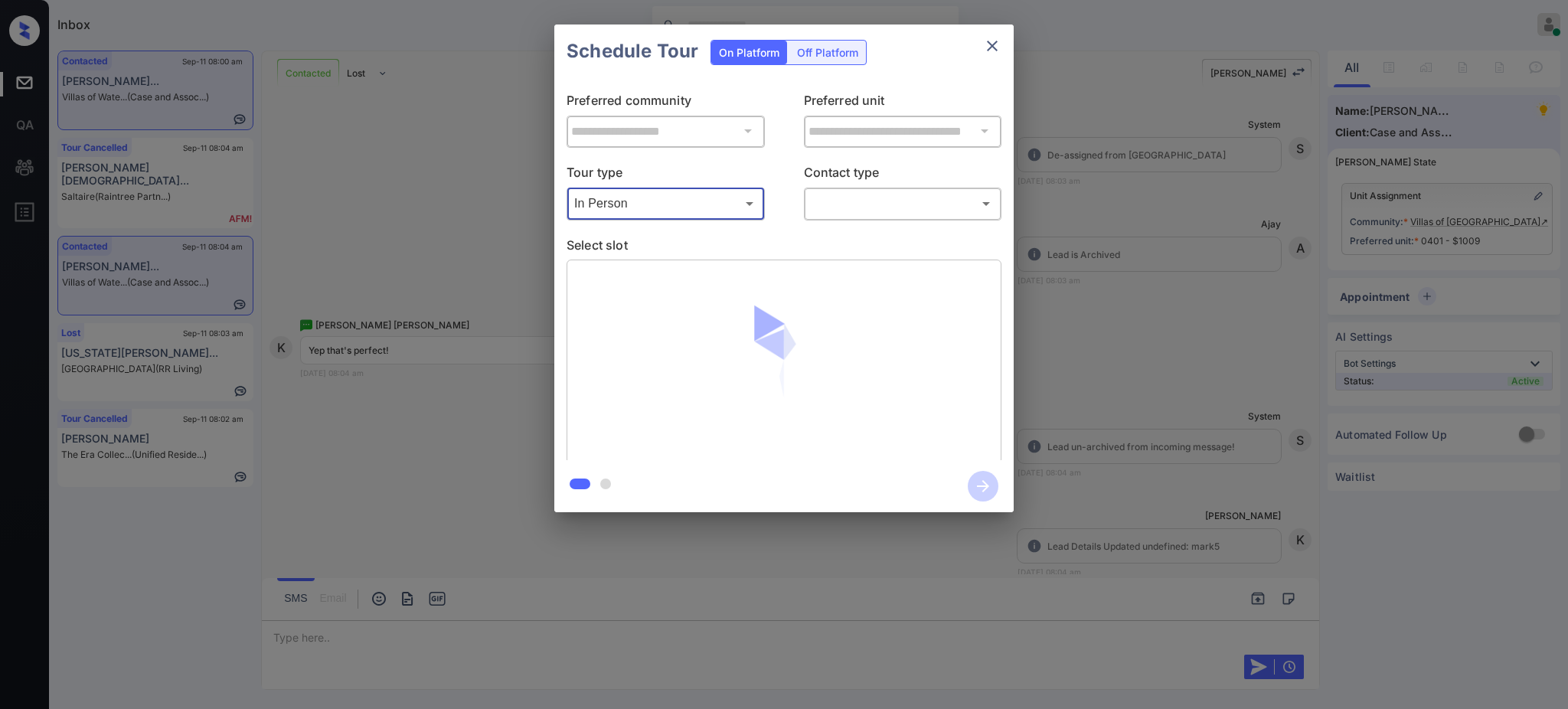
click at [886, 214] on body "Inbox [PERSON_NAME] Online Set yourself offline Set yourself on break Profile S…" at bounding box center [784, 354] width 1568 height 709
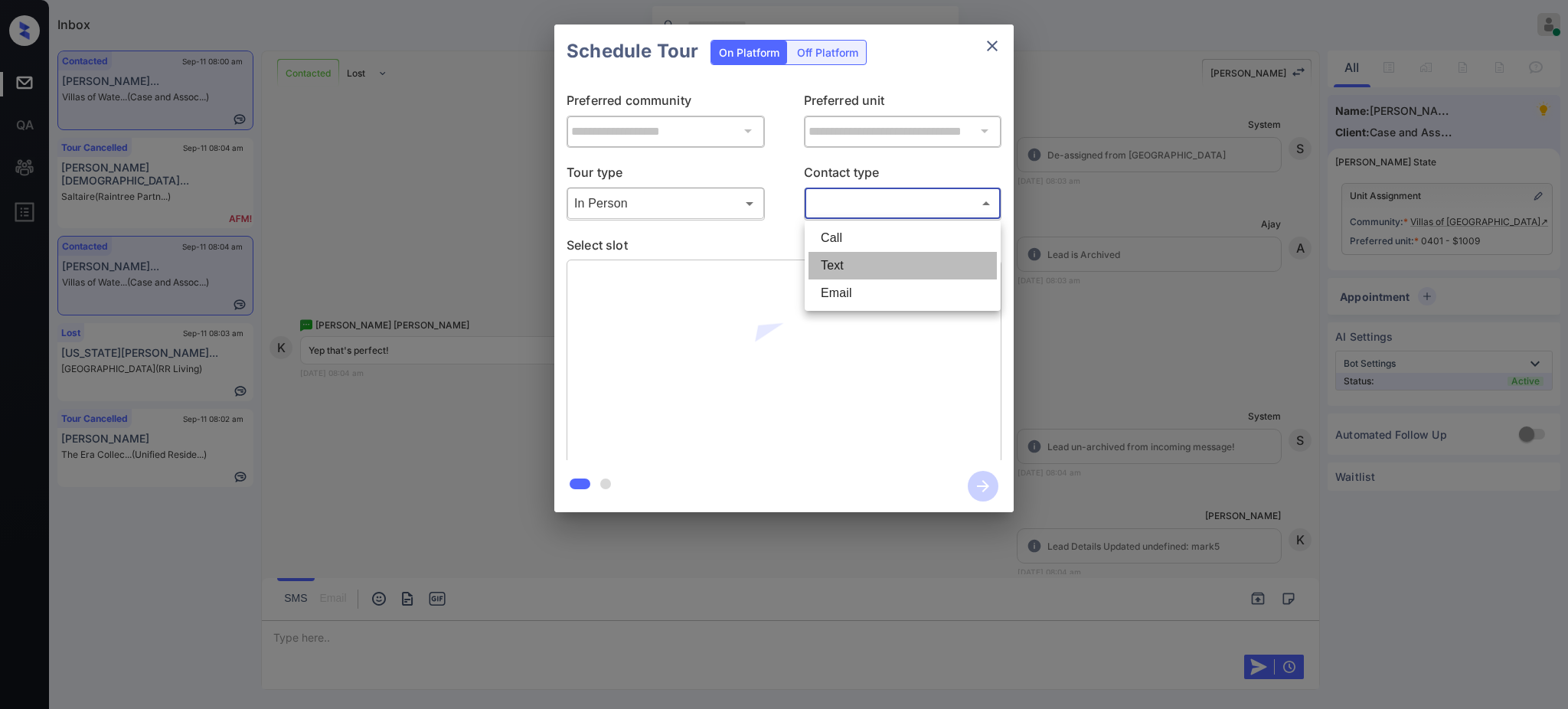
click at [825, 261] on li "Text" at bounding box center [902, 265] width 189 height 28
type input "****"
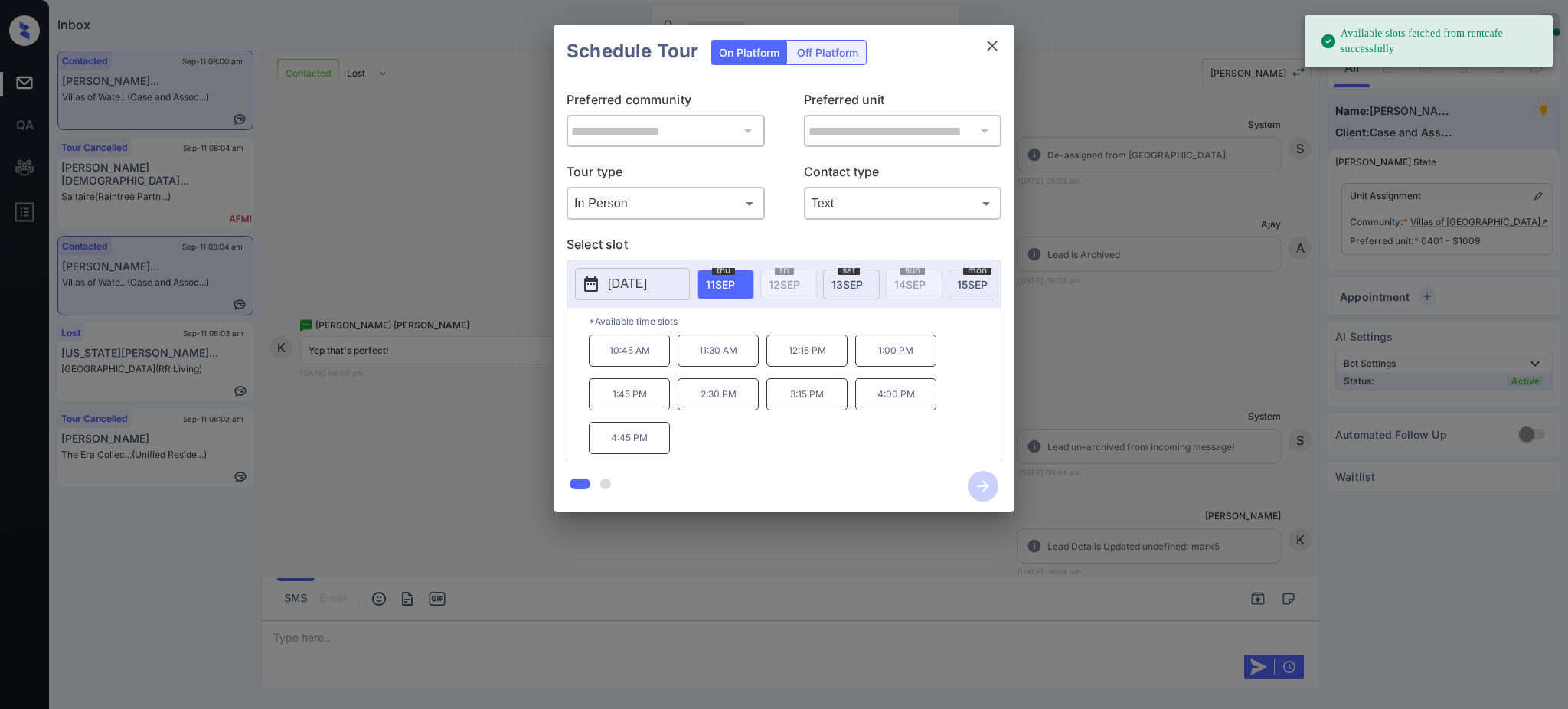
click at [837, 279] on span "[DATE]" at bounding box center [847, 284] width 32 height 13
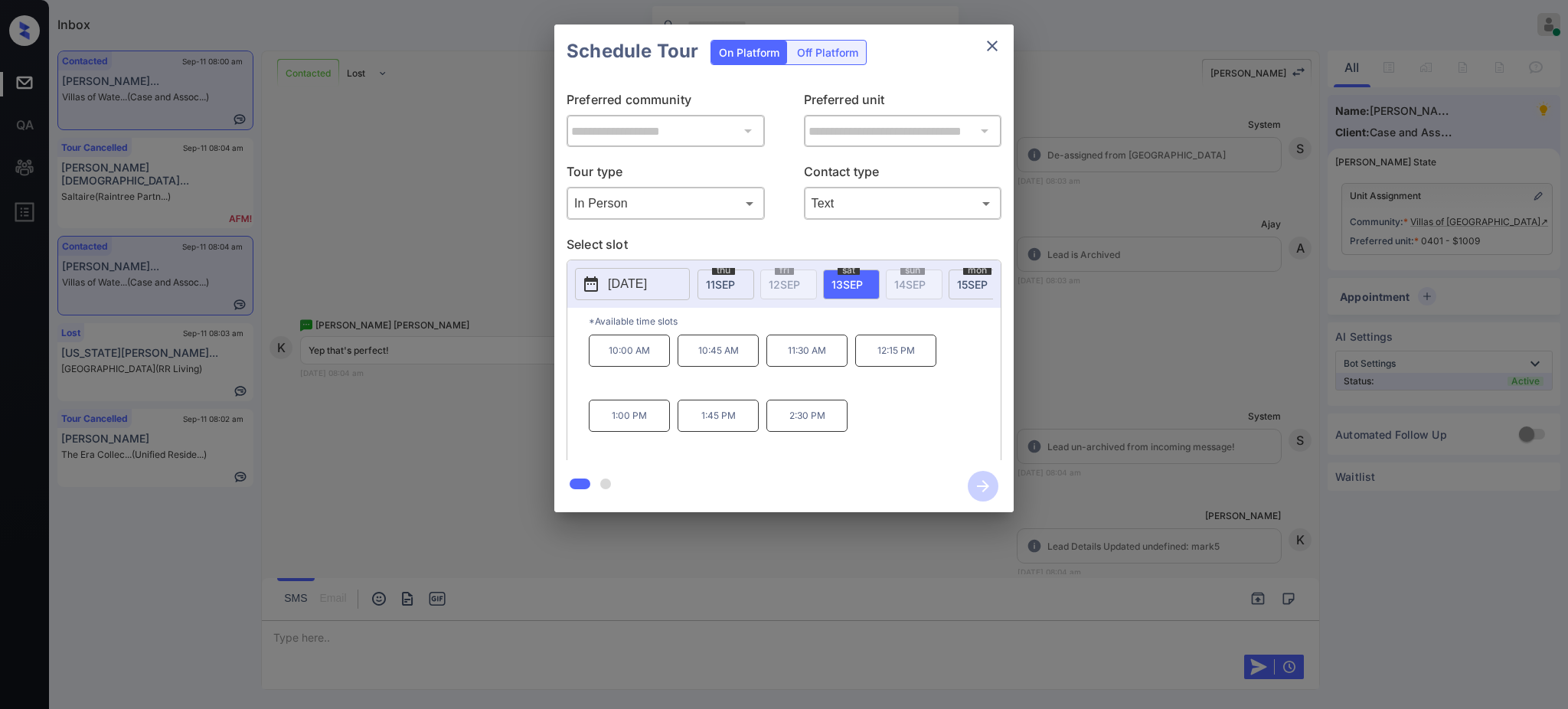
click at [625, 430] on p "1:00 PM" at bounding box center [629, 415] width 81 height 32
click at [977, 485] on icon "button" at bounding box center [983, 486] width 31 height 31
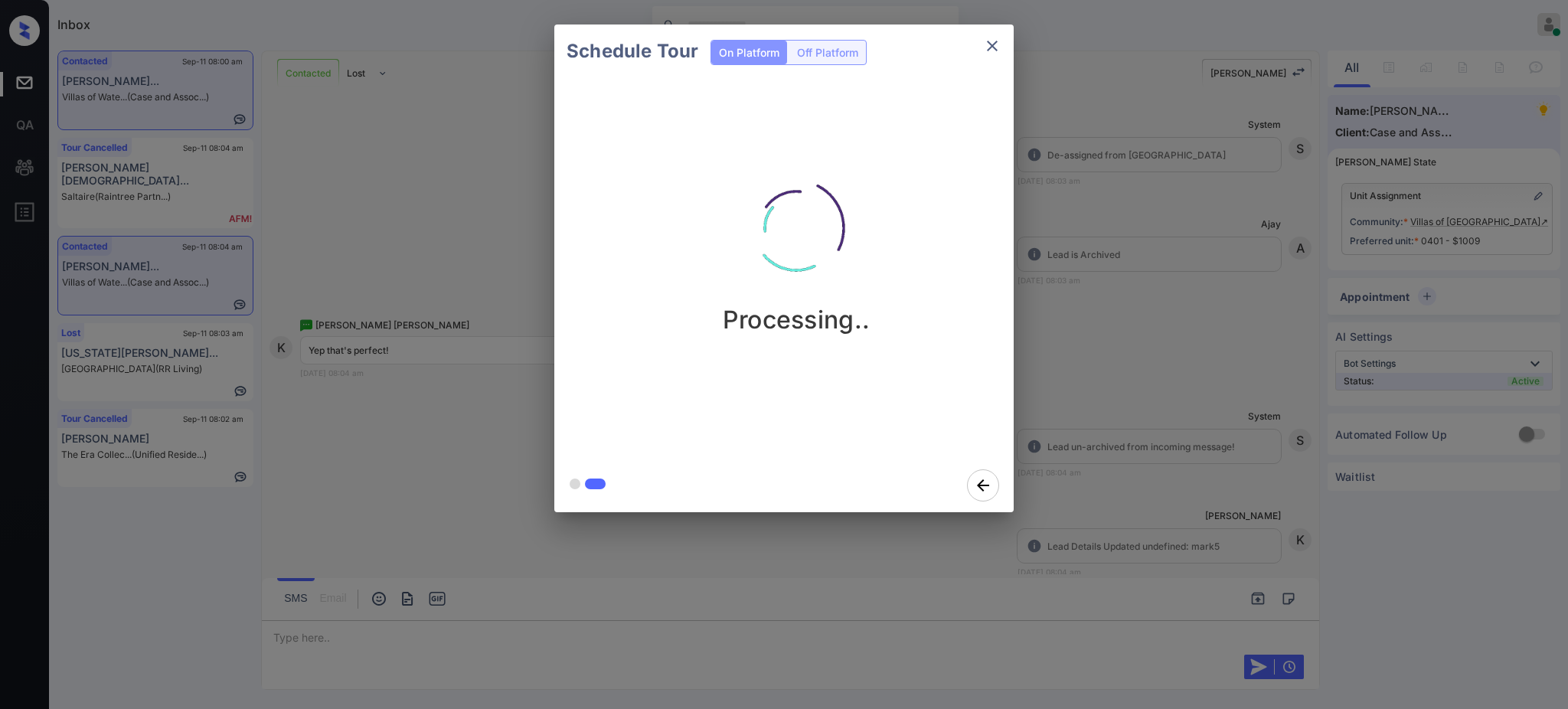
click at [1150, 440] on div "Schedule Tour On Platform Off Platform Processing.." at bounding box center [784, 268] width 1568 height 537
